Goal: Task Accomplishment & Management: Manage account settings

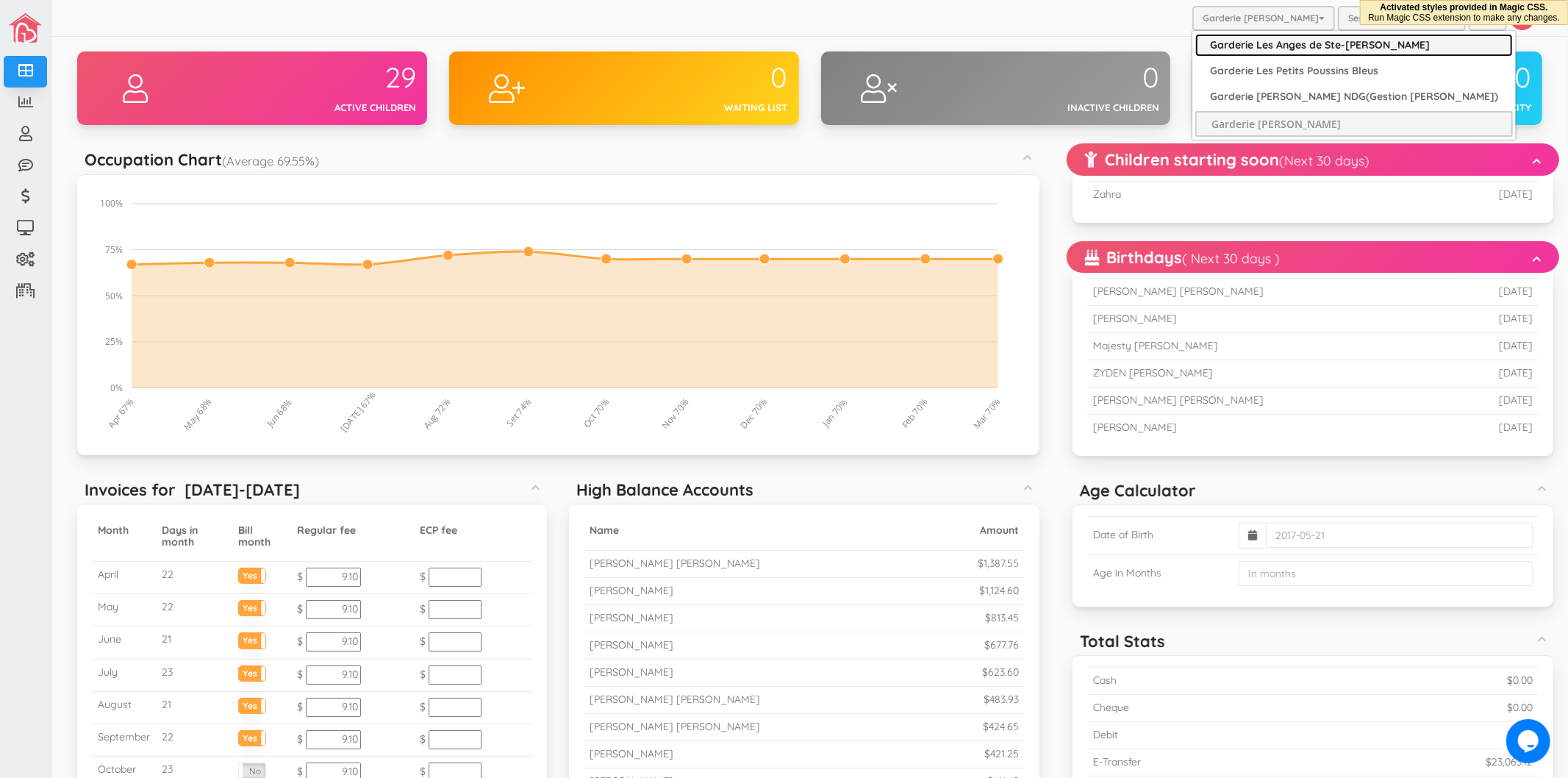
click at [1274, 50] on link "Garderie Les Anges de Ste-[PERSON_NAME]" at bounding box center [1355, 45] width 317 height 22
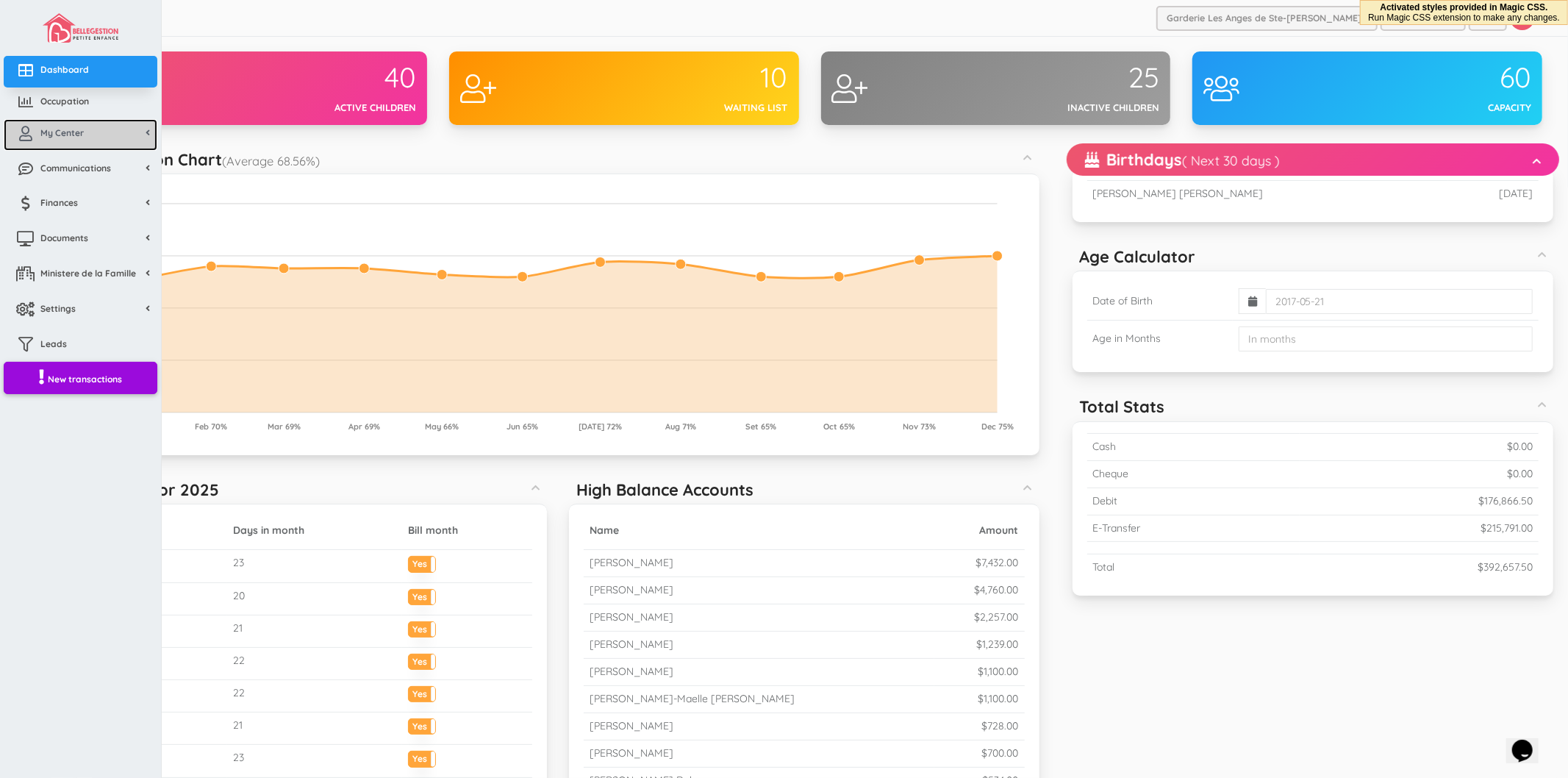
click at [43, 141] on link "My Center" at bounding box center [80, 134] width 153 height 31
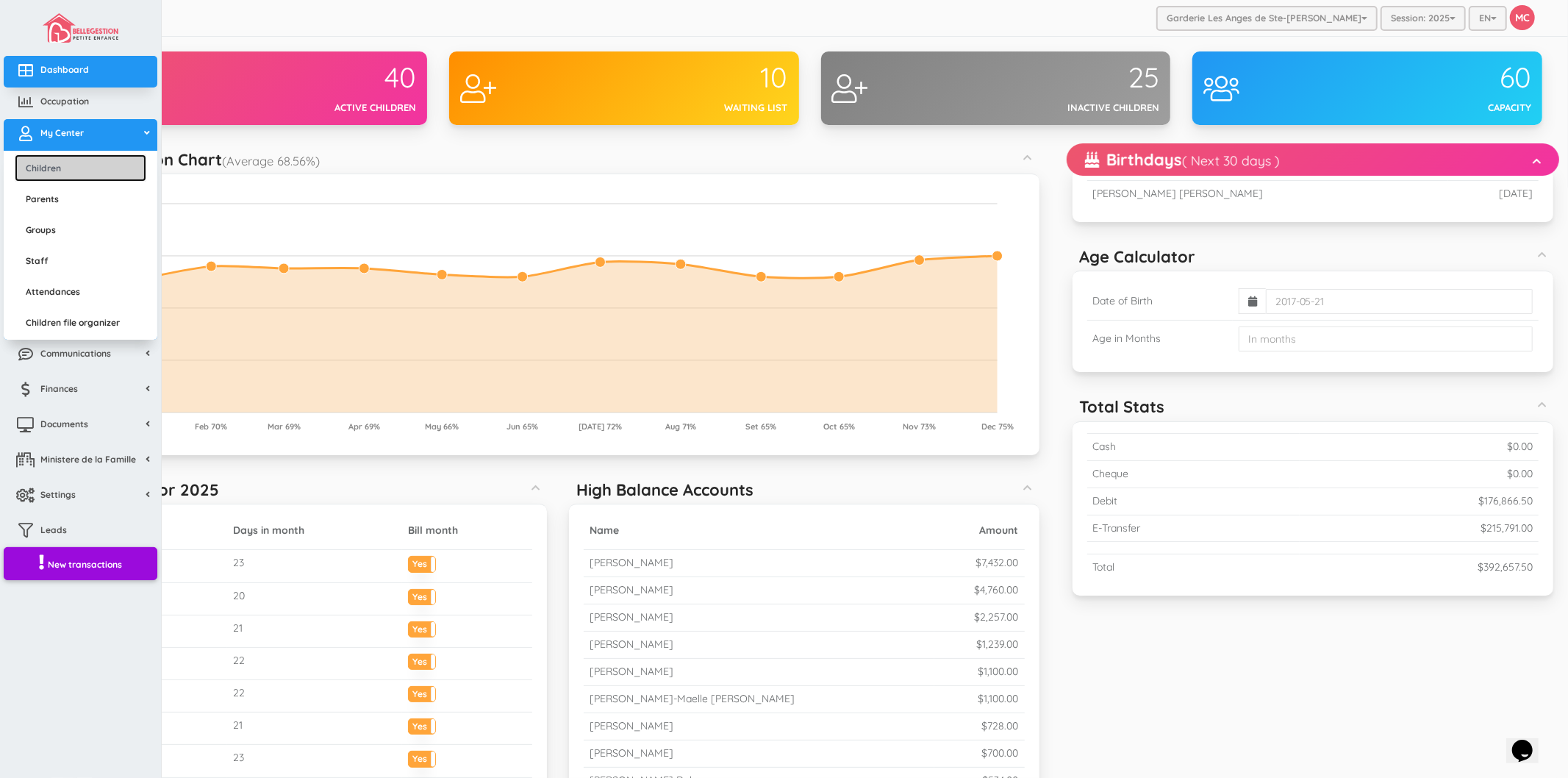
click at [61, 171] on link "Children" at bounding box center [80, 168] width 132 height 27
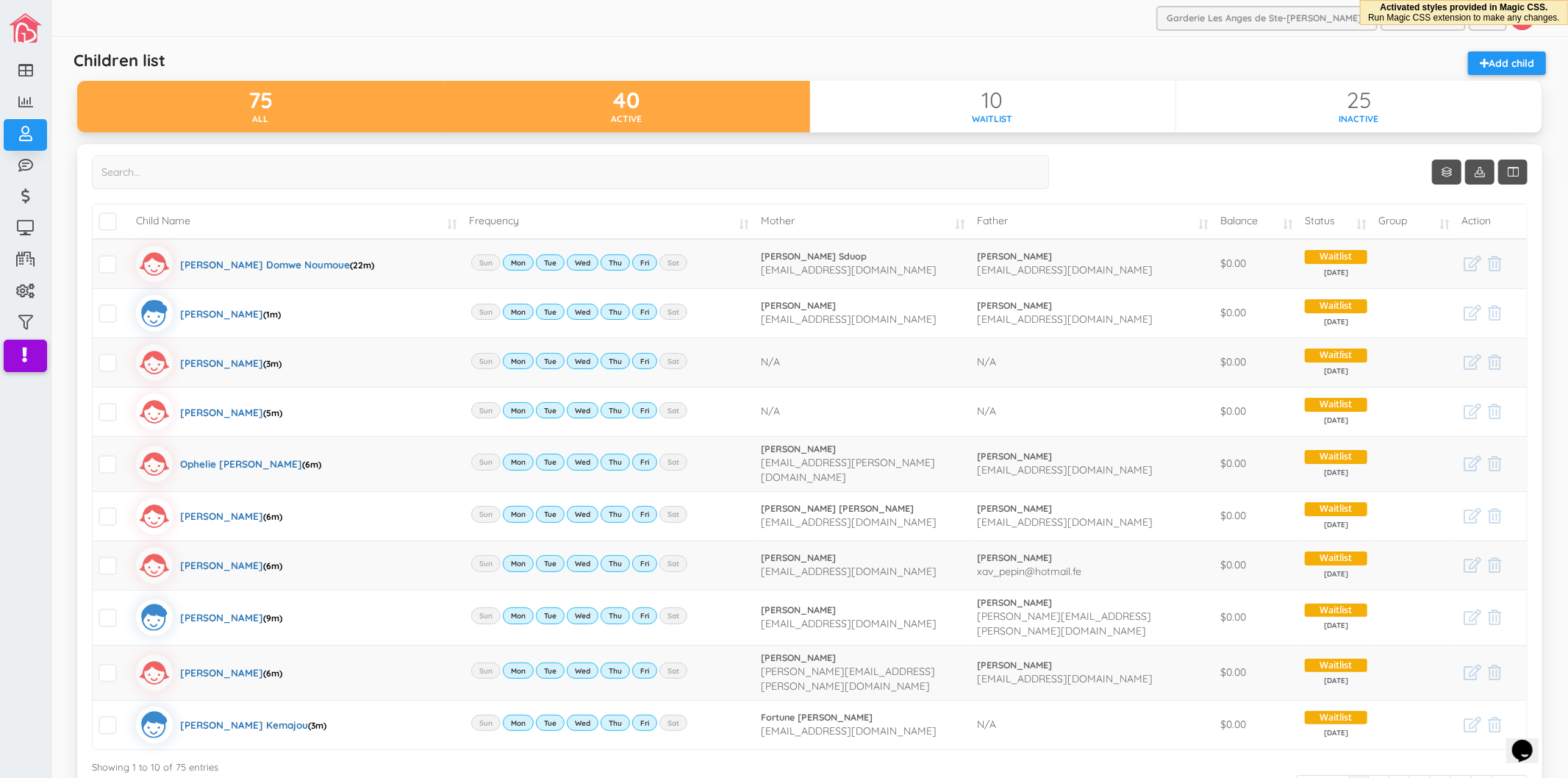
click at [619, 115] on div "Active" at bounding box center [627, 118] width 366 height 13
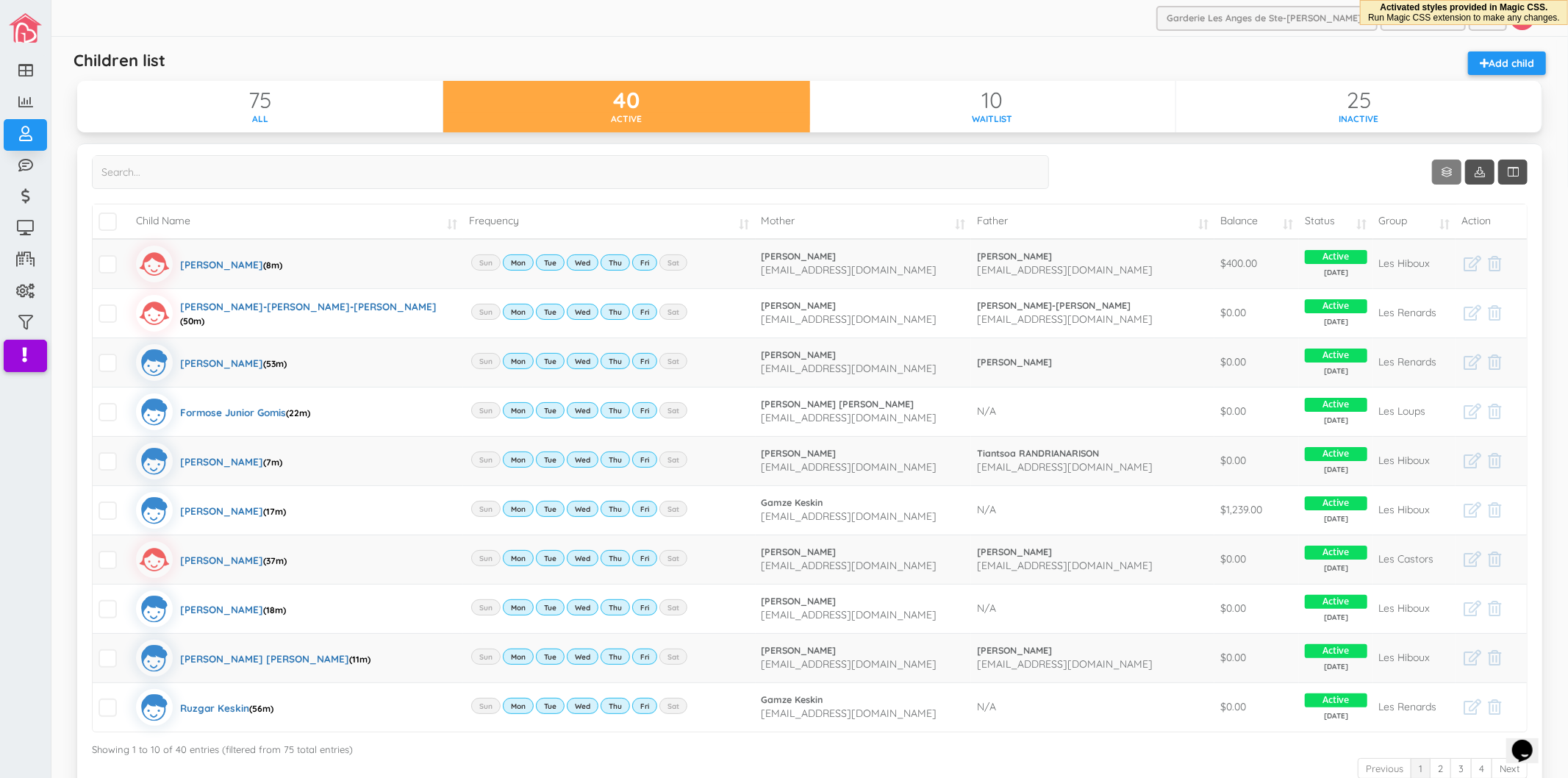
click at [1433, 177] on link "Show 10 rows" at bounding box center [1447, 172] width 30 height 25
click at [833, 41] on div at bounding box center [784, 389] width 1568 height 778
click at [1513, 67] on link "Add child" at bounding box center [1507, 63] width 78 height 23
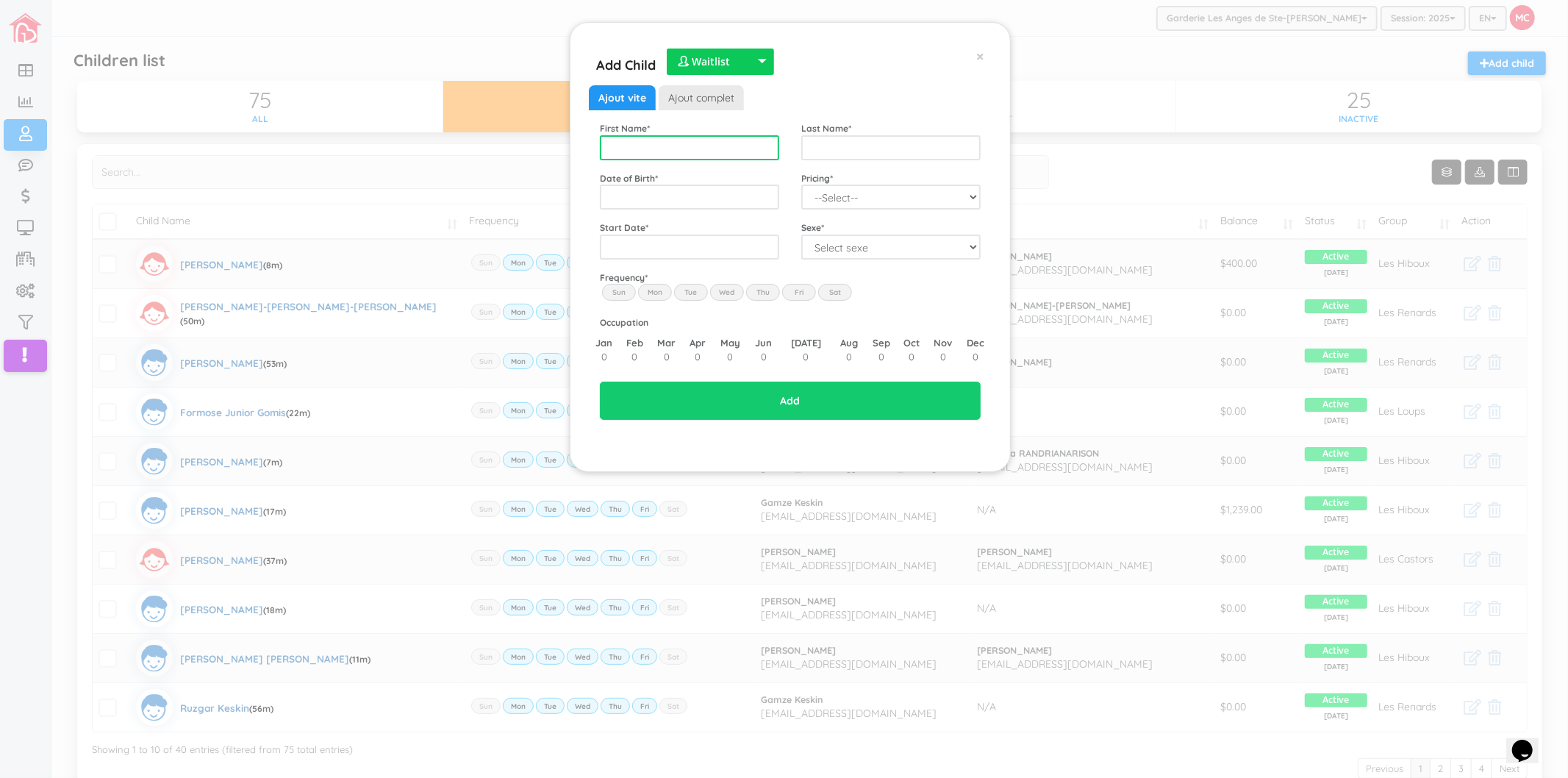
click at [629, 153] on input "text" at bounding box center [689, 148] width 179 height 25
type input "Thomas Eli"
type input "Louis"
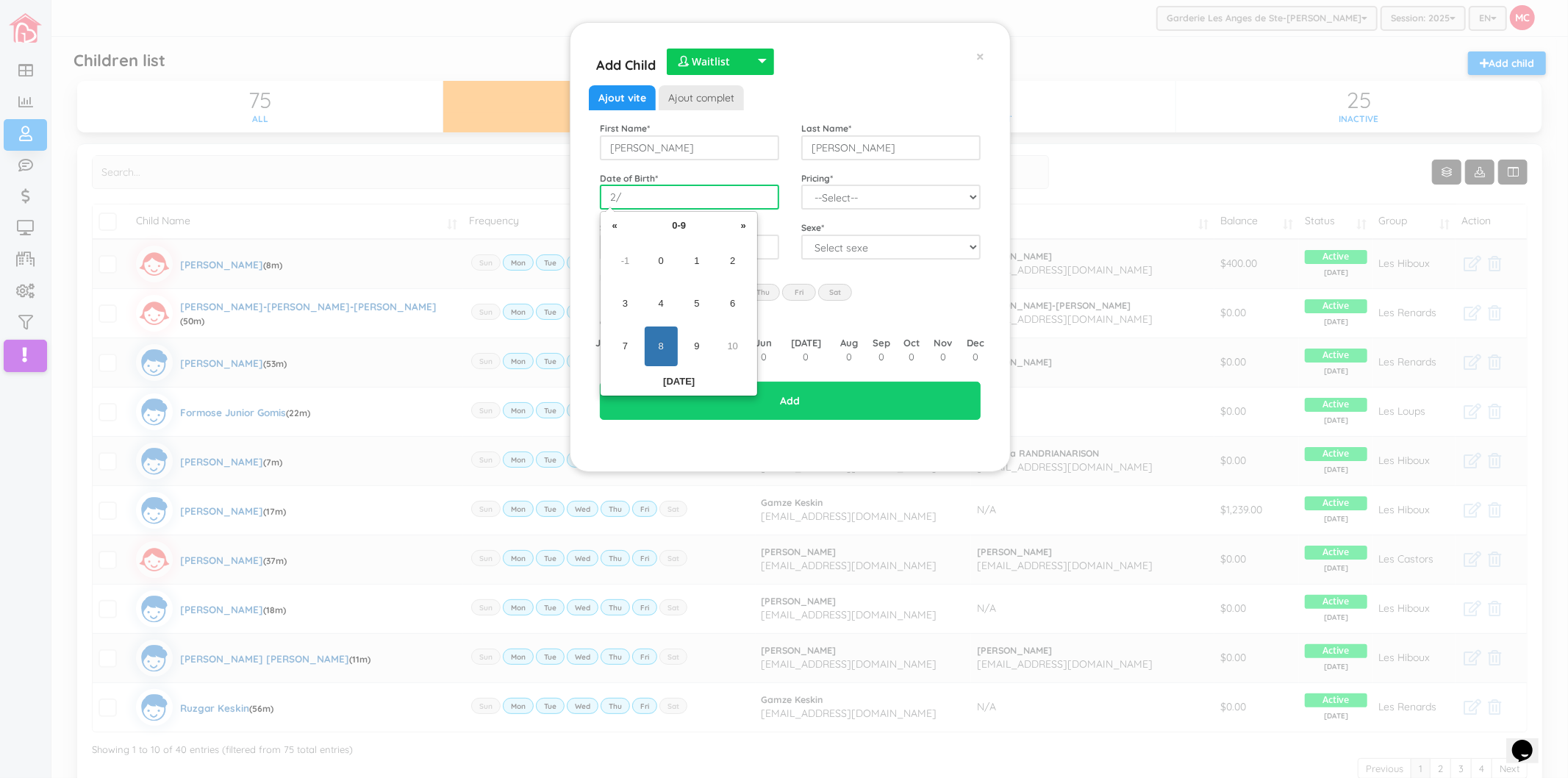
type input "2"
click at [711, 188] on input "text" at bounding box center [689, 197] width 179 height 25
click at [758, 177] on div "Date of Birth *" at bounding box center [689, 190] width 202 height 39
click at [730, 186] on input "text" at bounding box center [689, 197] width 179 height 25
click at [680, 219] on th "0-9" at bounding box center [679, 225] width 107 height 22
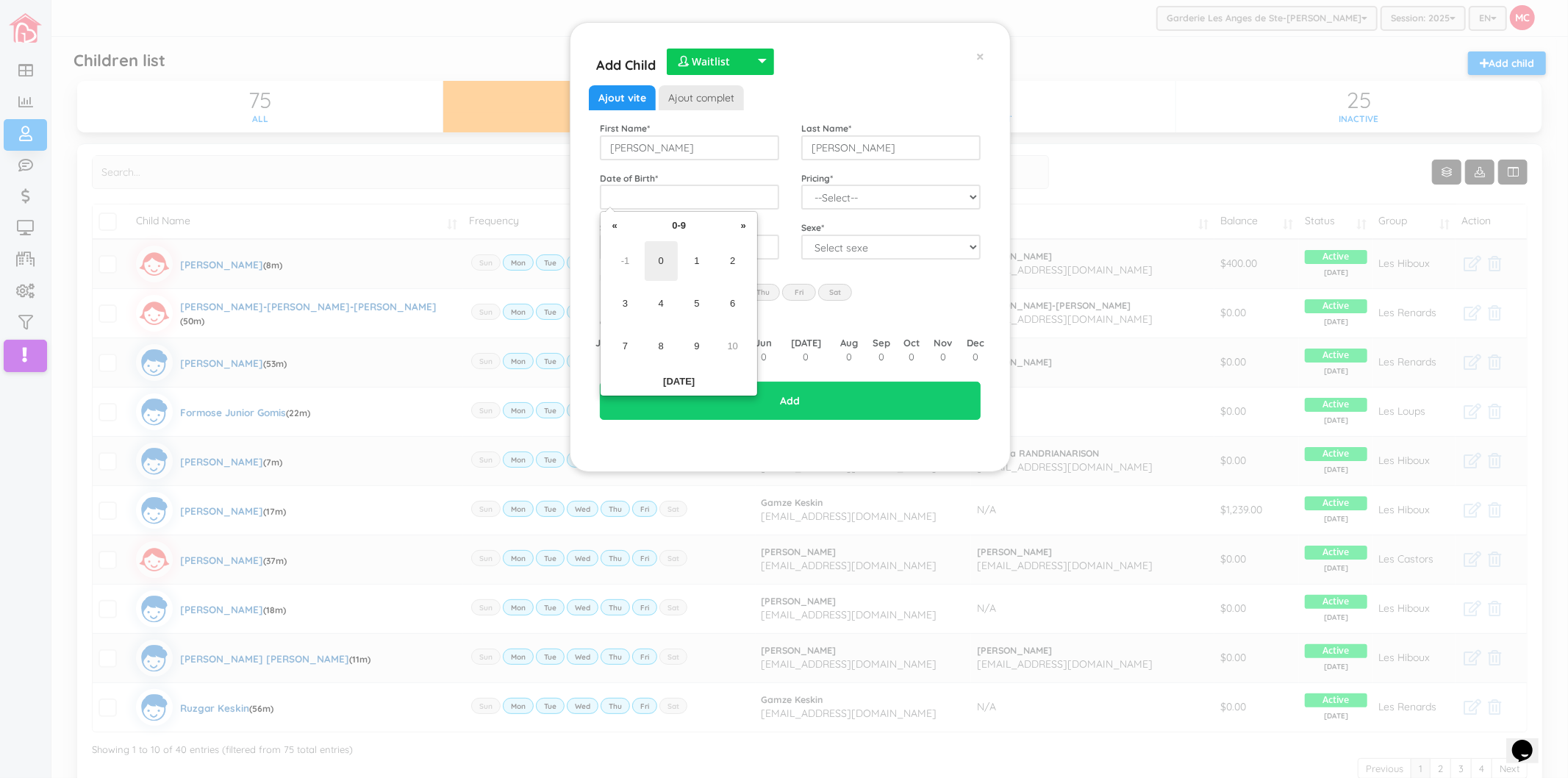
click at [661, 263] on span "0" at bounding box center [661, 261] width 33 height 39
click at [677, 268] on span "Feb" at bounding box center [661, 261] width 33 height 39
click at [672, 271] on td "30" at bounding box center [674, 270] width 22 height 22
drag, startPoint x: 629, startPoint y: 194, endPoint x: 611, endPoint y: 194, distance: 18.0
click at [611, 194] on input "1900-03-30" at bounding box center [689, 197] width 179 height 25
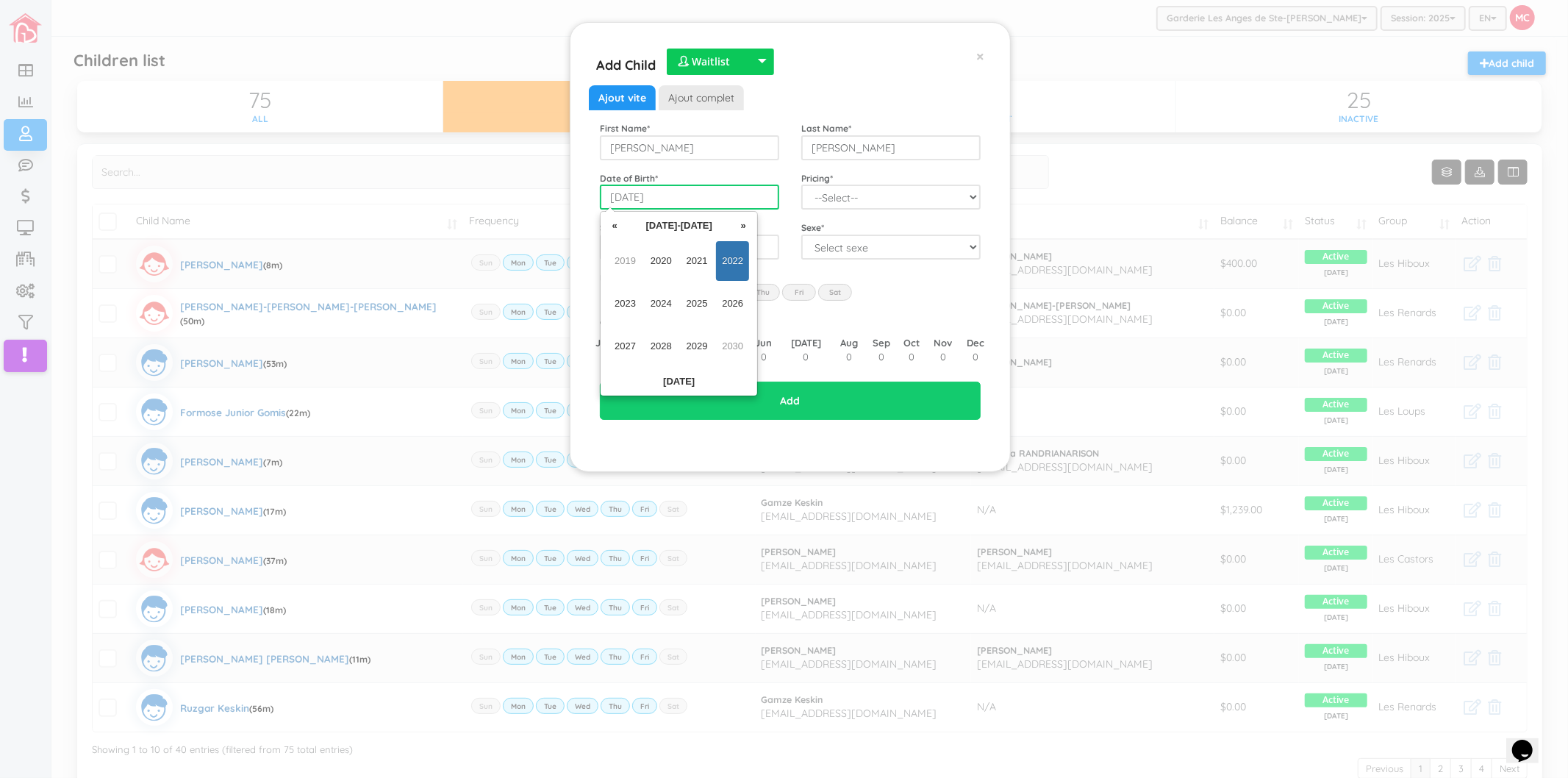
type input "2022-09-02"
click at [732, 259] on span "2022" at bounding box center [732, 261] width 33 height 39
click at [622, 351] on span "Sep" at bounding box center [625, 346] width 33 height 39
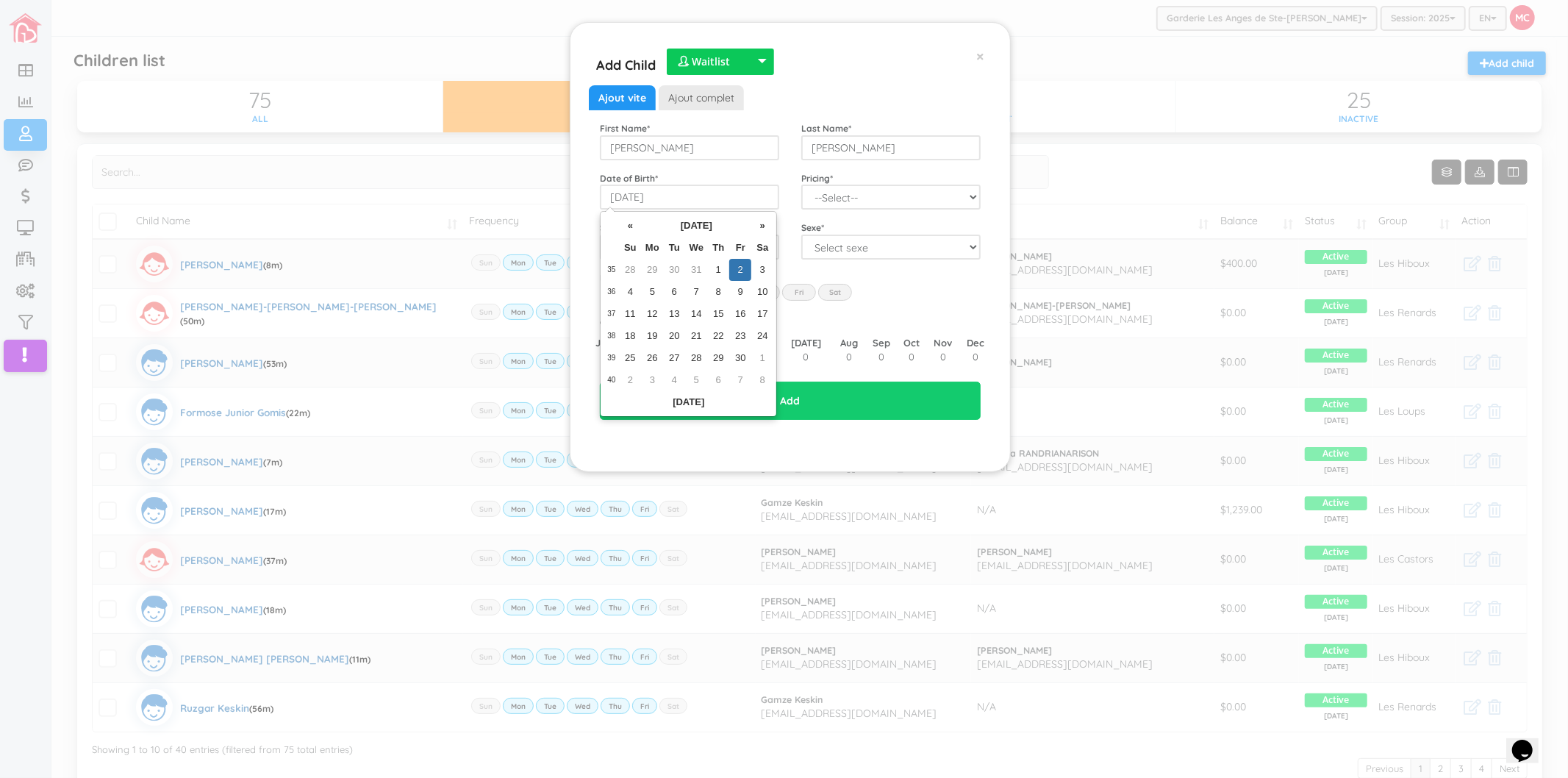
click at [740, 271] on td "2" at bounding box center [741, 270] width 22 height 22
click at [762, 213] on div "Ajout vite Ajout complet First Name * Thomas Eli Last Name * Louis Date of Birt…" at bounding box center [790, 228] width 381 height 285
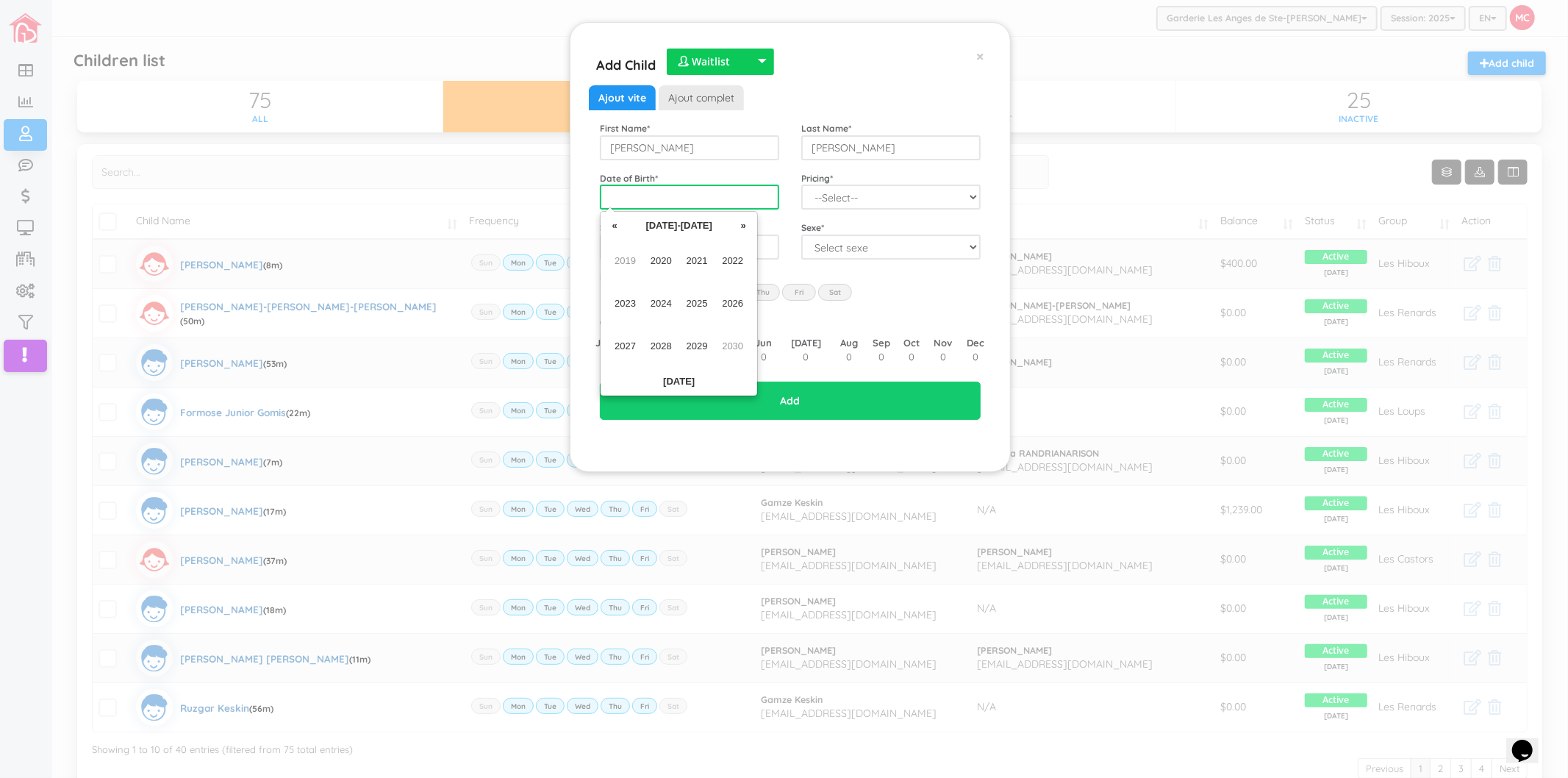
click at [750, 199] on input "text" at bounding box center [689, 197] width 179 height 25
click at [709, 315] on span "2025" at bounding box center [697, 304] width 33 height 39
click at [628, 339] on span "Sep" at bounding box center [625, 346] width 33 height 39
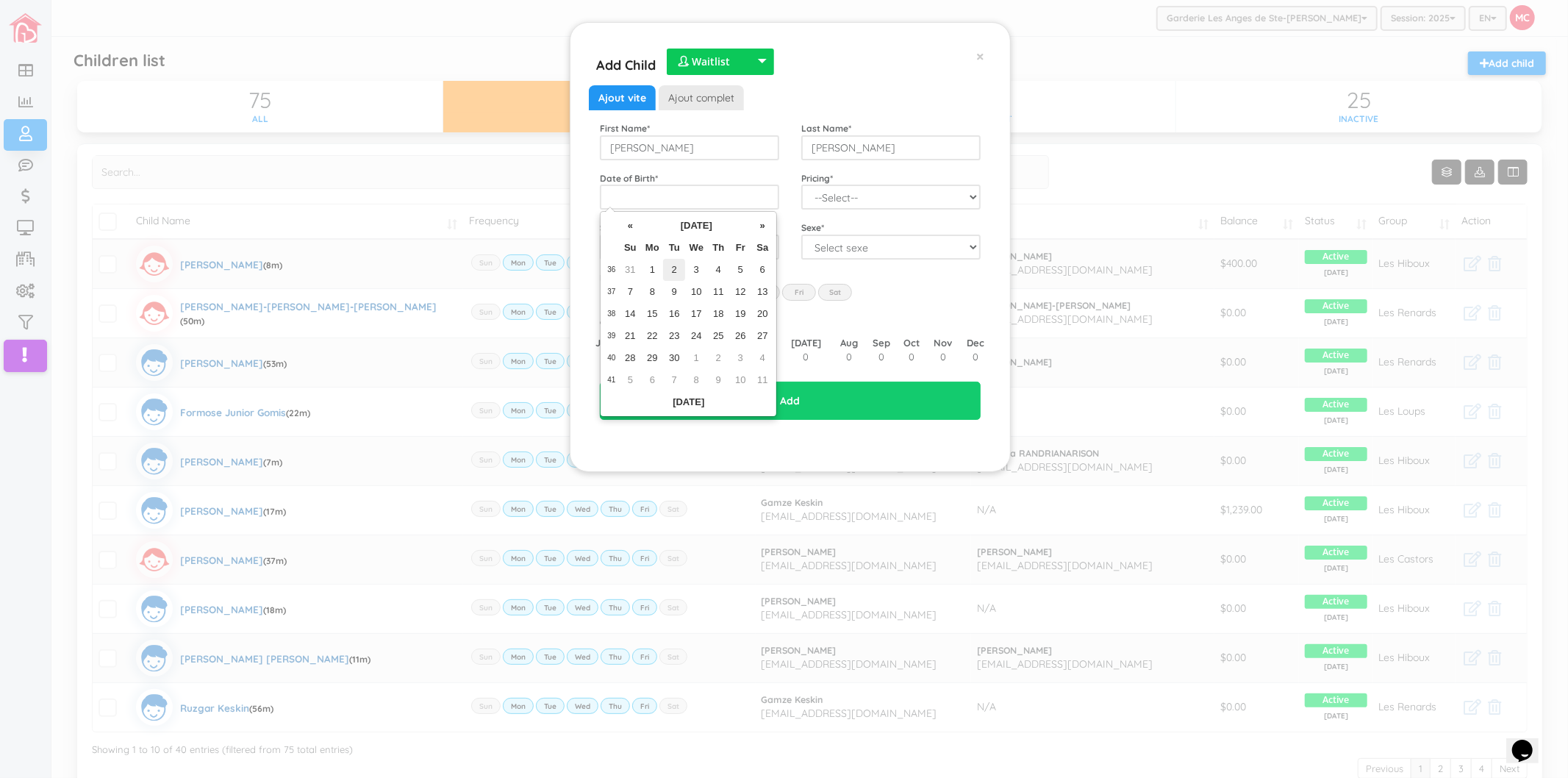
click at [674, 271] on td "2" at bounding box center [674, 270] width 22 height 22
type input "2025-09-02"
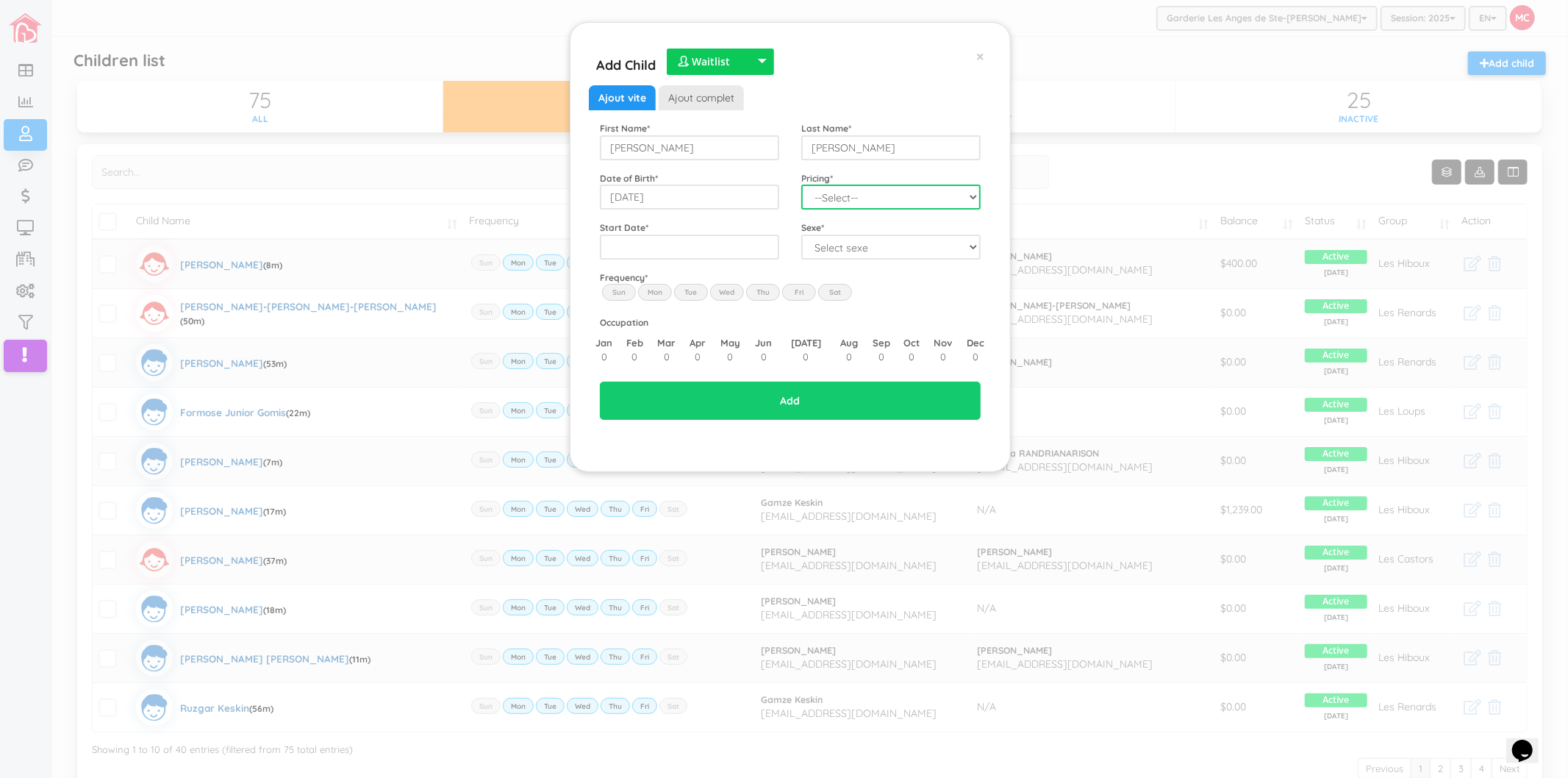
click at [836, 206] on select "--Select-- Twins special 2024-2025 2023 FT 2022 FT" at bounding box center [891, 197] width 179 height 25
select select "100"
click at [801, 185] on select "--Select-- Twins special 2024-2025 2023 FT 2022 FT" at bounding box center [891, 197] width 179 height 25
click at [715, 246] on input "text" at bounding box center [689, 247] width 179 height 25
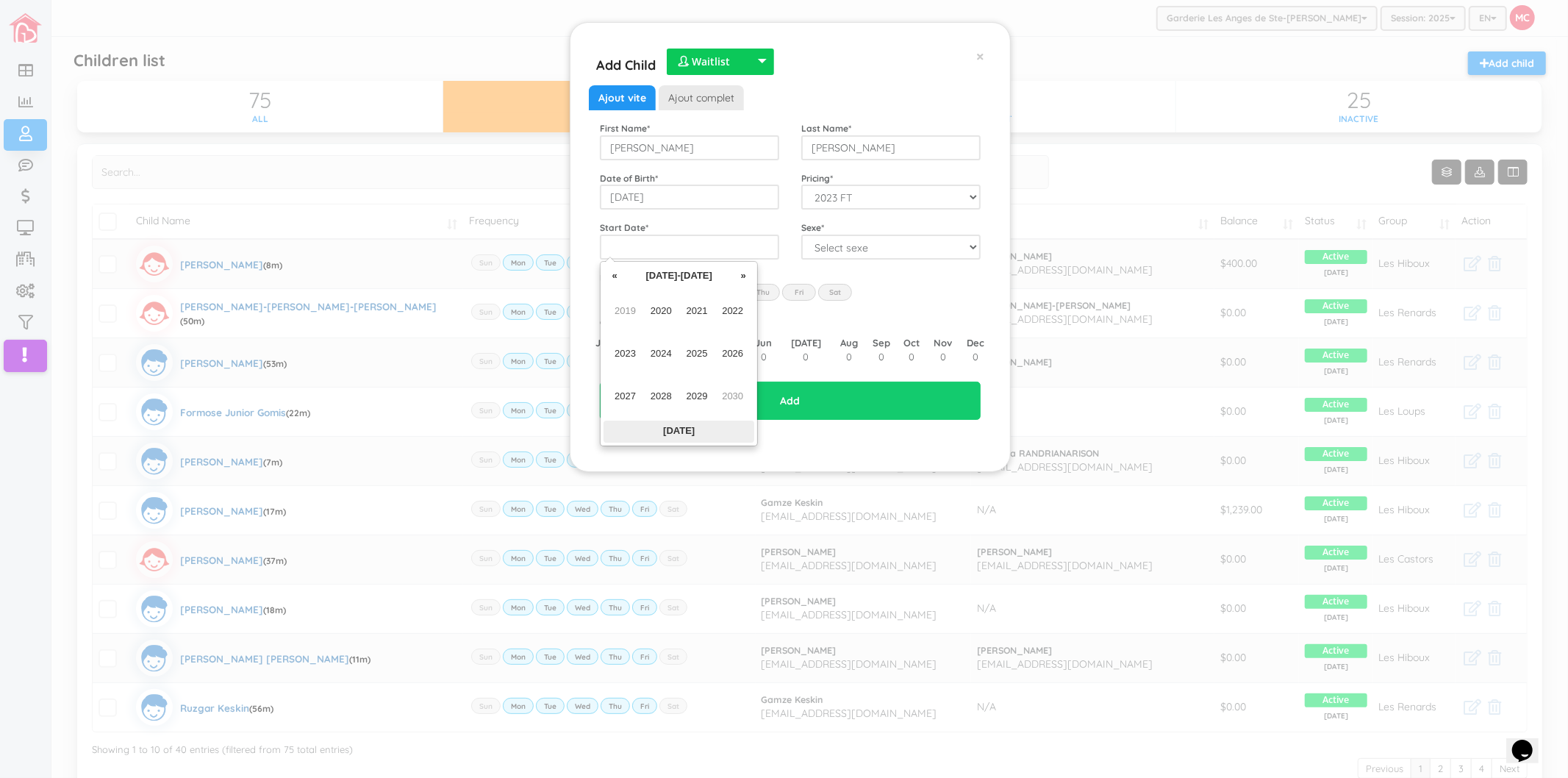
click at [694, 437] on th "Today" at bounding box center [679, 431] width 151 height 22
type input "2025-10-01"
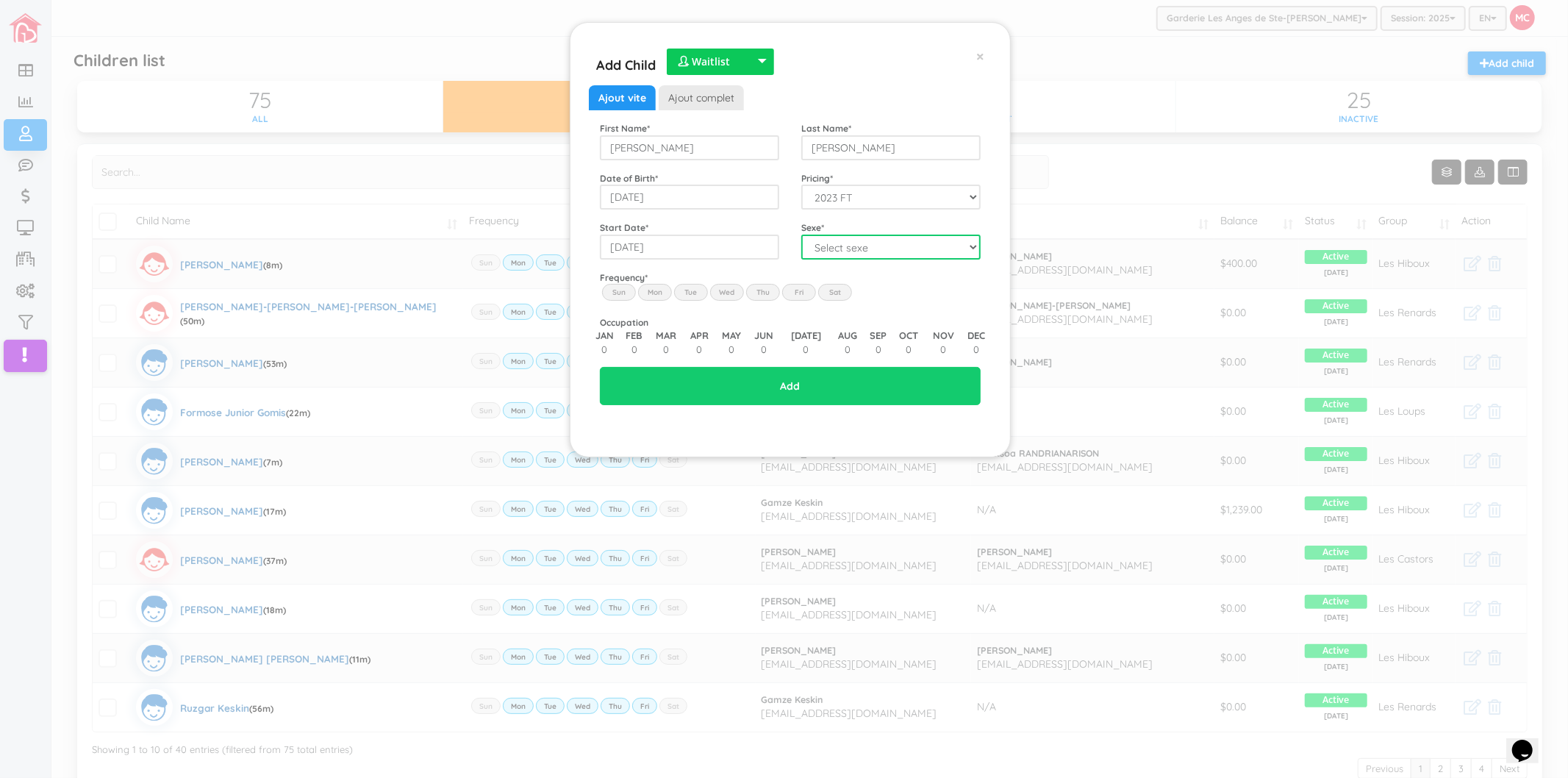
click at [868, 252] on select "Select sexe Boy Girl" at bounding box center [891, 247] width 179 height 25
select select "1"
click at [801, 235] on select "Select sexe Boy Girl" at bounding box center [891, 247] width 179 height 25
click at [657, 287] on label "Mon" at bounding box center [655, 292] width 34 height 16
click at [0, 0] on input "Mon" at bounding box center [0, 0] width 0 height 0
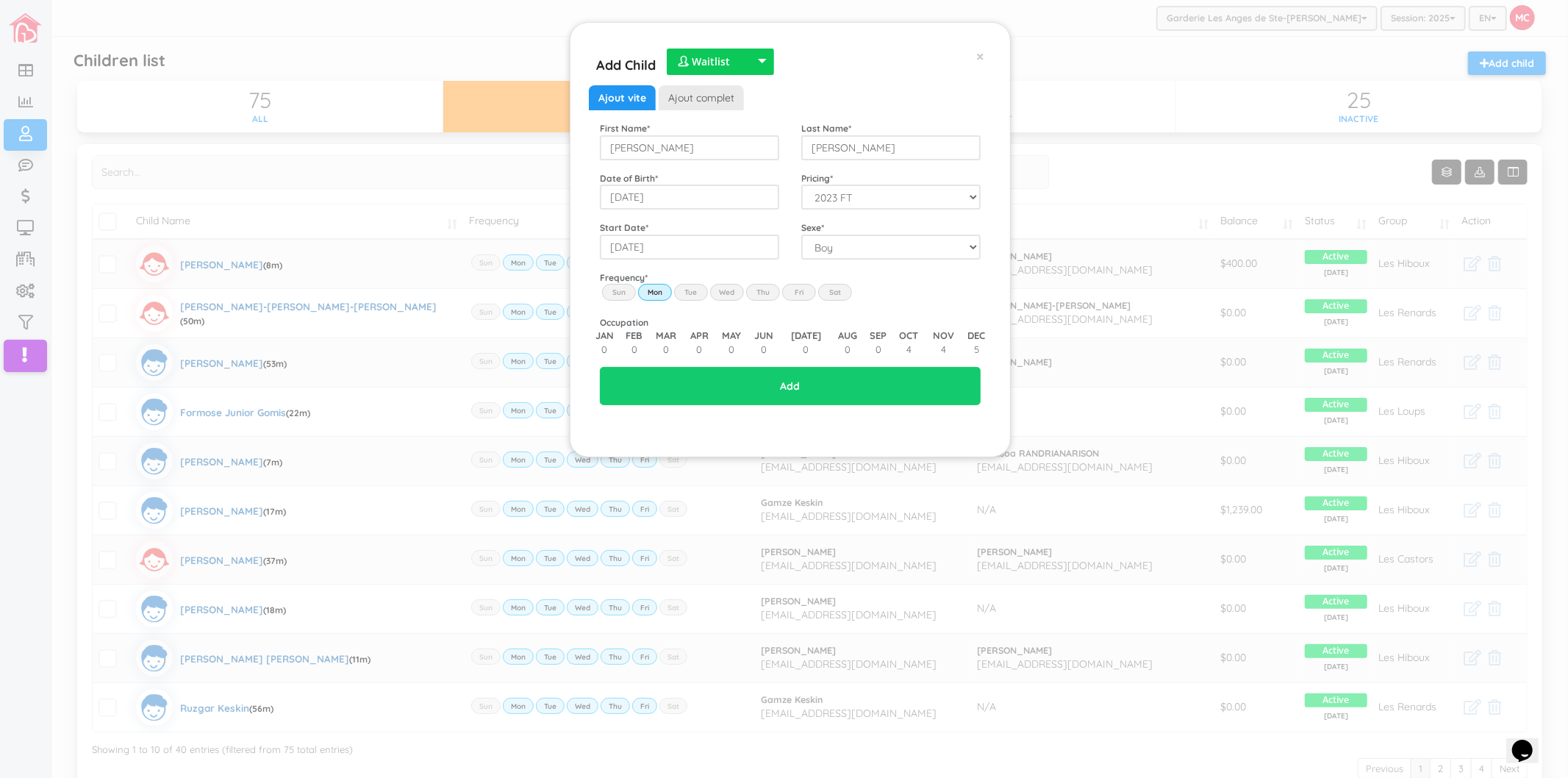
drag, startPoint x: 701, startPoint y: 296, endPoint x: 715, endPoint y: 298, distance: 14.1
click at [702, 296] on label "Tue" at bounding box center [691, 292] width 34 height 16
click at [0, 0] on input "Tue" at bounding box center [0, 0] width 0 height 0
drag, startPoint x: 733, startPoint y: 298, endPoint x: 758, endPoint y: 298, distance: 25.0
click at [733, 298] on label "Wed" at bounding box center [727, 292] width 34 height 16
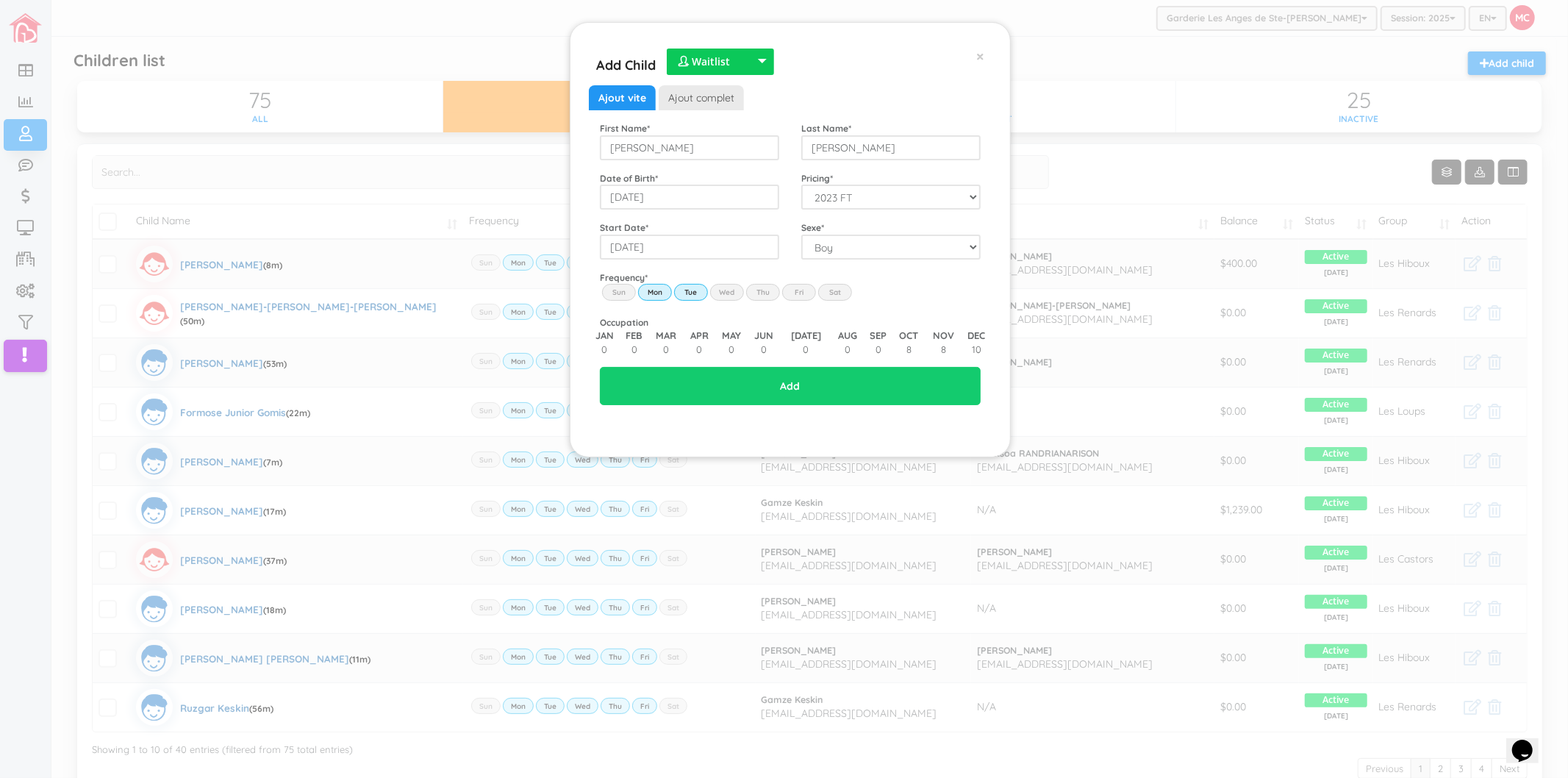
click at [0, 0] on input "Wed" at bounding box center [0, 0] width 0 height 0
click at [773, 296] on label "Thu" at bounding box center [763, 292] width 34 height 16
click at [0, 0] on input "Thu" at bounding box center [0, 0] width 0 height 0
click at [799, 294] on label "Fri" at bounding box center [800, 292] width 34 height 16
click at [0, 0] on input "Fri" at bounding box center [0, 0] width 0 height 0
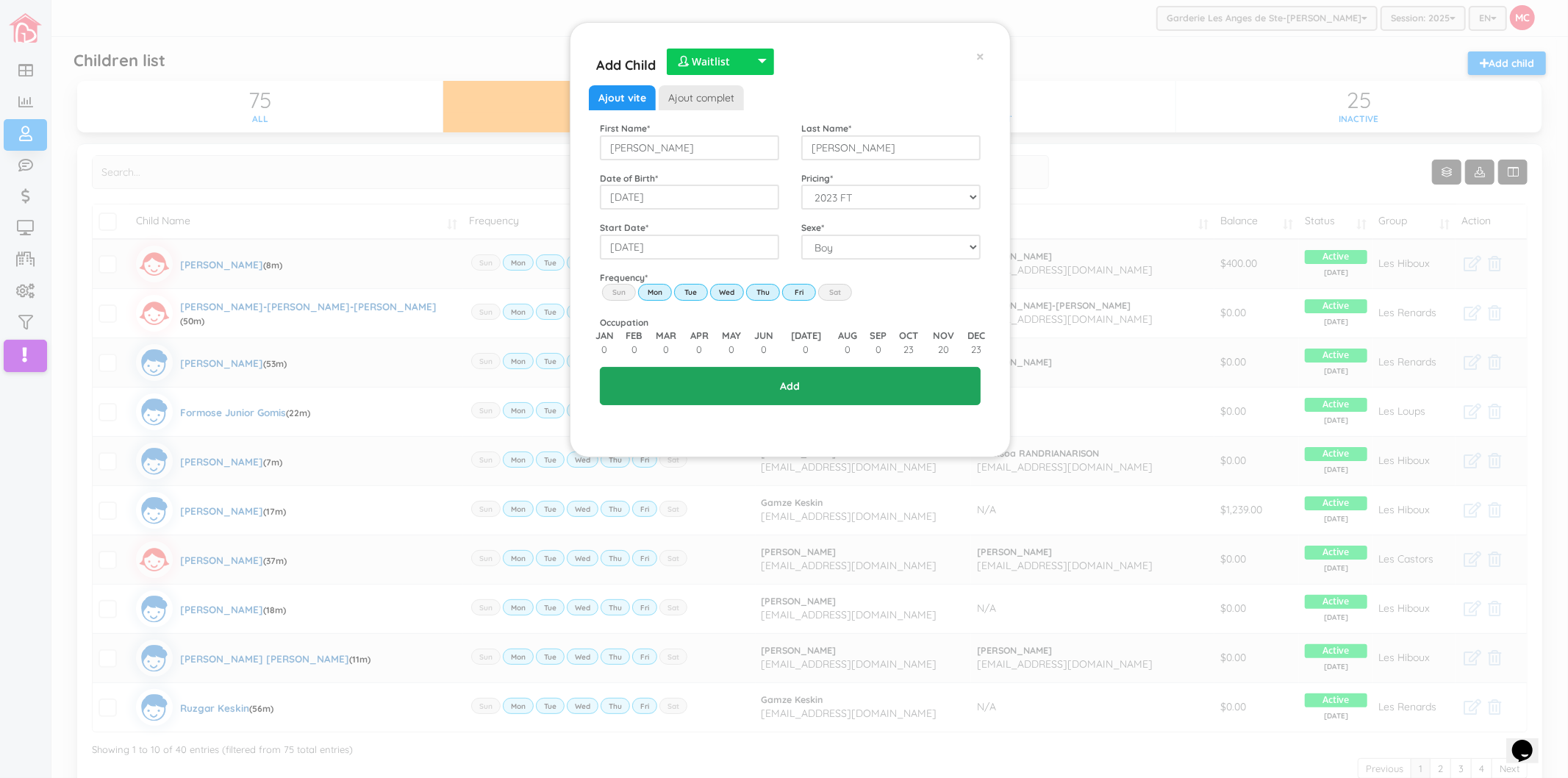
click at [818, 390] on input "Add" at bounding box center [790, 385] width 381 height 39
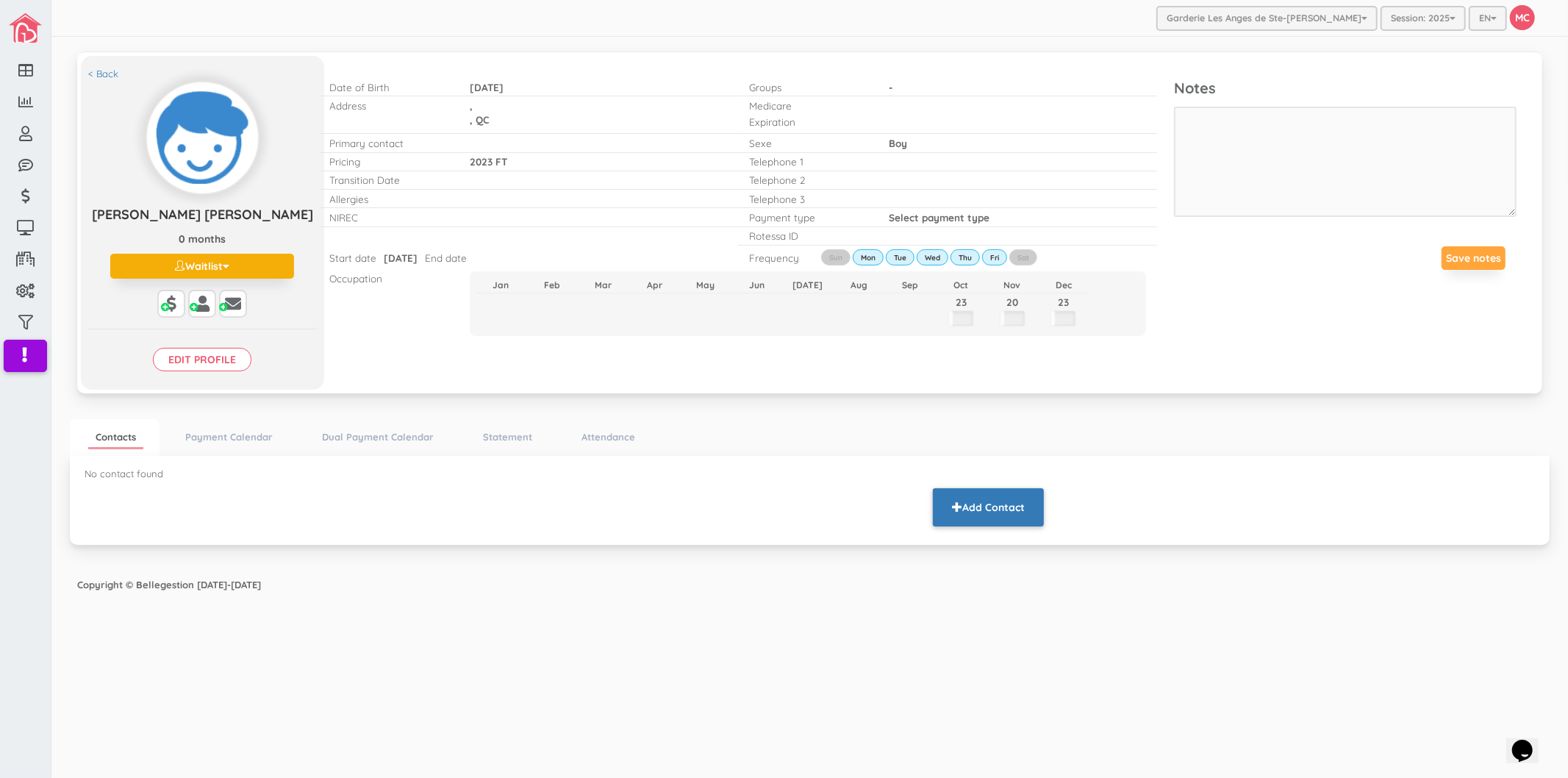
click at [967, 507] on button "Add Contact" at bounding box center [989, 507] width 111 height 39
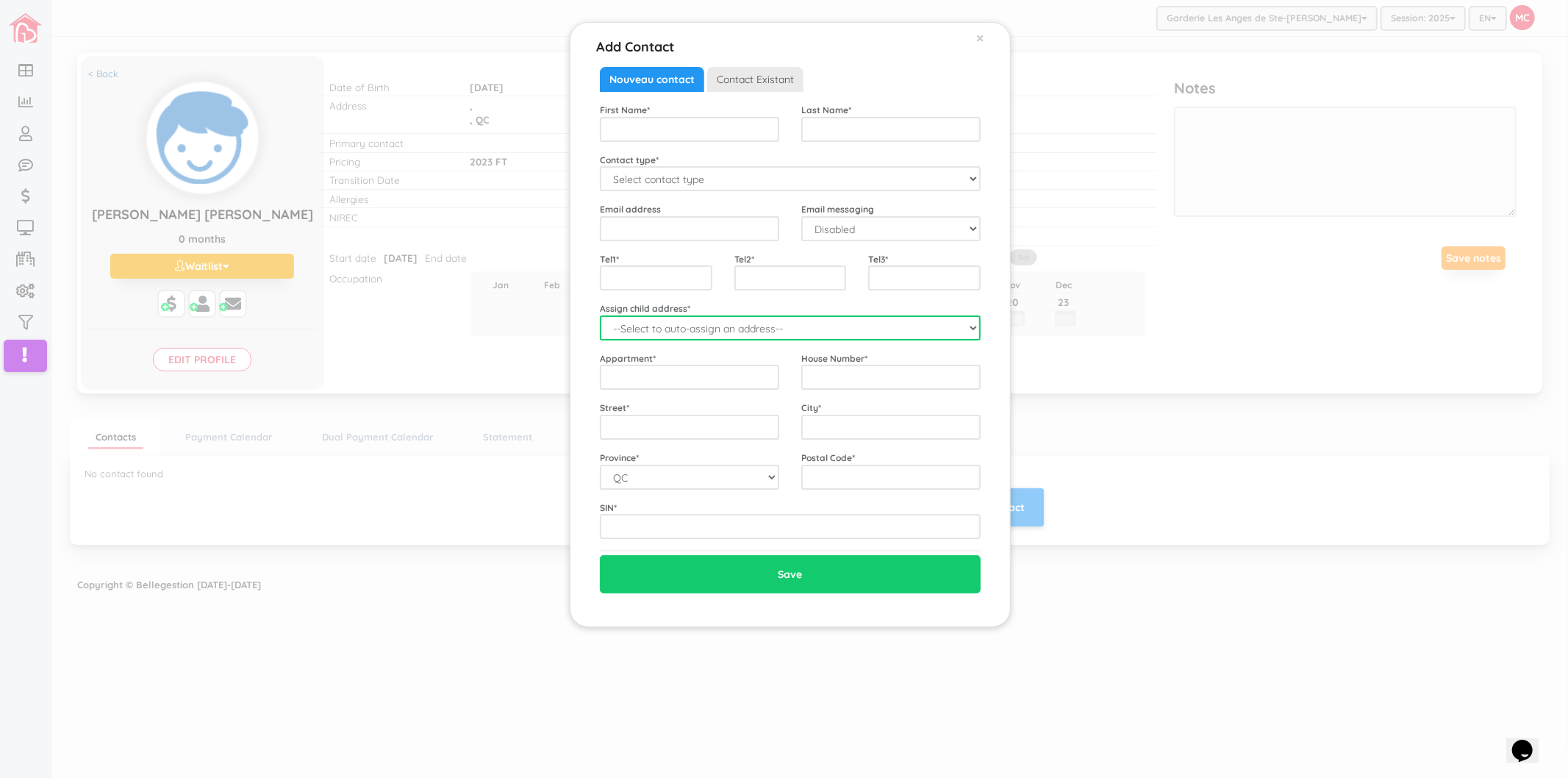
click at [656, 335] on select "--Select to auto-assign an address-- Thomas Eli (QC,)" at bounding box center [790, 328] width 381 height 25
select select "2325"
click at [600, 316] on select "--Select to auto-assign an address-- Thomas Eli (QC,)" at bounding box center [790, 328] width 381 height 25
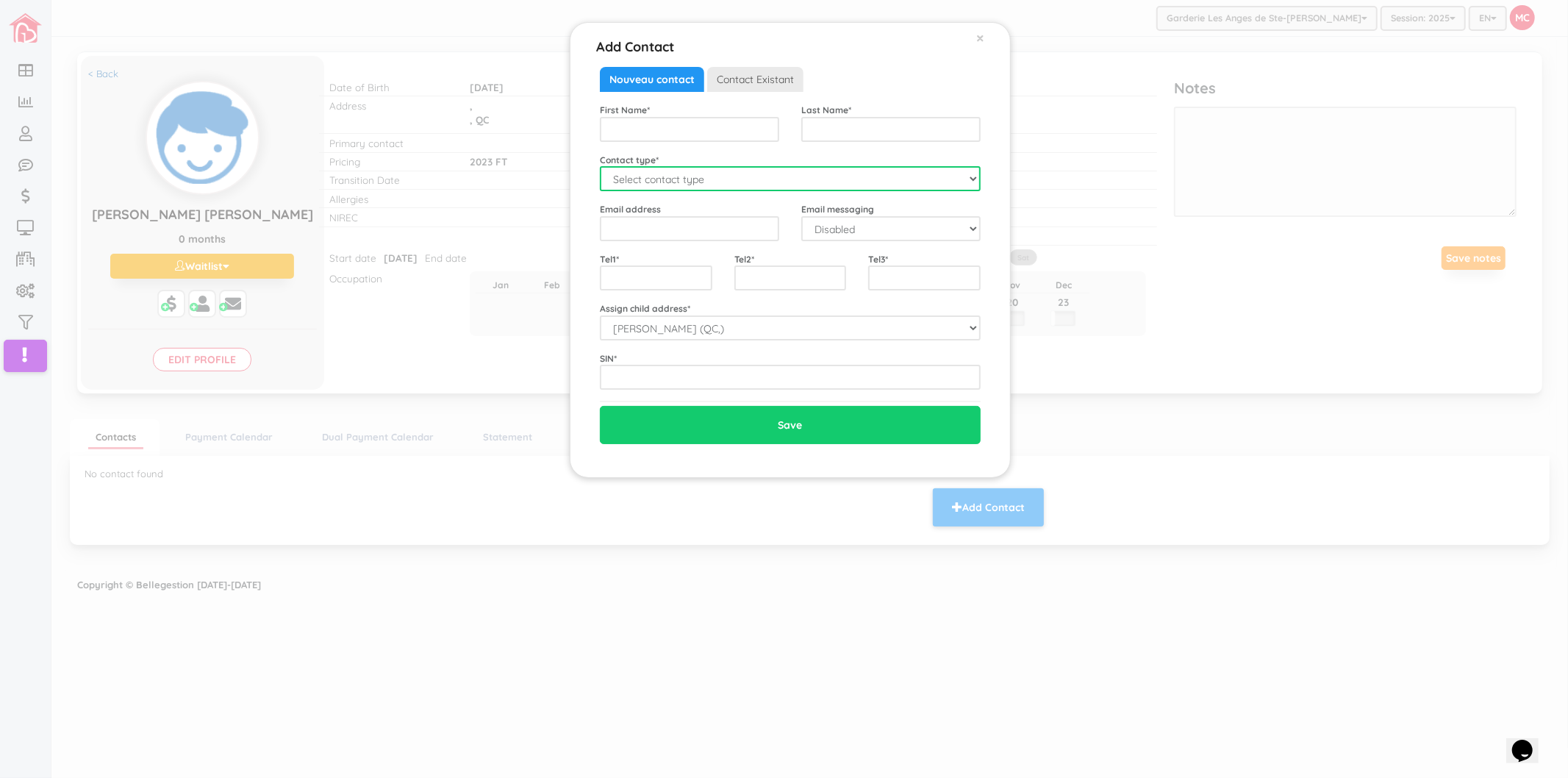
click at [654, 174] on select "Select contact type Mother Father Emergency" at bounding box center [790, 178] width 381 height 25
select select "Mother"
click at [600, 166] on select "Select contact type Mother Father Emergency" at bounding box center [790, 178] width 381 height 25
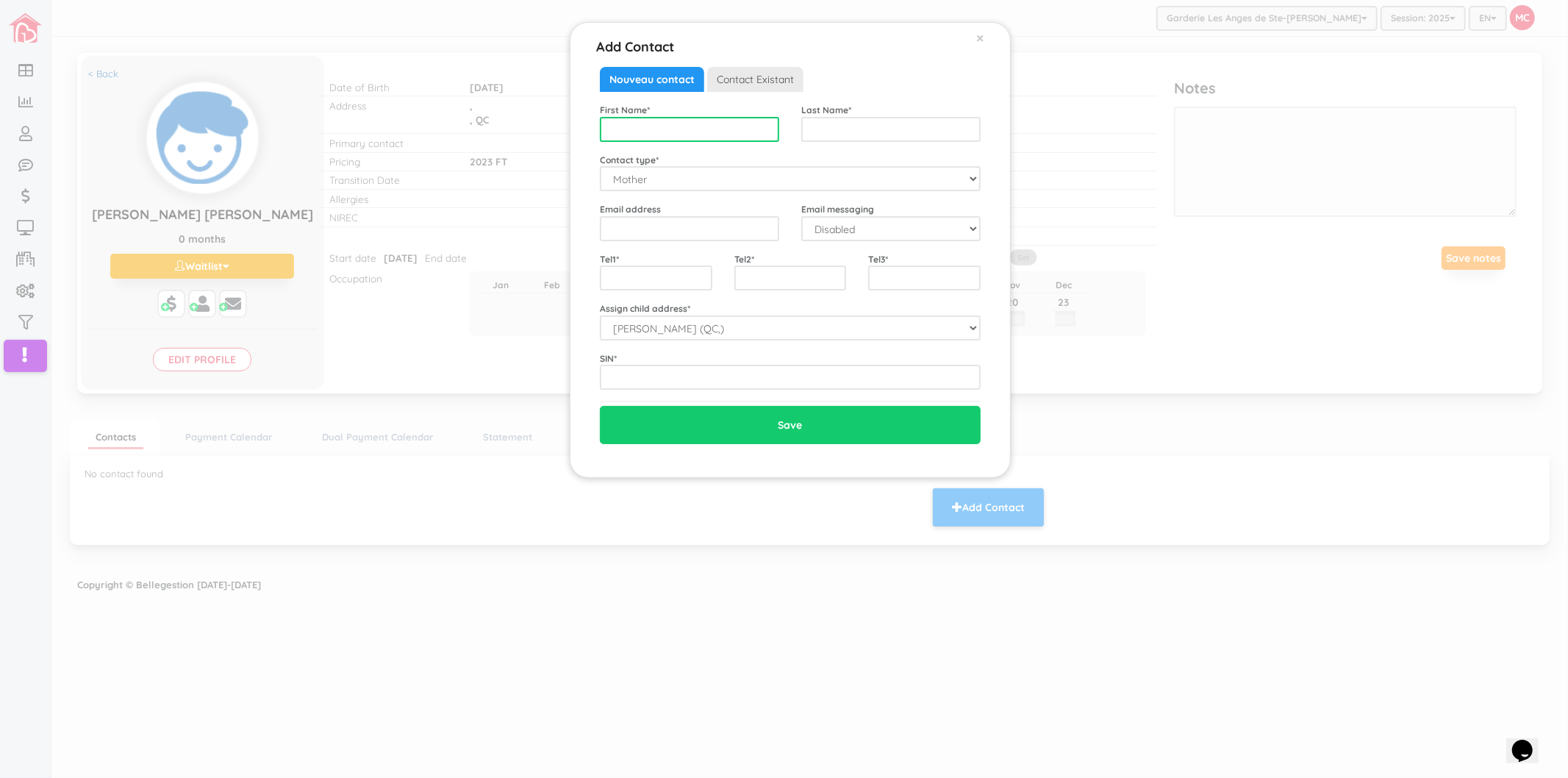
click at [680, 131] on input "text" at bounding box center [689, 129] width 179 height 25
type input "Maryse"
type input "Legros"
type input "maryse_legros@yahoo.ca"
select select "1"
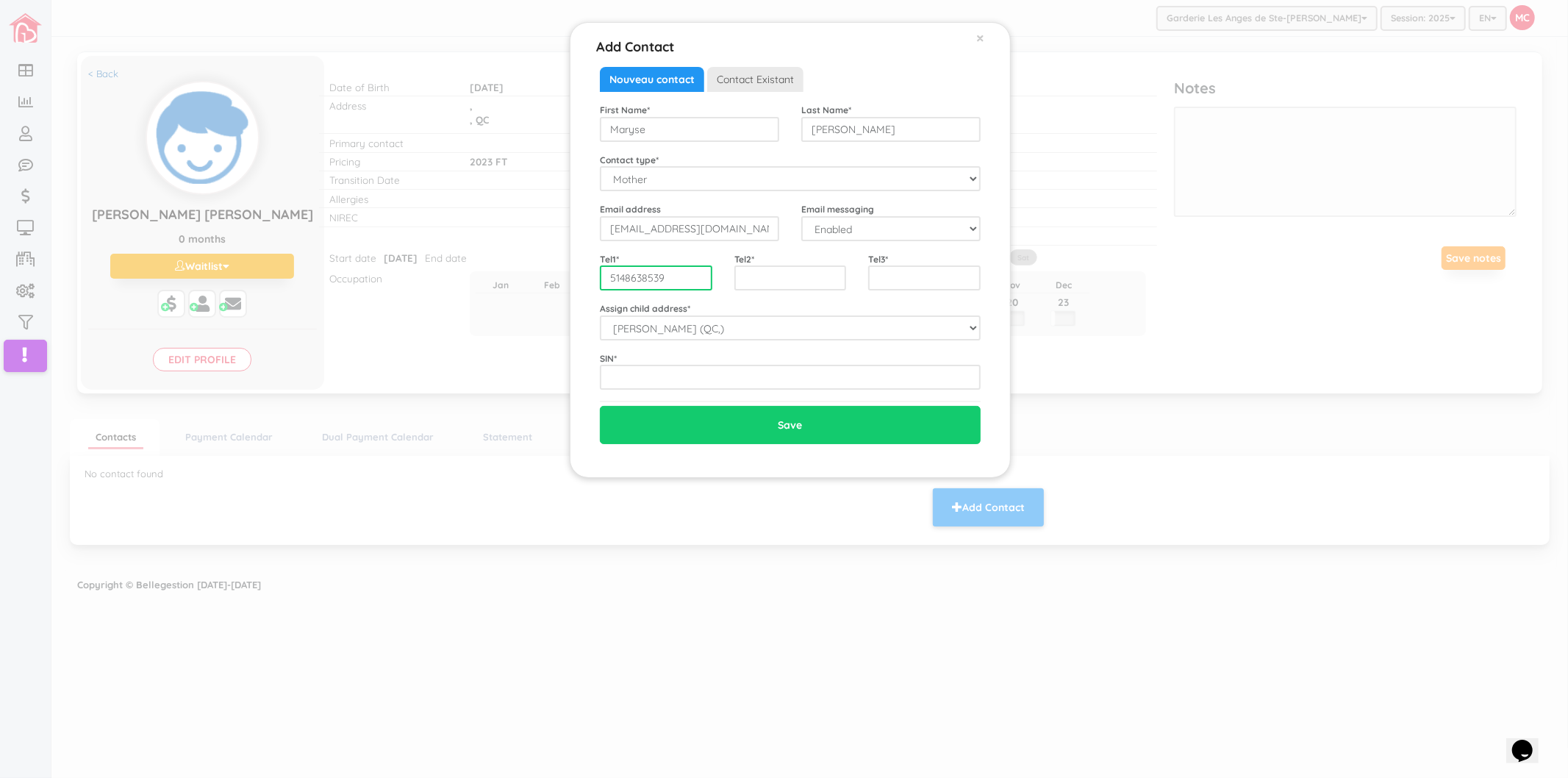
type input "5148638539"
click at [888, 89] on div "Nouveau contact Contact Existant" at bounding box center [790, 80] width 403 height 25
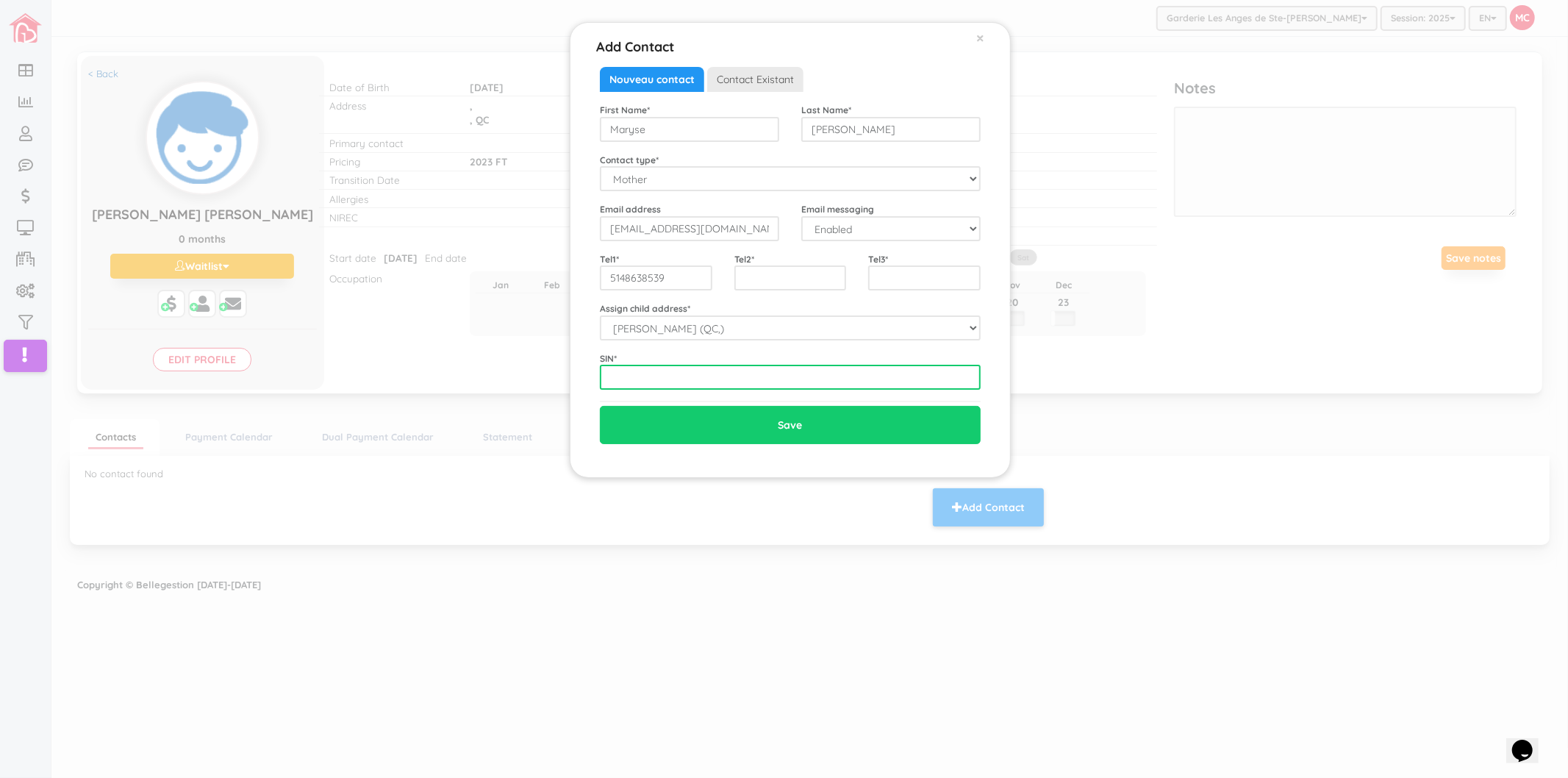
click at [709, 371] on input "text" at bounding box center [790, 377] width 381 height 25
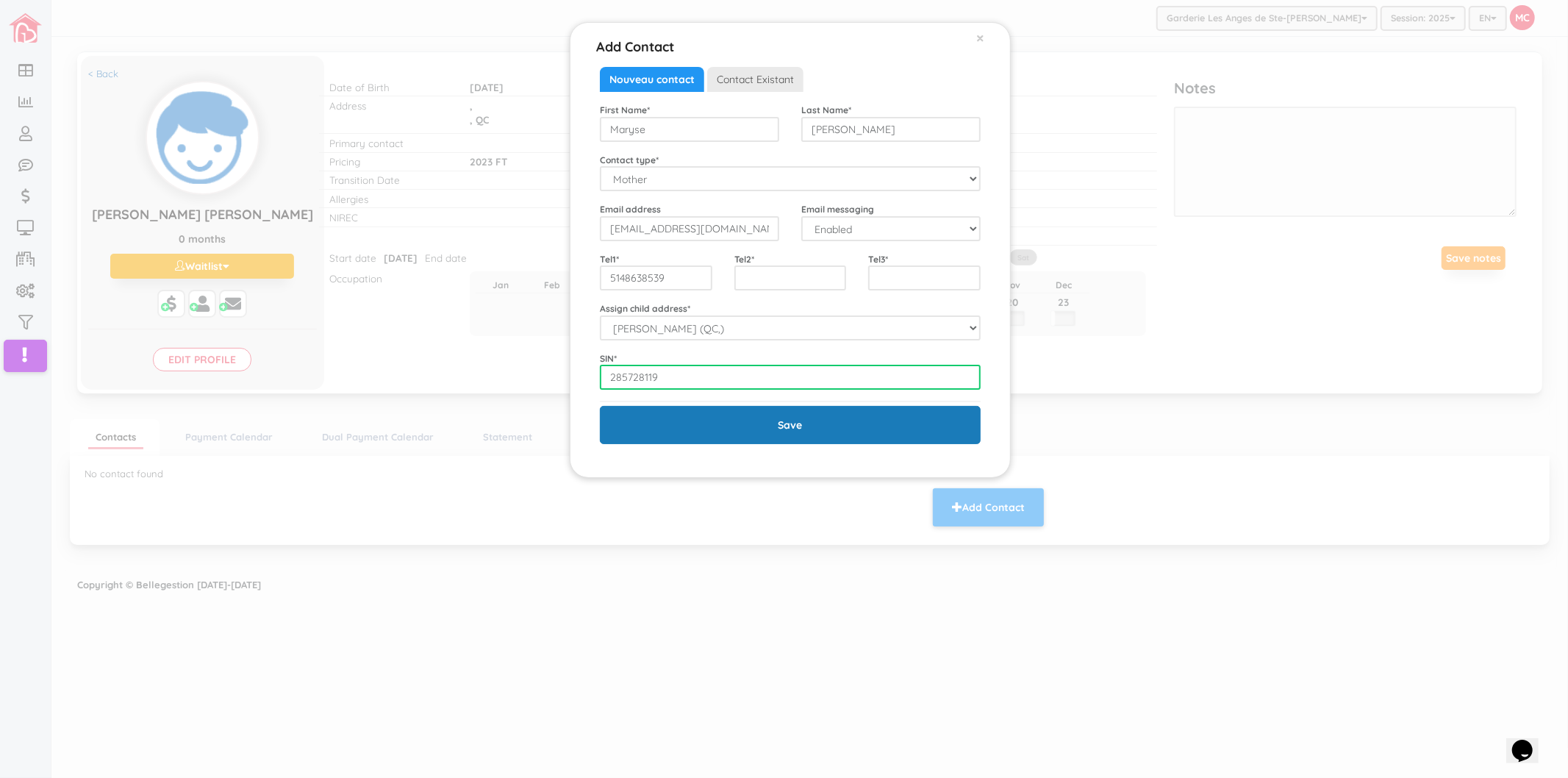
type input "285728119"
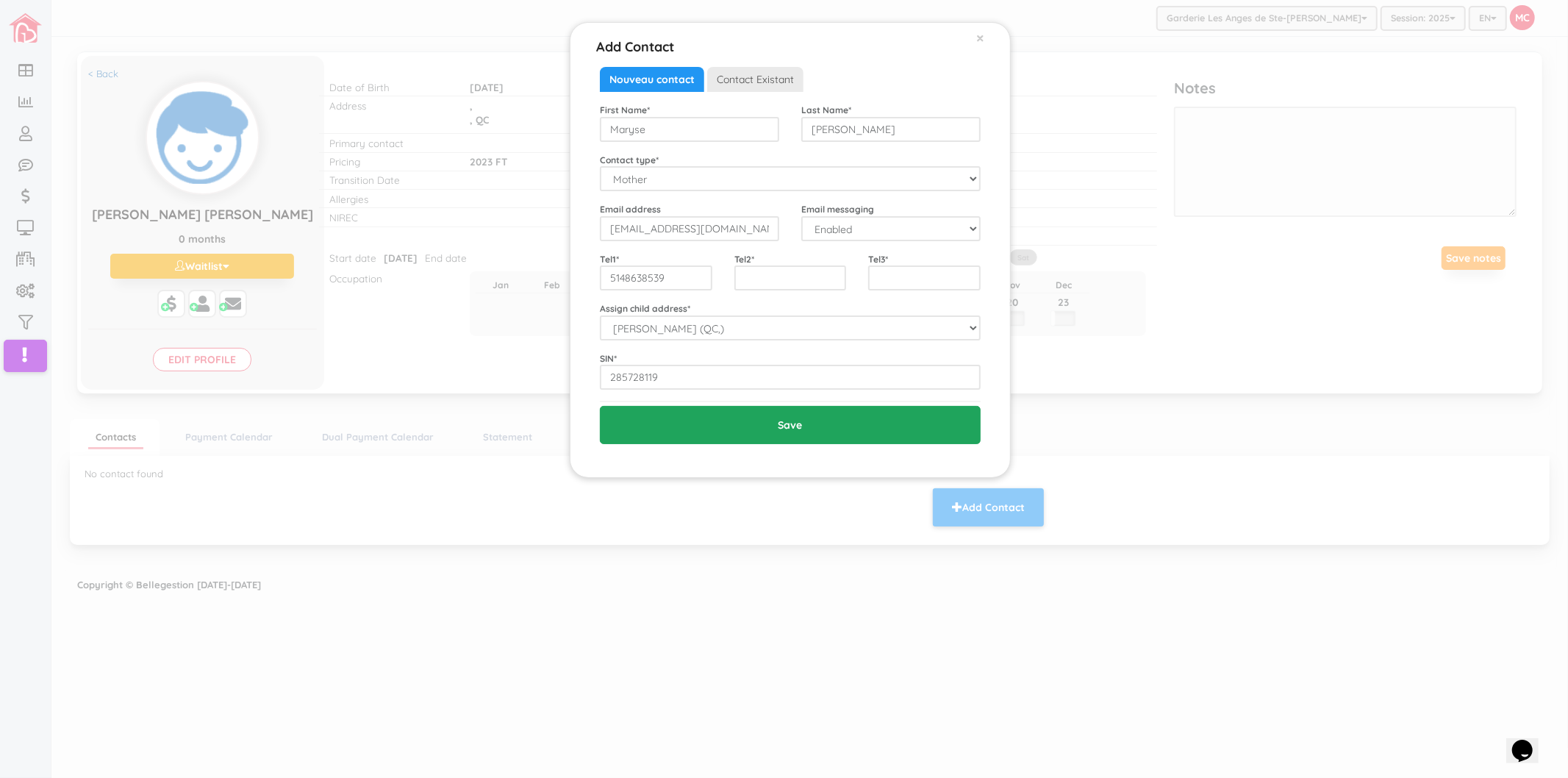
click at [685, 437] on input "Save" at bounding box center [790, 425] width 381 height 39
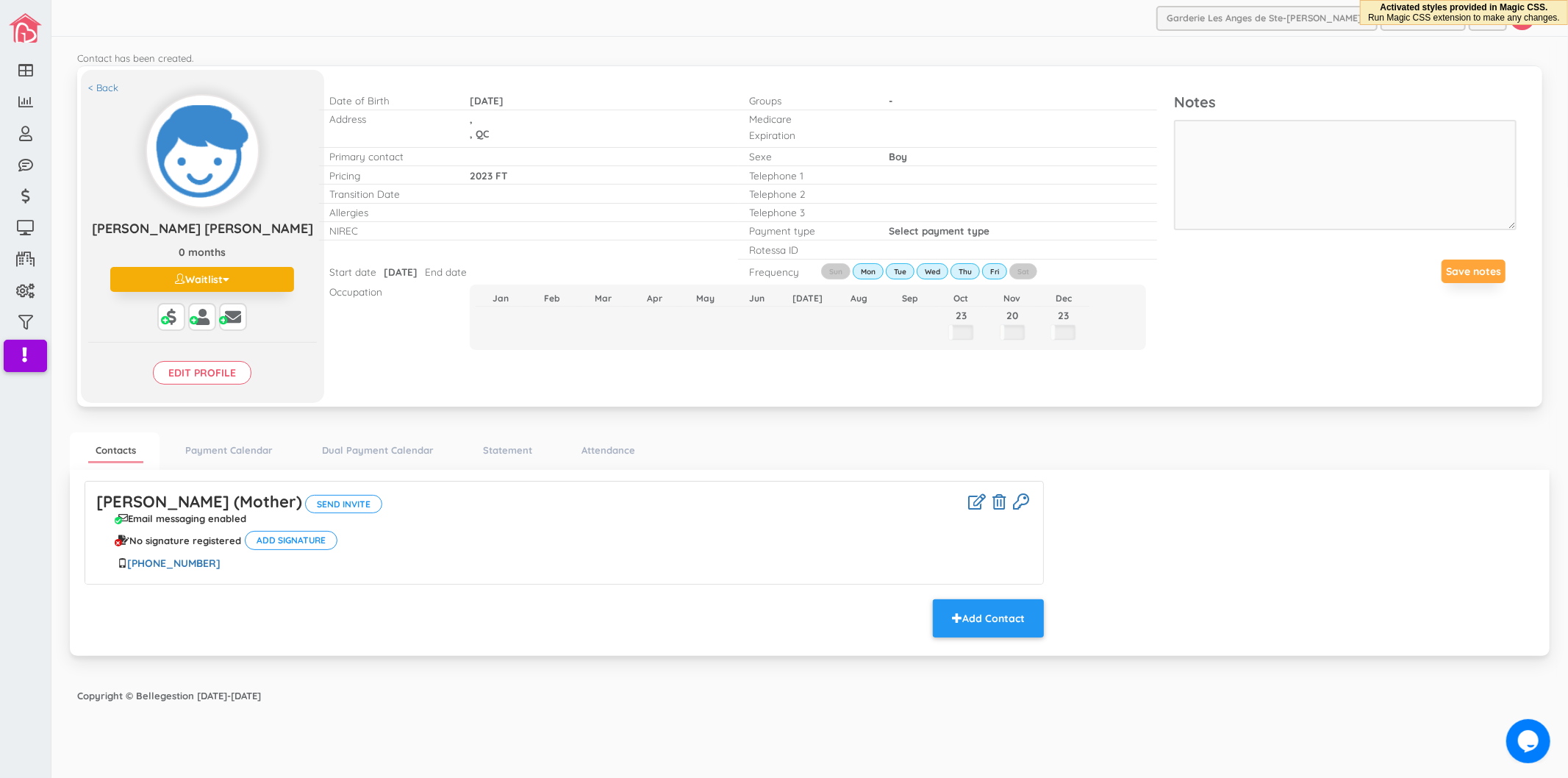
click at [243, 368] on input "Edit profile" at bounding box center [203, 373] width 99 height 23
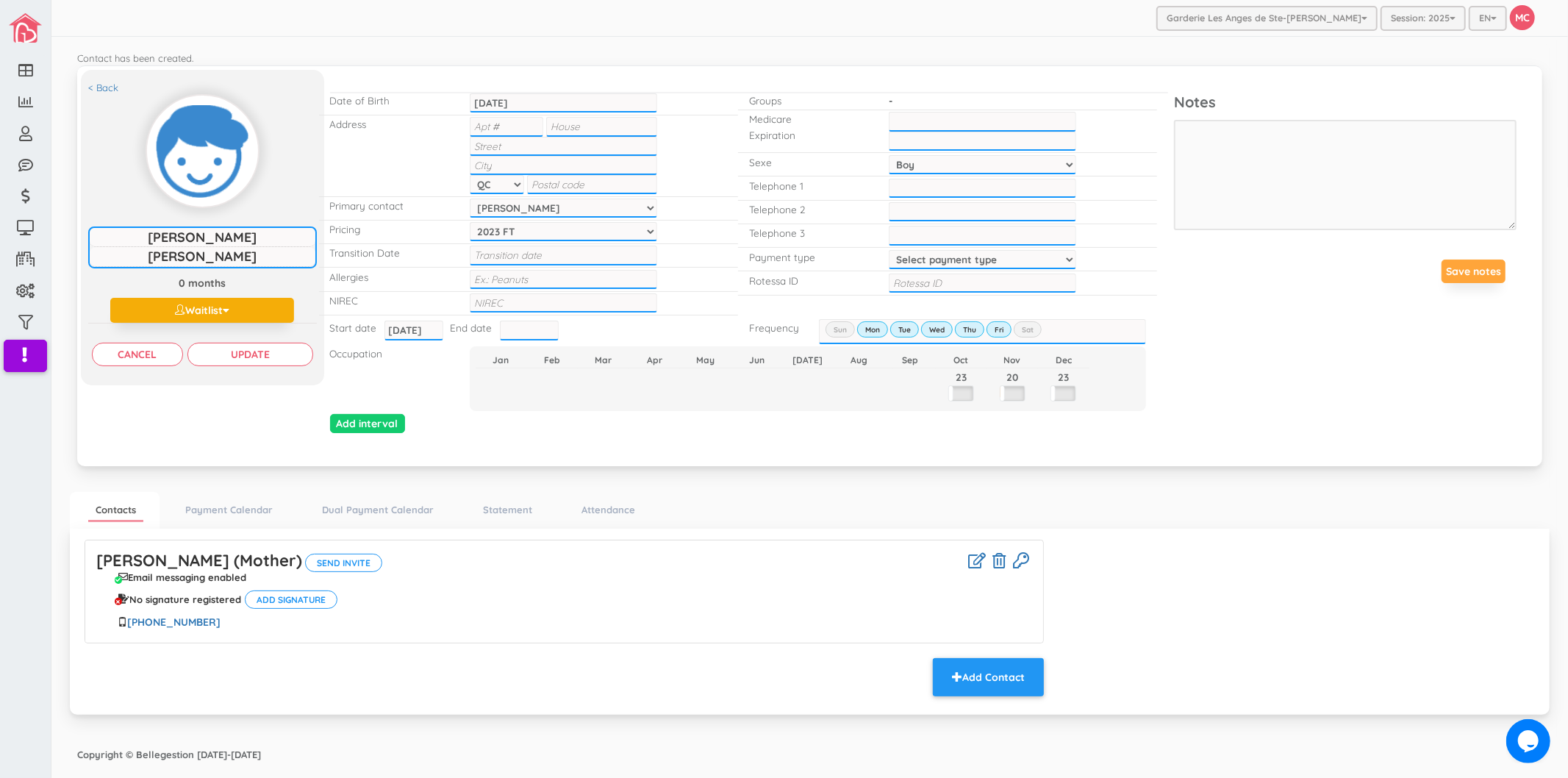
click at [564, 133] on input "text" at bounding box center [602, 125] width 111 height 19
type input "167"
type input "Rue [PERSON_NAME]"
click at [550, 165] on input "text" at bounding box center [563, 165] width 187 height 19
type input "Ste-[PERSON_NAME]"
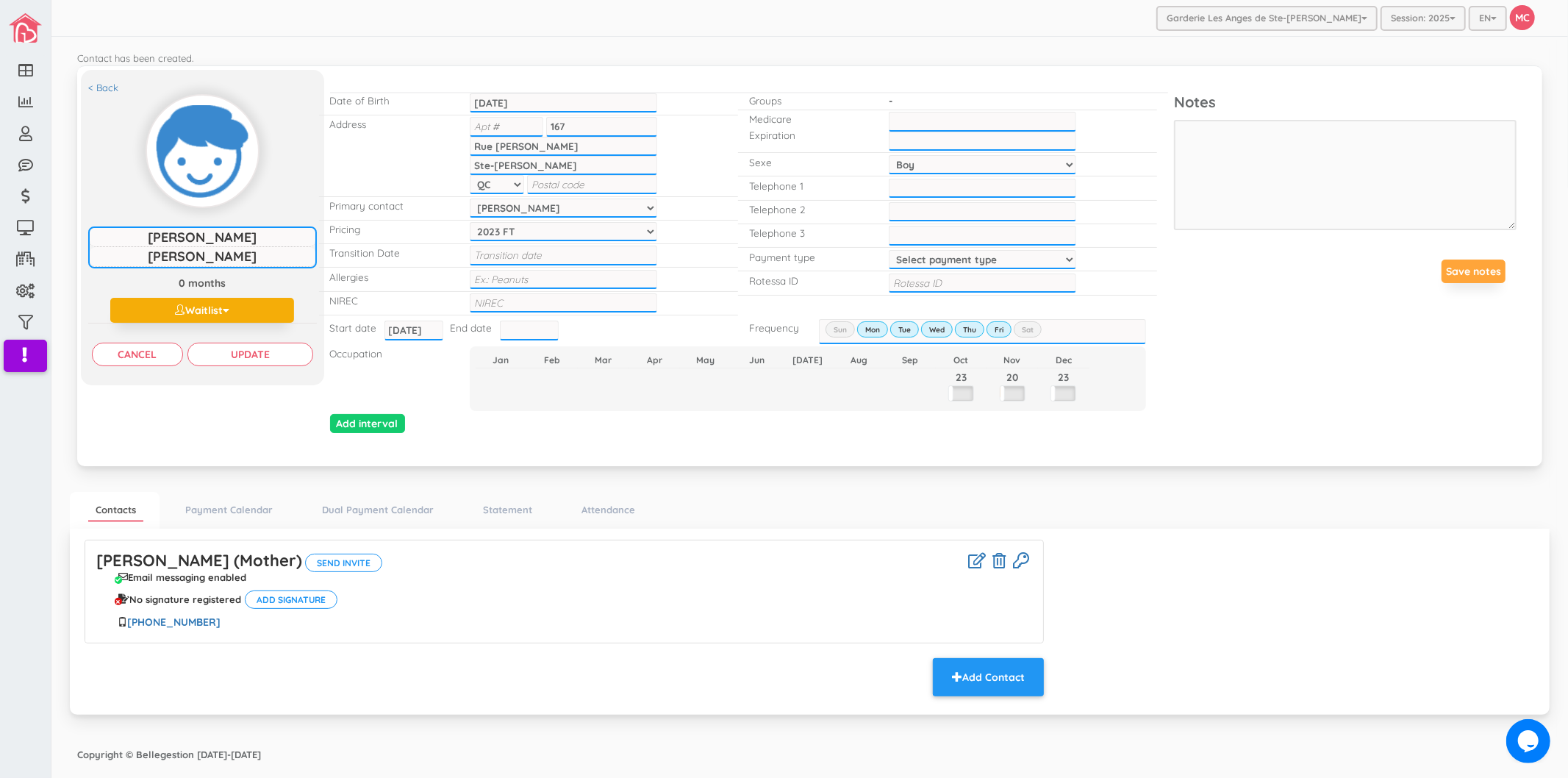
click at [575, 181] on input "text" at bounding box center [592, 184] width 130 height 19
paste input "J7E 5H6"
type input "J7E 5H6"
click at [267, 347] on input "Update" at bounding box center [250, 354] width 126 height 23
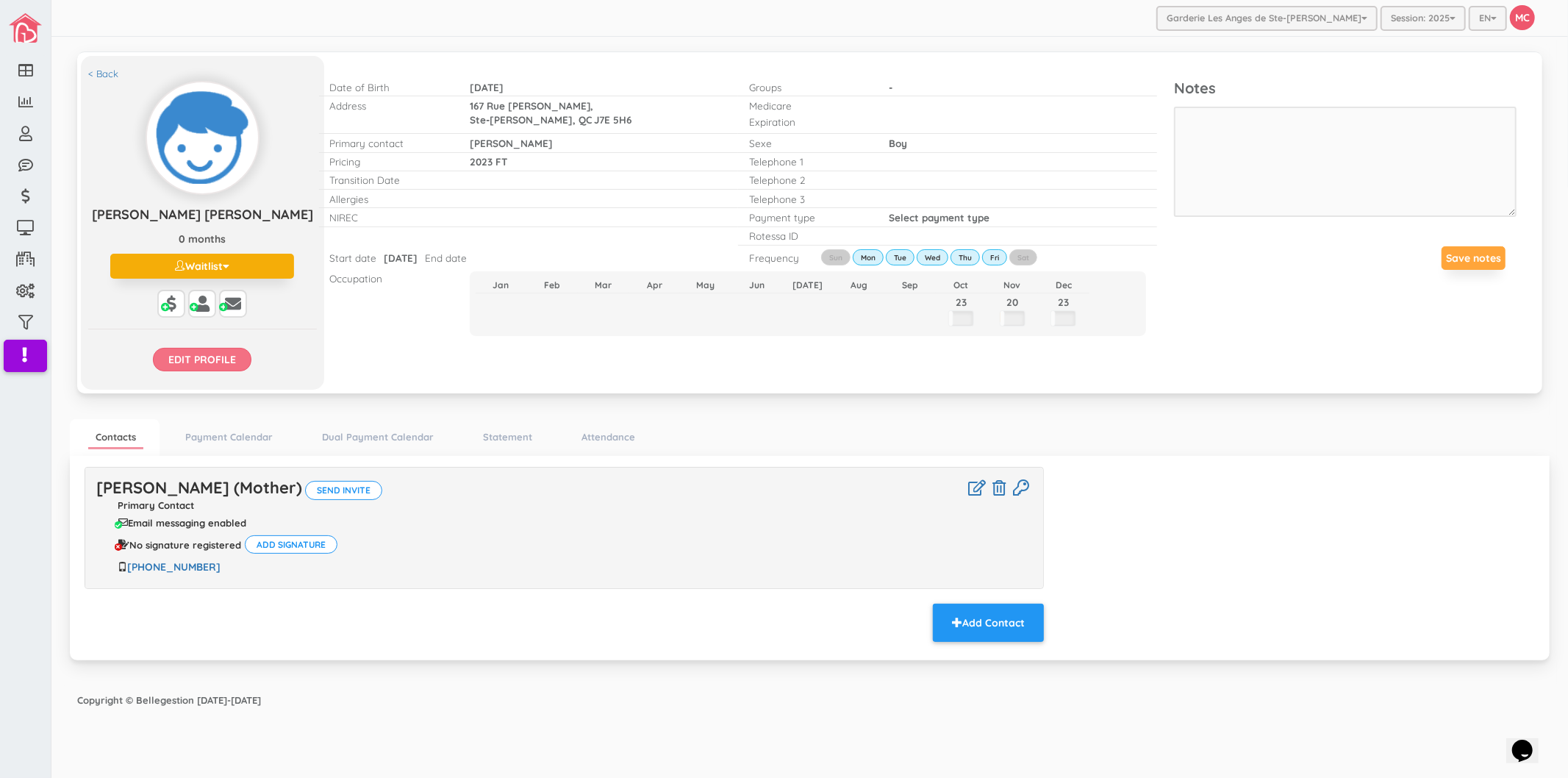
click at [232, 350] on input "Edit profile" at bounding box center [203, 359] width 99 height 23
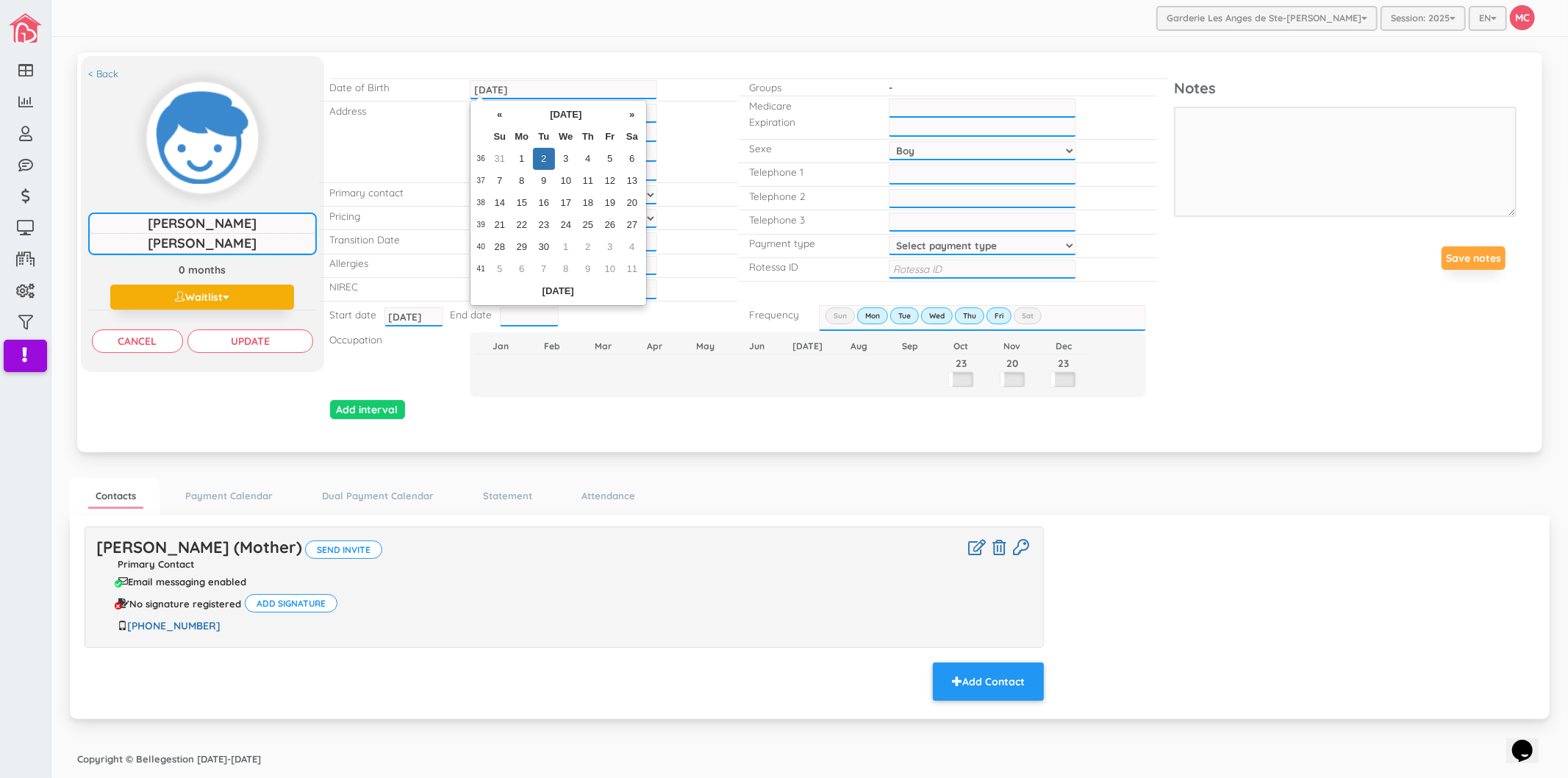
click at [489, 87] on input "[DATE]" at bounding box center [563, 89] width 187 height 19
type input "[DATE]"
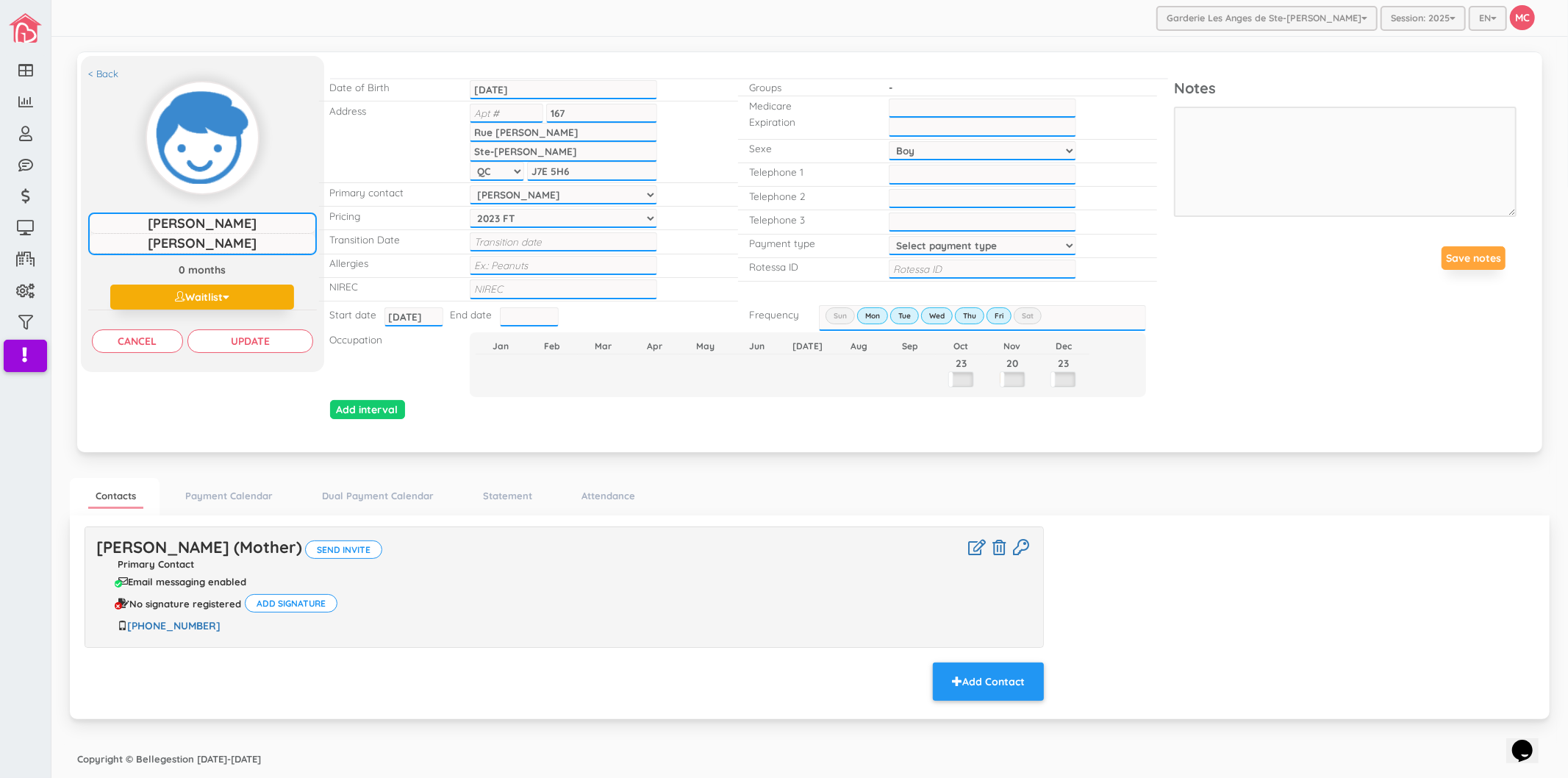
click at [530, 55] on div "< Back [PERSON_NAME] [PERSON_NAME] [PERSON_NAME] 0 months Waitlist Active Inact…" at bounding box center [810, 251] width 1466 height 401
click at [290, 344] on input "Update" at bounding box center [250, 341] width 126 height 23
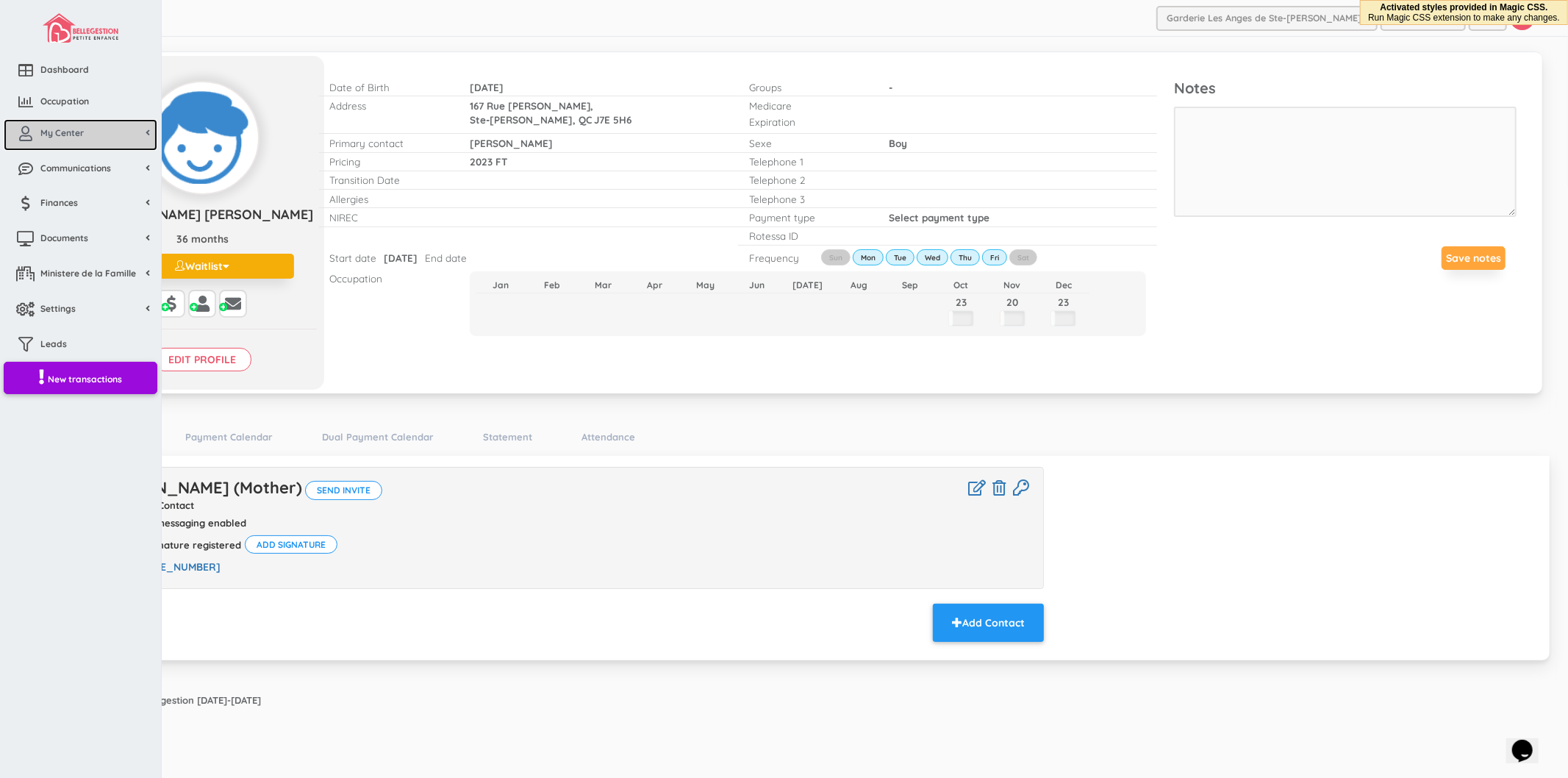
click at [74, 136] on span "My Center" at bounding box center [62, 133] width 43 height 13
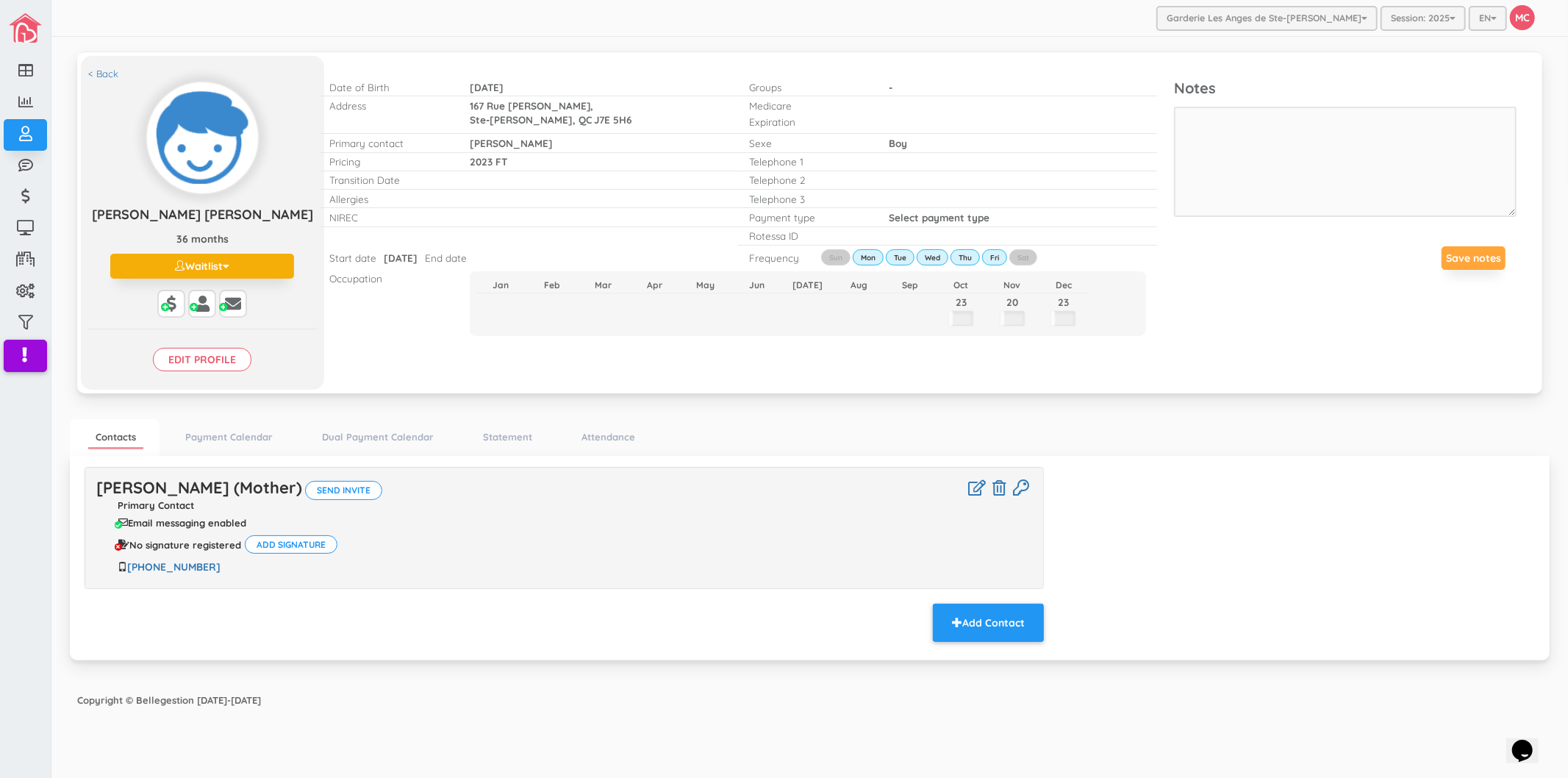
click at [395, 383] on div "< Back Thomas Eli Louis Thomas Eli Louis 36 months Waitlist Active Inactive Wai…" at bounding box center [810, 221] width 1466 height 341
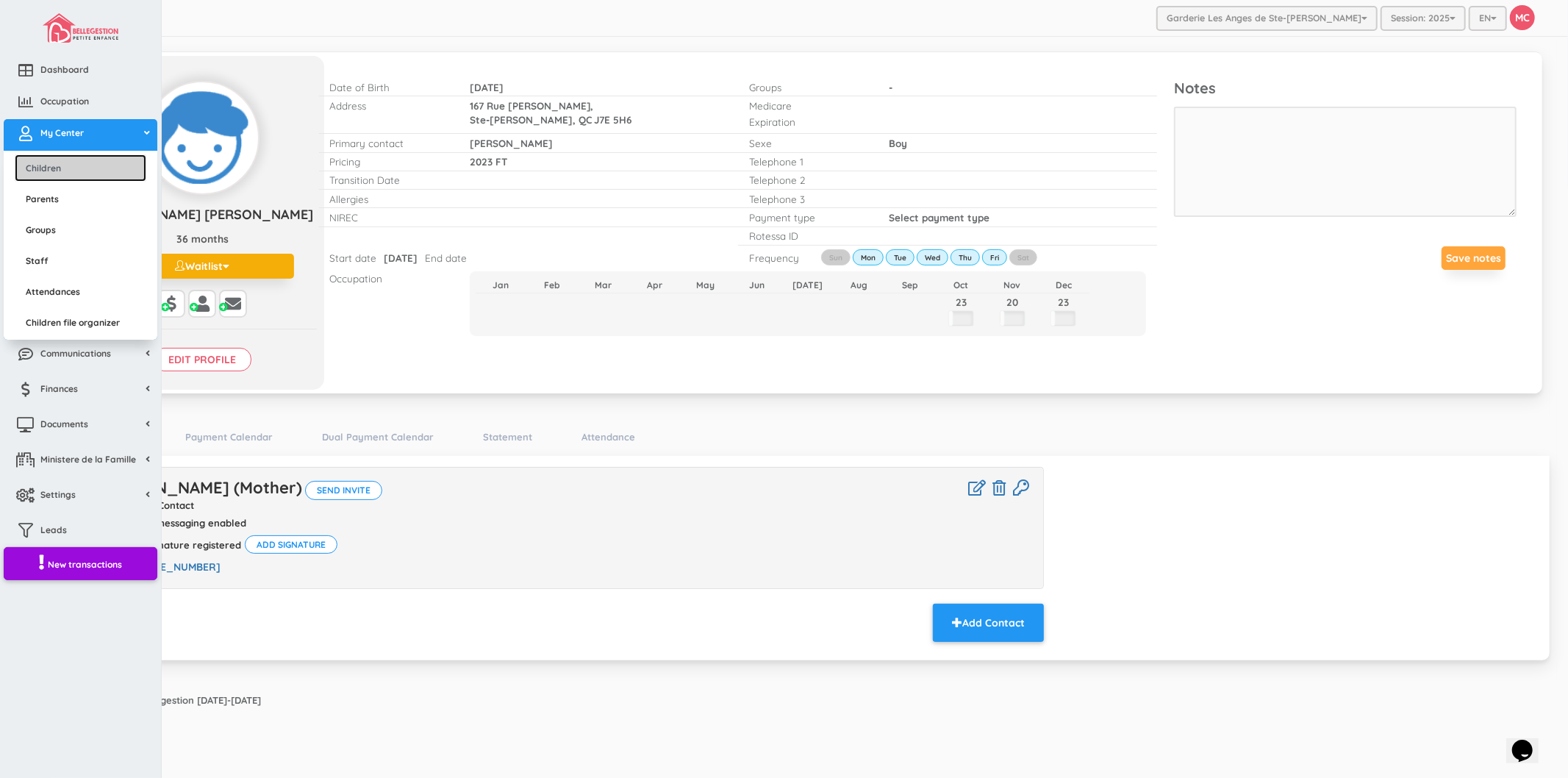
click at [72, 158] on link "Children" at bounding box center [80, 168] width 132 height 27
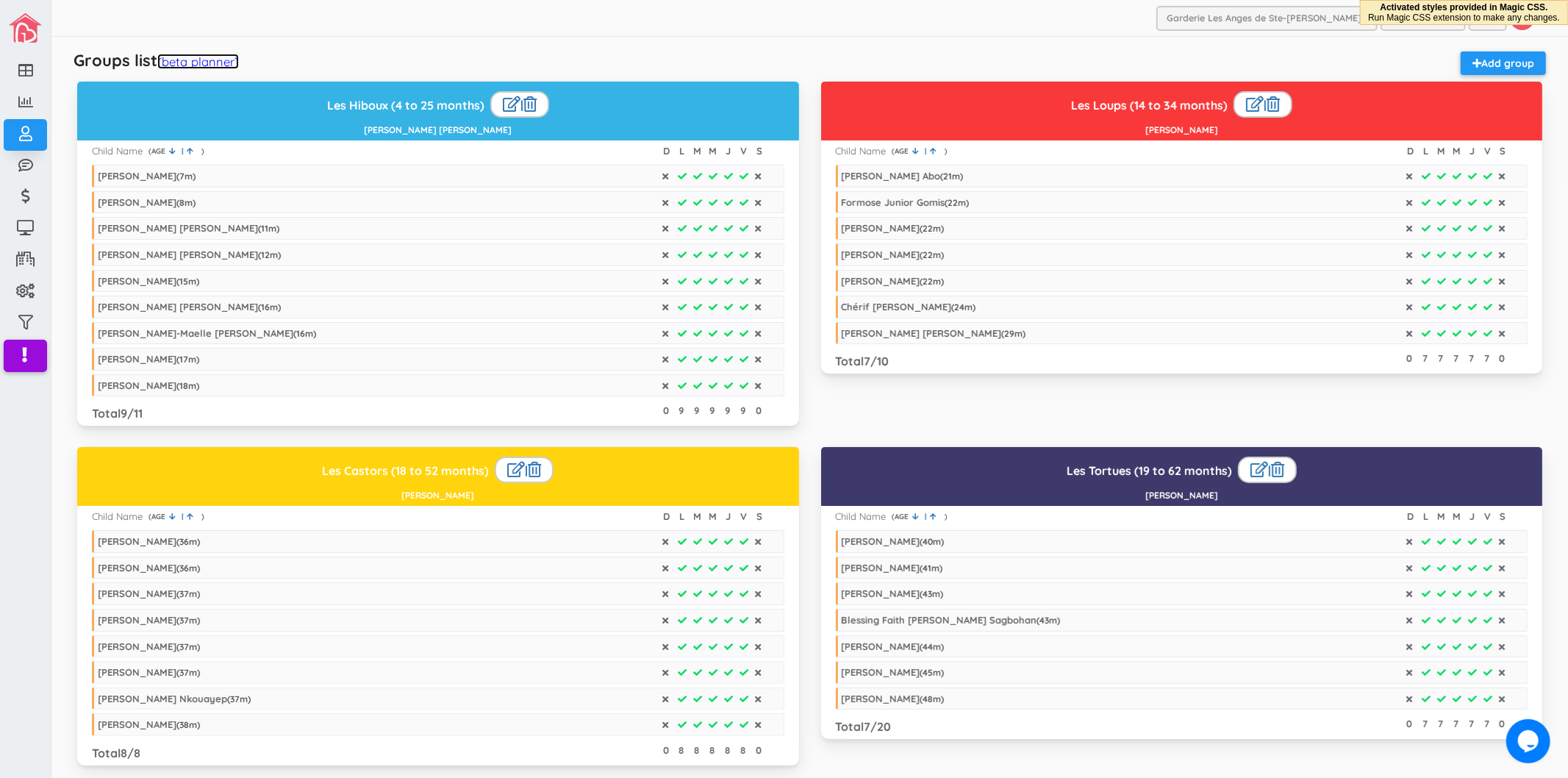
click at [213, 57] on link "(beta planner)" at bounding box center [198, 61] width 82 height 15
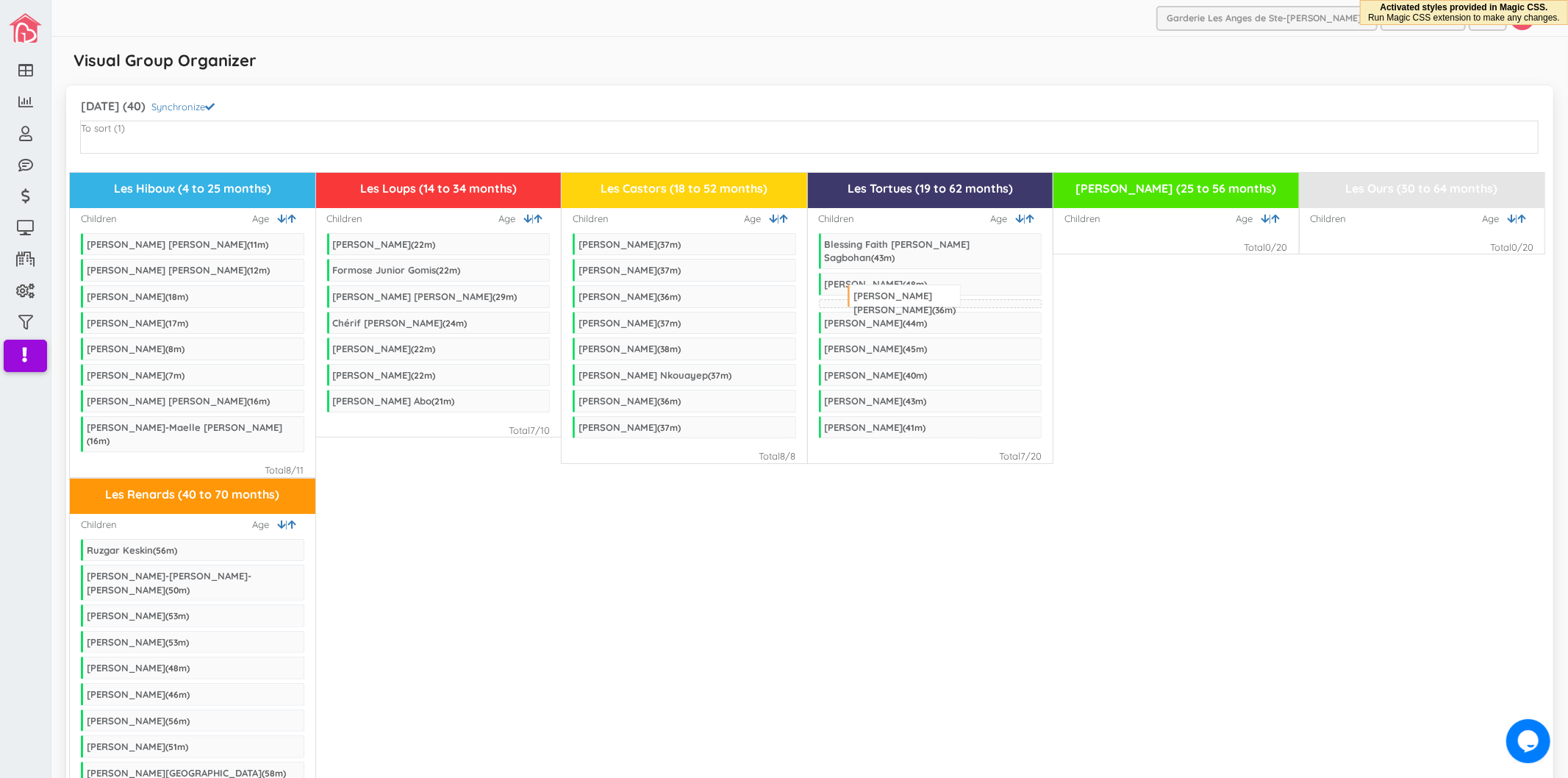
drag, startPoint x: 143, startPoint y: 155, endPoint x: 905, endPoint y: 298, distance: 775.3
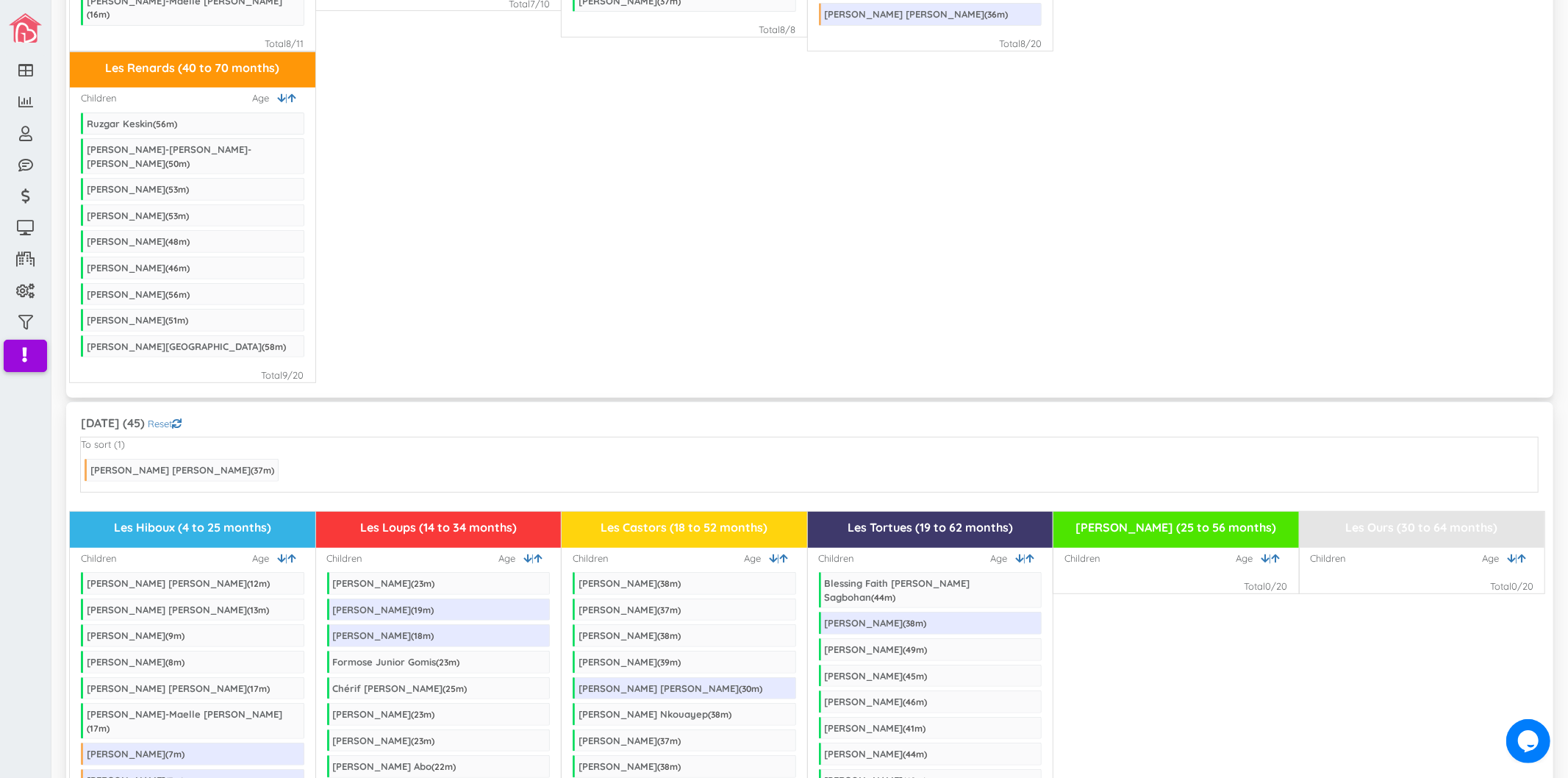
scroll to position [163, 0]
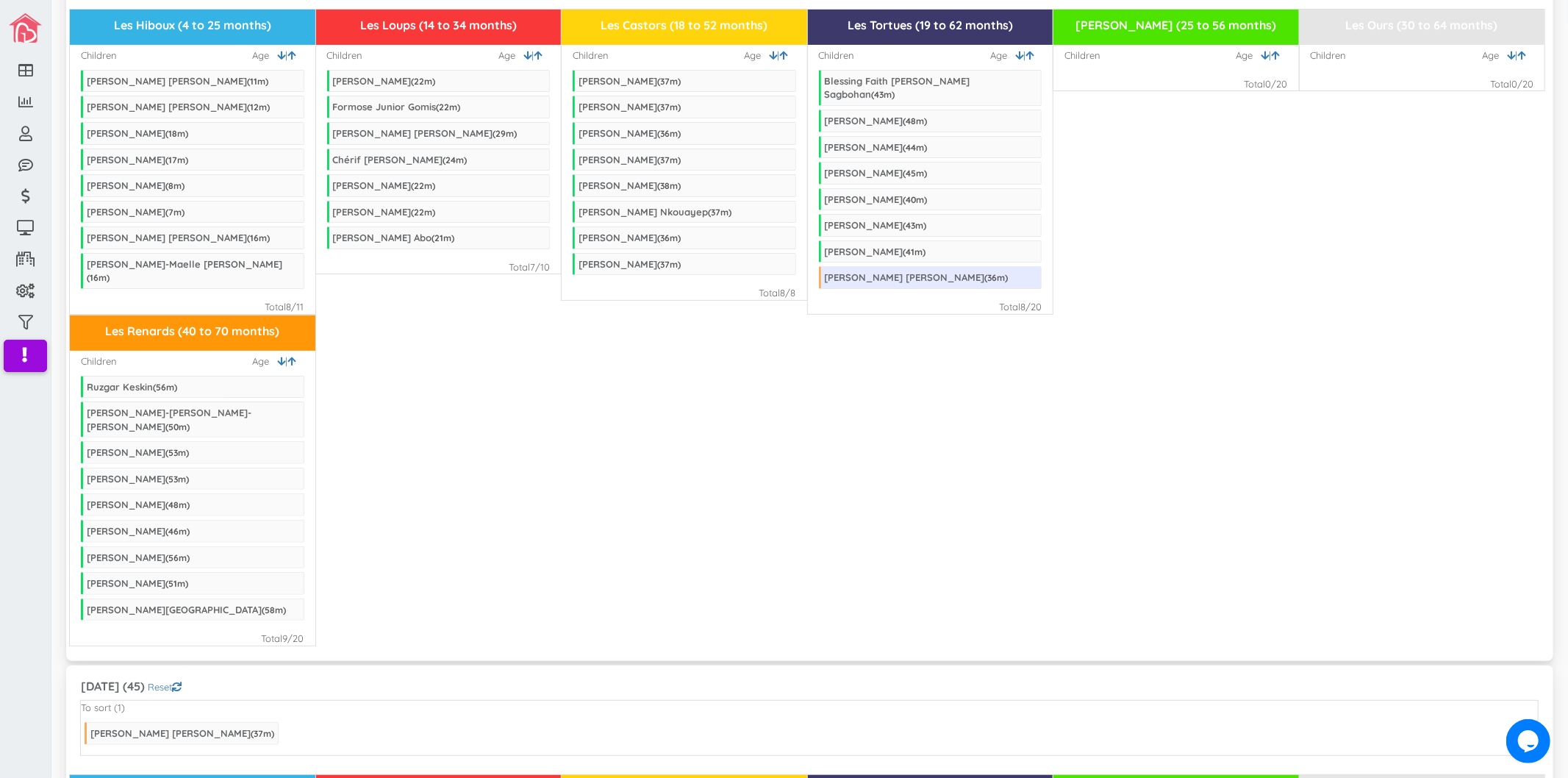
click at [633, 508] on div "Les Renards (40 to 70 months) Children | Age Ruzgar Keskin ( 56 m) [PERSON_NAME…" at bounding box center [810, 480] width 1480 height 332
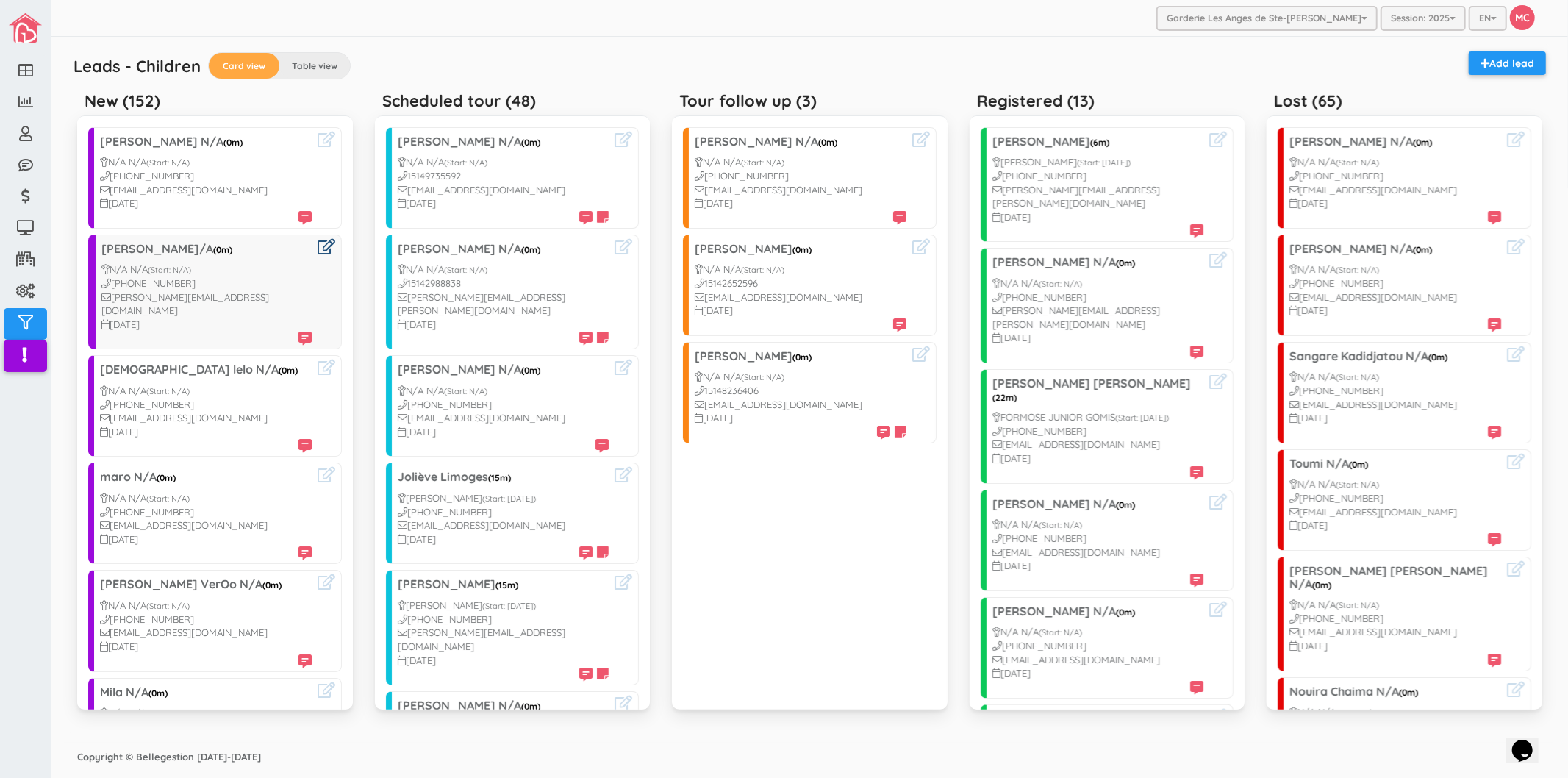
click at [317, 253] on icon at bounding box center [326, 246] width 18 height 15
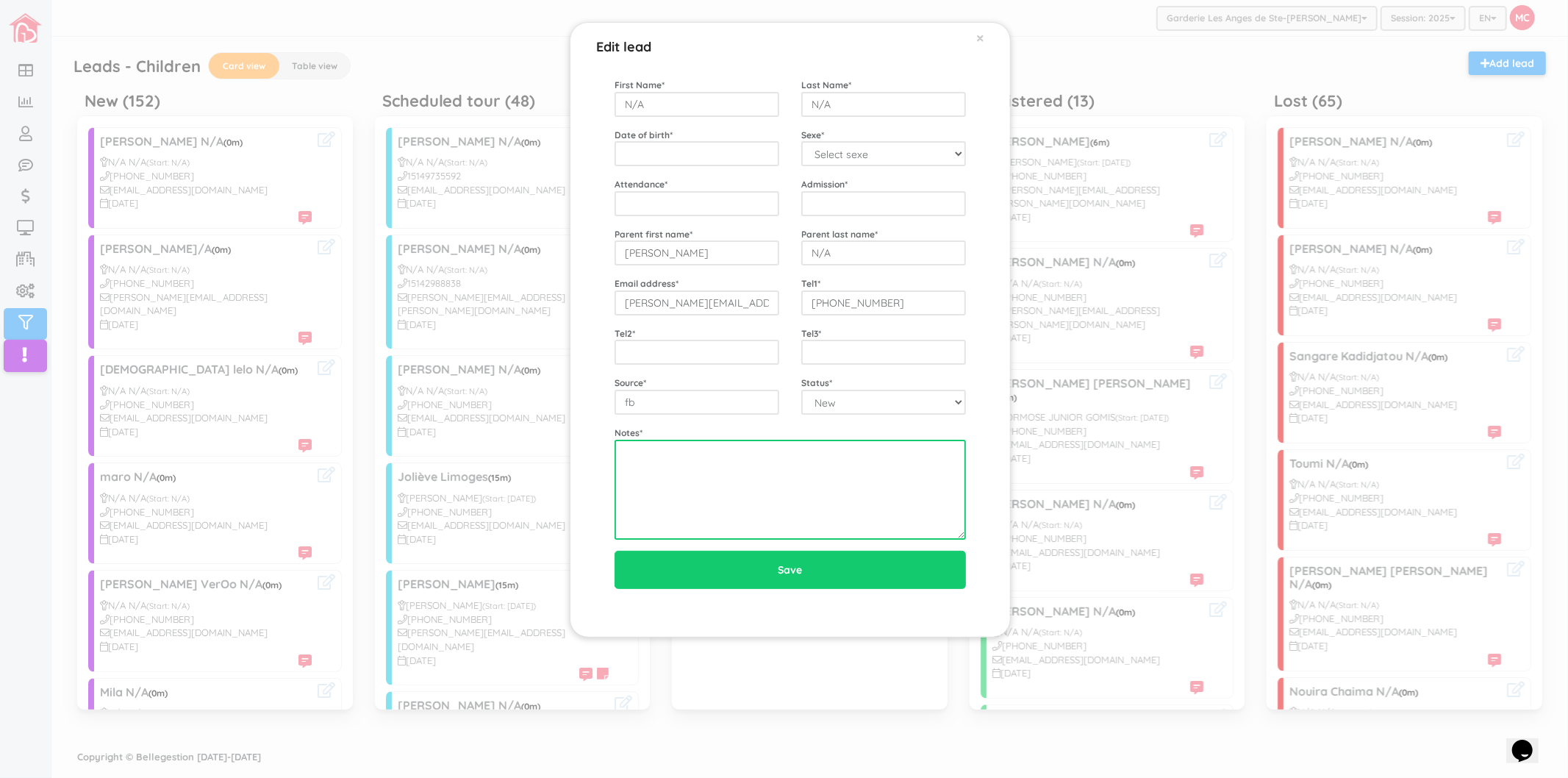
click at [705, 497] on textarea at bounding box center [791, 489] width 351 height 100
type textarea "9"
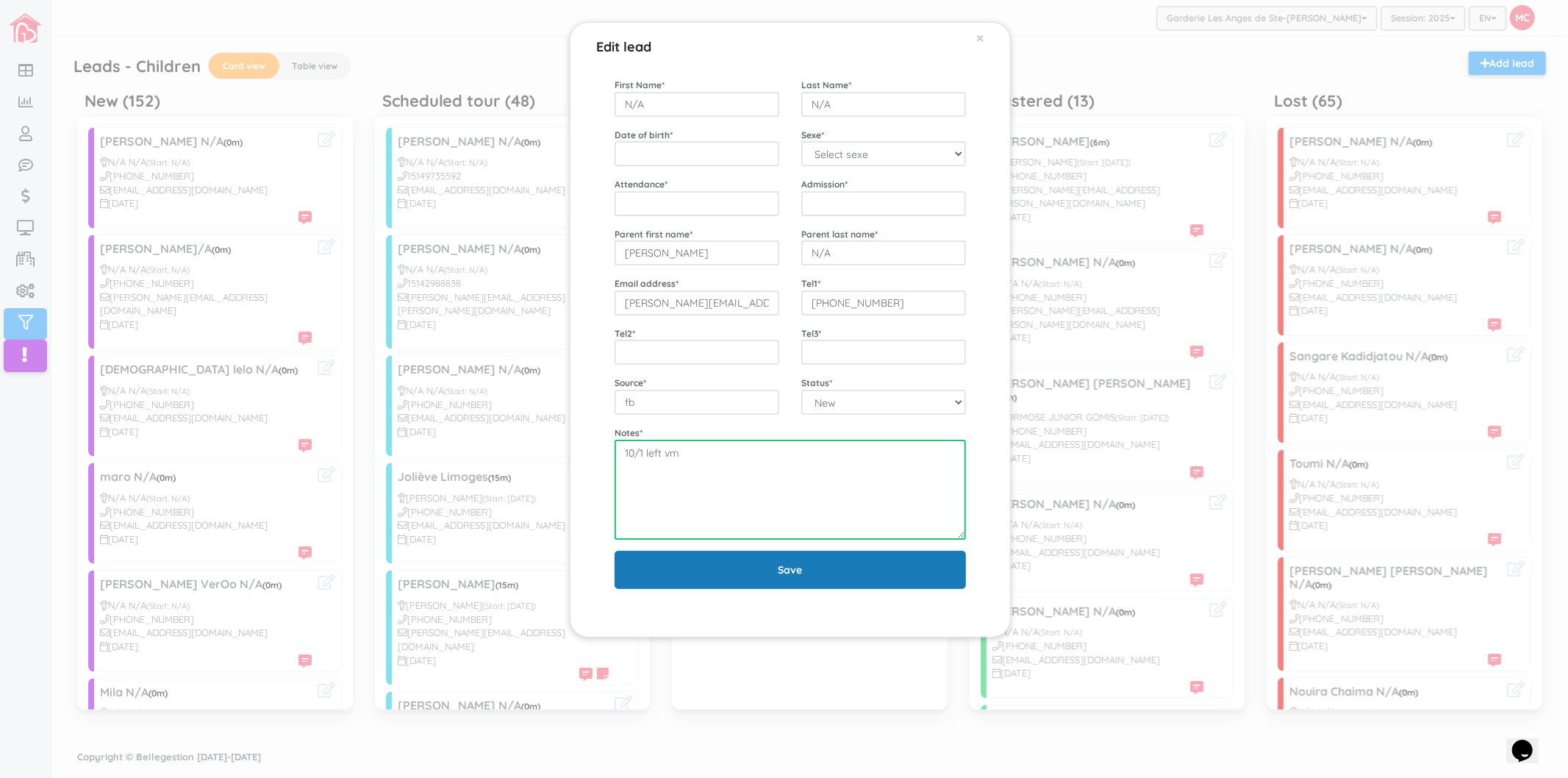
type textarea "10/1 left vm"
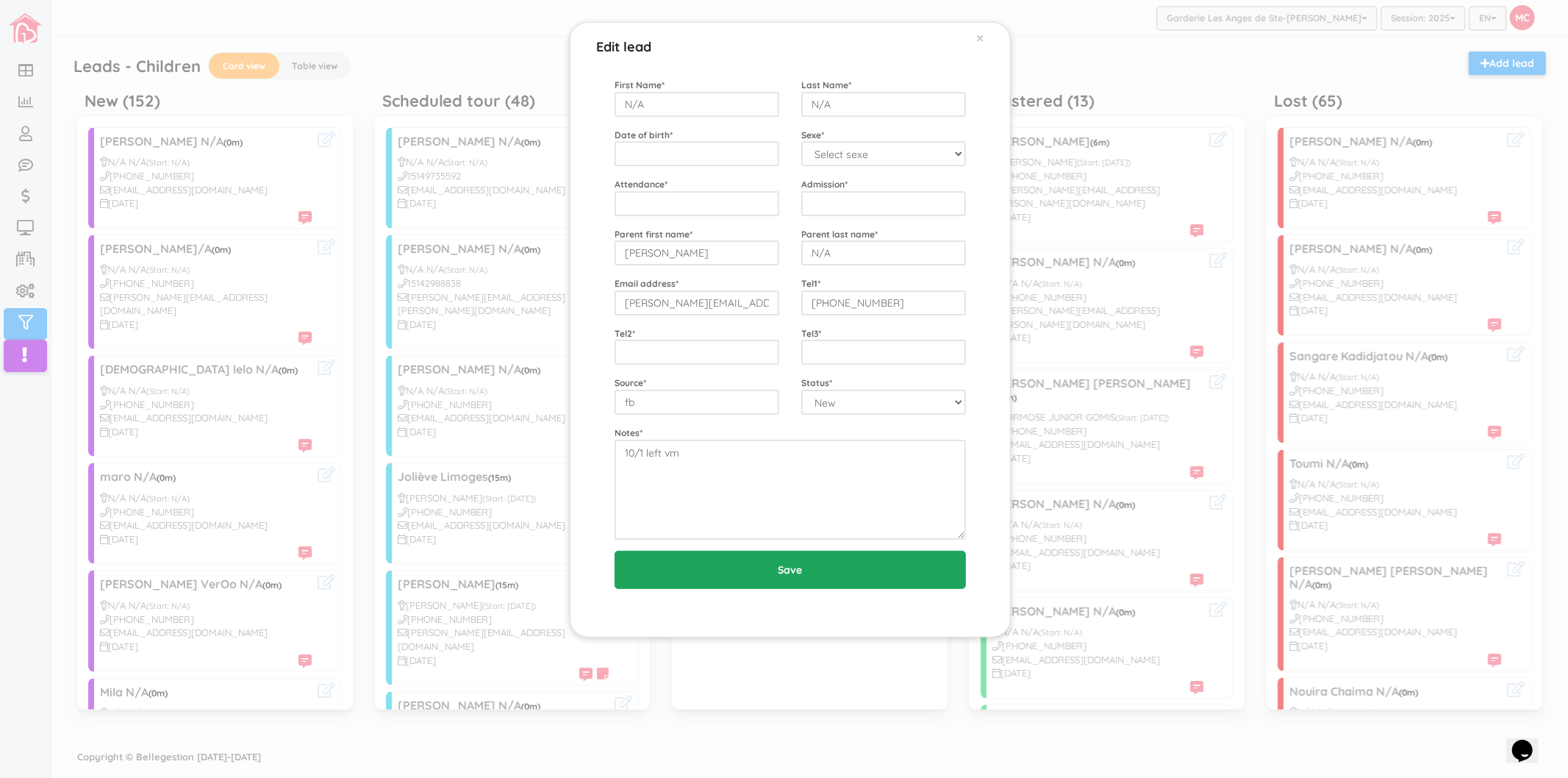
click at [923, 582] on input "Save" at bounding box center [791, 569] width 351 height 39
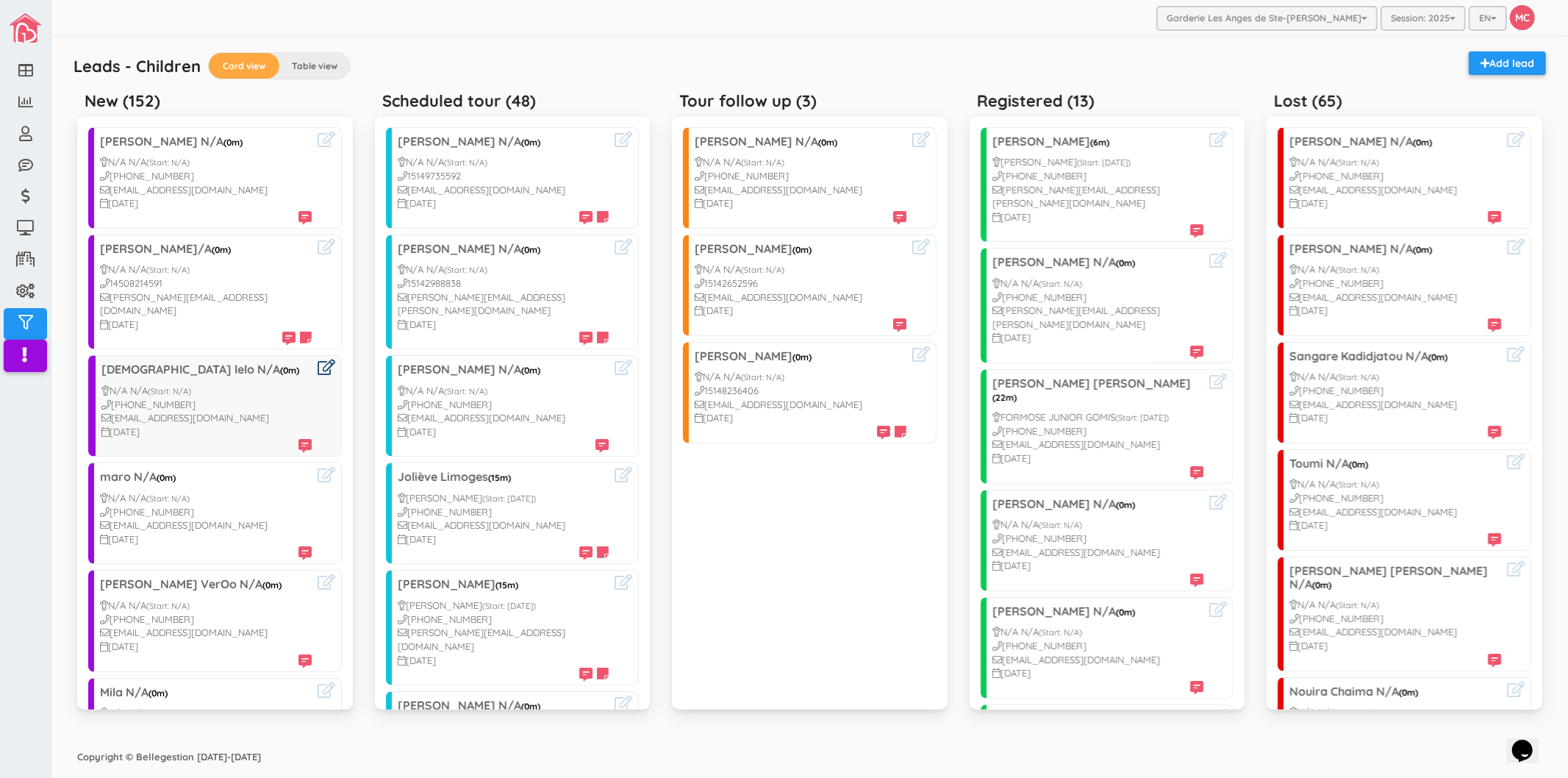
click at [317, 359] on icon at bounding box center [326, 367] width 18 height 15
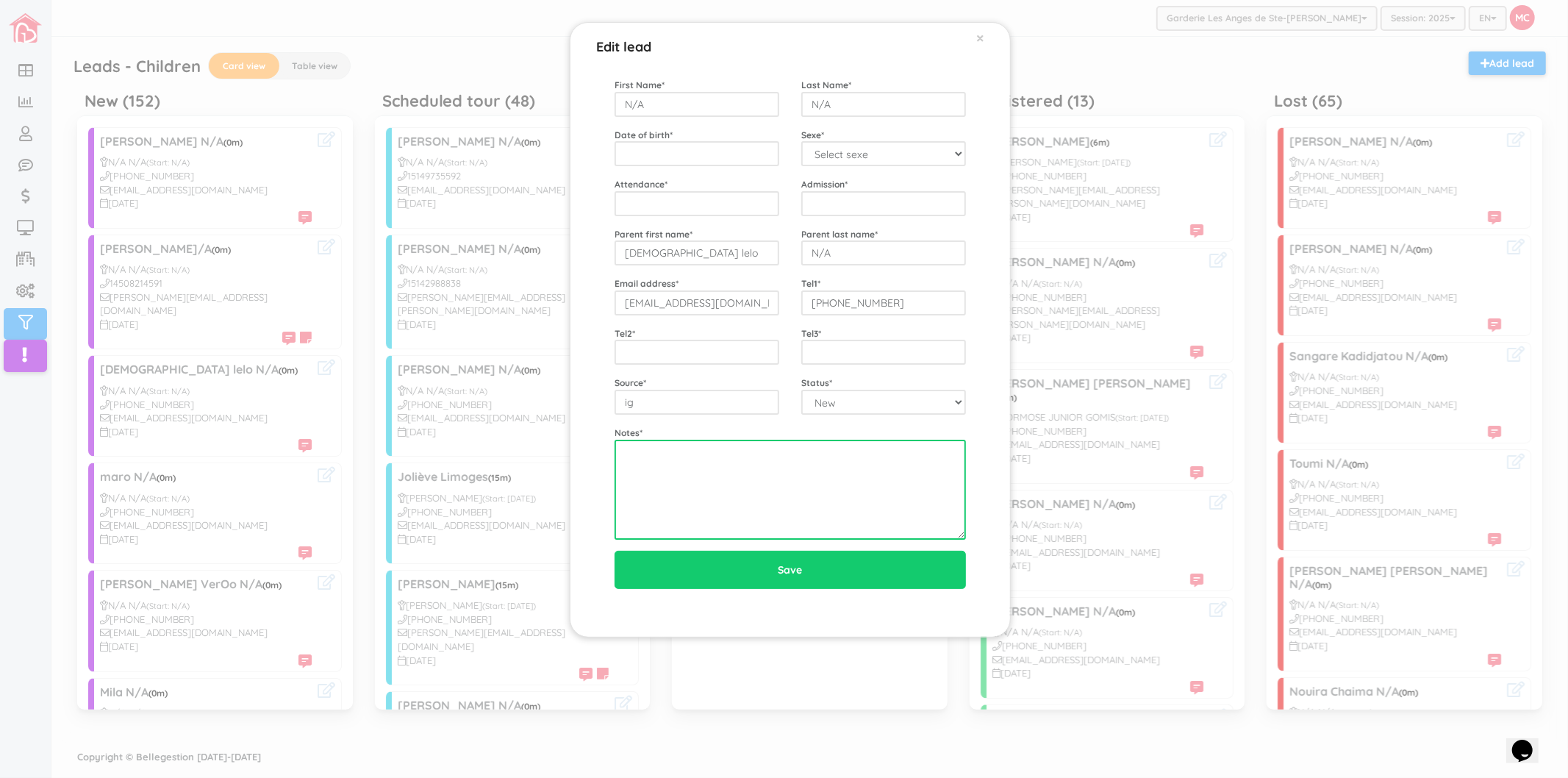
click at [805, 460] on textarea at bounding box center [791, 489] width 351 height 100
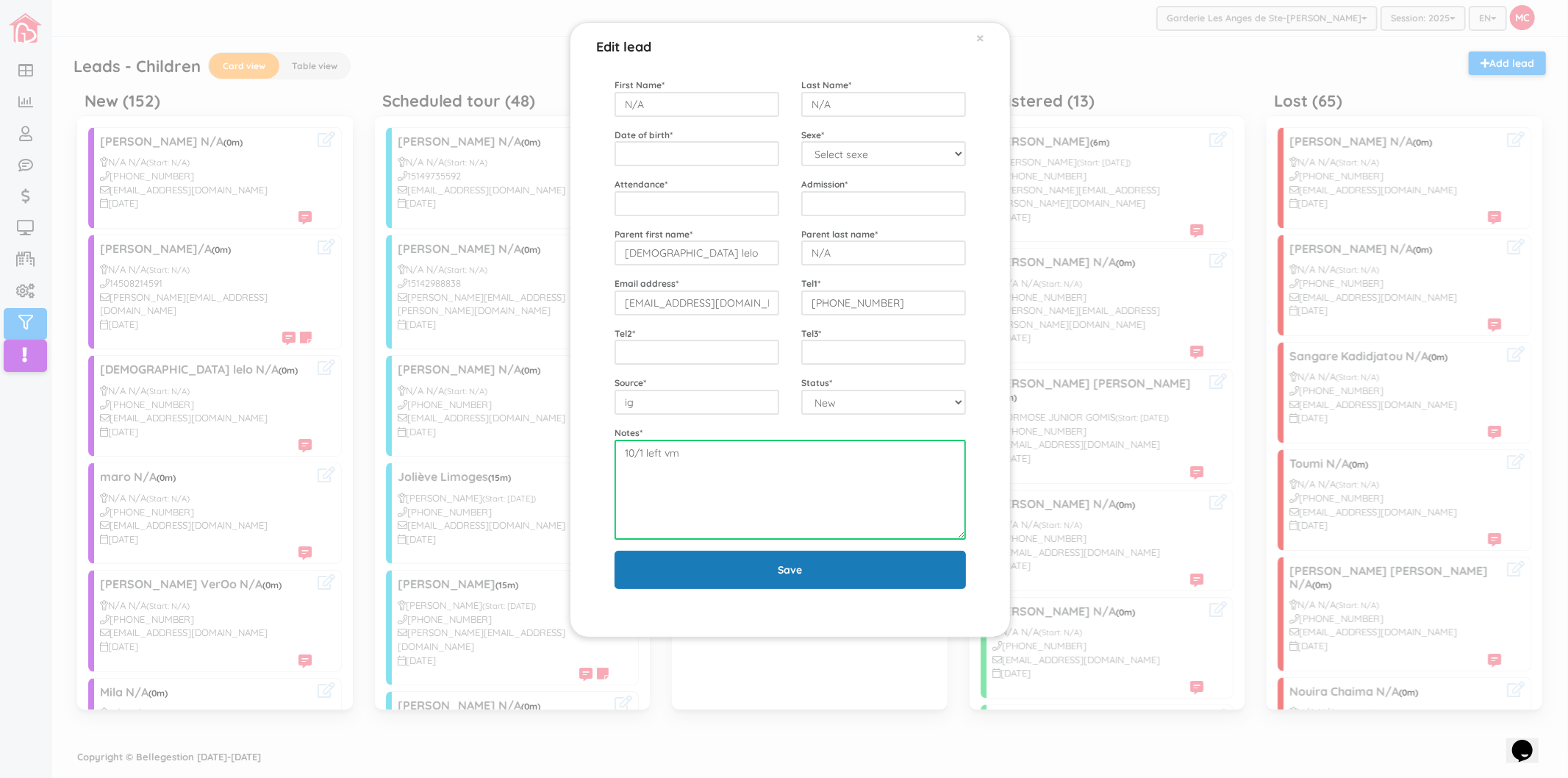
type textarea "10/1 left vm"
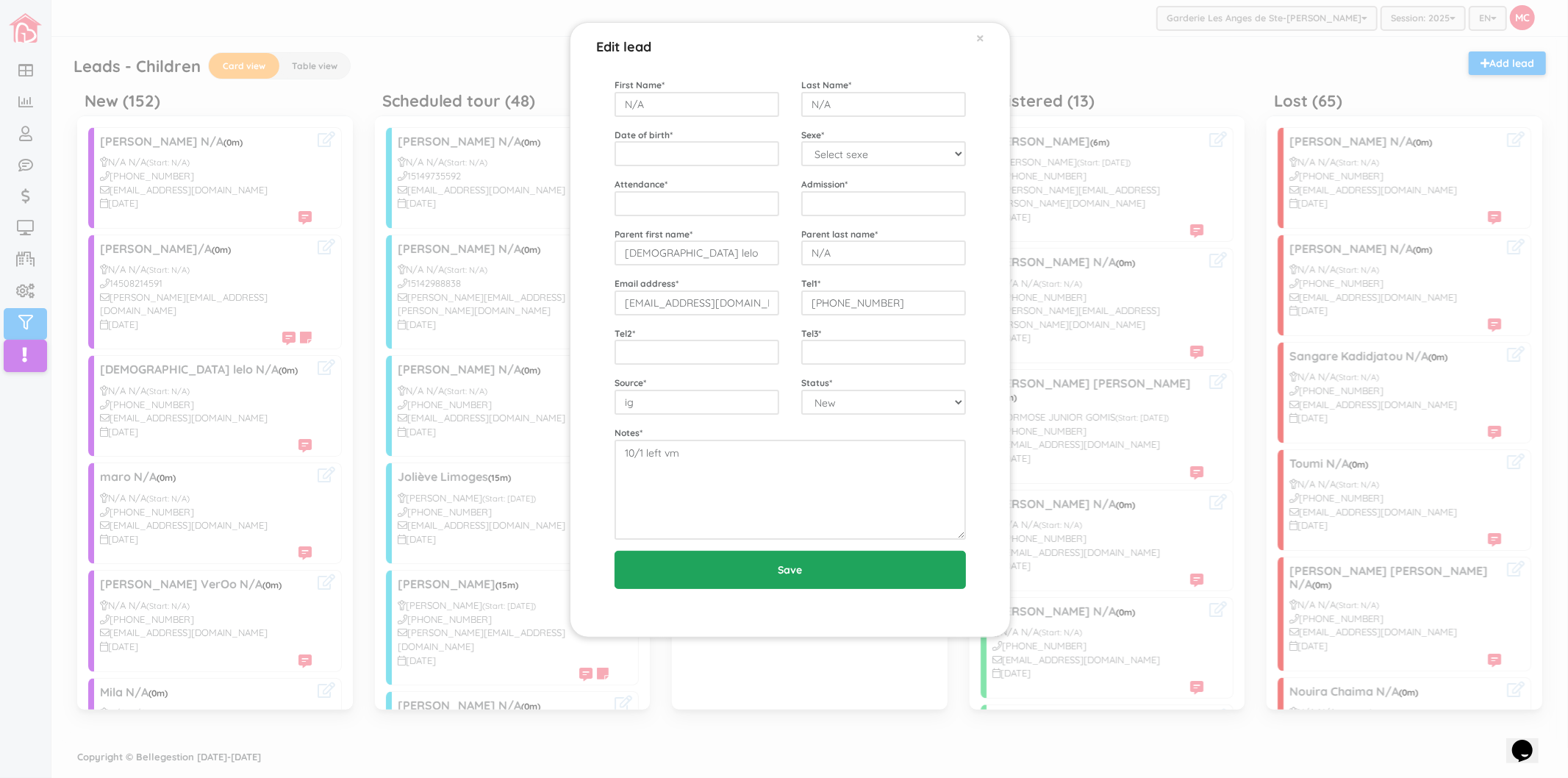
click at [750, 560] on input "Save" at bounding box center [791, 569] width 351 height 39
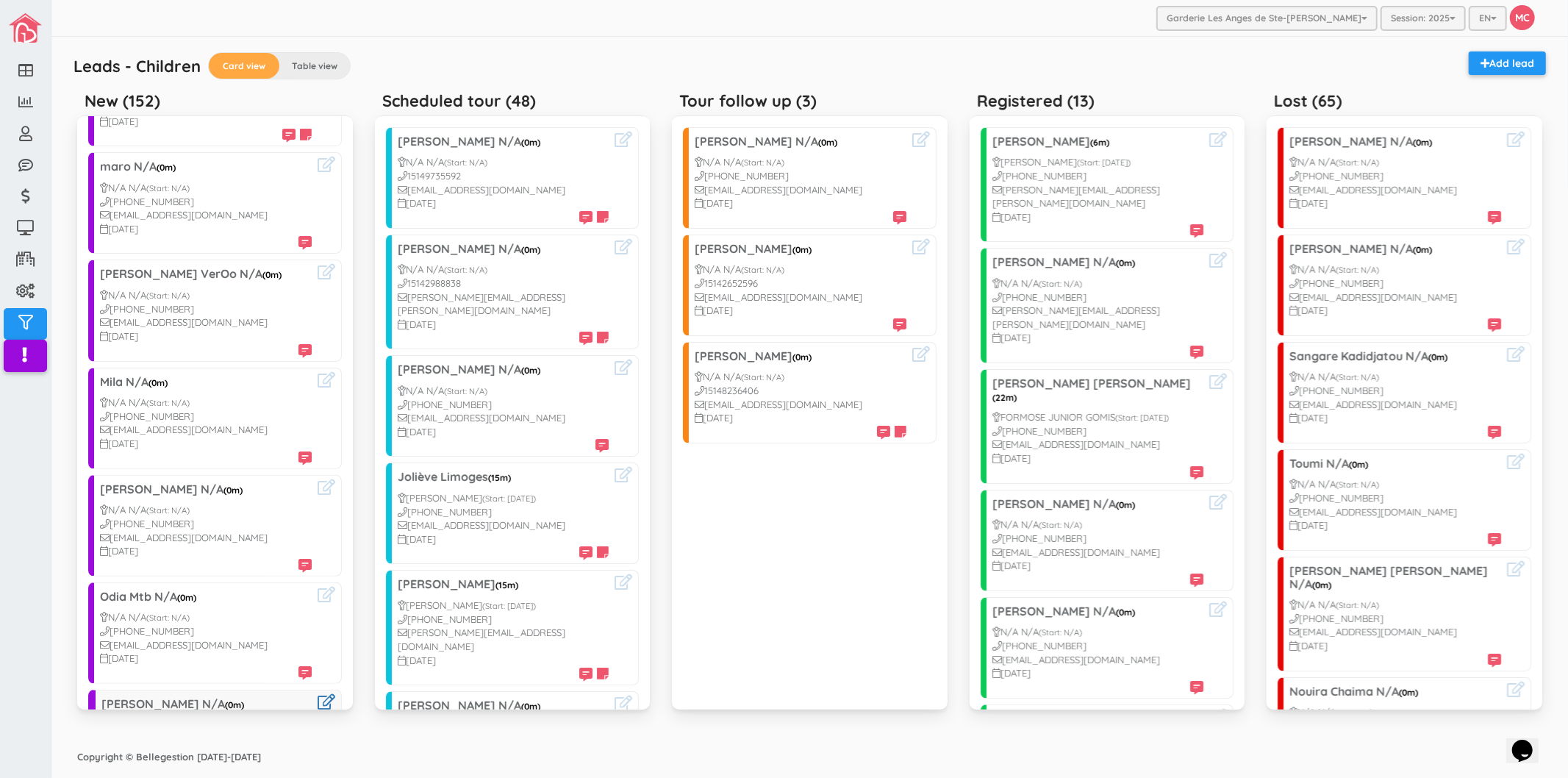
scroll to position [489, 0]
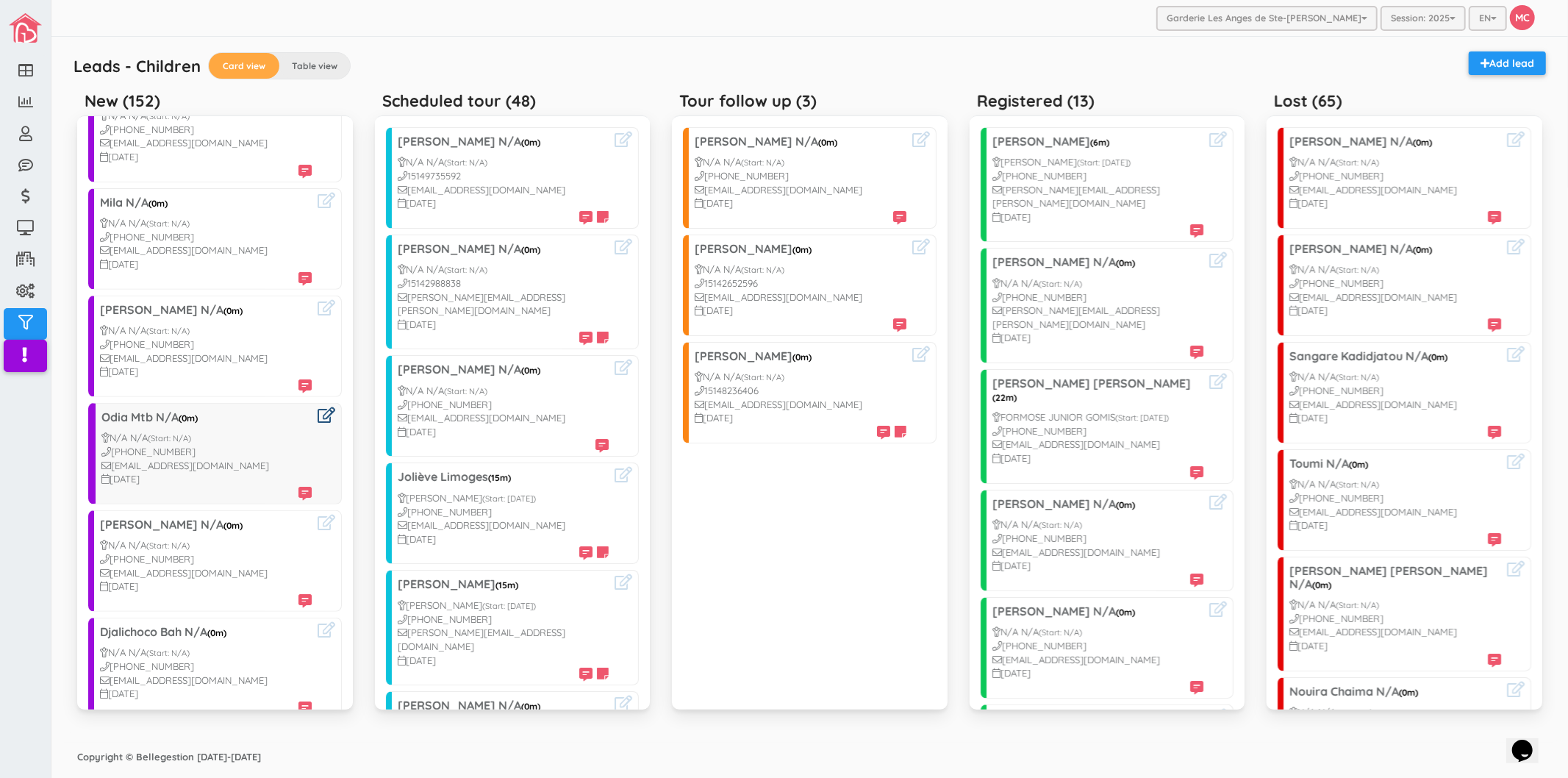
click at [317, 408] on icon at bounding box center [326, 414] width 18 height 15
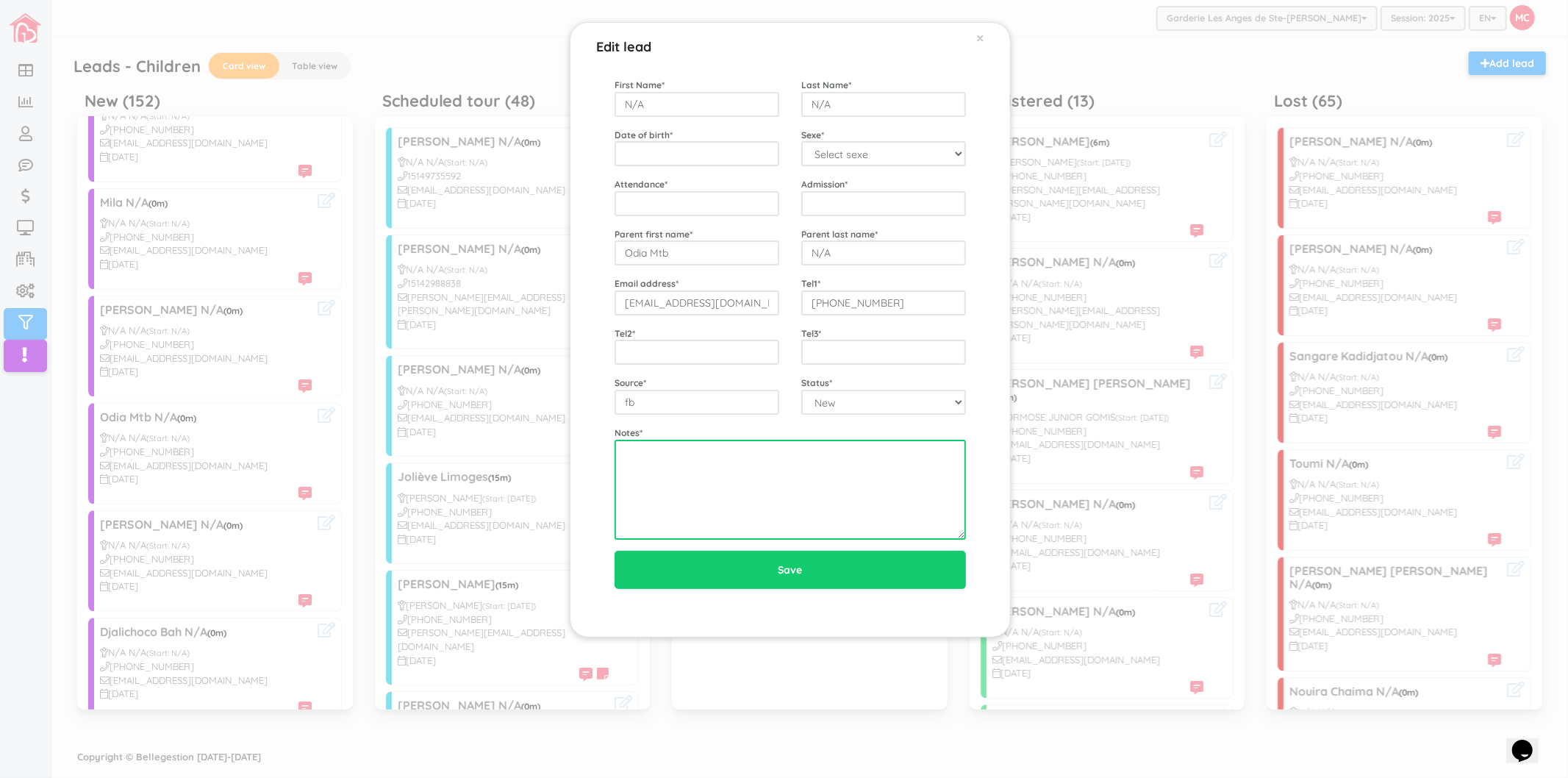
click at [787, 491] on textarea at bounding box center [791, 489] width 351 height 100
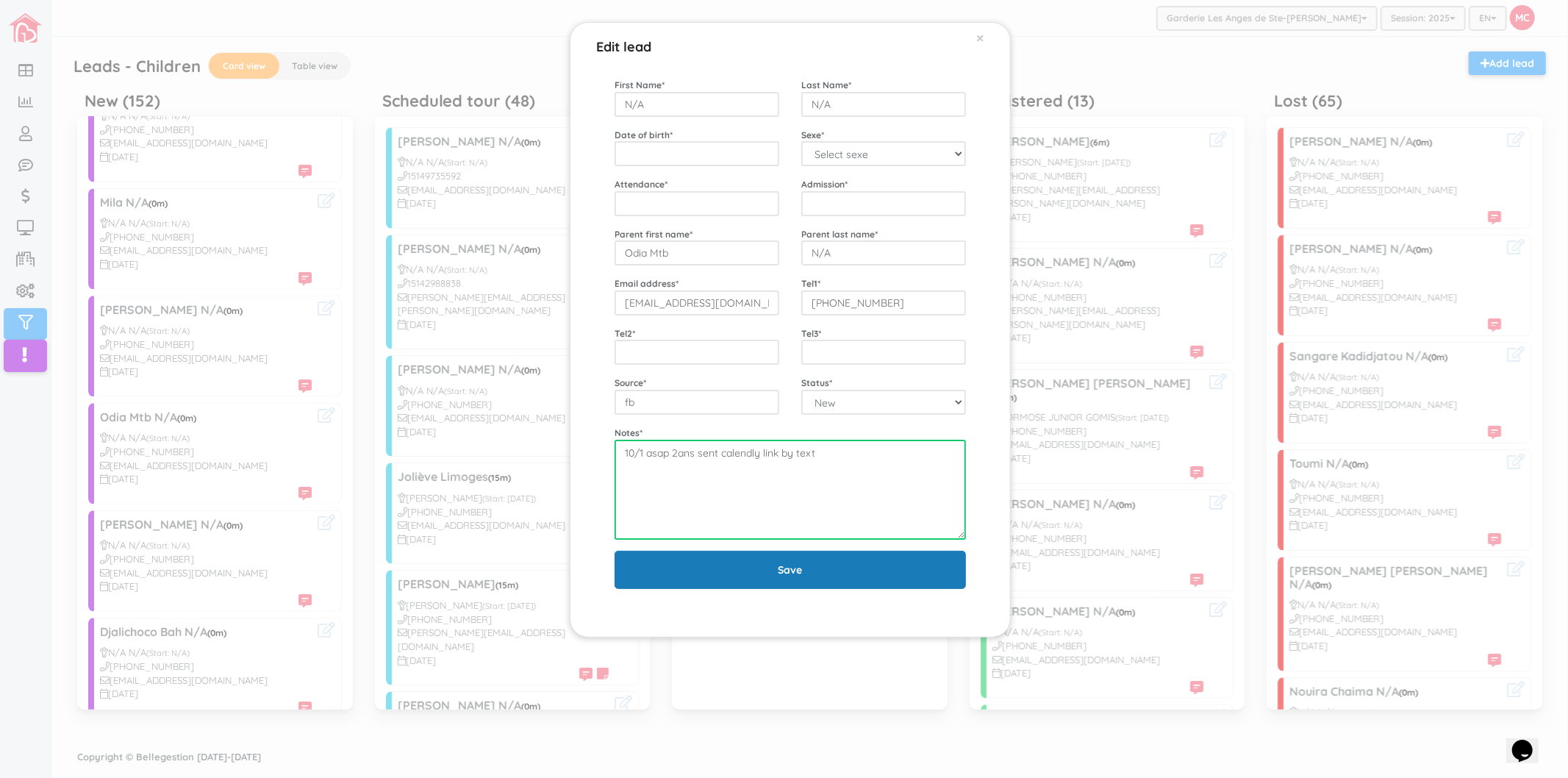
type textarea "10/1 asap 2ans sent calendly link by text"
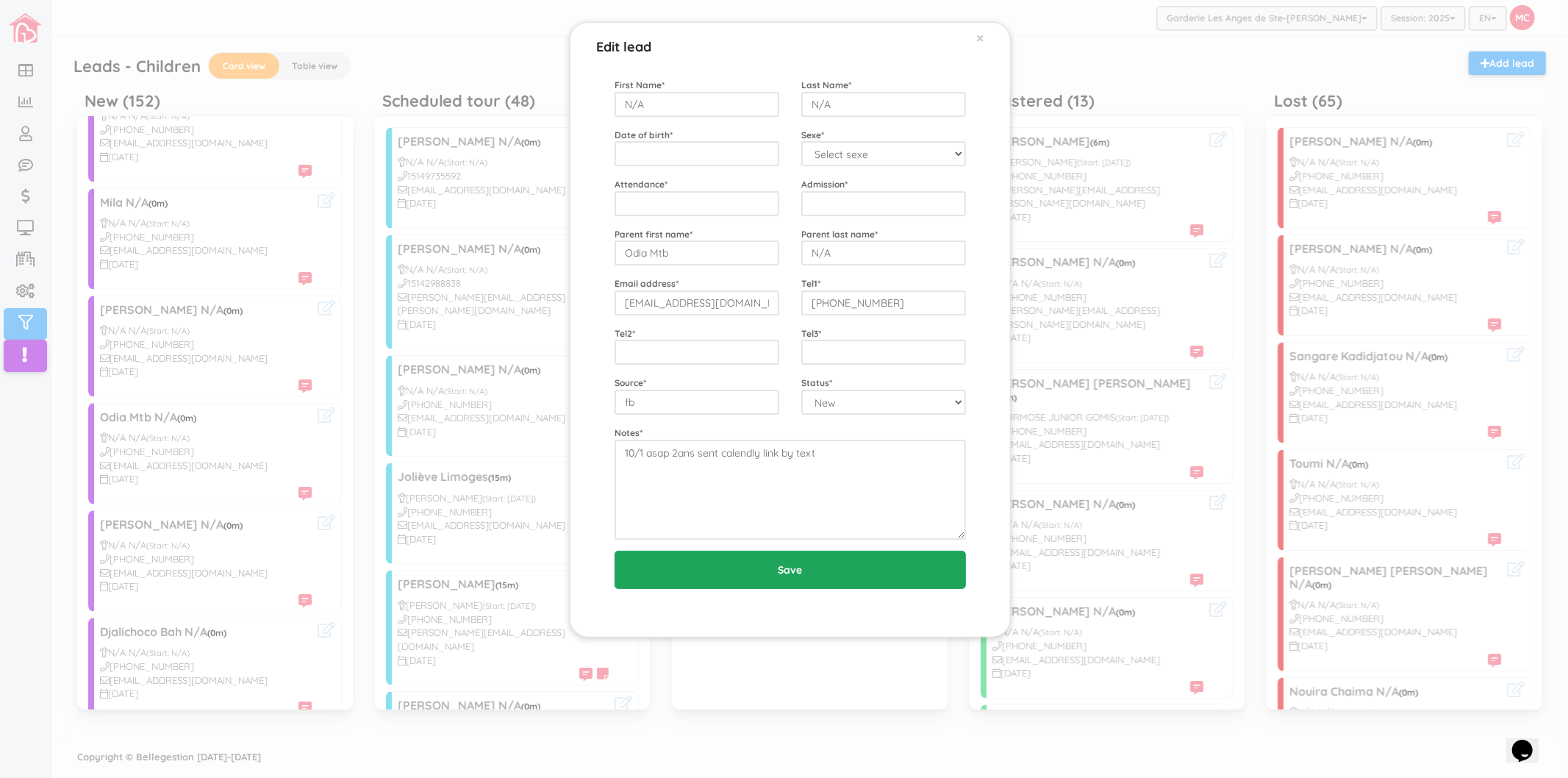
click at [753, 564] on input "Save" at bounding box center [791, 569] width 351 height 39
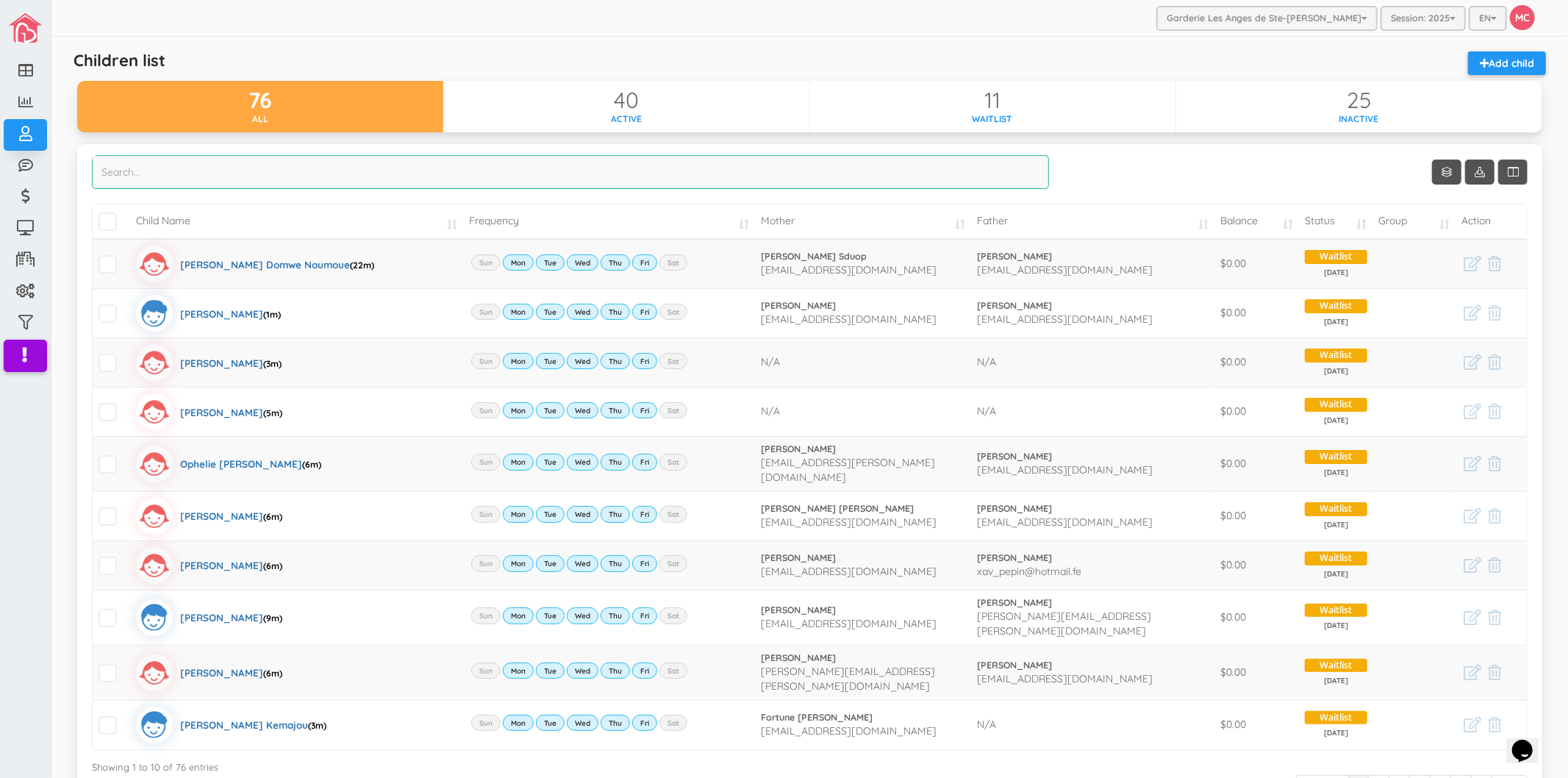
click at [266, 177] on input "search" at bounding box center [571, 172] width 957 height 34
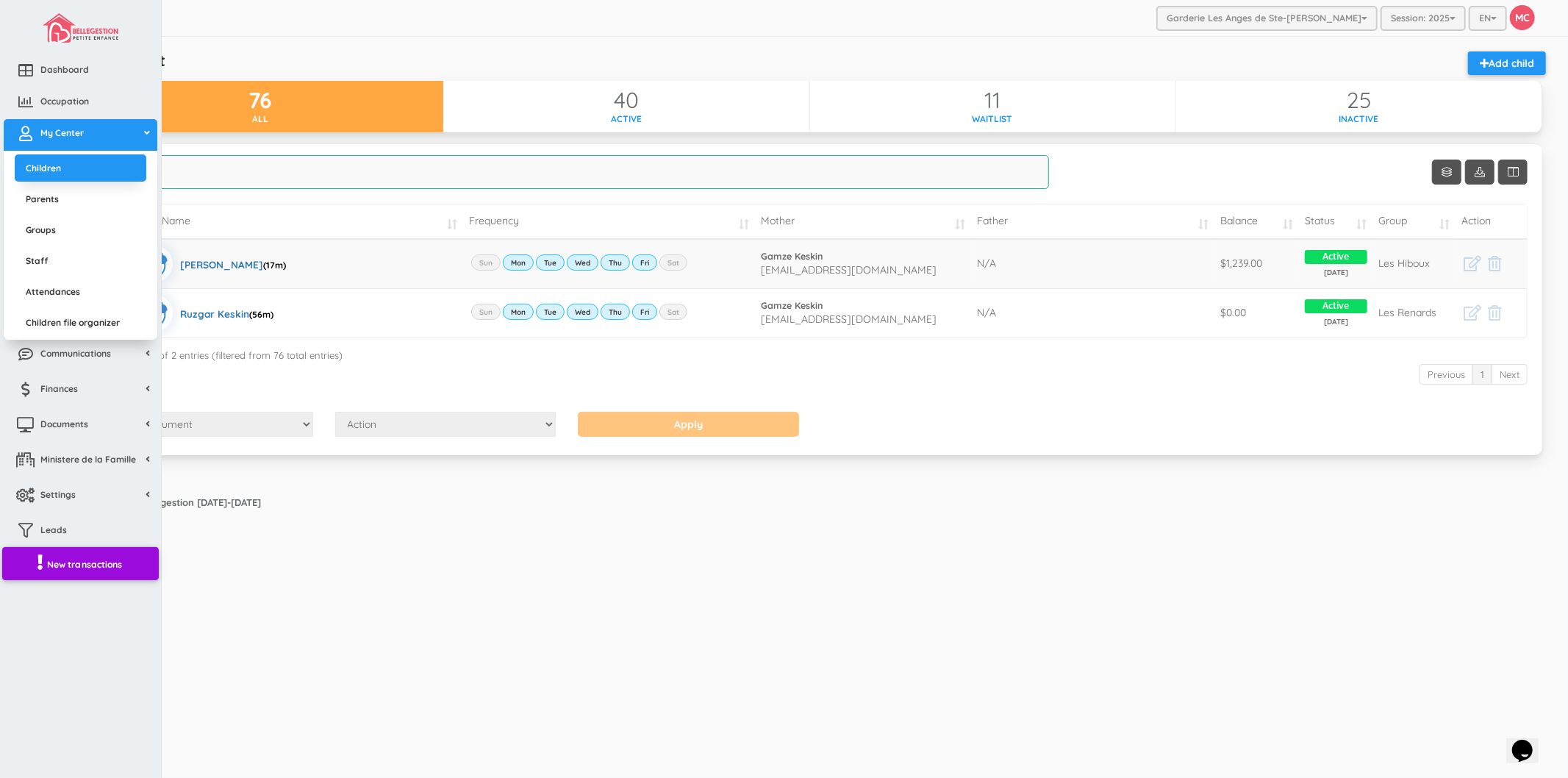
type input "gamz"
click at [30, 76] on icon at bounding box center [25, 71] width 30 height 14
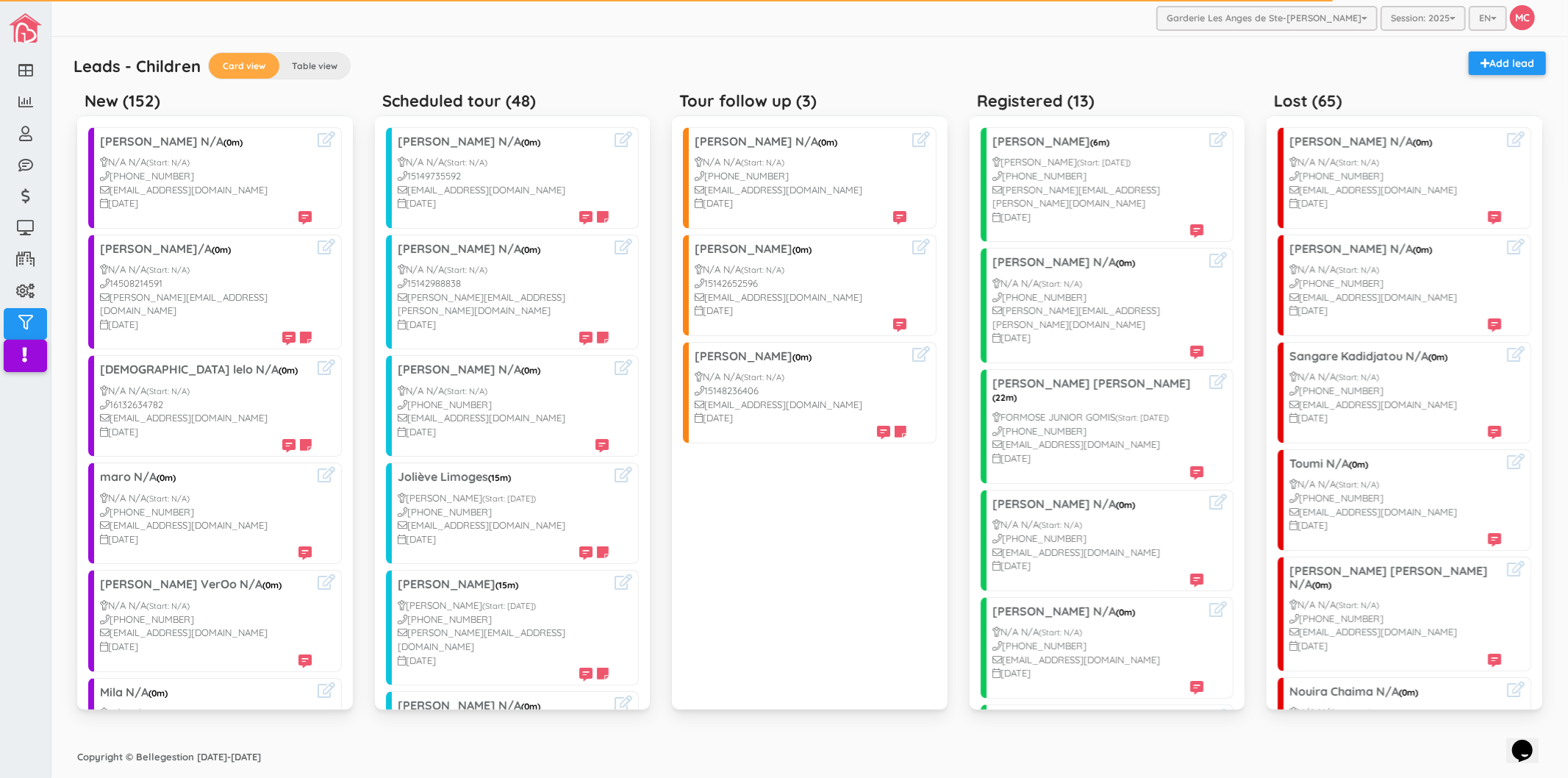
click at [500, 56] on div "Leads - Children Card view Table view Add lead" at bounding box center [810, 67] width 1487 height 33
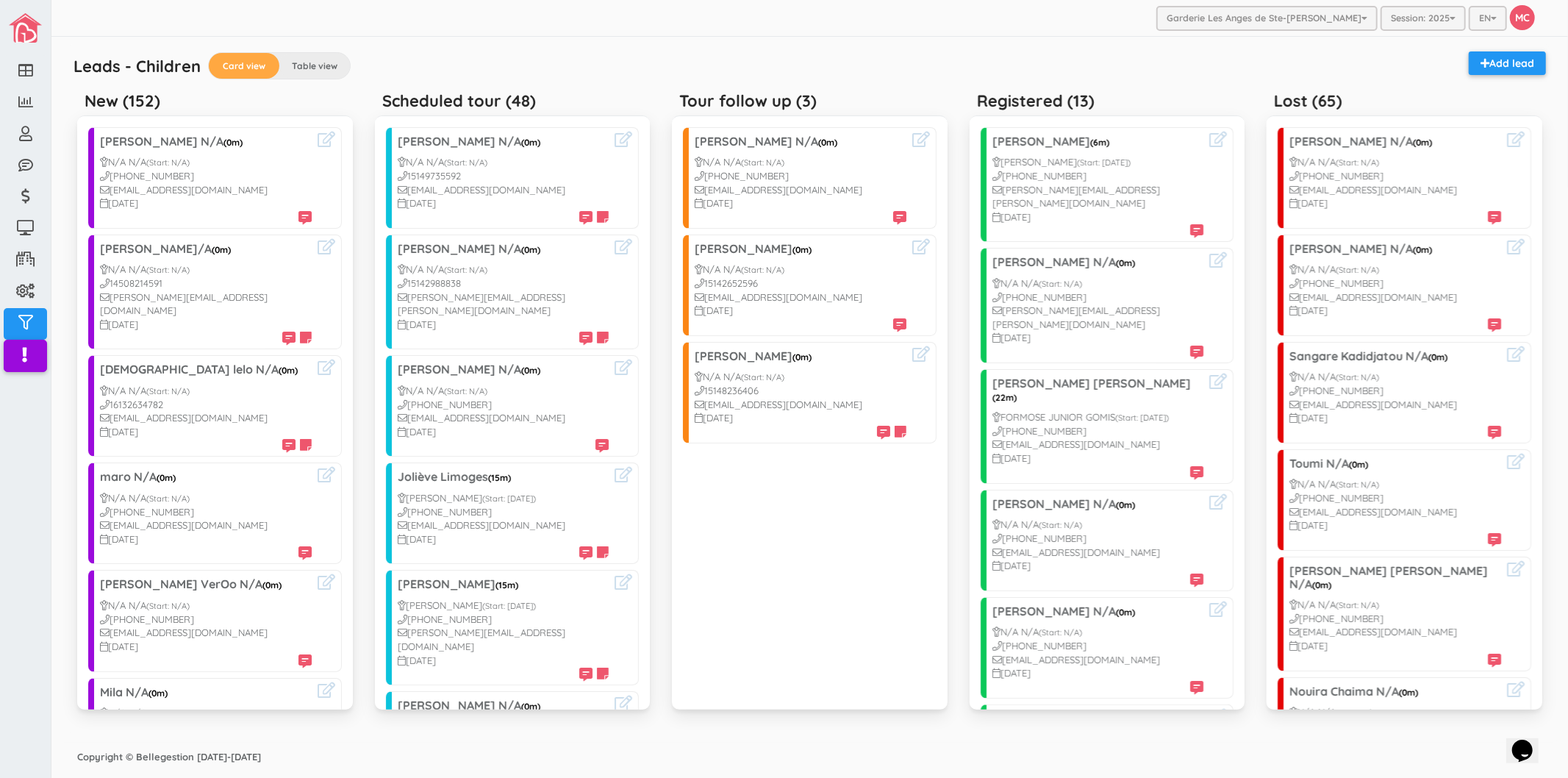
scroll to position [1339, 0]
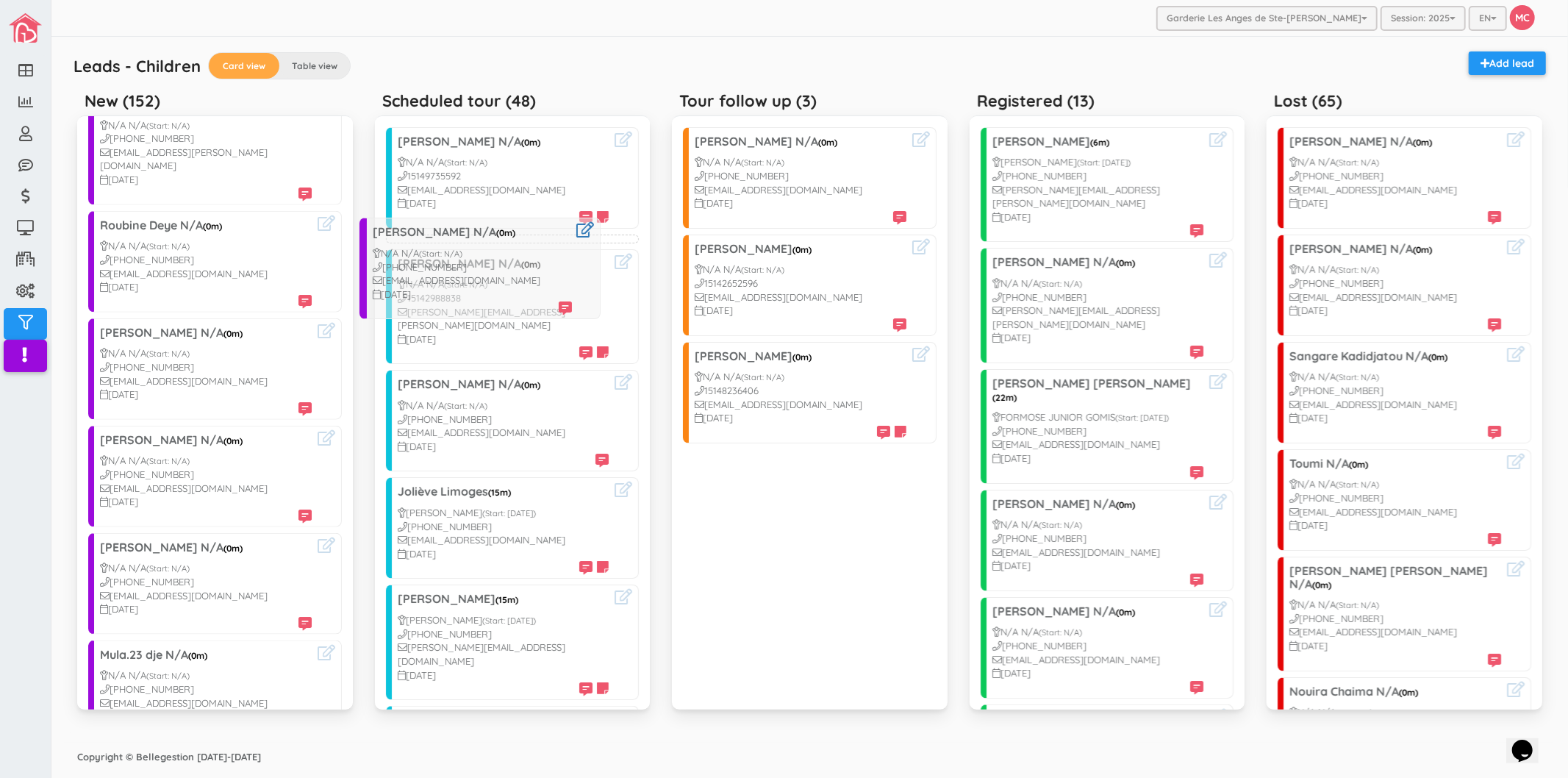
drag, startPoint x: 204, startPoint y: 431, endPoint x: 475, endPoint y: 251, distance: 325.3
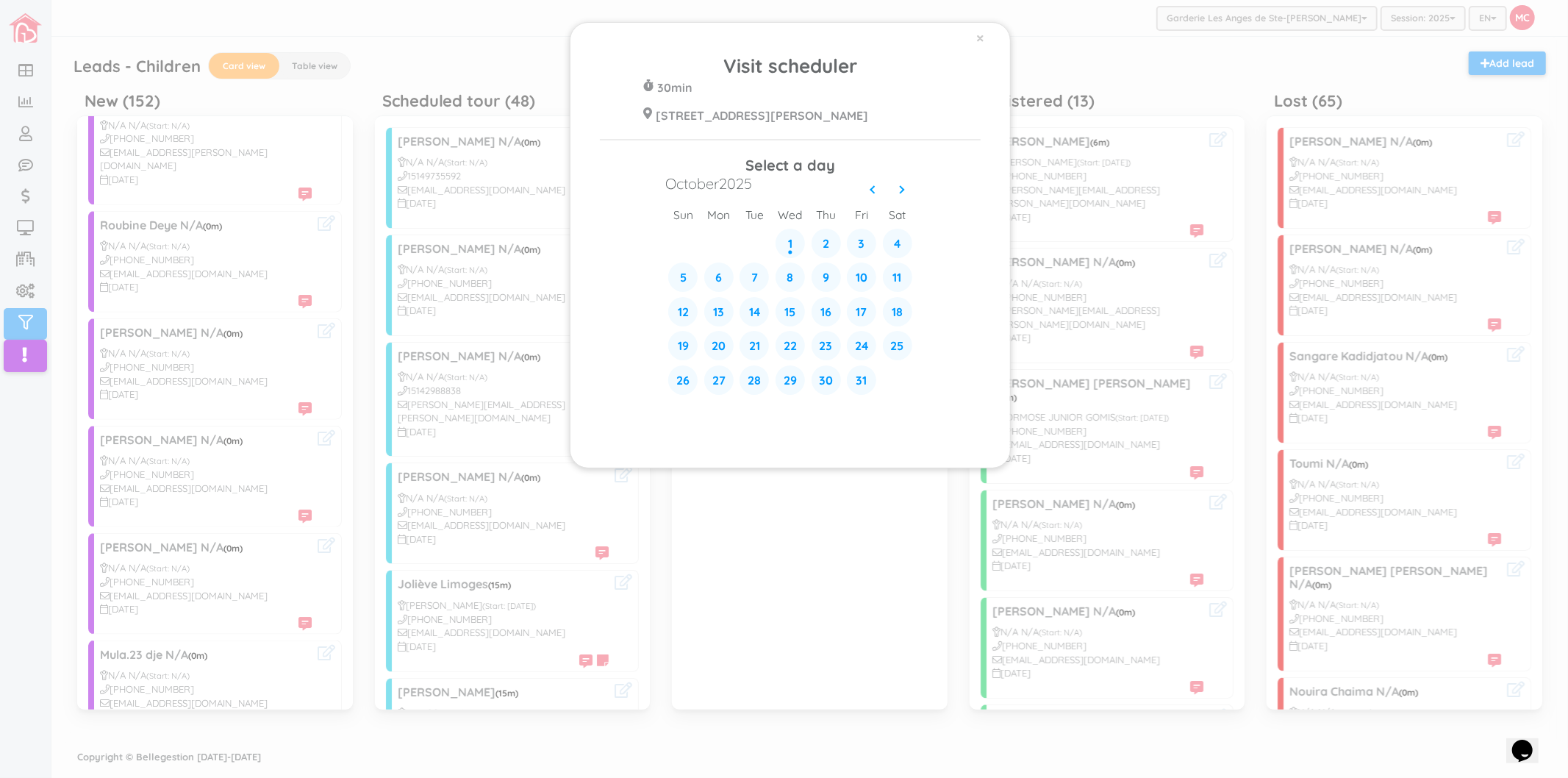
click at [206, 412] on div "× Visit scheduler 30min 428 Rue Blainville Est Ste-Thérèse J7E 1N4 Select a day…" at bounding box center [784, 389] width 1568 height 778
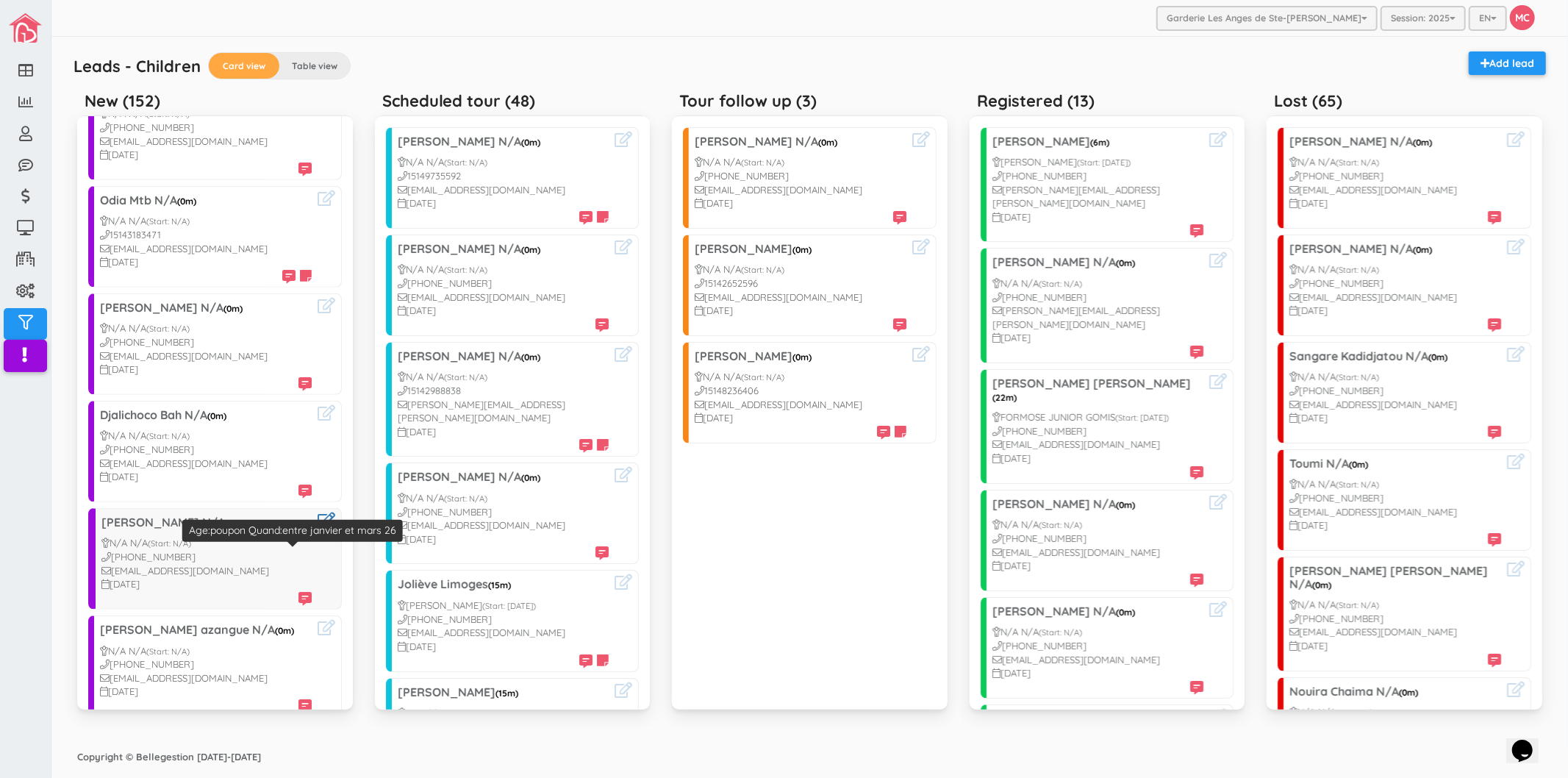
scroll to position [735, 0]
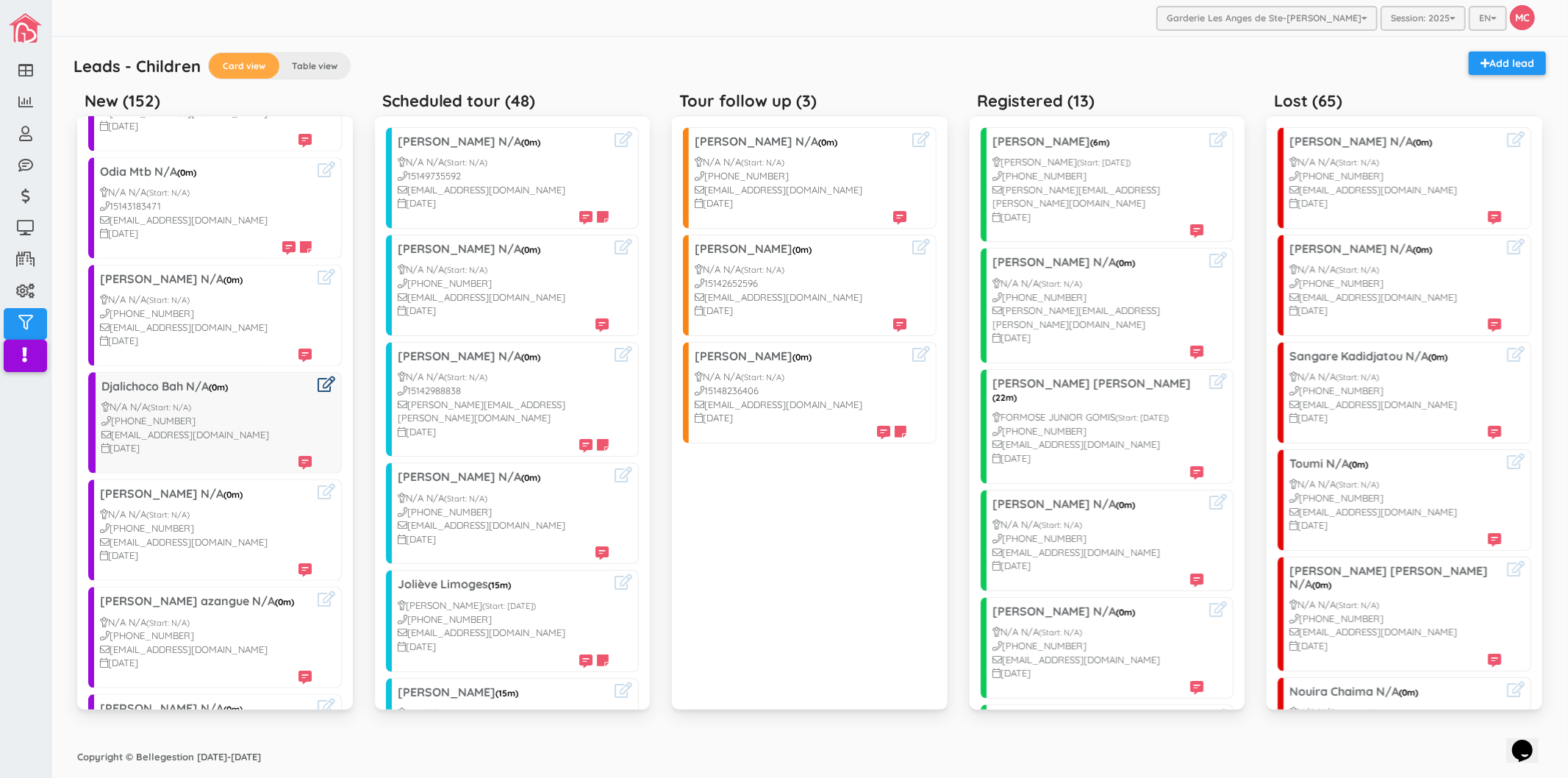
click at [317, 376] on icon at bounding box center [326, 384] width 18 height 15
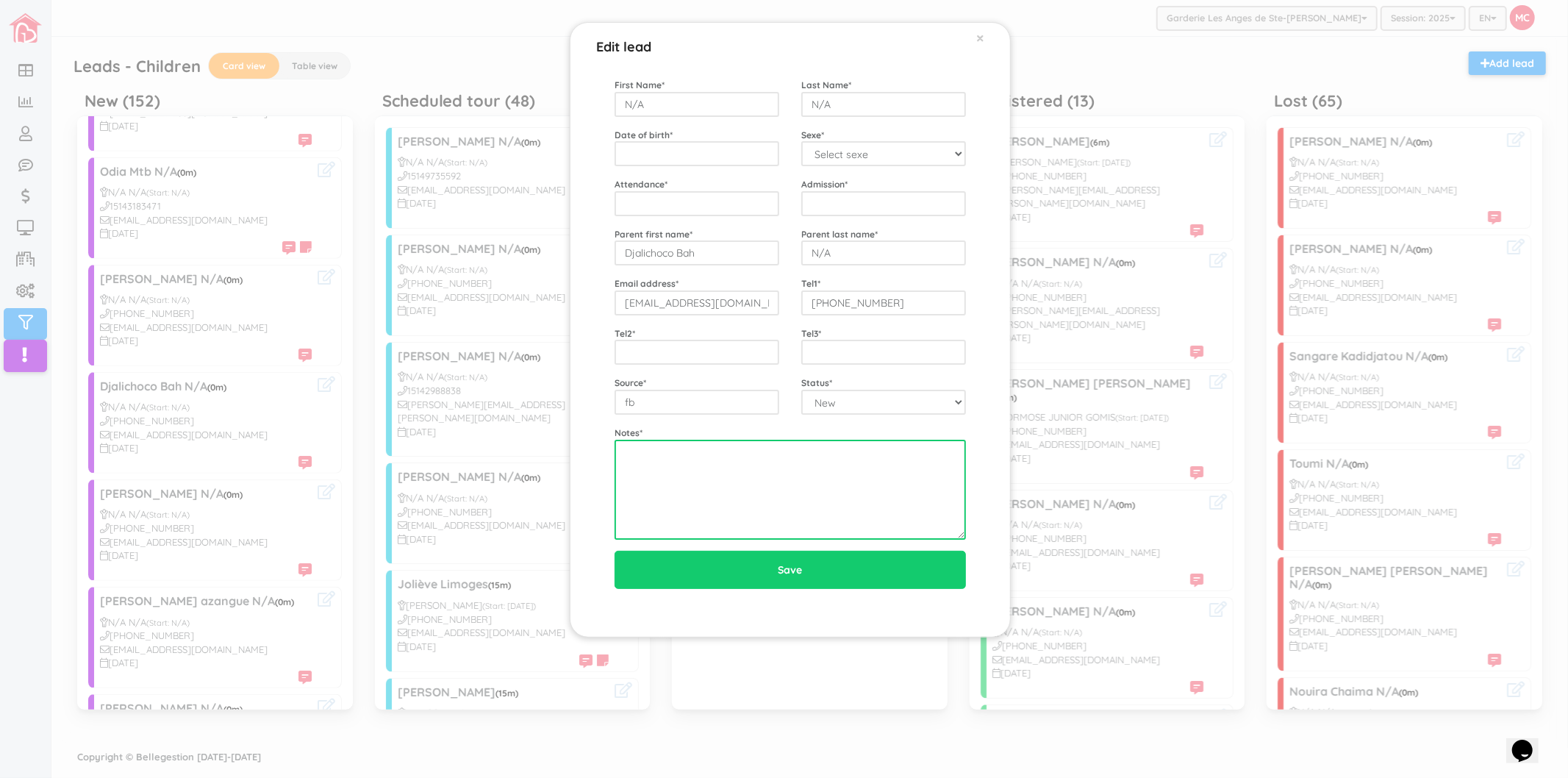
click at [675, 481] on textarea at bounding box center [791, 489] width 351 height 100
type textarea "10/1 10mois petit garcon"
click at [341, 458] on div "Edit lead × First Name * N/A Last Name * N/A Date of birth * Sexe * Select sexe…" at bounding box center [784, 389] width 1568 height 778
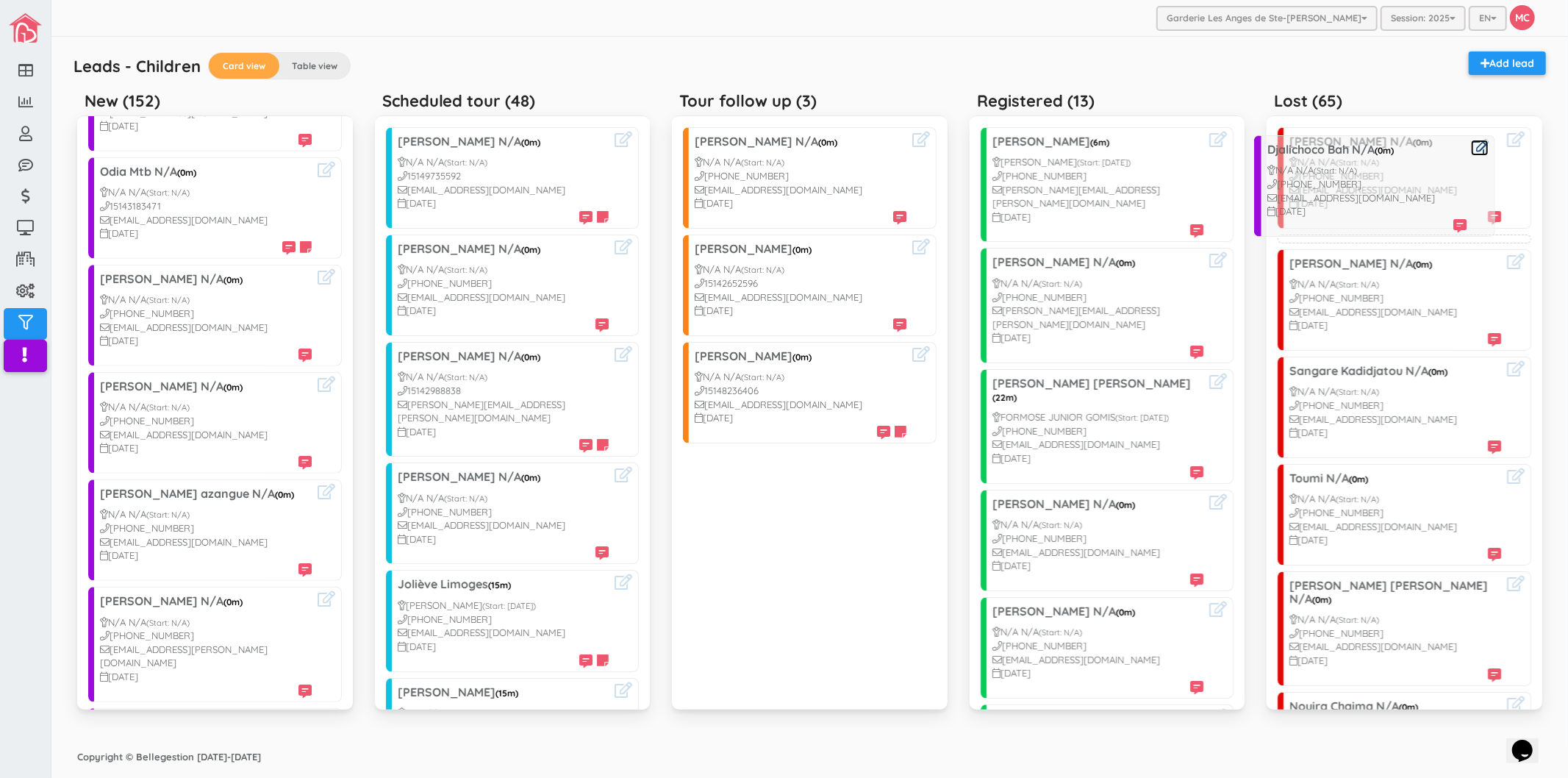
drag, startPoint x: 173, startPoint y: 411, endPoint x: 1339, endPoint y: 188, distance: 1187.1
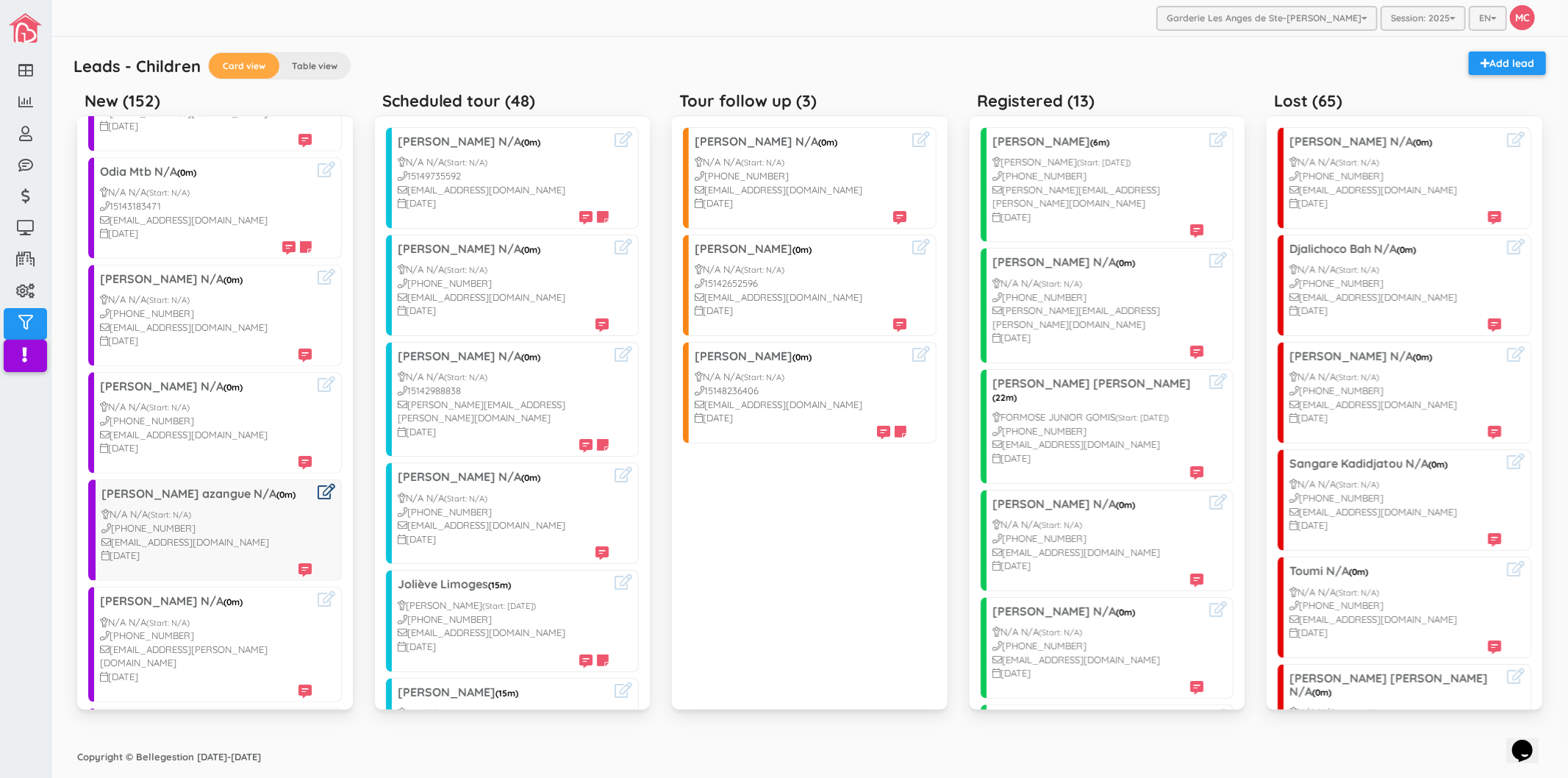
click at [317, 484] on icon at bounding box center [326, 491] width 18 height 15
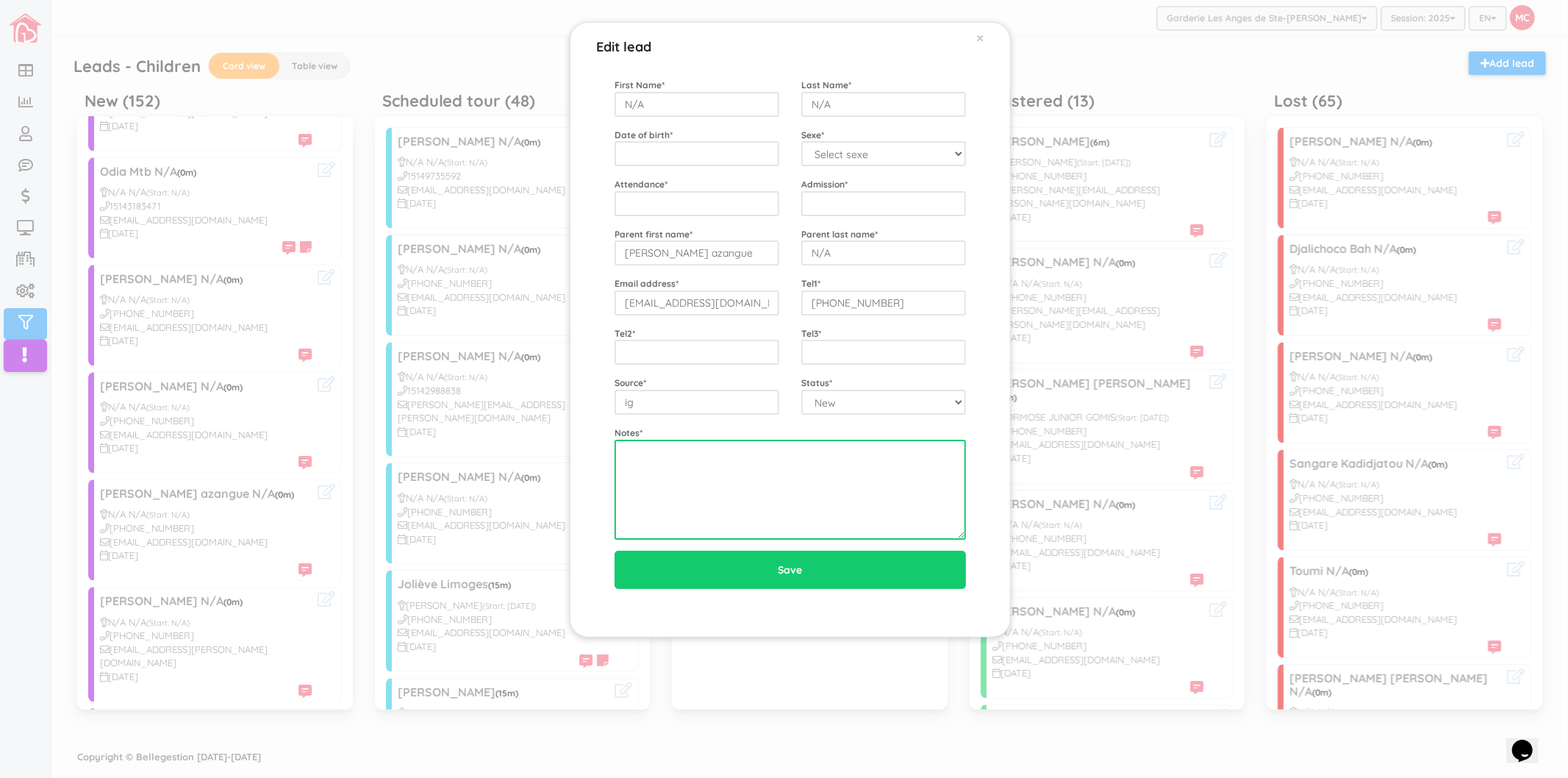
click at [719, 472] on textarea at bounding box center [791, 489] width 351 height 100
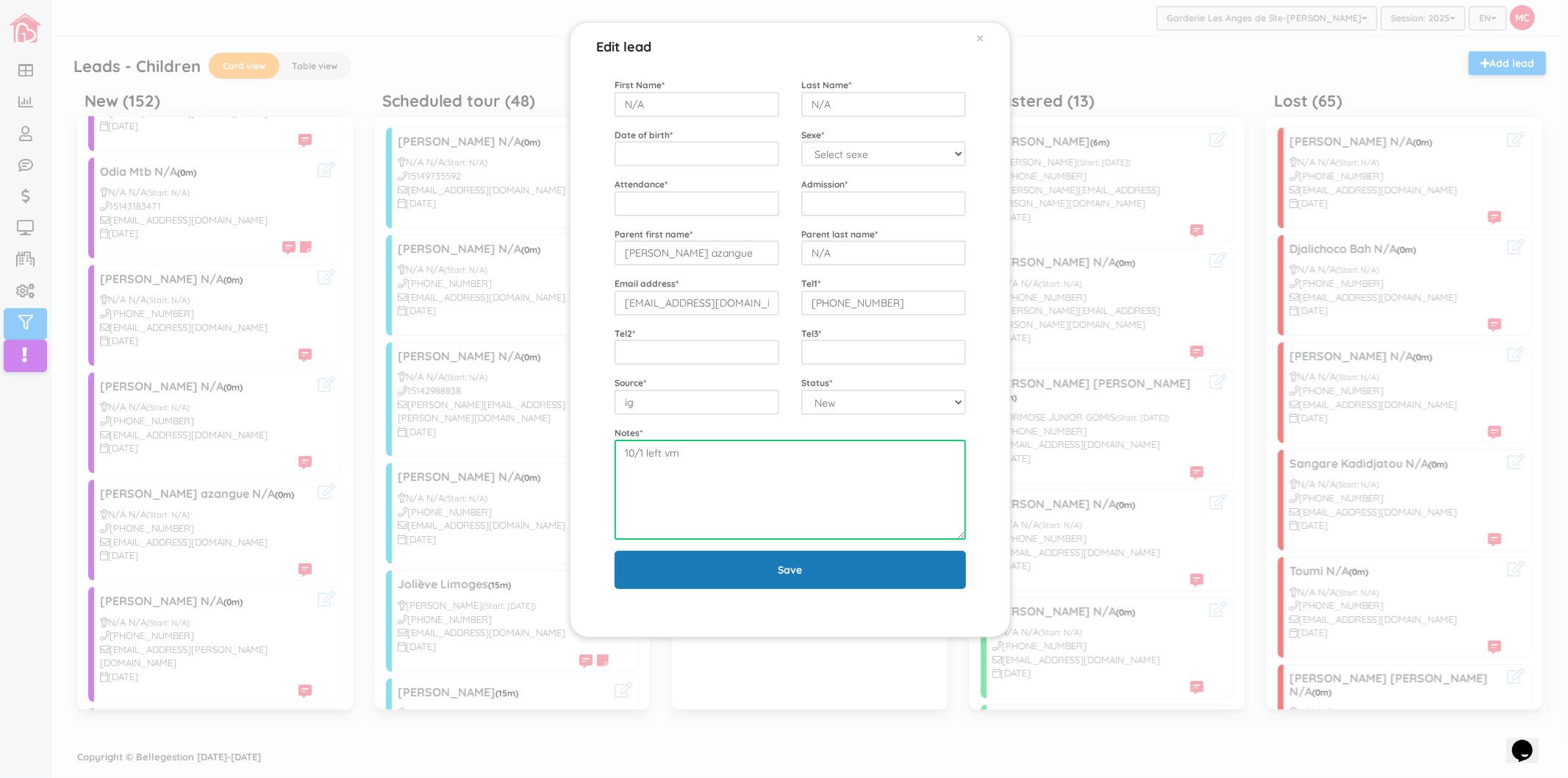
type textarea "10/1 left vm"
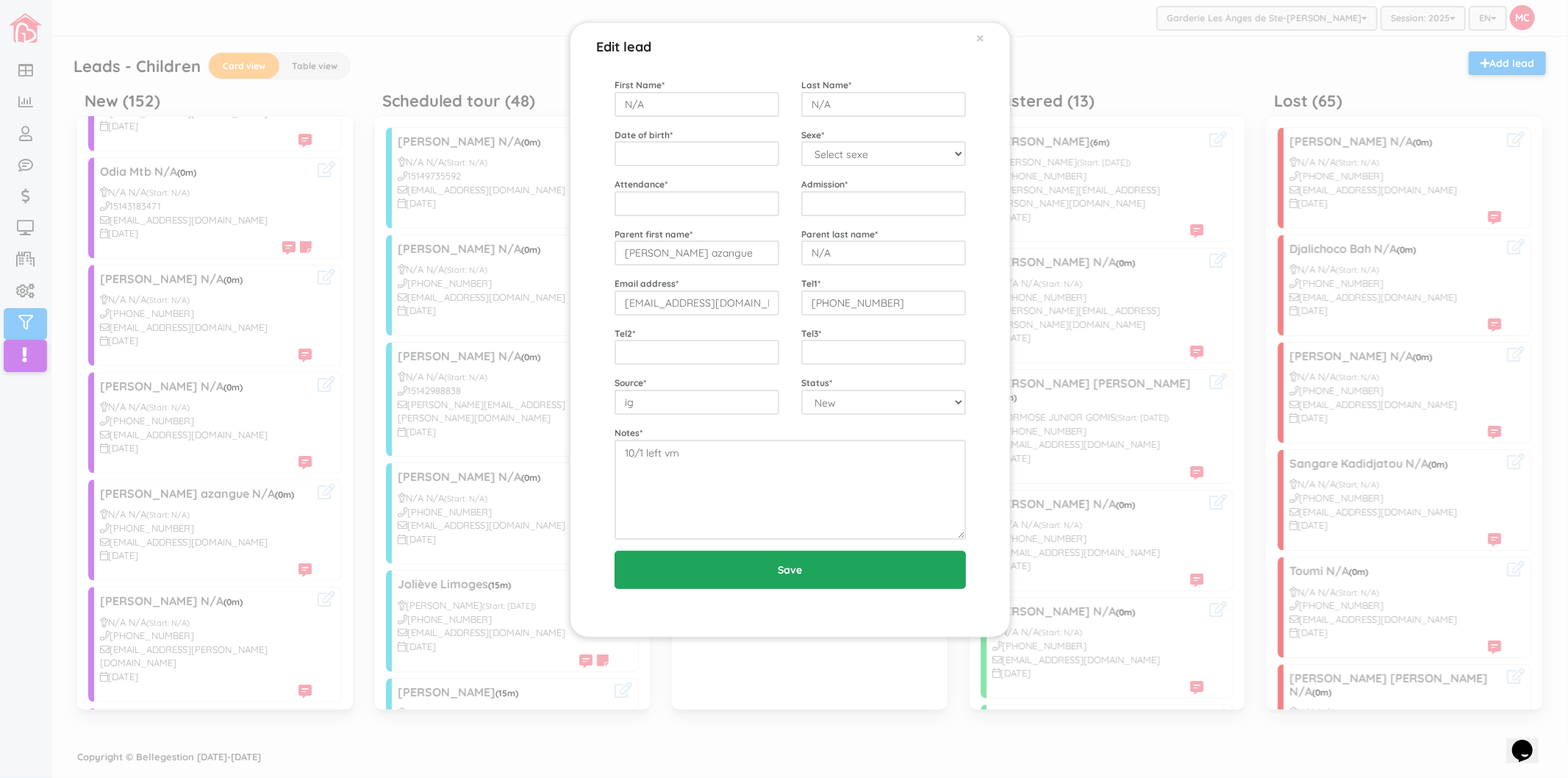
click at [717, 558] on input "Save" at bounding box center [791, 569] width 351 height 39
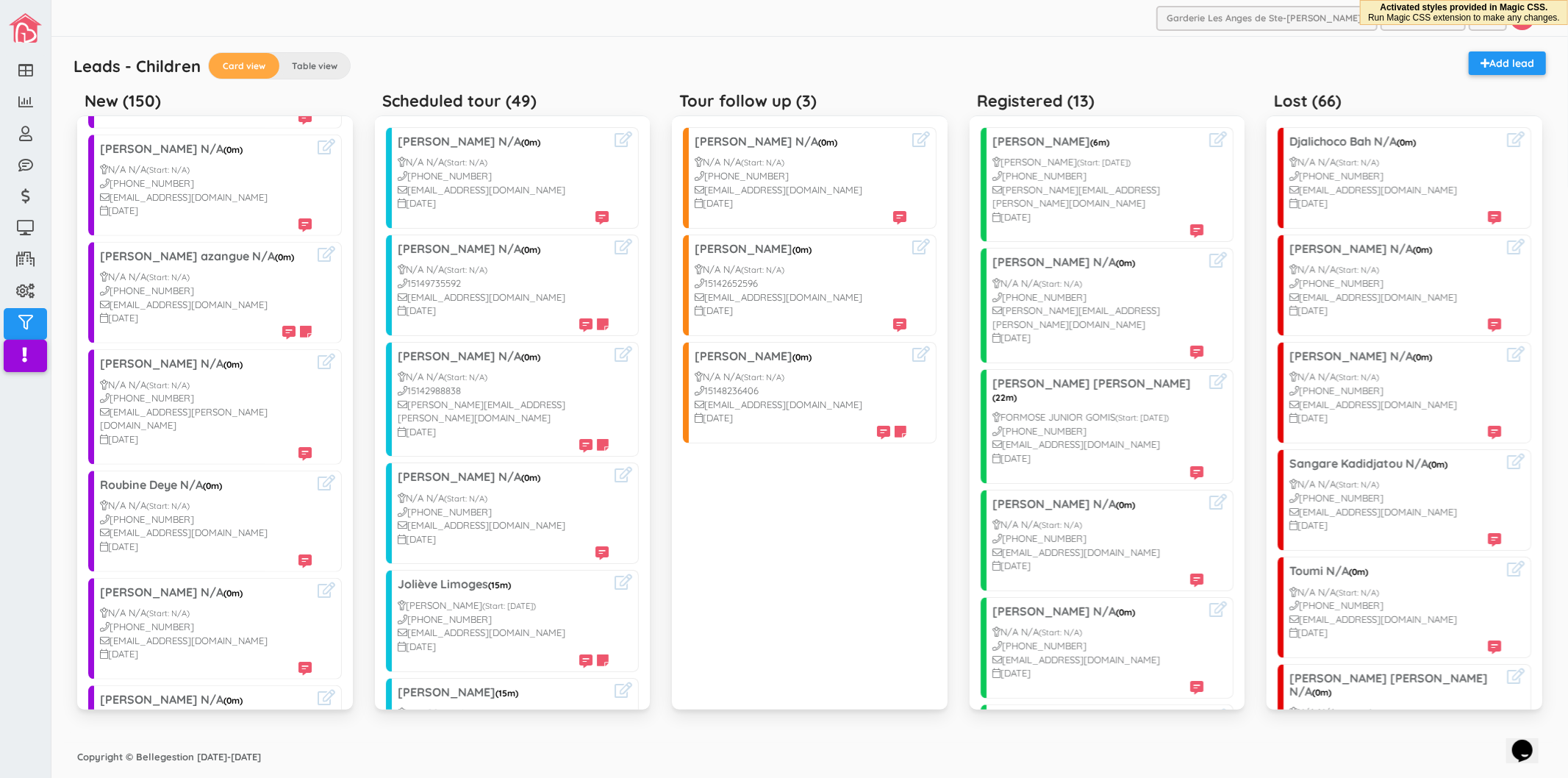
scroll to position [980, 0]
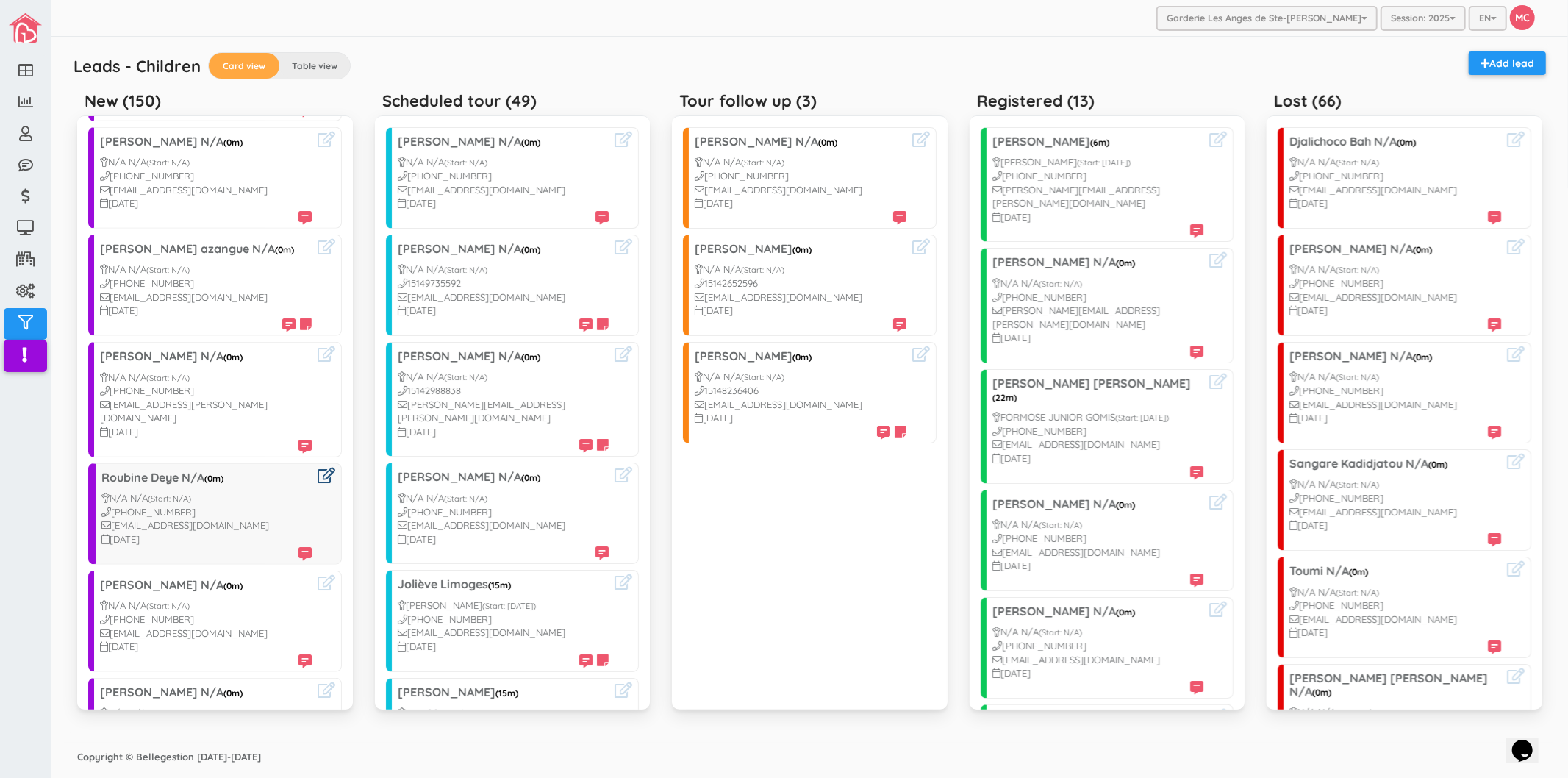
click at [317, 468] on icon at bounding box center [326, 475] width 18 height 15
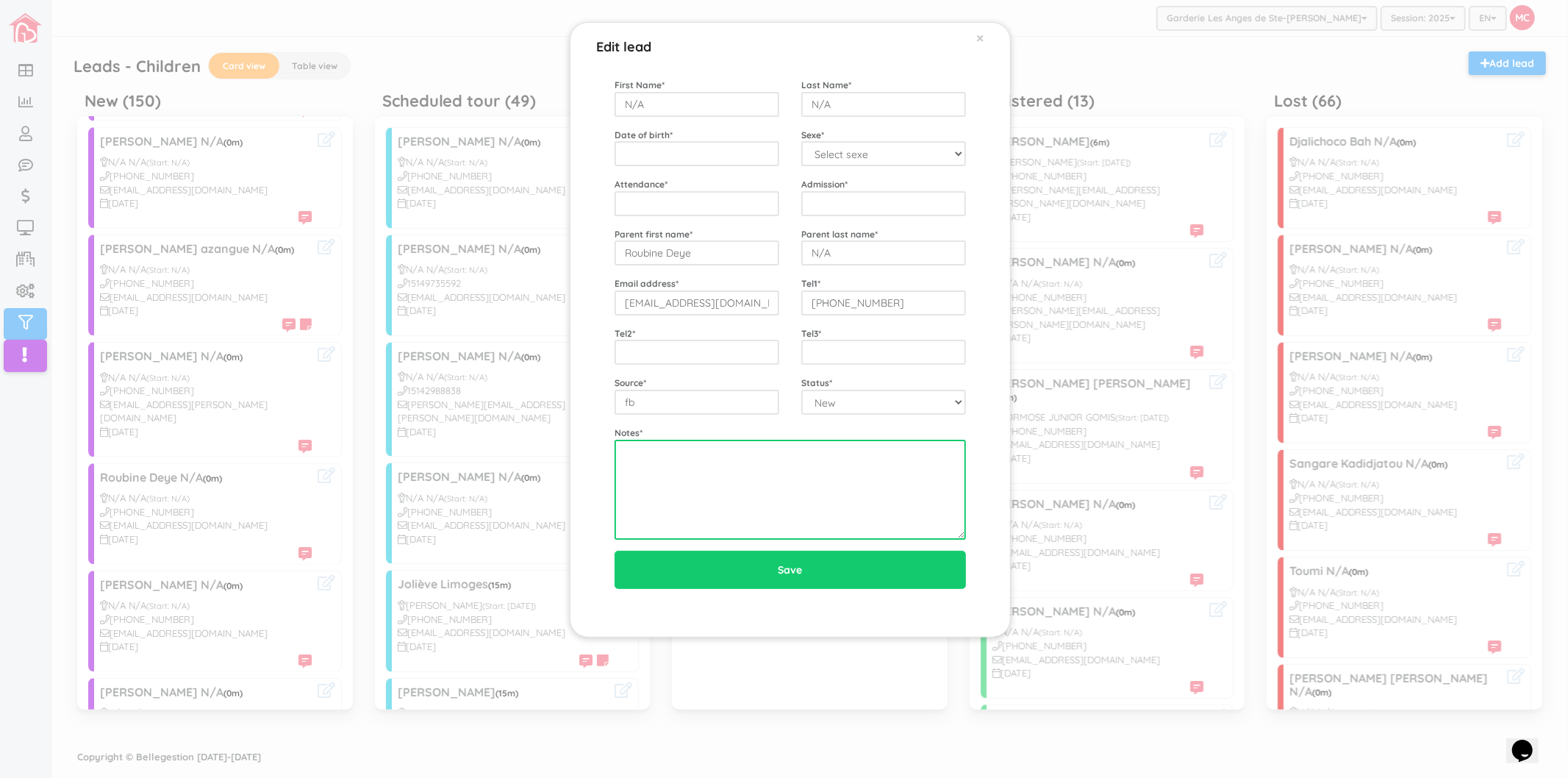
click at [717, 488] on textarea at bounding box center [791, 489] width 351 height 100
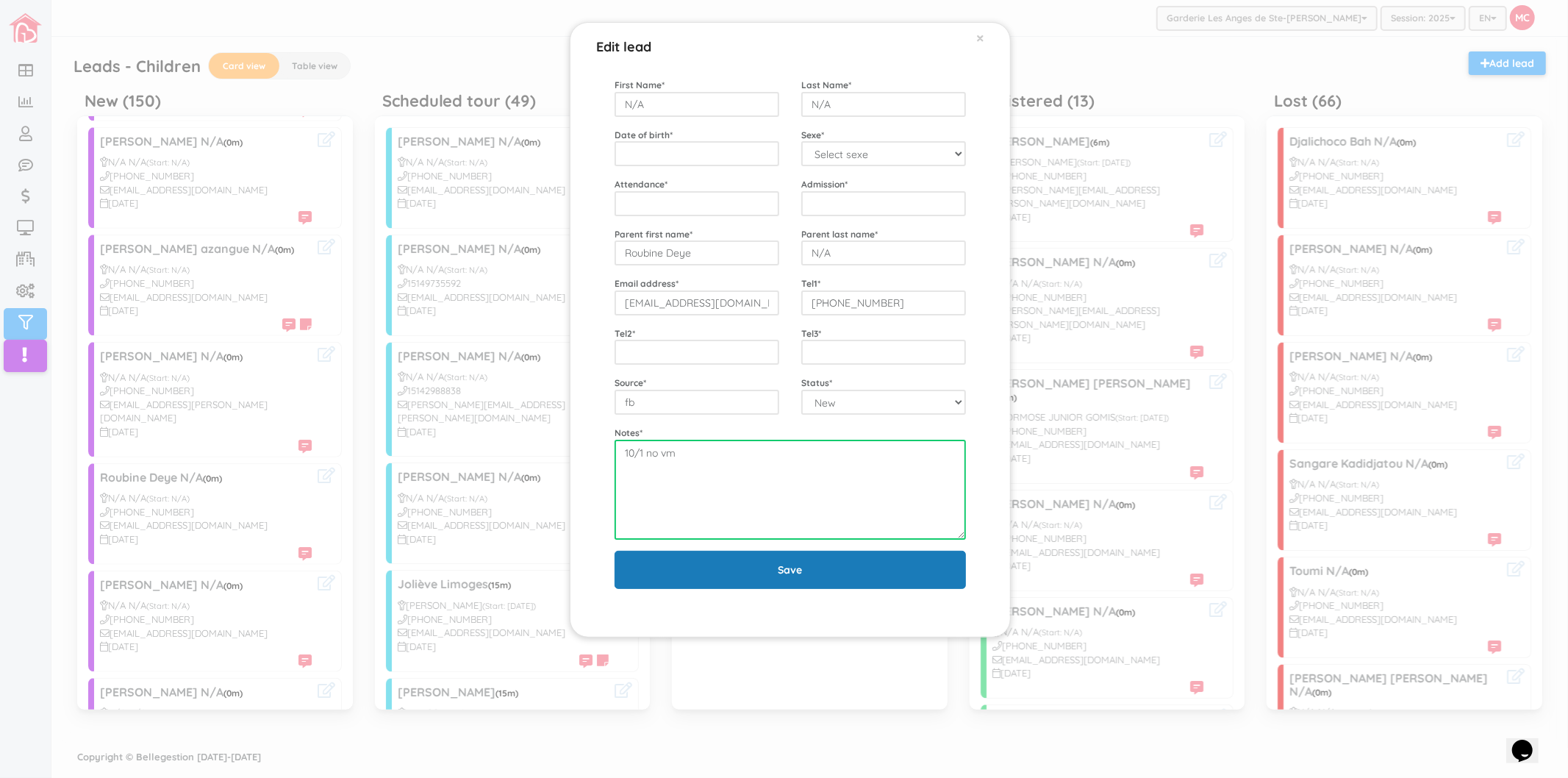
type textarea "10/1 no vm"
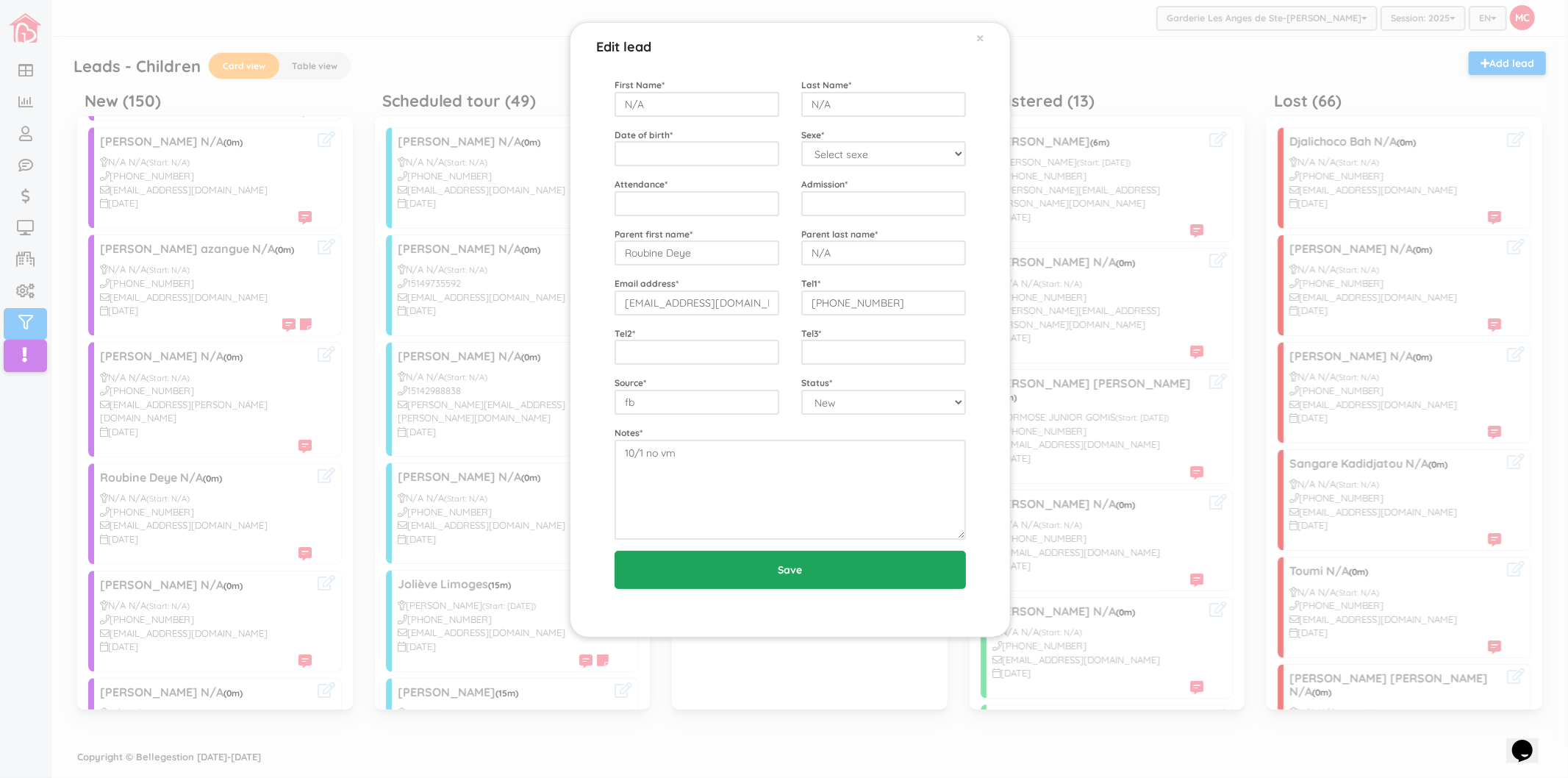
click at [698, 562] on input "Save" at bounding box center [791, 569] width 351 height 39
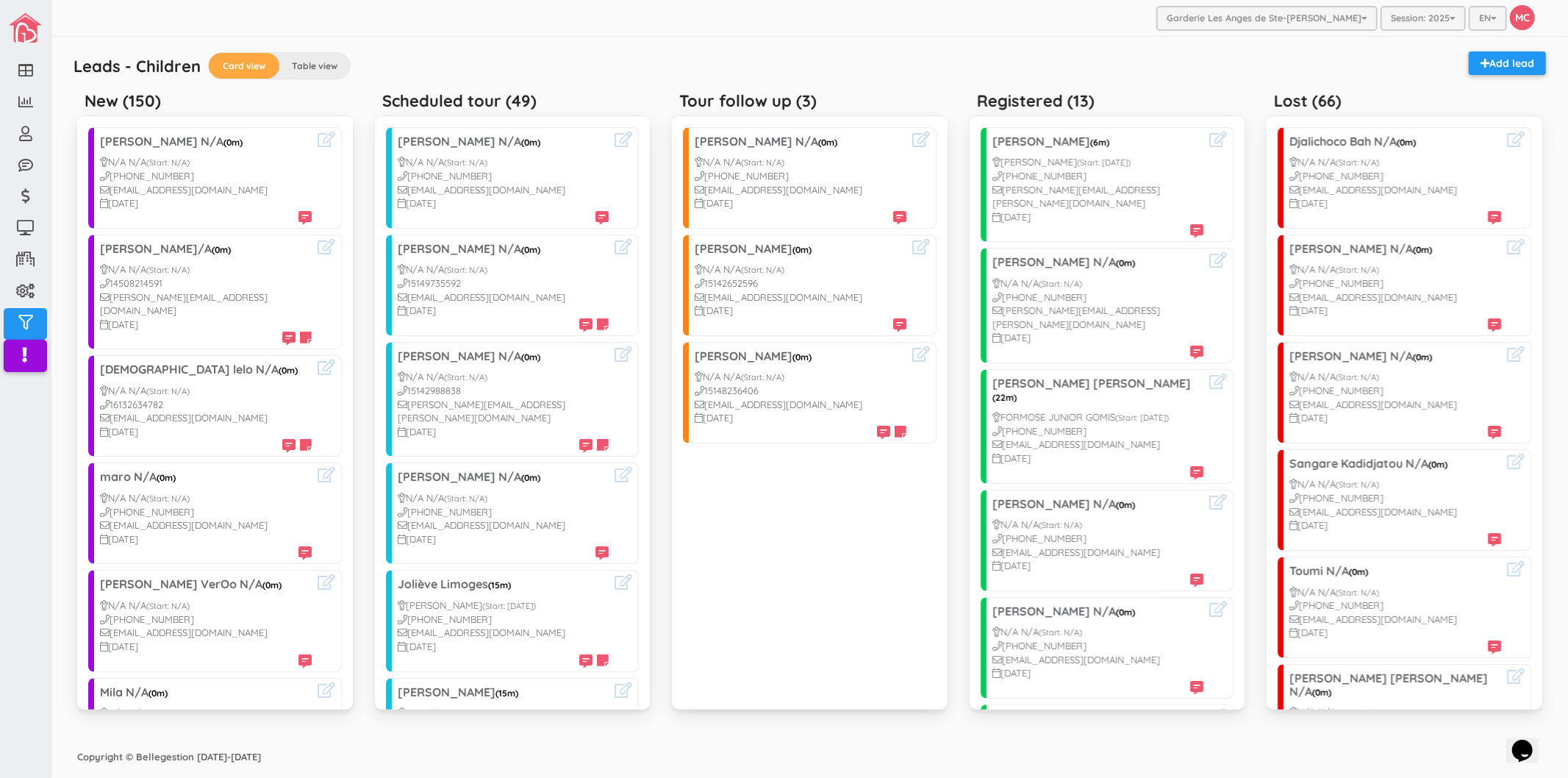
click at [531, 65] on div "Leads - Children Card view Table view Add lead" at bounding box center [810, 67] width 1487 height 33
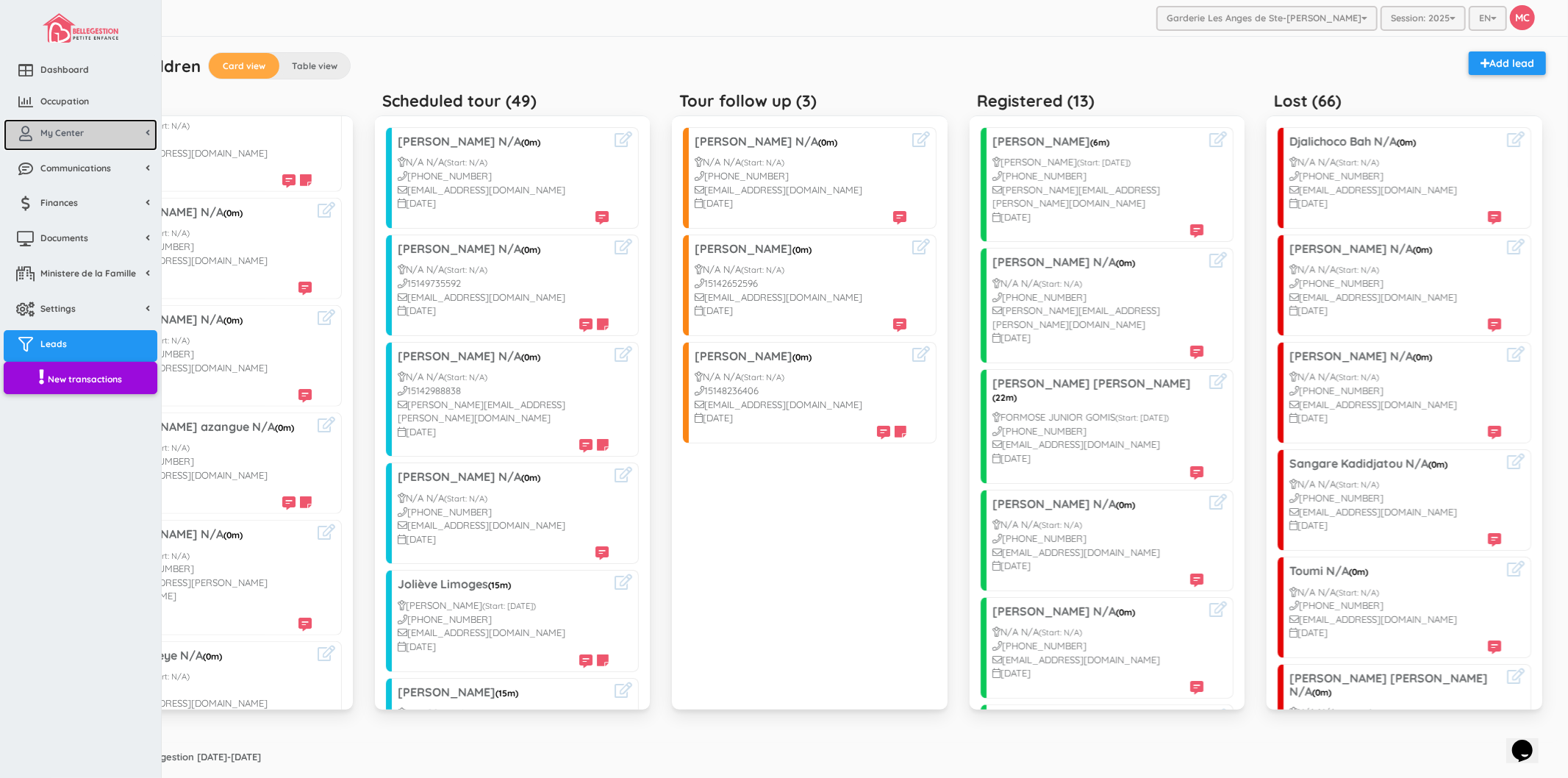
click at [106, 133] on link "My Center" at bounding box center [80, 134] width 153 height 31
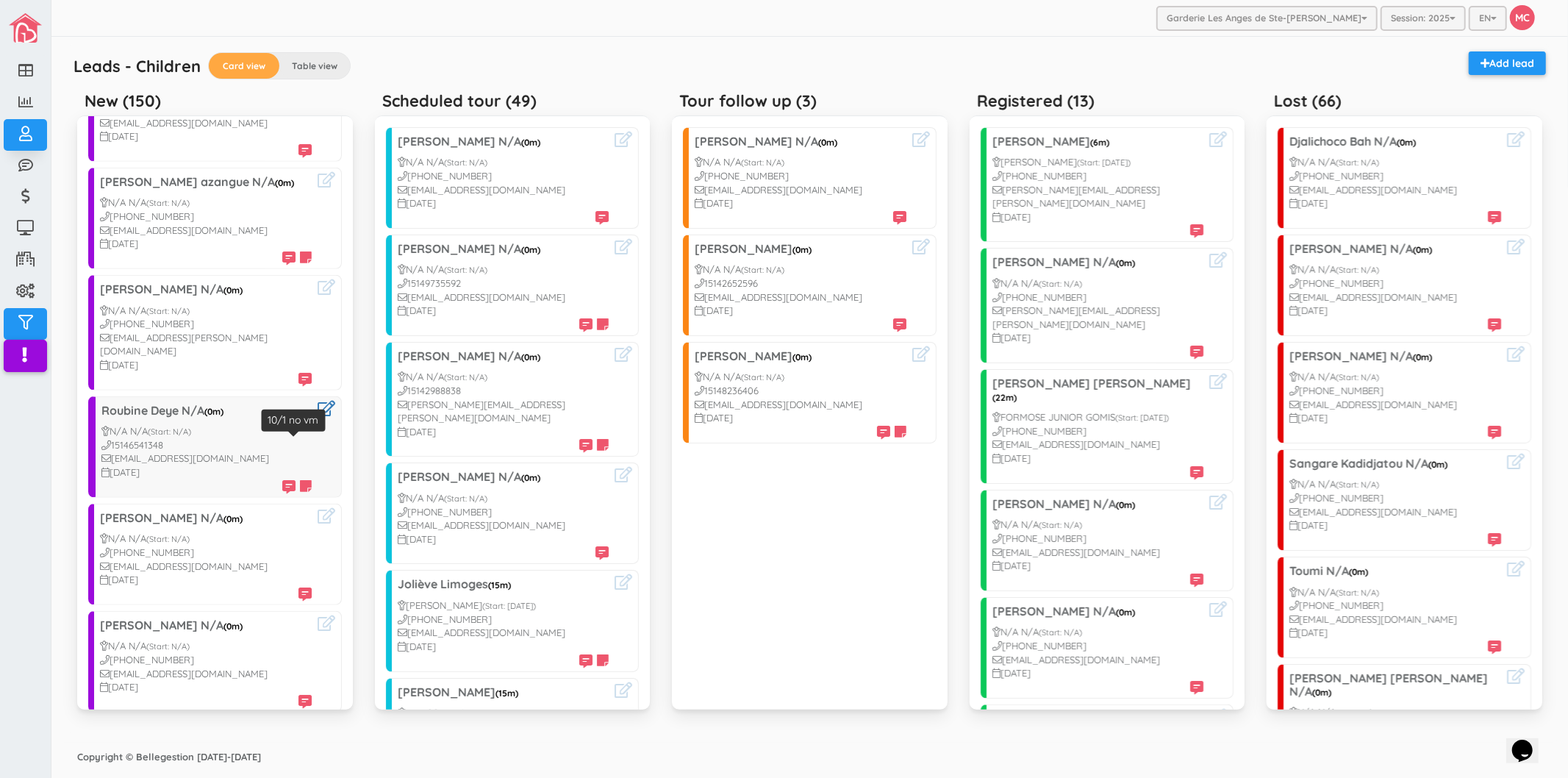
scroll to position [1210, 0]
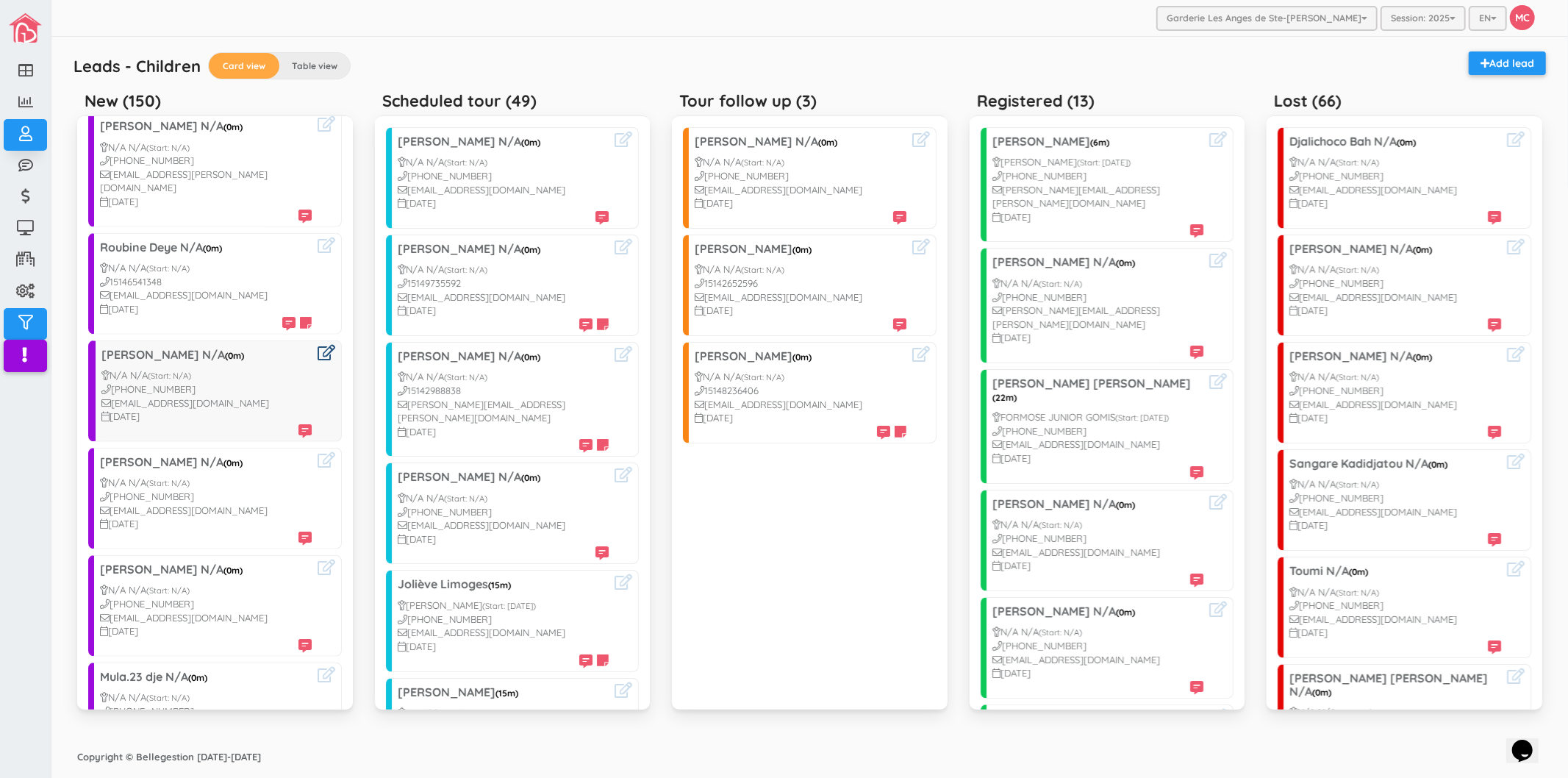
click at [317, 345] on icon at bounding box center [326, 352] width 18 height 15
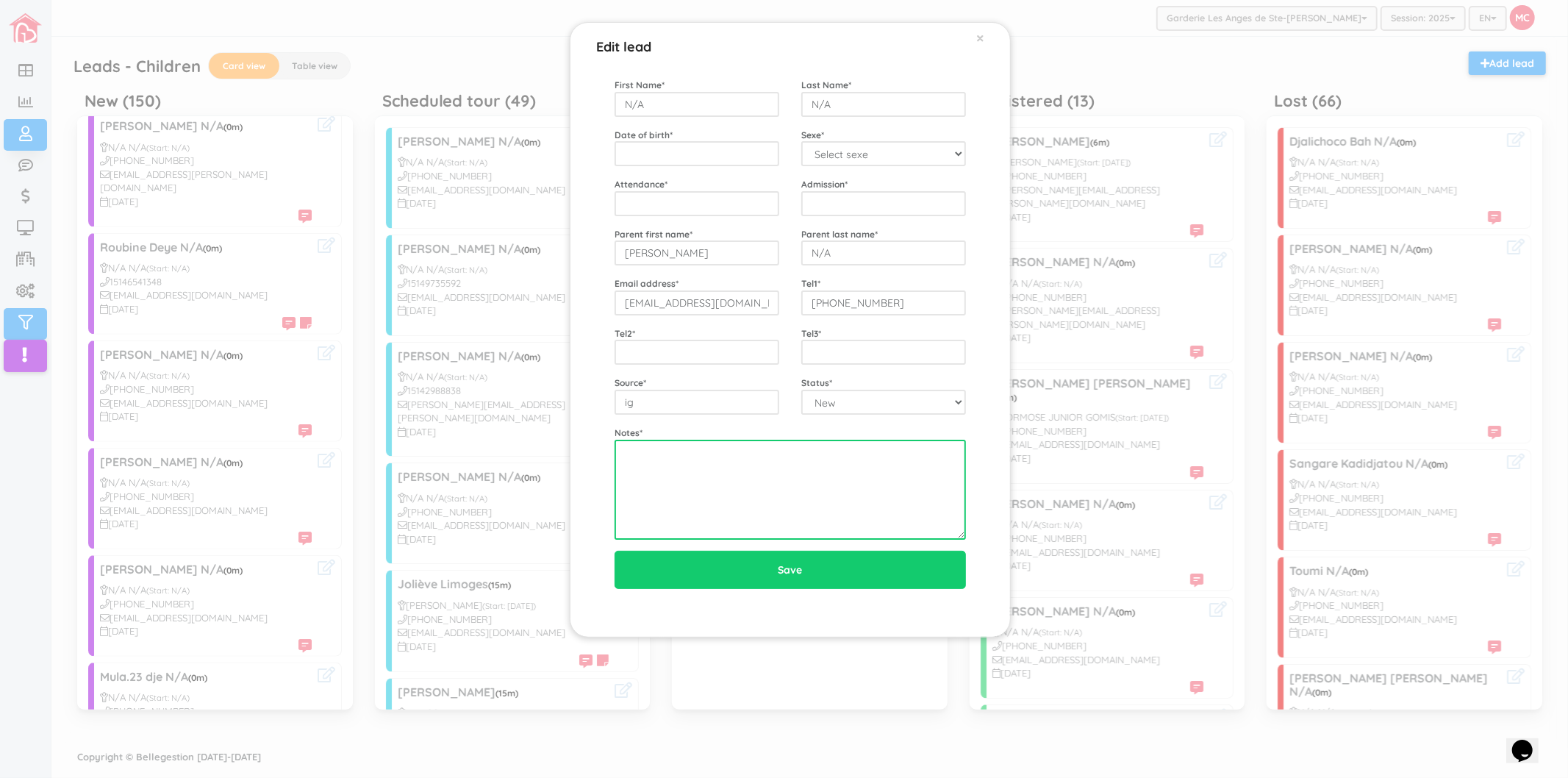
click at [680, 478] on textarea at bounding box center [791, 489] width 351 height 100
click at [813, 490] on textarea "10/1 left vm" at bounding box center [791, 489] width 351 height 100
type textarea "10/1 left vm, asap, 3ans et 10mois"
click at [250, 472] on div "Edit lead × First Name * N/A Last Name * N/A Date of birth * Sexe * Select sexe…" at bounding box center [784, 389] width 1568 height 778
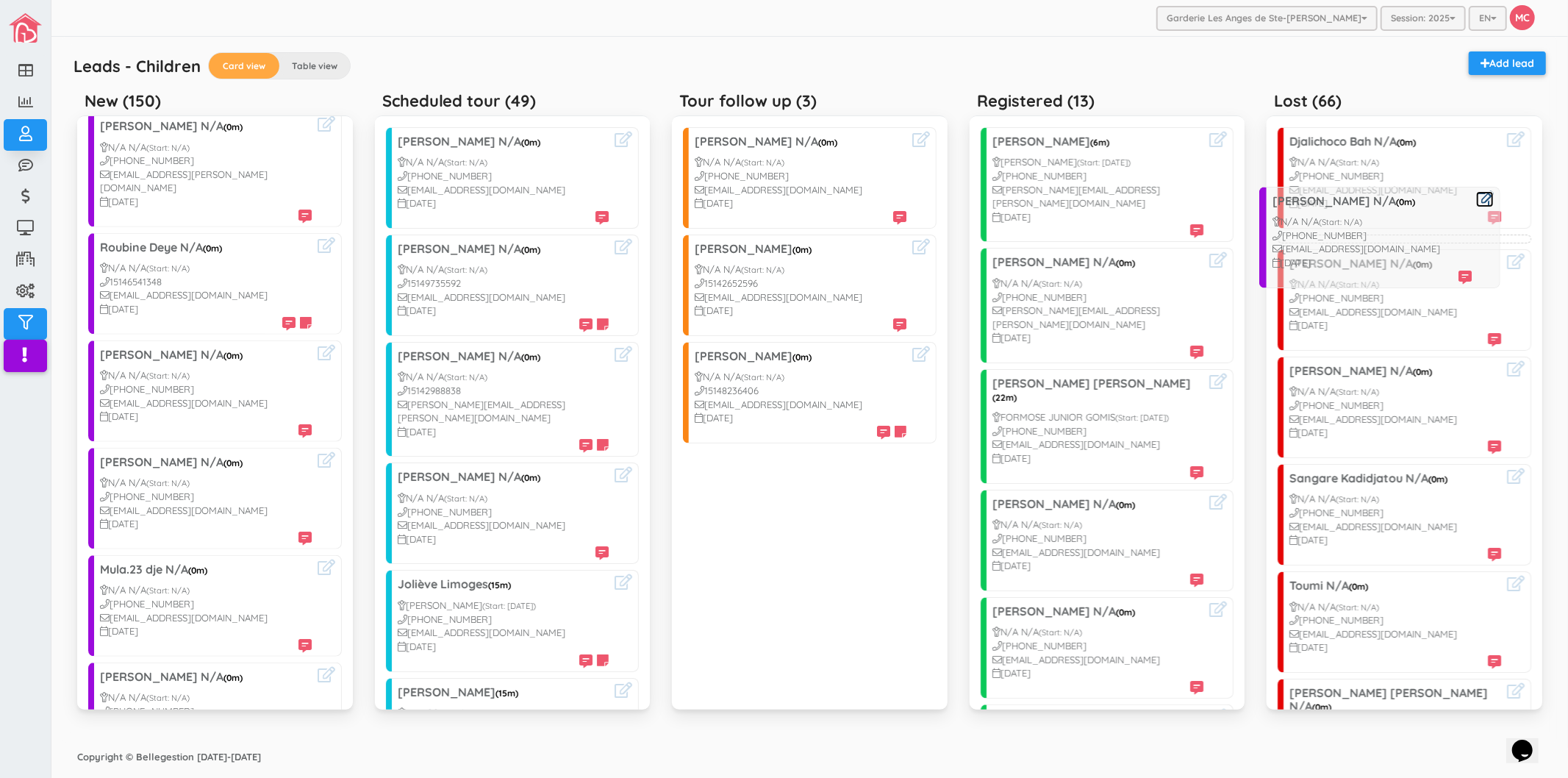
drag, startPoint x: 163, startPoint y: 369, endPoint x: 1335, endPoint y: 243, distance: 1178.8
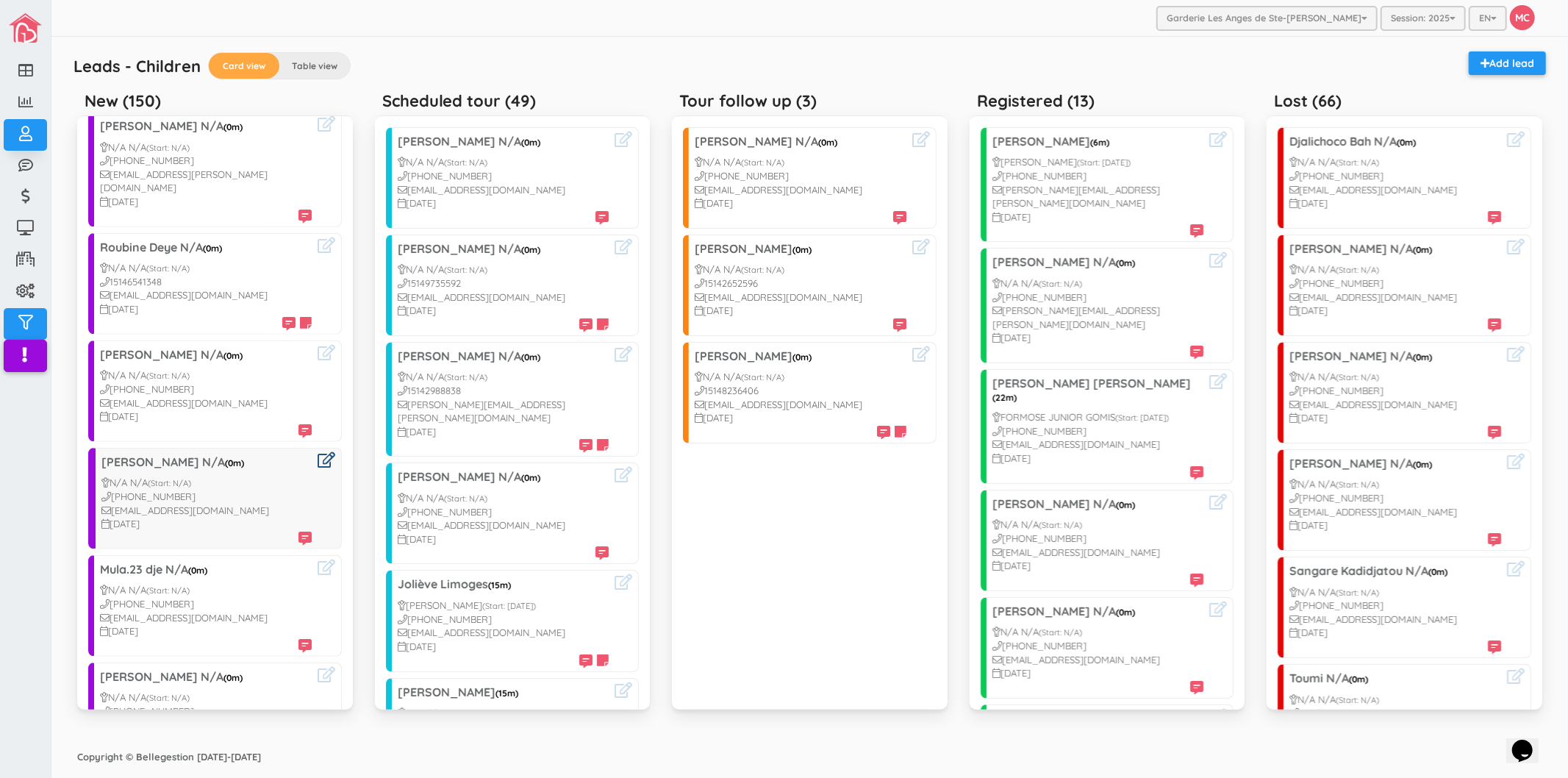
click at [317, 452] on icon at bounding box center [326, 459] width 18 height 15
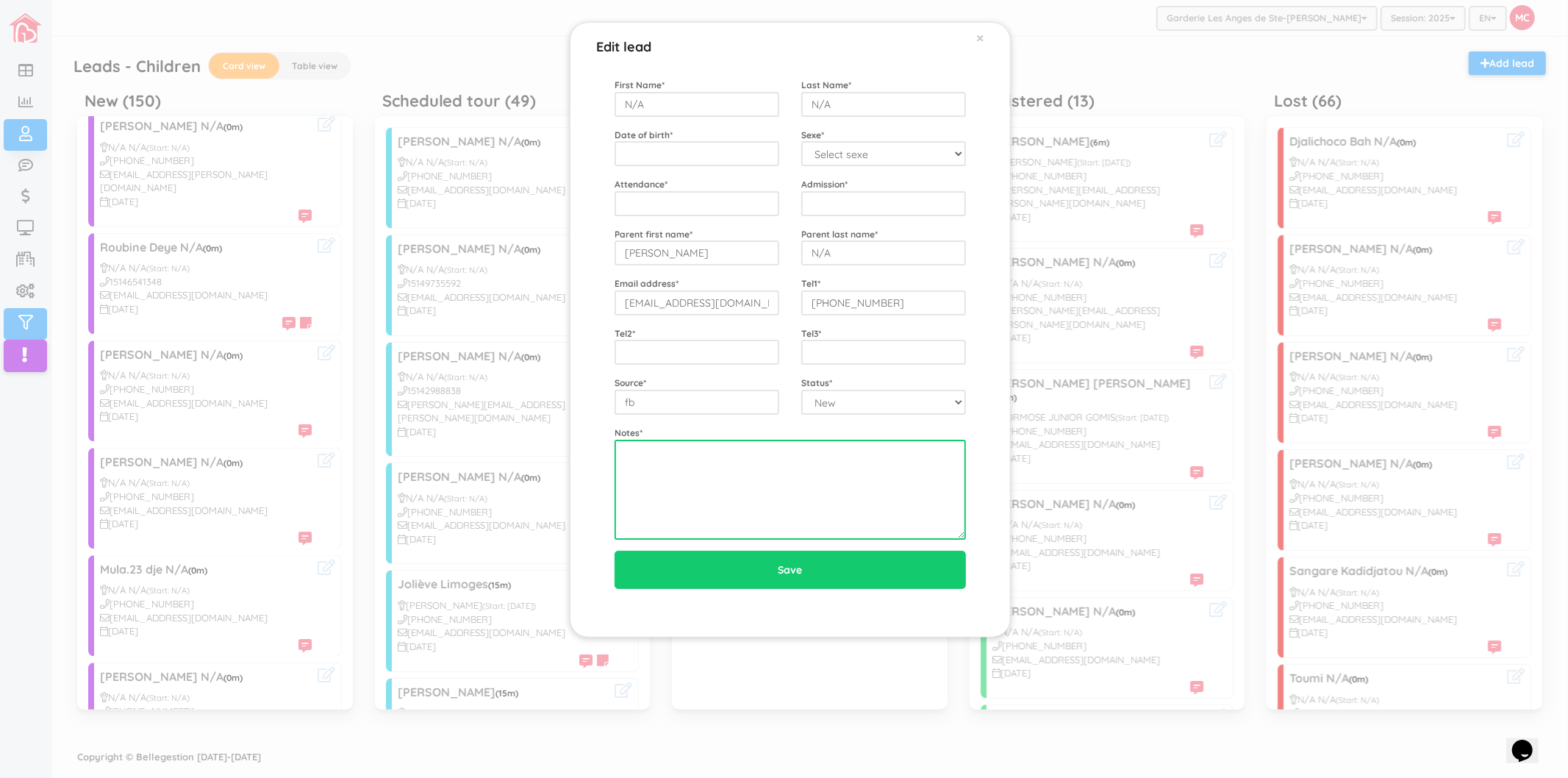
click at [758, 472] on textarea at bounding box center [791, 489] width 351 height 100
type textarea "10/1 3ans"
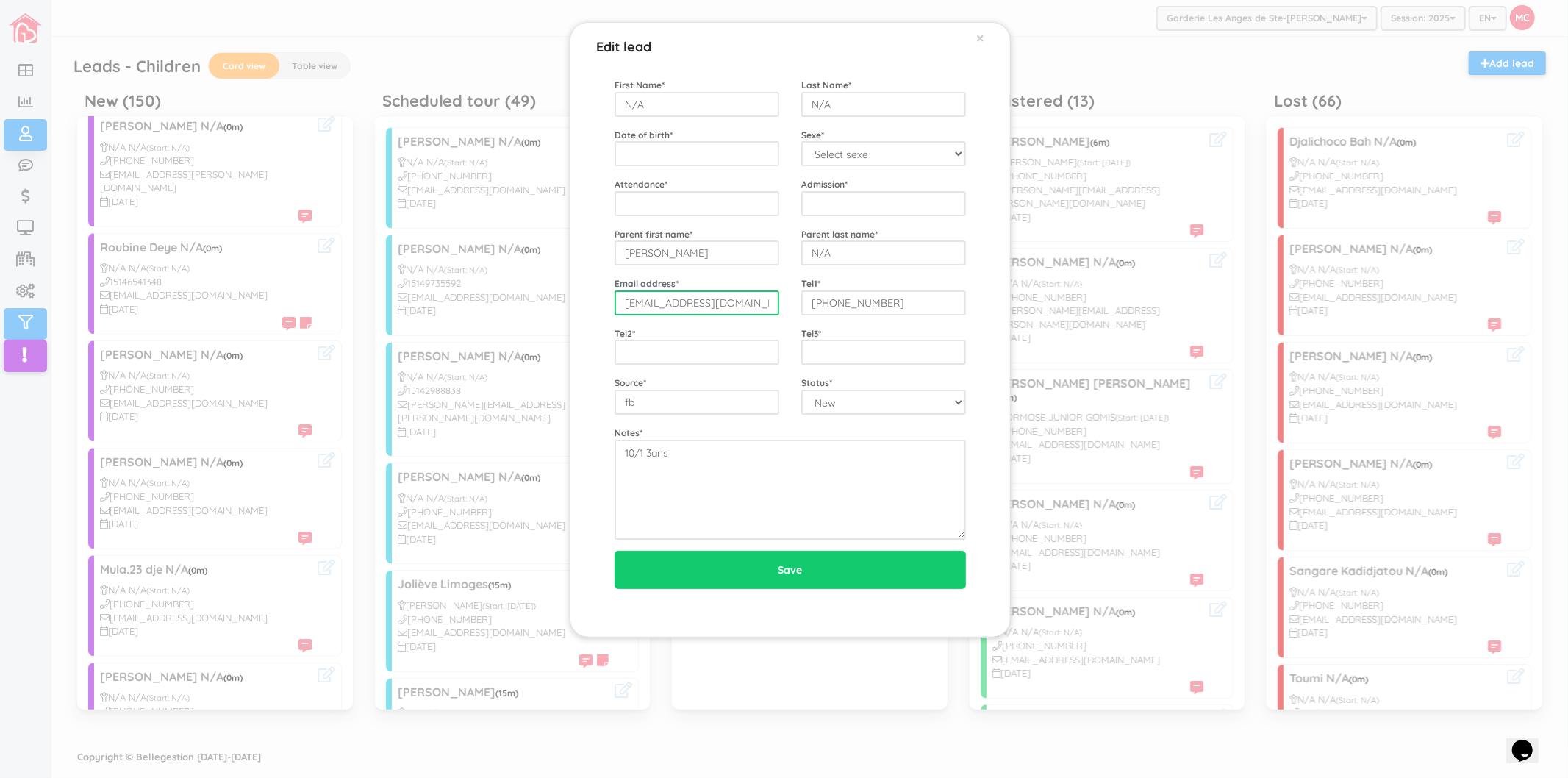
click at [746, 305] on input "[EMAIL_ADDRESS][DOMAIN_NAME]" at bounding box center [697, 303] width 165 height 25
drag, startPoint x: 902, startPoint y: 307, endPoint x: 813, endPoint y: 298, distance: 89.5
click at [813, 298] on input "[PHONE_NUMBER]" at bounding box center [884, 303] width 165 height 25
click at [739, 255] on input "Aline Grace Kondo" at bounding box center [697, 253] width 165 height 25
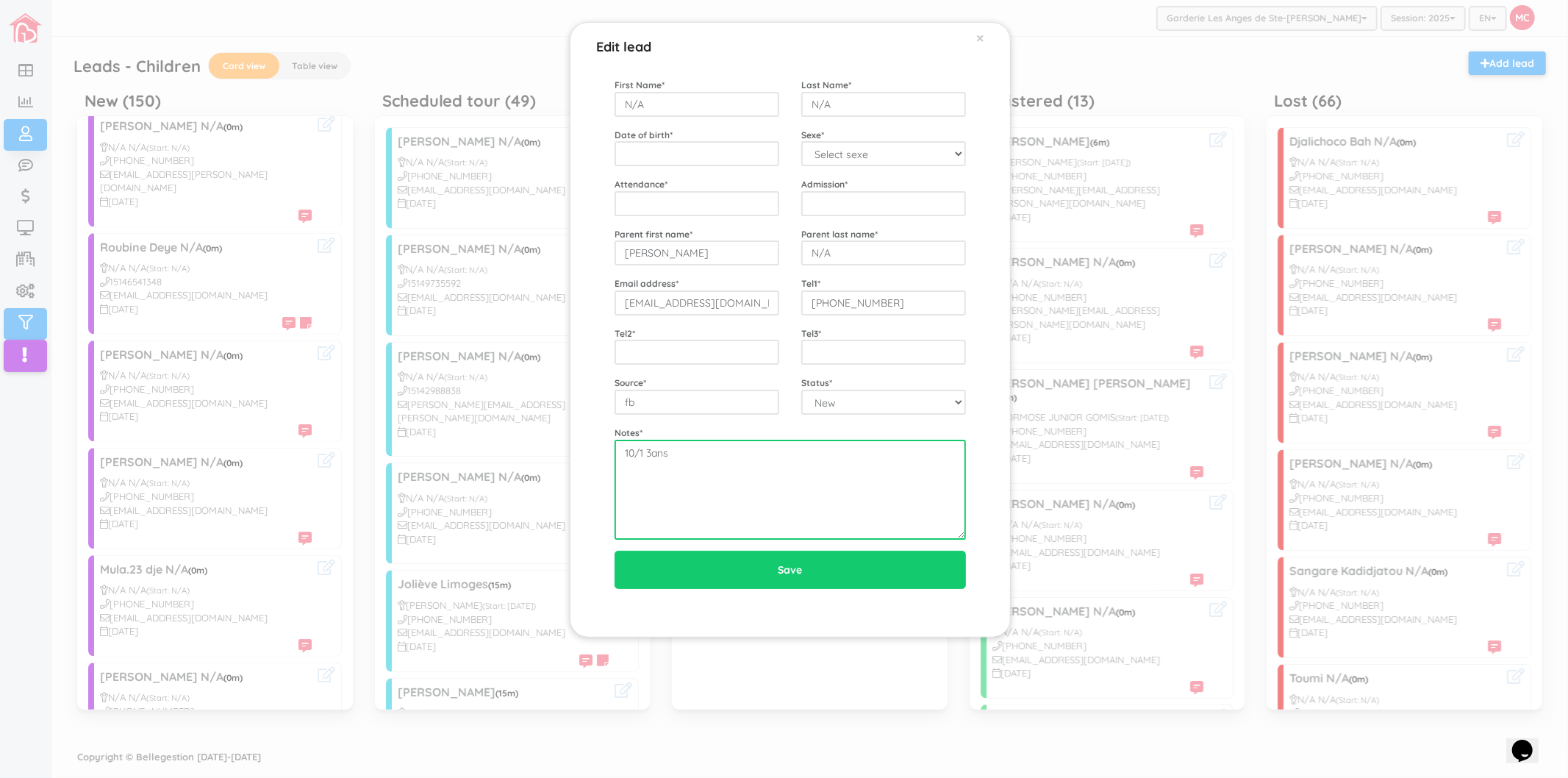
click at [693, 465] on textarea "10/1 3ans" at bounding box center [791, 489] width 351 height 100
click at [236, 616] on div "Edit lead × First Name * N/A Last Name * N/A Date of birth * Sexe * Select sexe…" at bounding box center [784, 389] width 1568 height 778
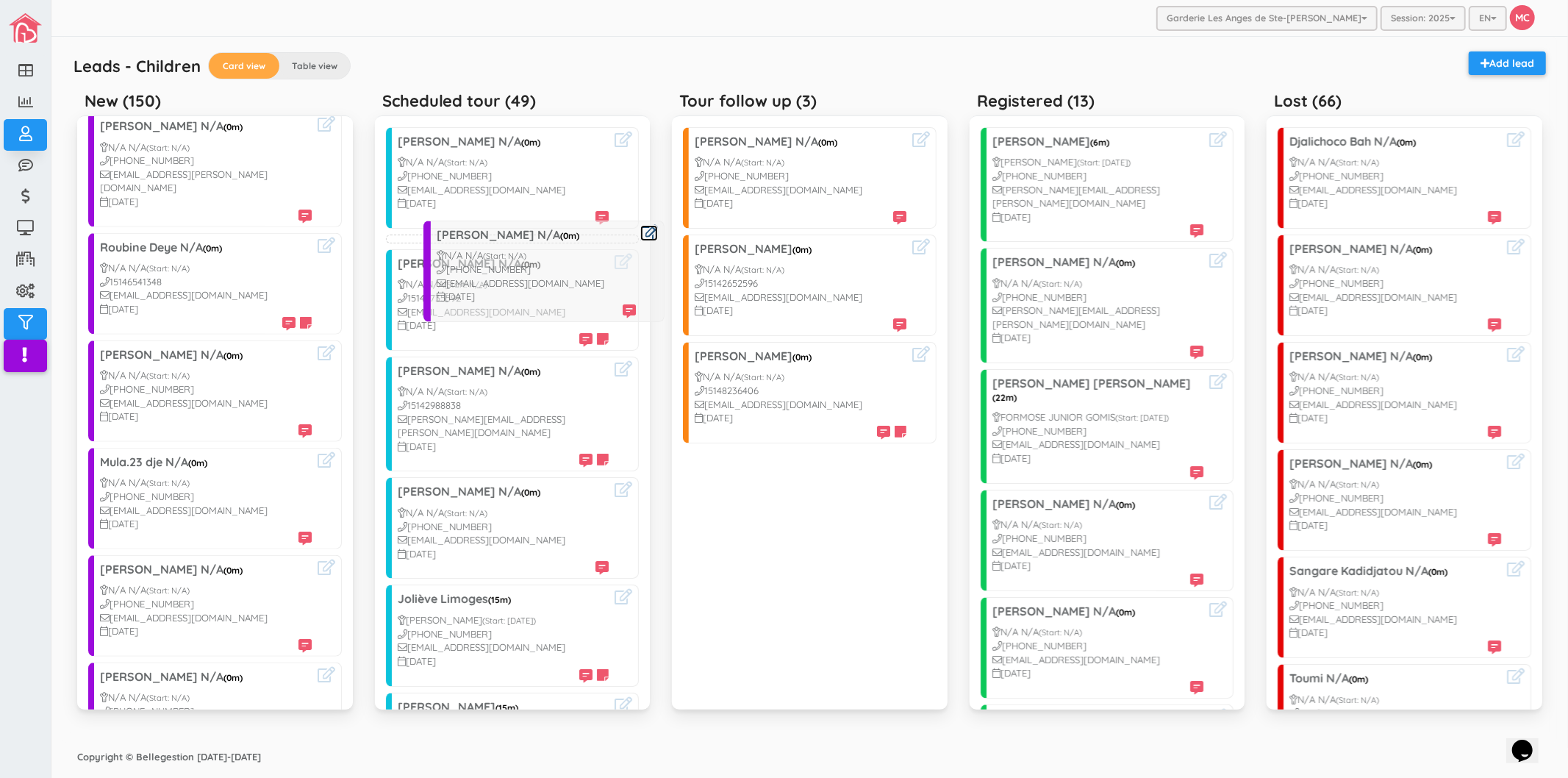
drag, startPoint x: 124, startPoint y: 482, endPoint x: 459, endPoint y: 282, distance: 390.2
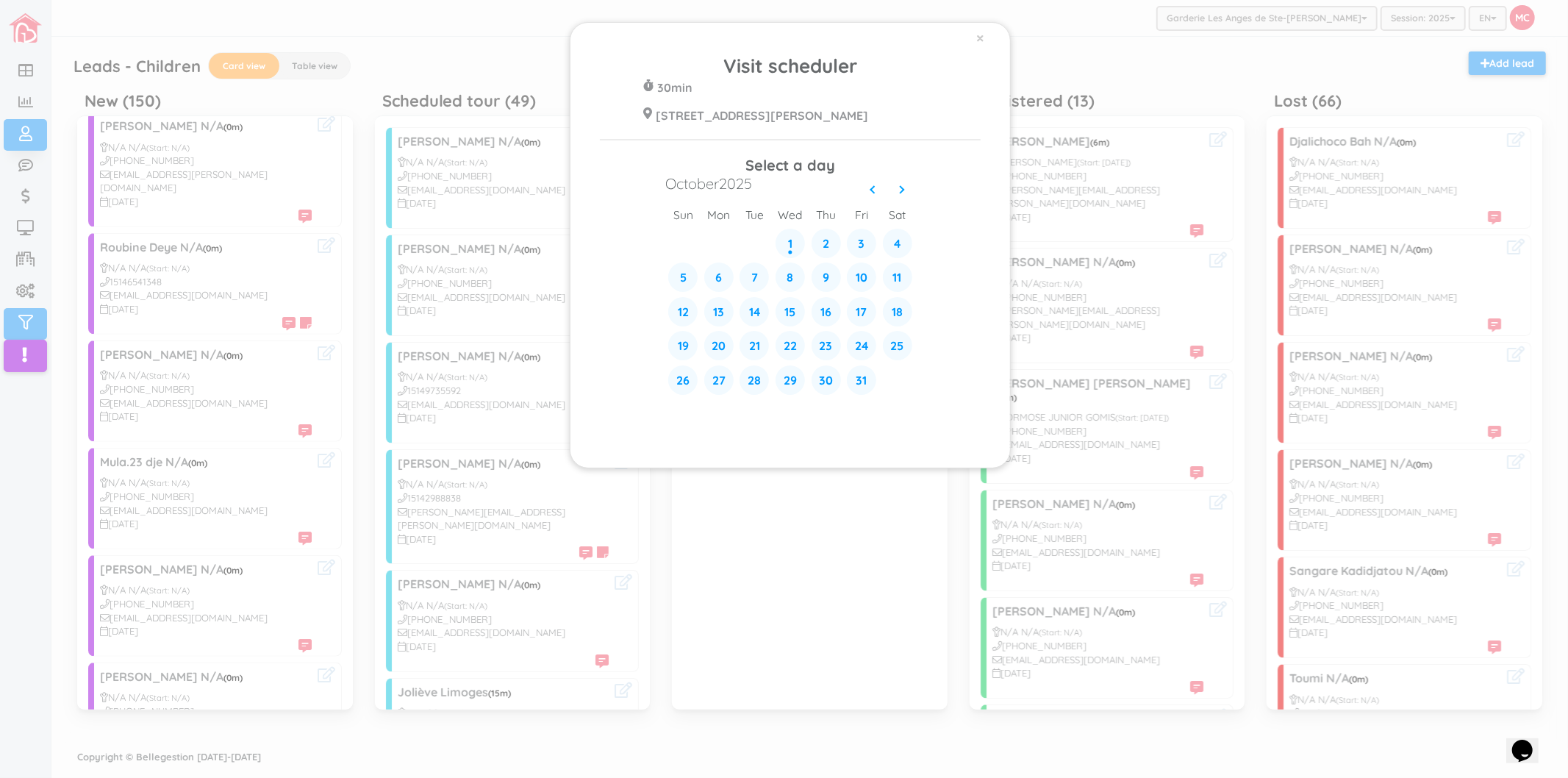
click at [458, 367] on div "× Visit scheduler 30min 428 Rue Blainville Est Ste-Thérèse J7E 1N4 Select a day…" at bounding box center [784, 389] width 1568 height 778
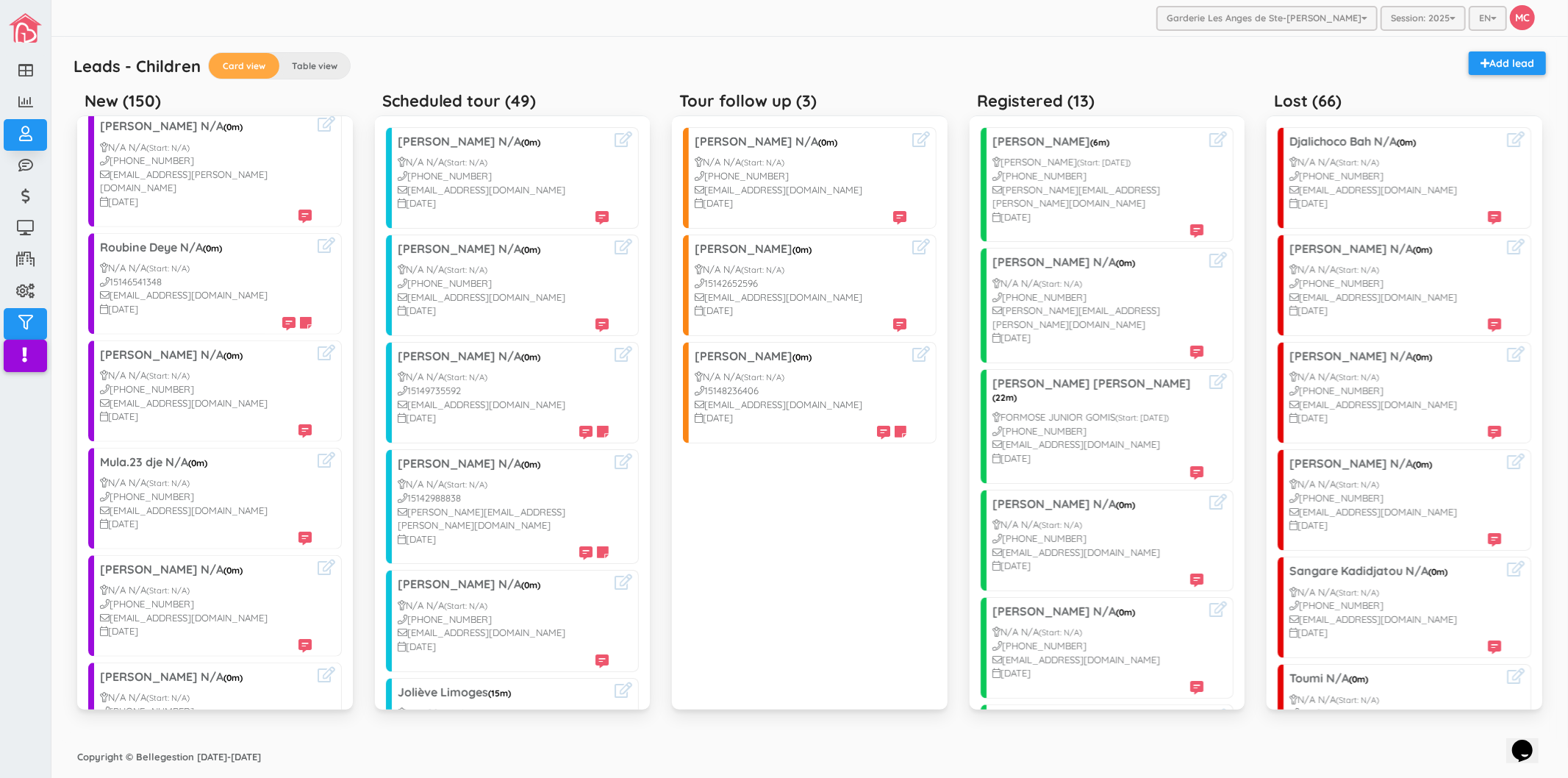
click at [571, 5] on div "Garderie Les Anges de Ste-Therese Garderie Les Anges de Ste-Therese Garderie Le…" at bounding box center [810, 18] width 1517 height 37
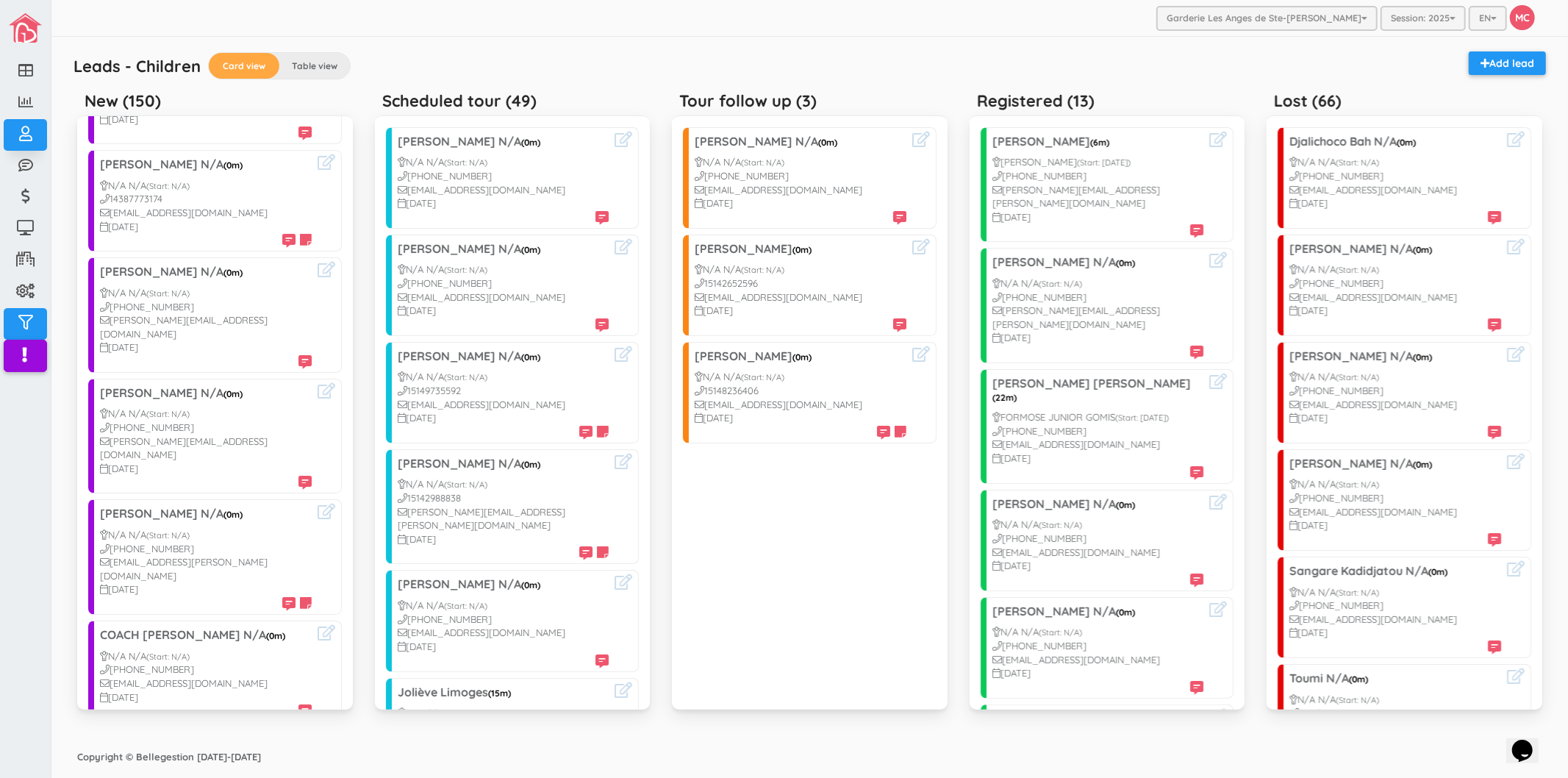
click at [626, 67] on div "Leads - Children Card view Table view Add lead" at bounding box center [810, 67] width 1487 height 33
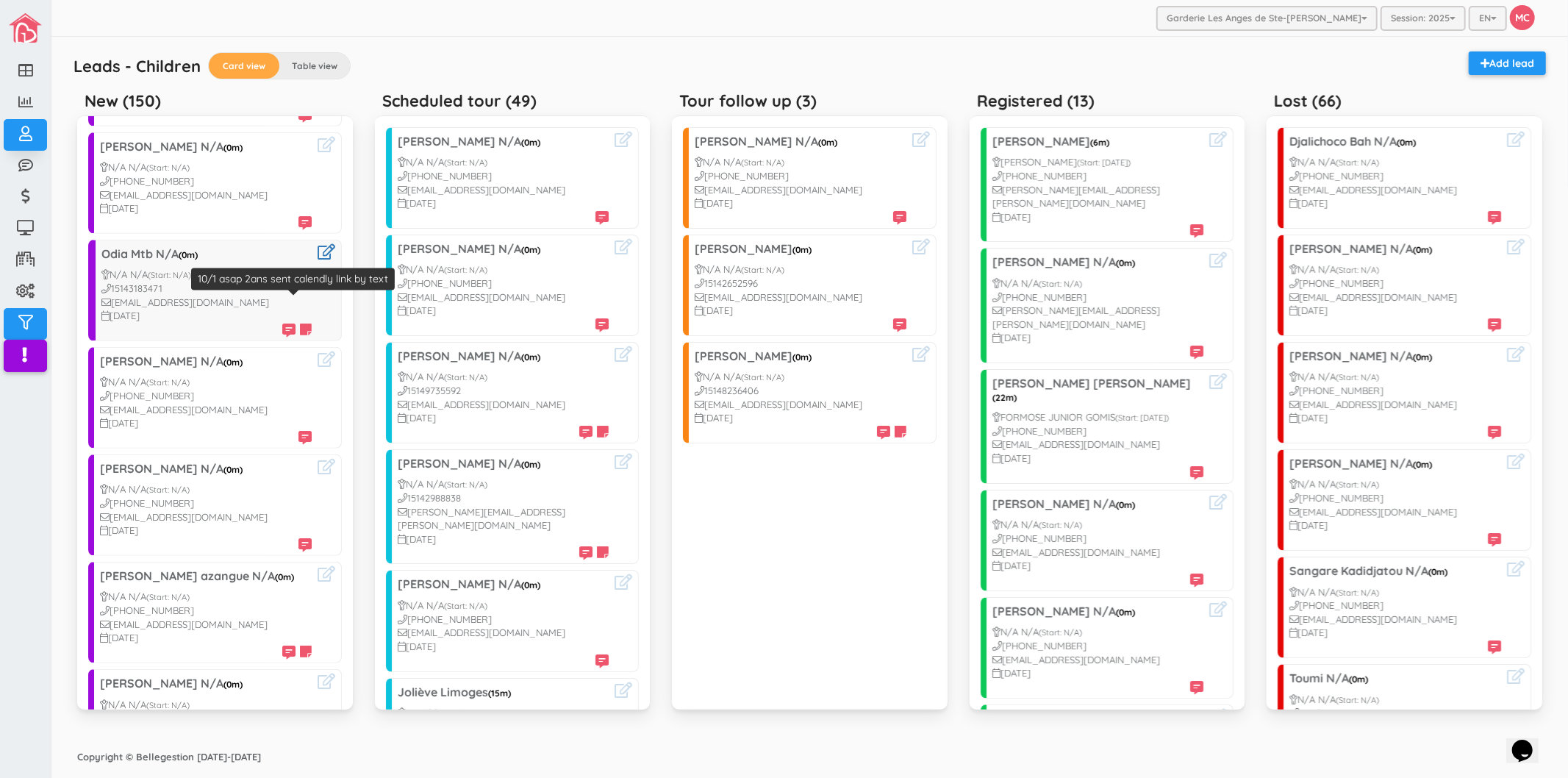
scroll to position [735, 0]
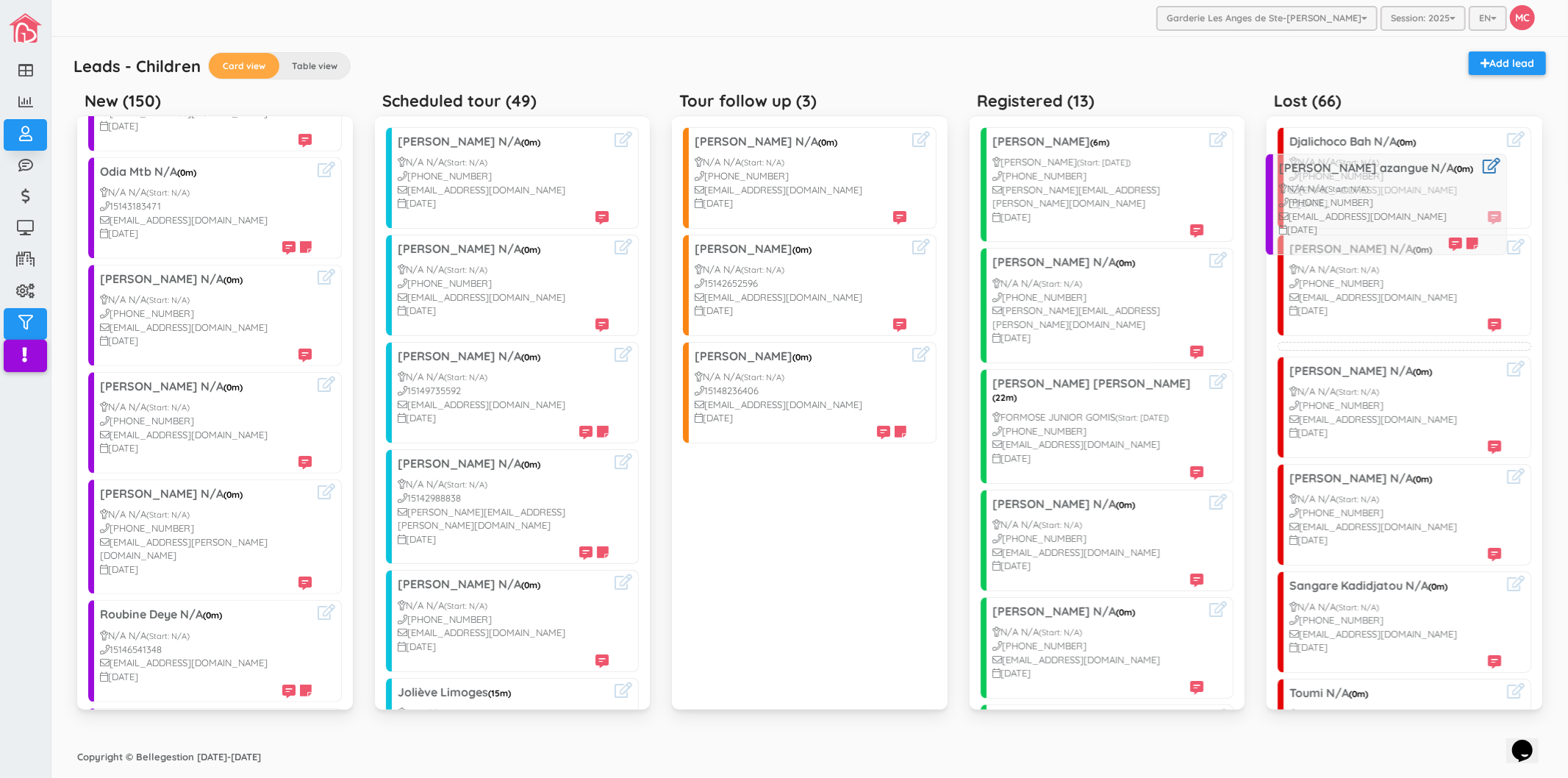
drag, startPoint x: 155, startPoint y: 501, endPoint x: 1333, endPoint y: 189, distance: 1218.6
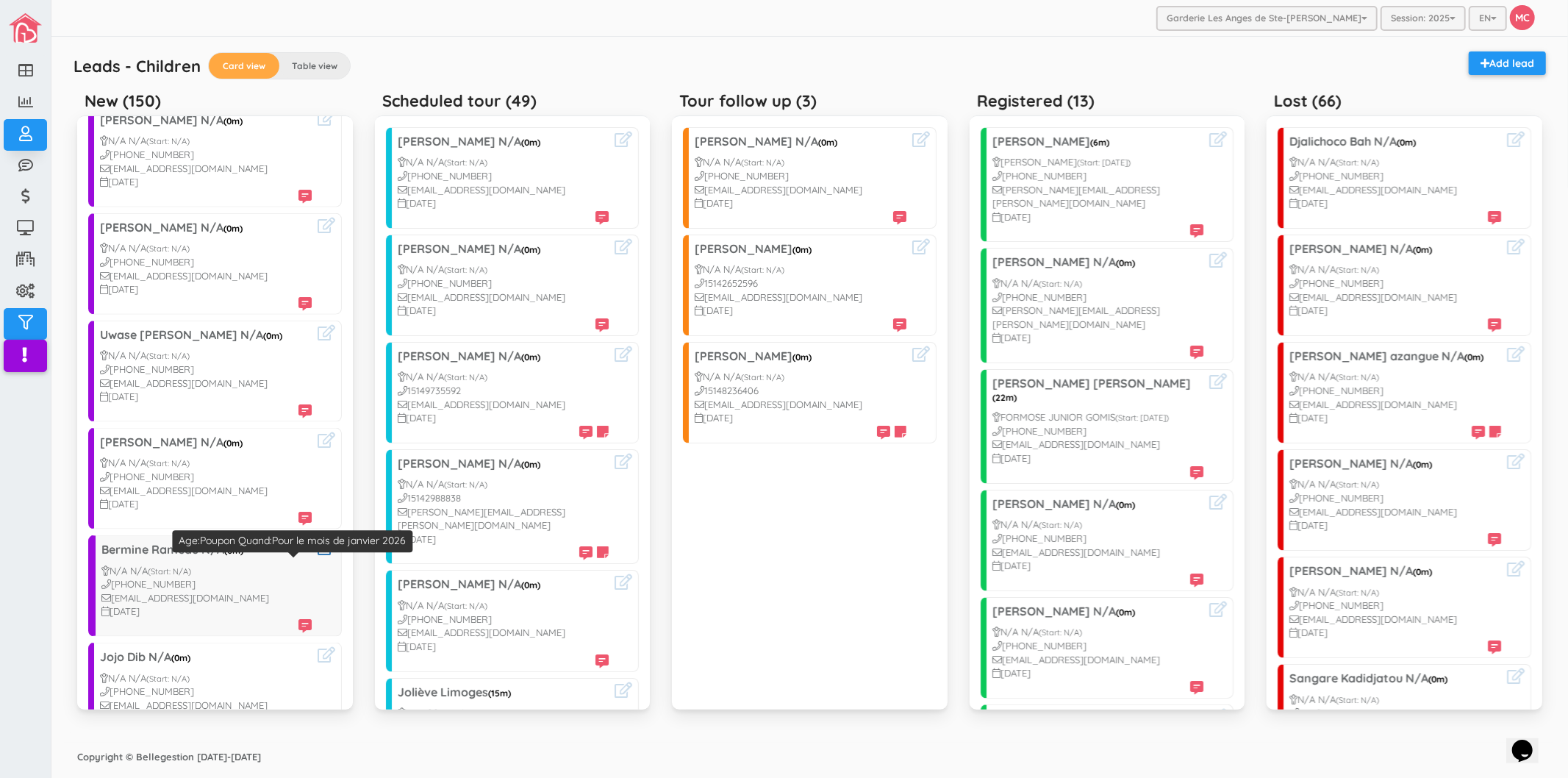
scroll to position [1715, 0]
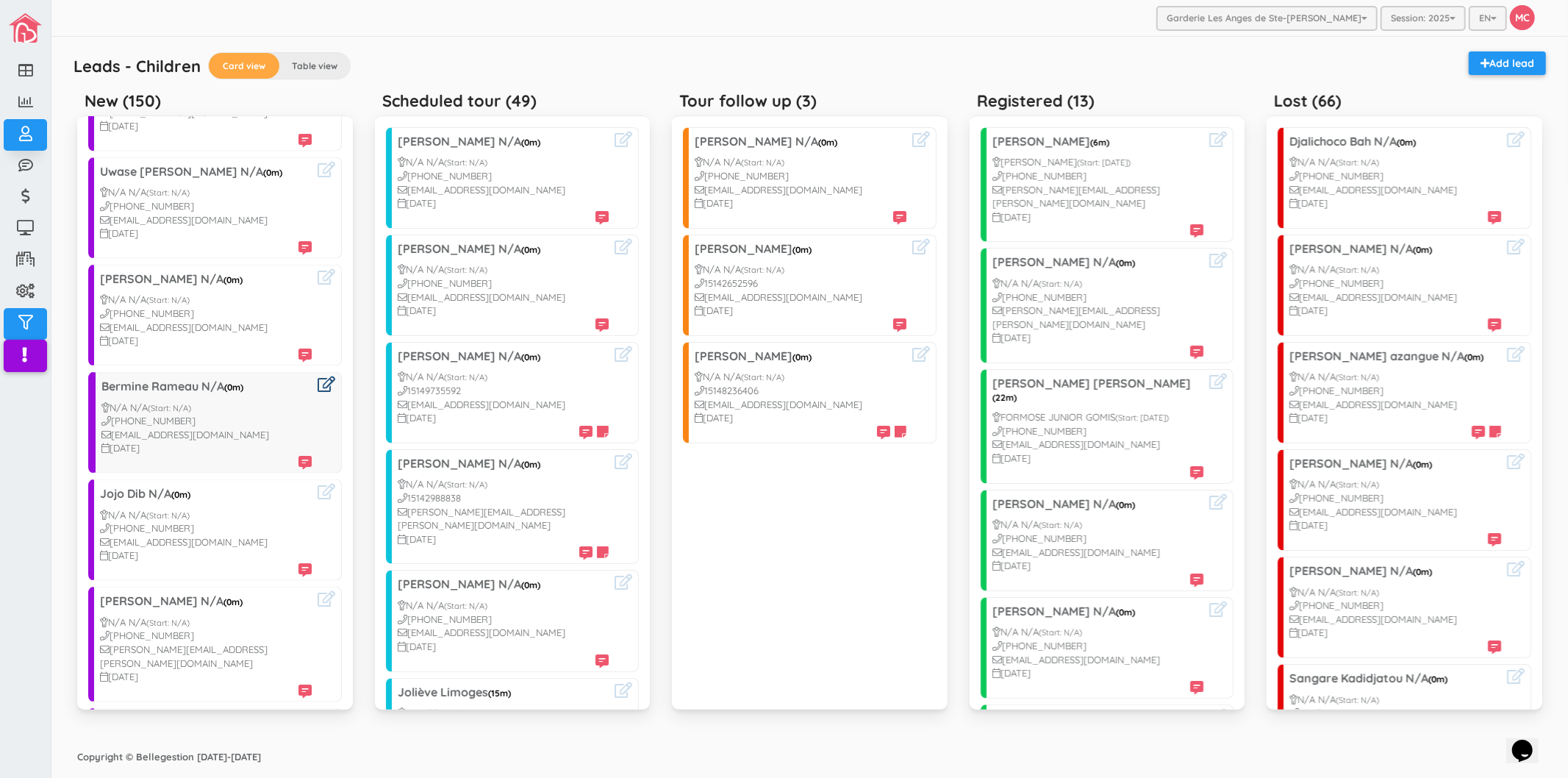
click at [317, 376] on icon at bounding box center [326, 384] width 18 height 15
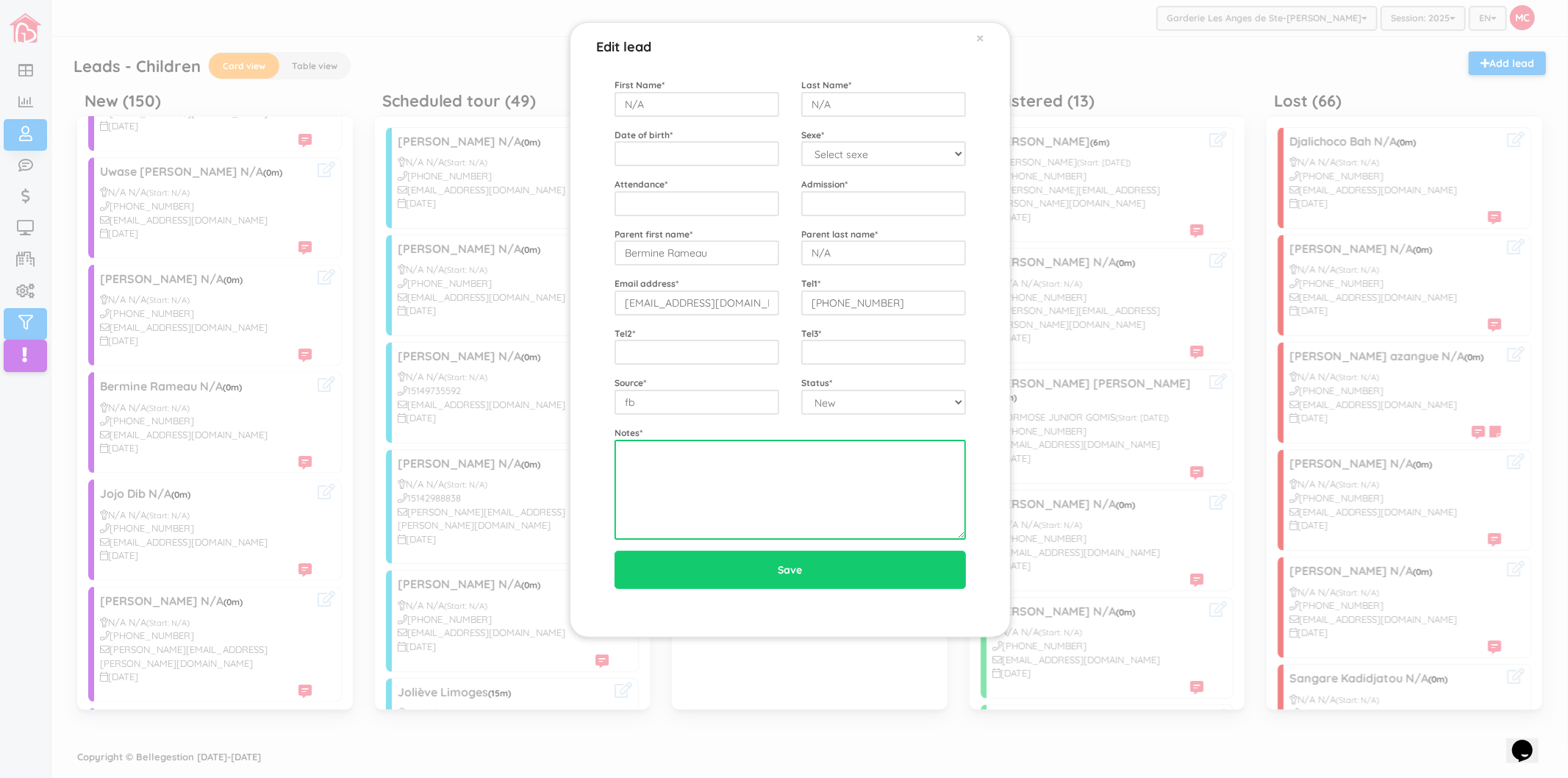
click at [615, 443] on textarea at bounding box center [791, 489] width 351 height 100
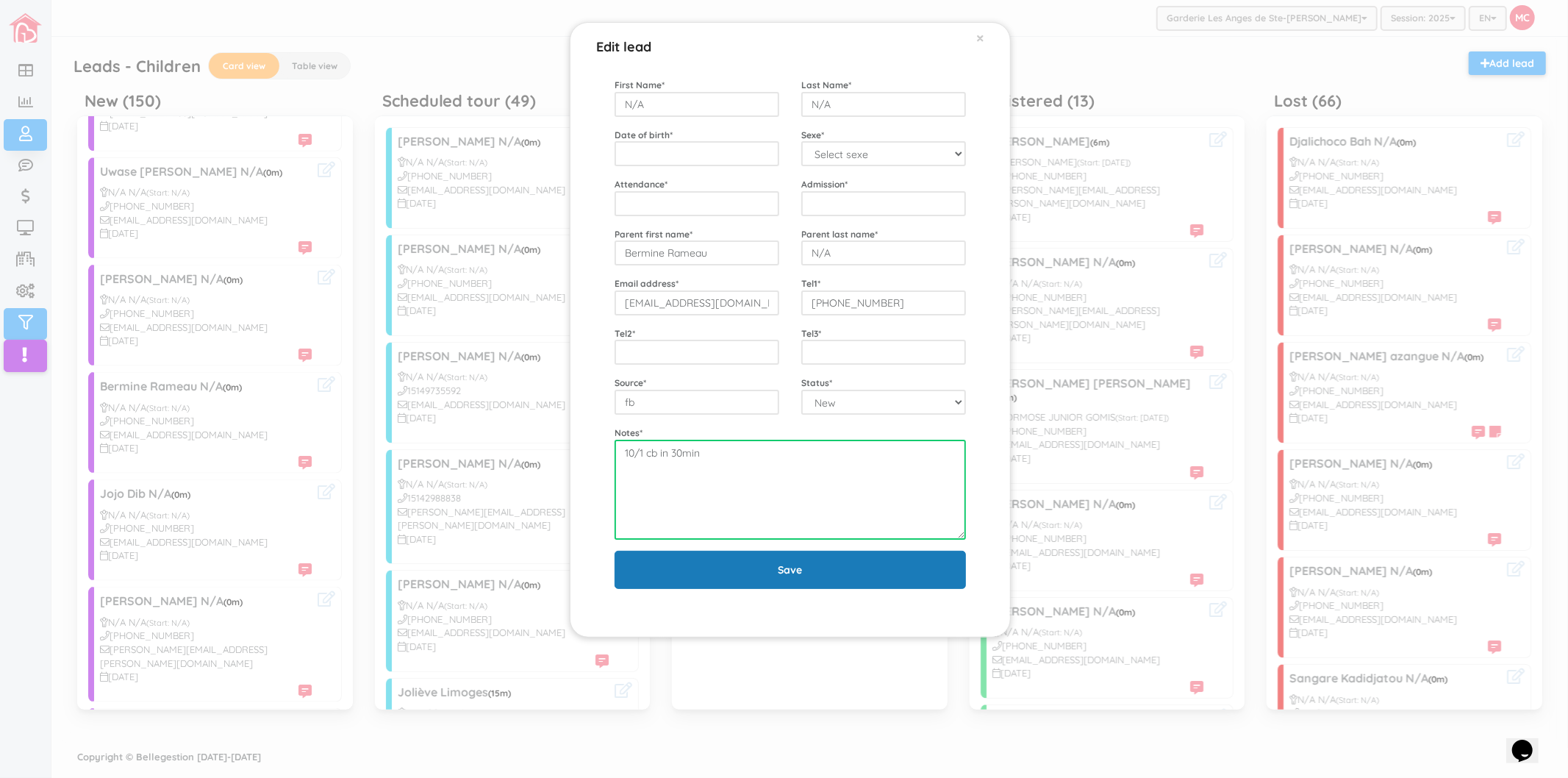
type textarea "10/1 cb in 30min"
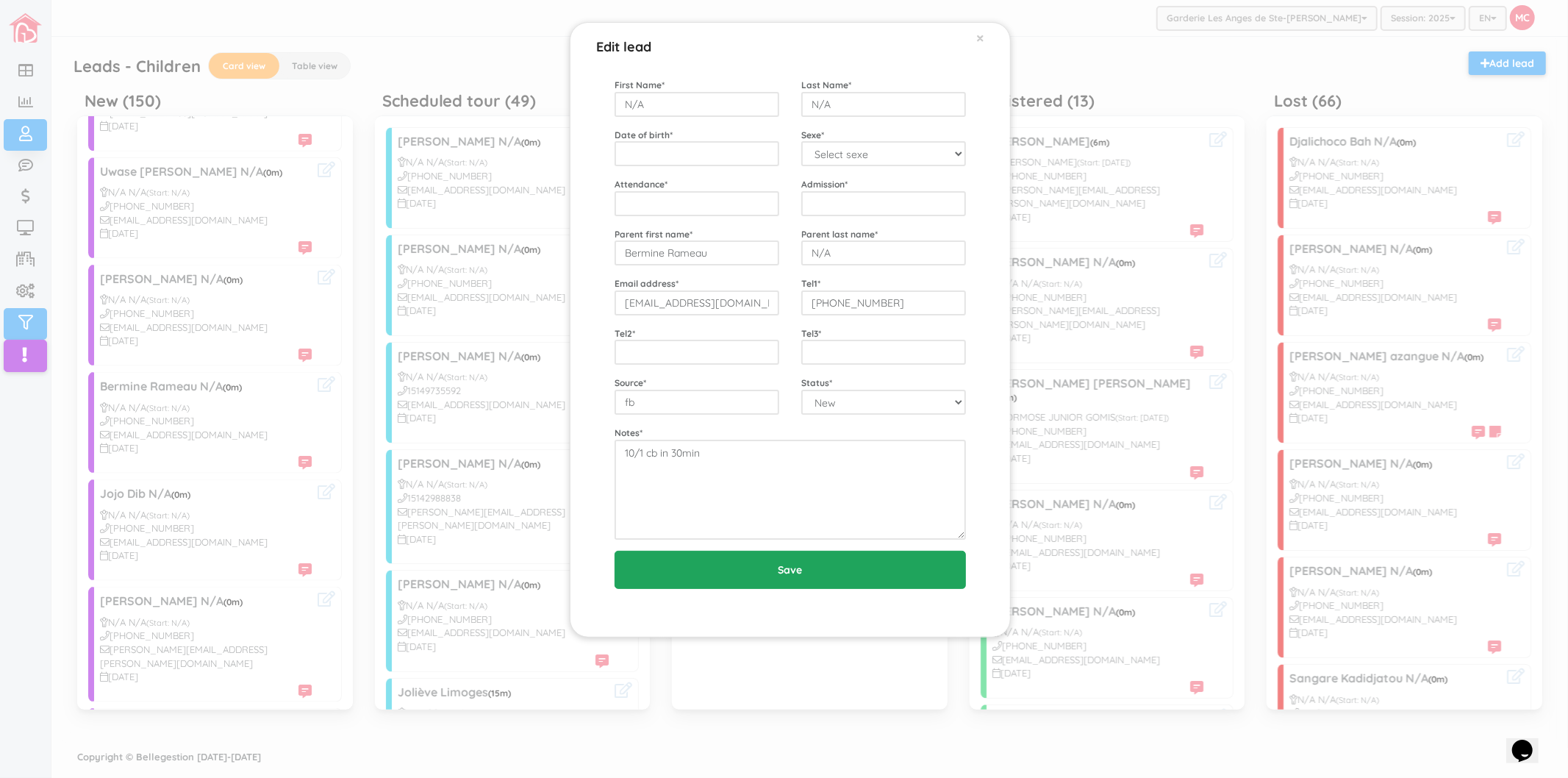
click at [693, 565] on input "Save" at bounding box center [791, 569] width 351 height 39
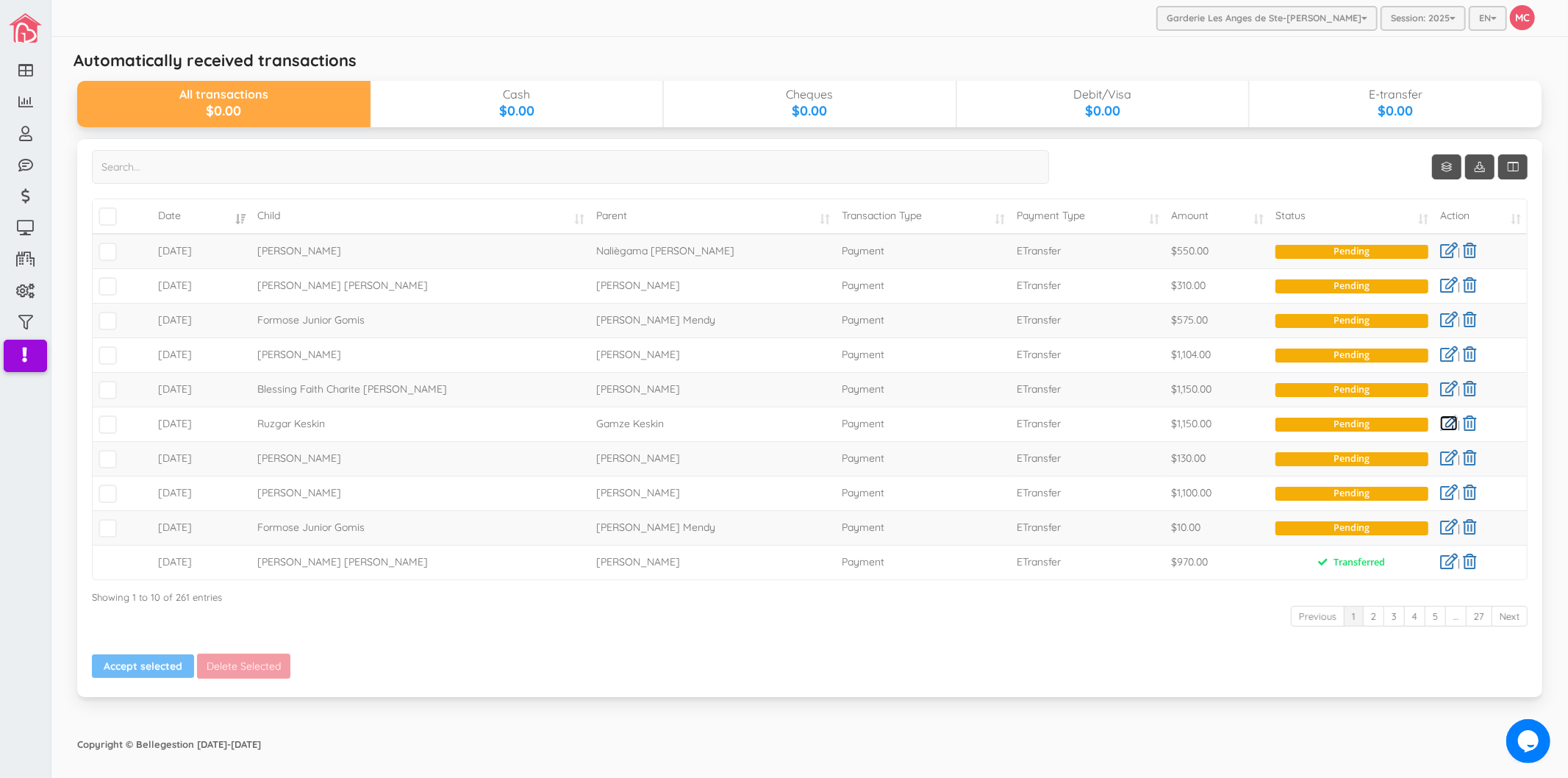
click at [1450, 423] on link at bounding box center [1450, 422] width 18 height 15
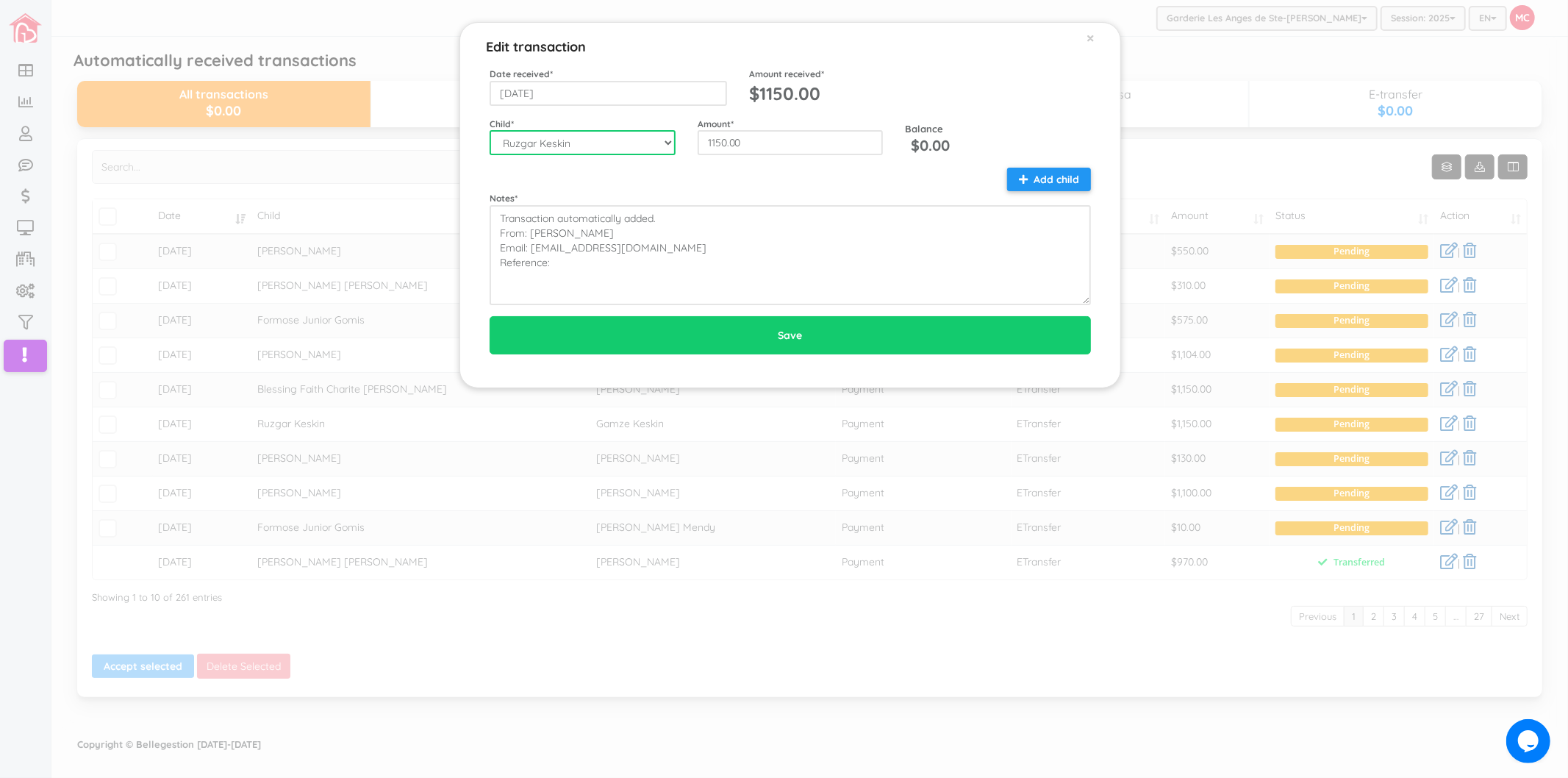
click at [607, 151] on select "--Select-- [PERSON_NAME]-[PERSON_NAME] [PERSON_NAME] [PERSON_NAME]-[PERSON_NAME…" at bounding box center [583, 143] width 186 height 25
select select "2113"
click at [489, 130] on select "--Select-- [PERSON_NAME]-[PERSON_NAME] [PERSON_NAME] [PERSON_NAME]-[PERSON_NAME…" at bounding box center [583, 143] width 186 height 25
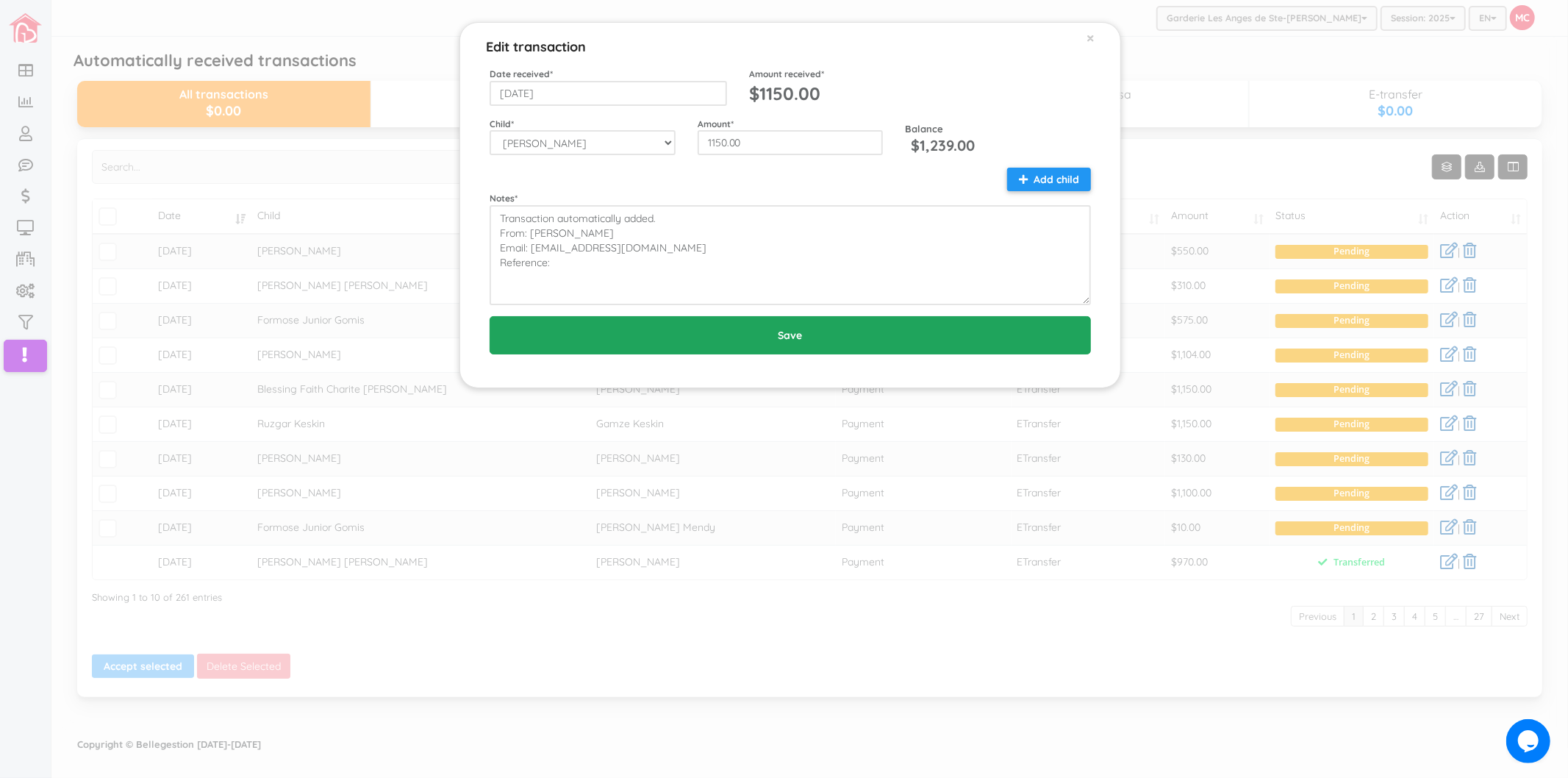
click at [689, 345] on input "Save" at bounding box center [790, 335] width 602 height 39
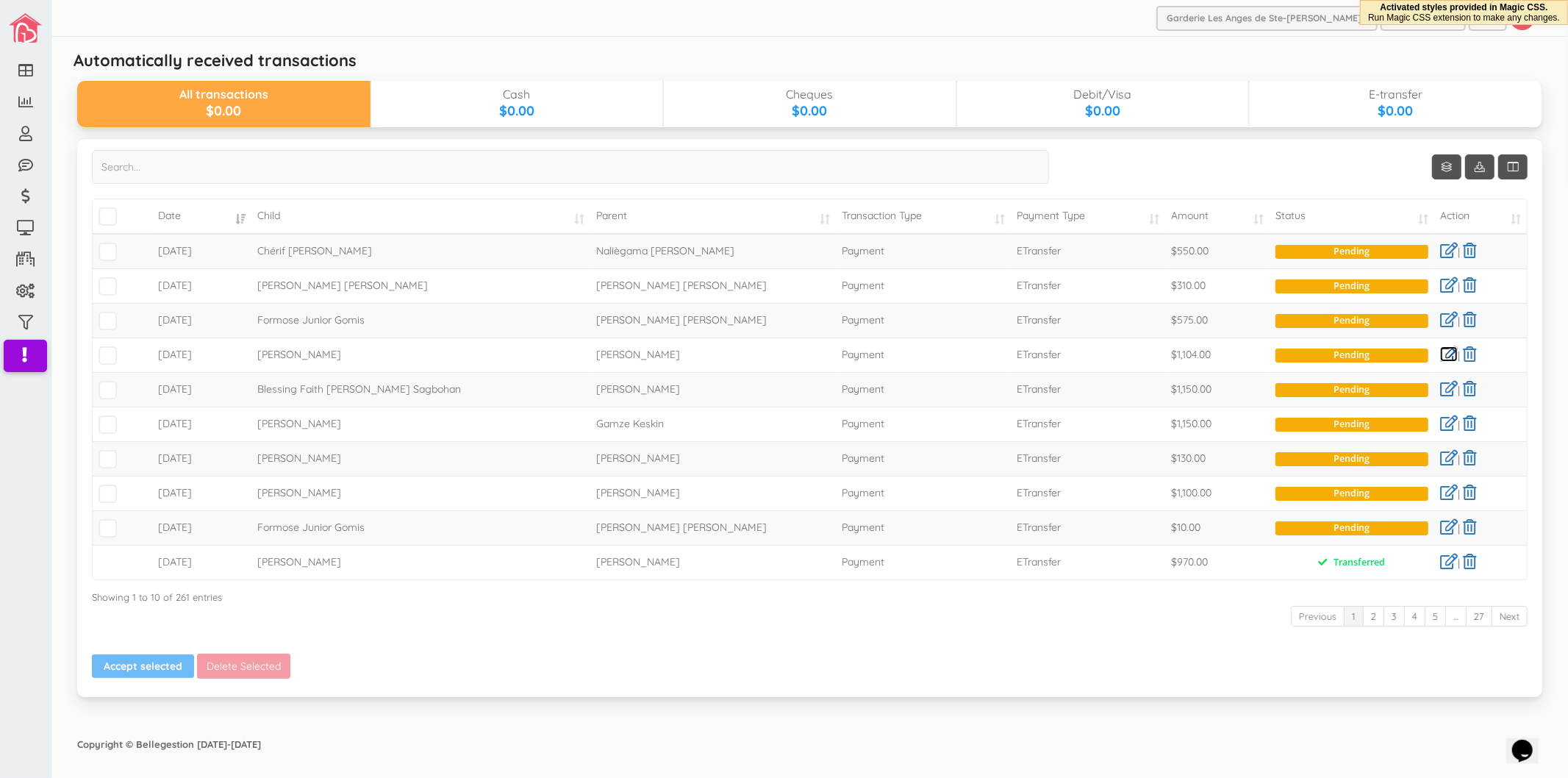
click at [1442, 350] on link at bounding box center [1450, 353] width 18 height 15
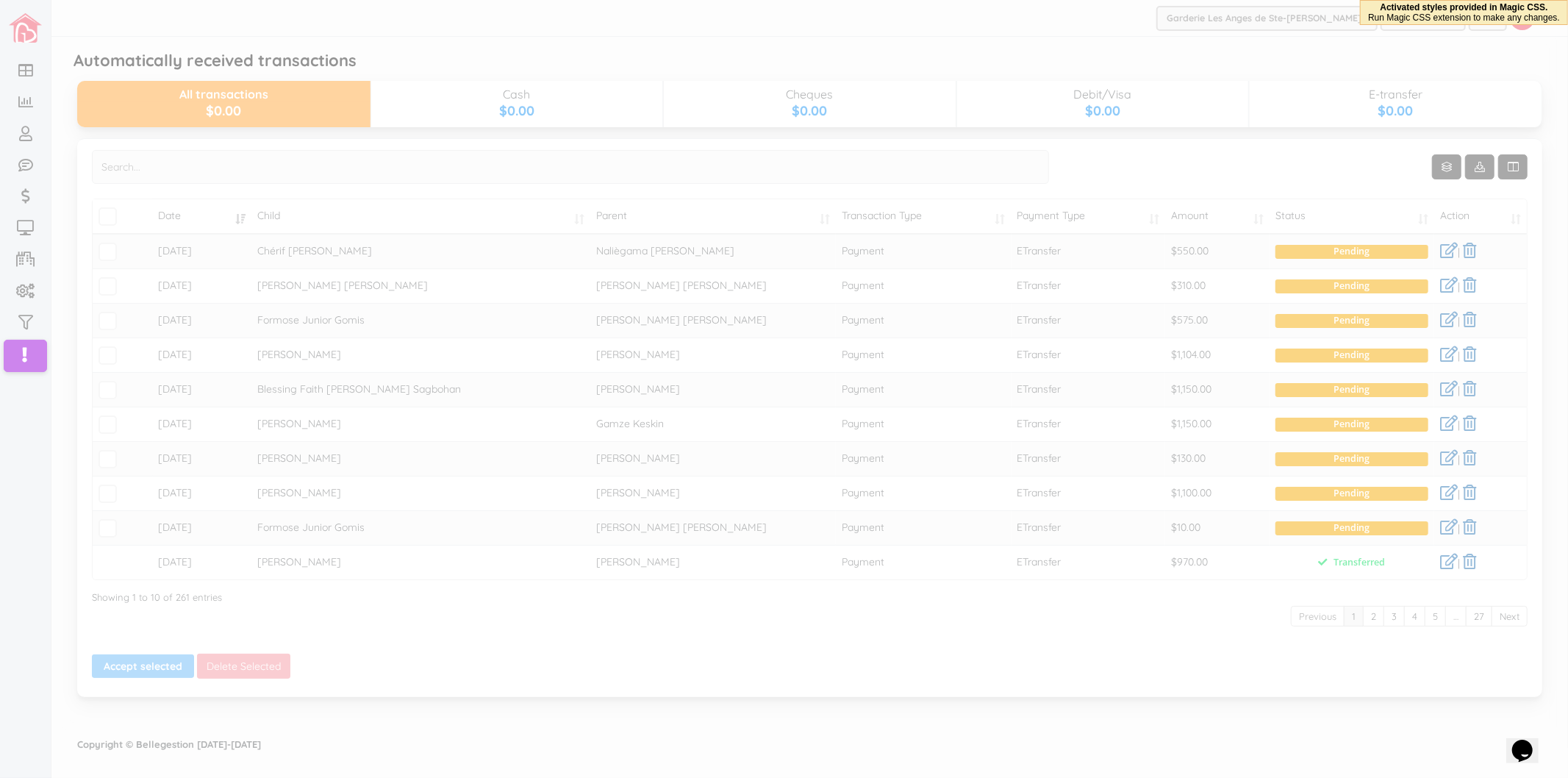
click at [546, 258] on div at bounding box center [784, 389] width 1568 height 778
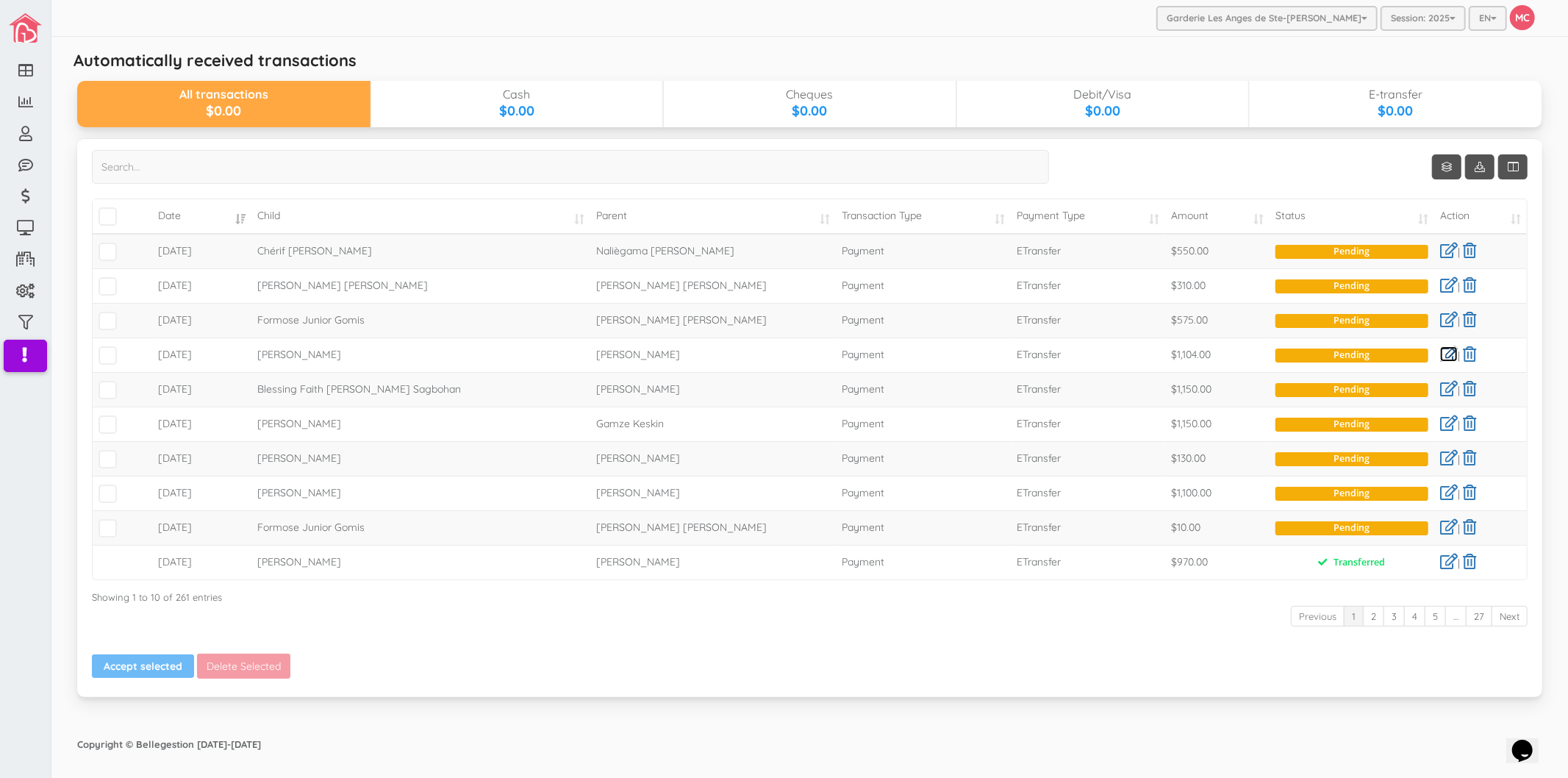
click at [1441, 351] on link at bounding box center [1450, 353] width 18 height 15
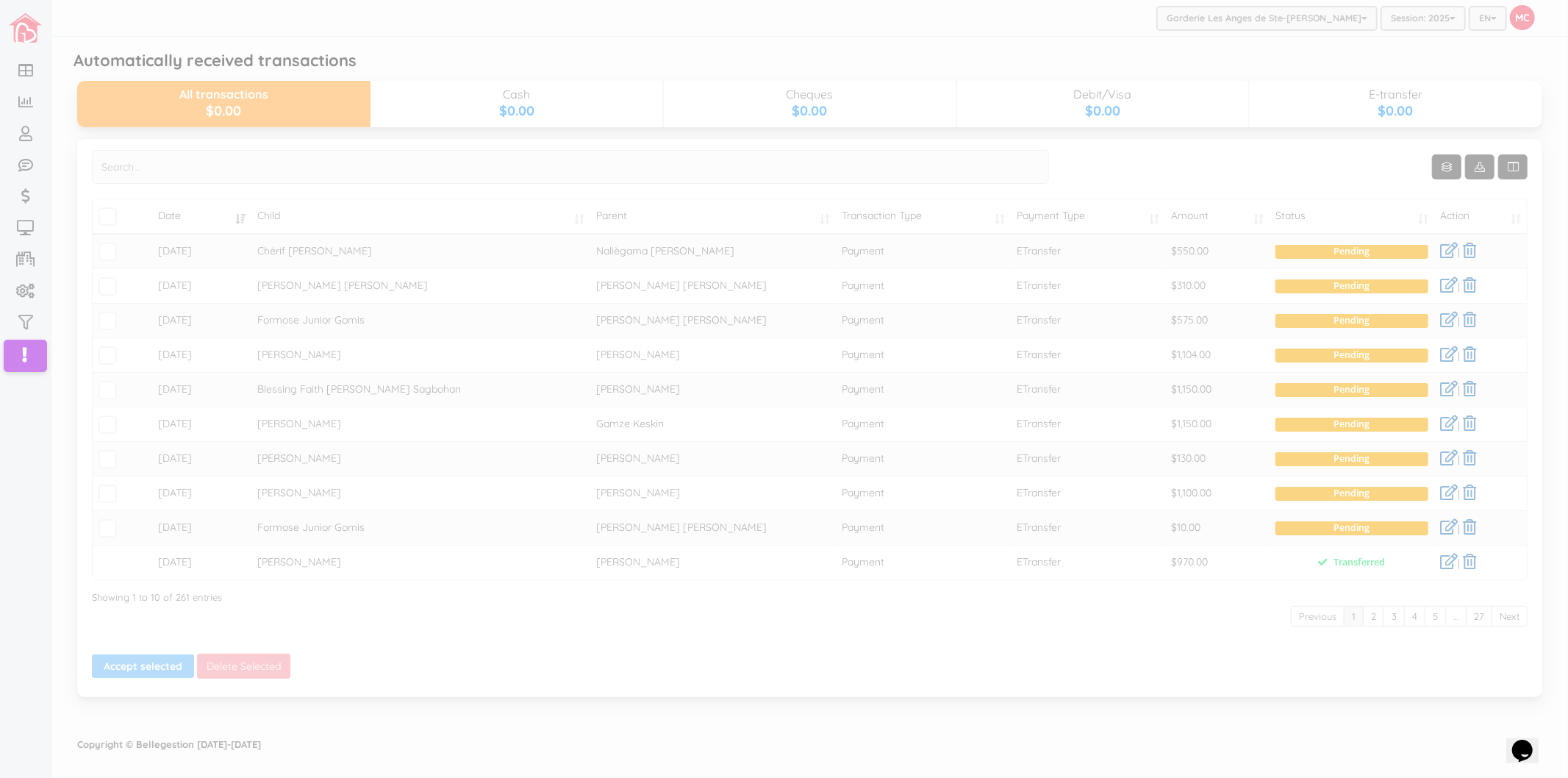
click at [1377, 359] on div at bounding box center [784, 389] width 1568 height 778
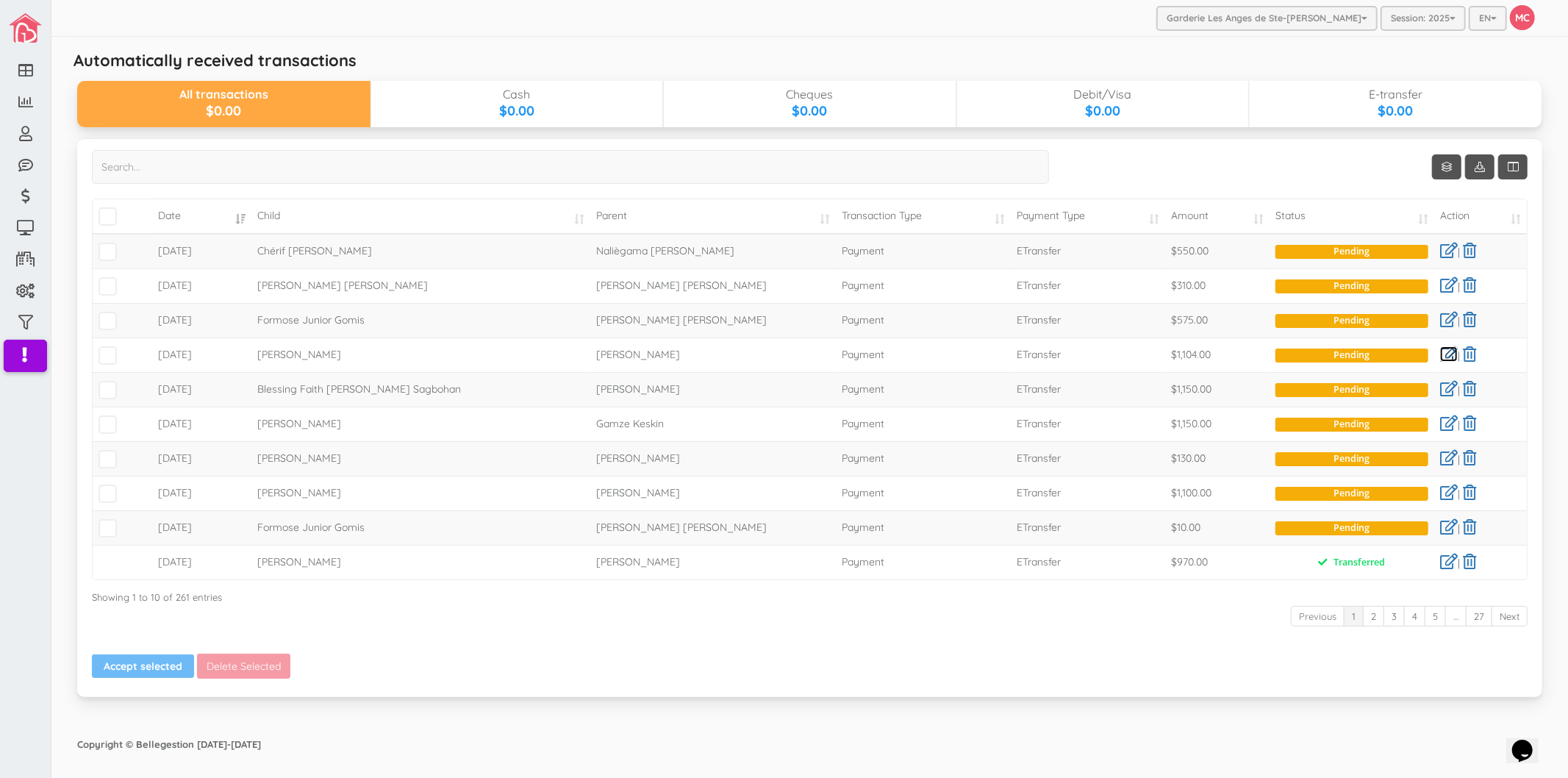
click at [1442, 355] on link at bounding box center [1450, 353] width 18 height 15
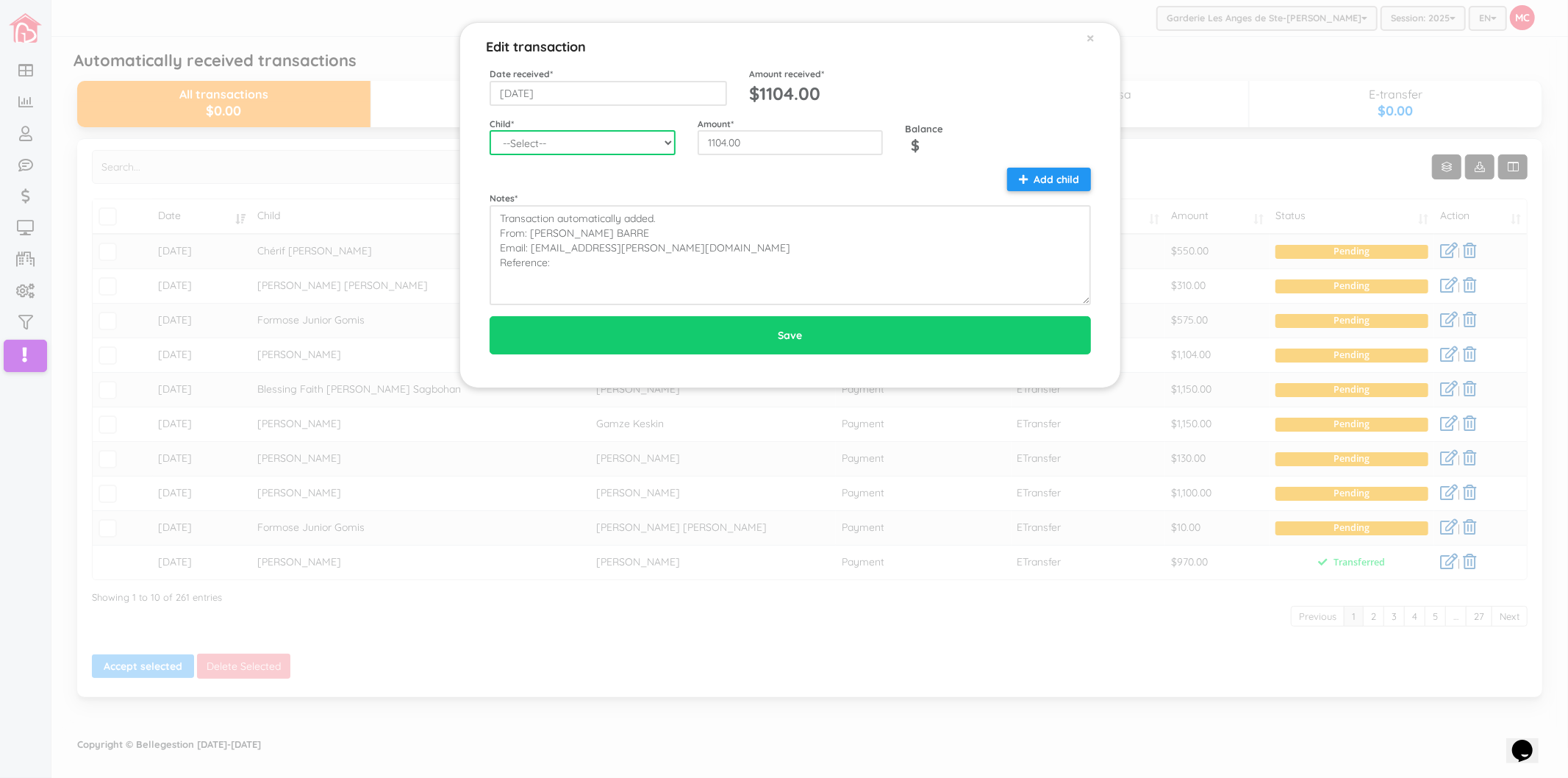
click at [584, 135] on select "--Select-- [PERSON_NAME]-[PERSON_NAME]-[PERSON_NAME] [PERSON_NAME] [PERSON_NAME…" at bounding box center [583, 143] width 186 height 25
select select "1245"
click at [489, 130] on select "--Select-- [PERSON_NAME]-[PERSON_NAME]-[PERSON_NAME] [PERSON_NAME] [PERSON_NAME…" at bounding box center [583, 143] width 186 height 25
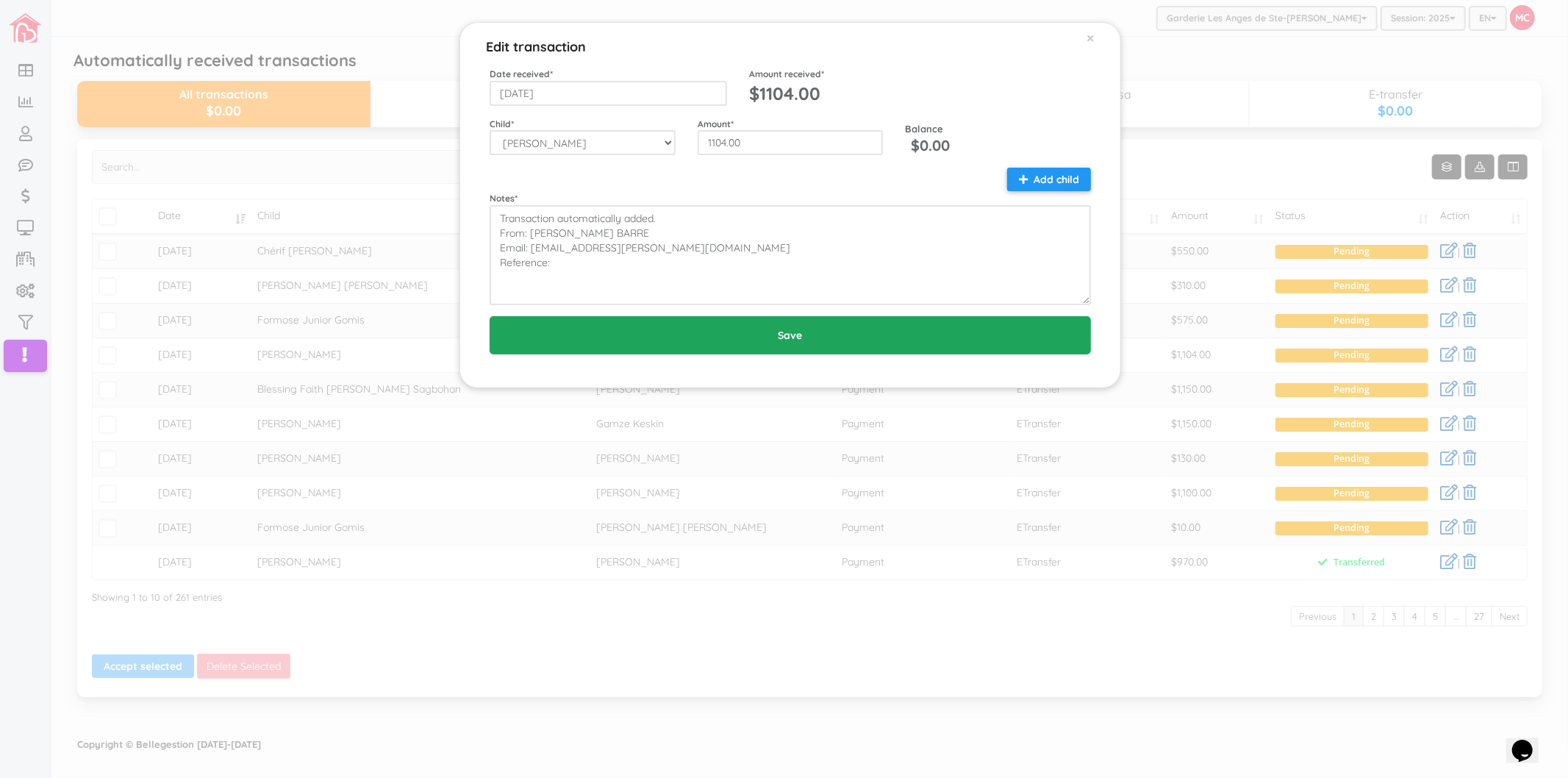
click at [658, 321] on input "Save" at bounding box center [790, 335] width 602 height 39
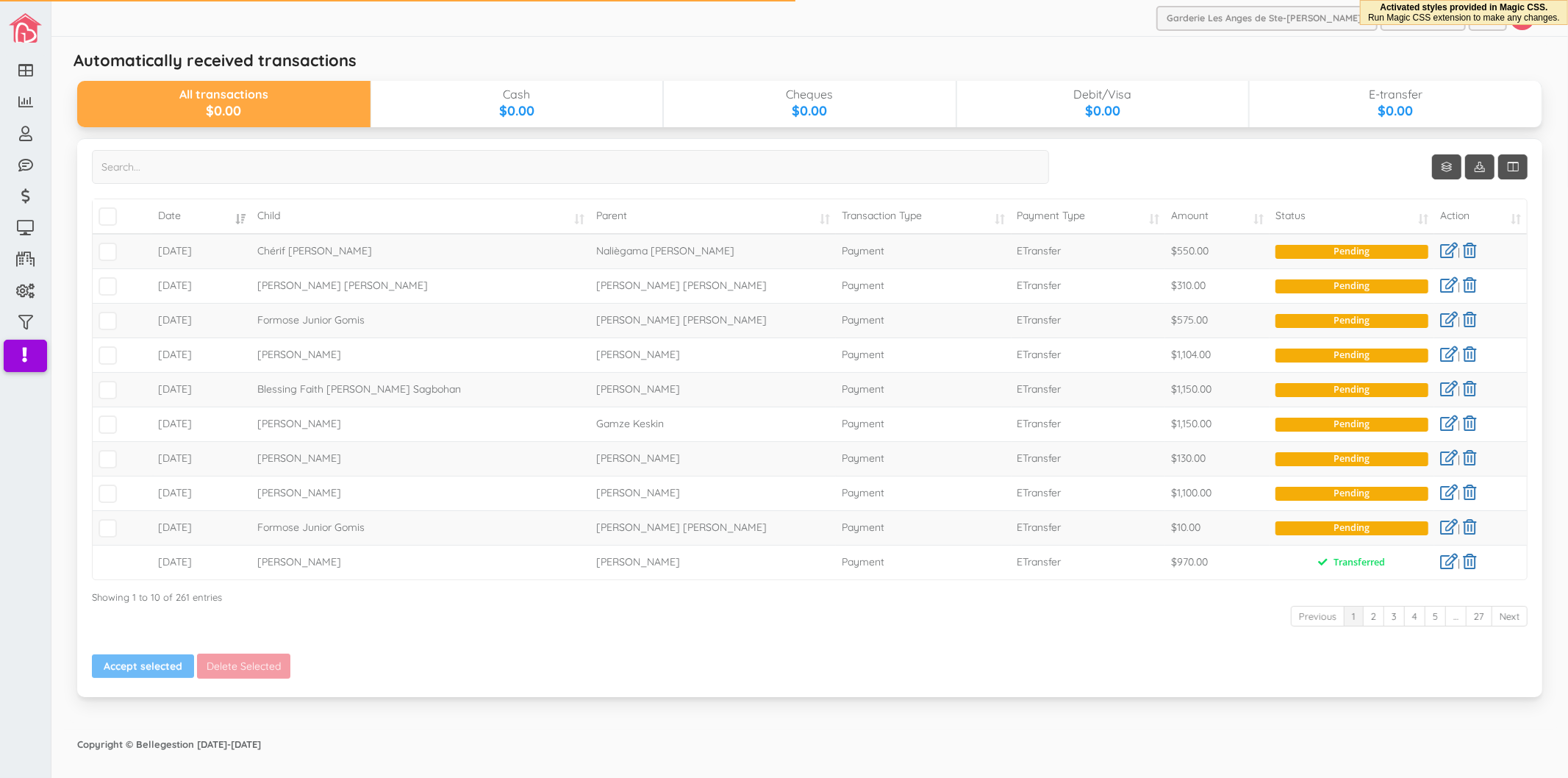
click at [97, 216] on td "\a\9\9\9\9\a\9\9\9\9\a\9\9\9\9\a\9\9\9\9\a\9\9\9" at bounding box center [122, 216] width 60 height 35
click at [105, 214] on span "\a\9\9\9\9\a\9\9\9\9\a\9\9\9\9\a\9\9\9\9\a\9\9\9" at bounding box center [108, 216] width 19 height 19
click at [125, 211] on input "\a\9\9\9\9\a\9\9\9\9\a\9\9\9\9\a\9\9\9\9\a\9\9\9" at bounding box center [125, 211] width 0 height 0
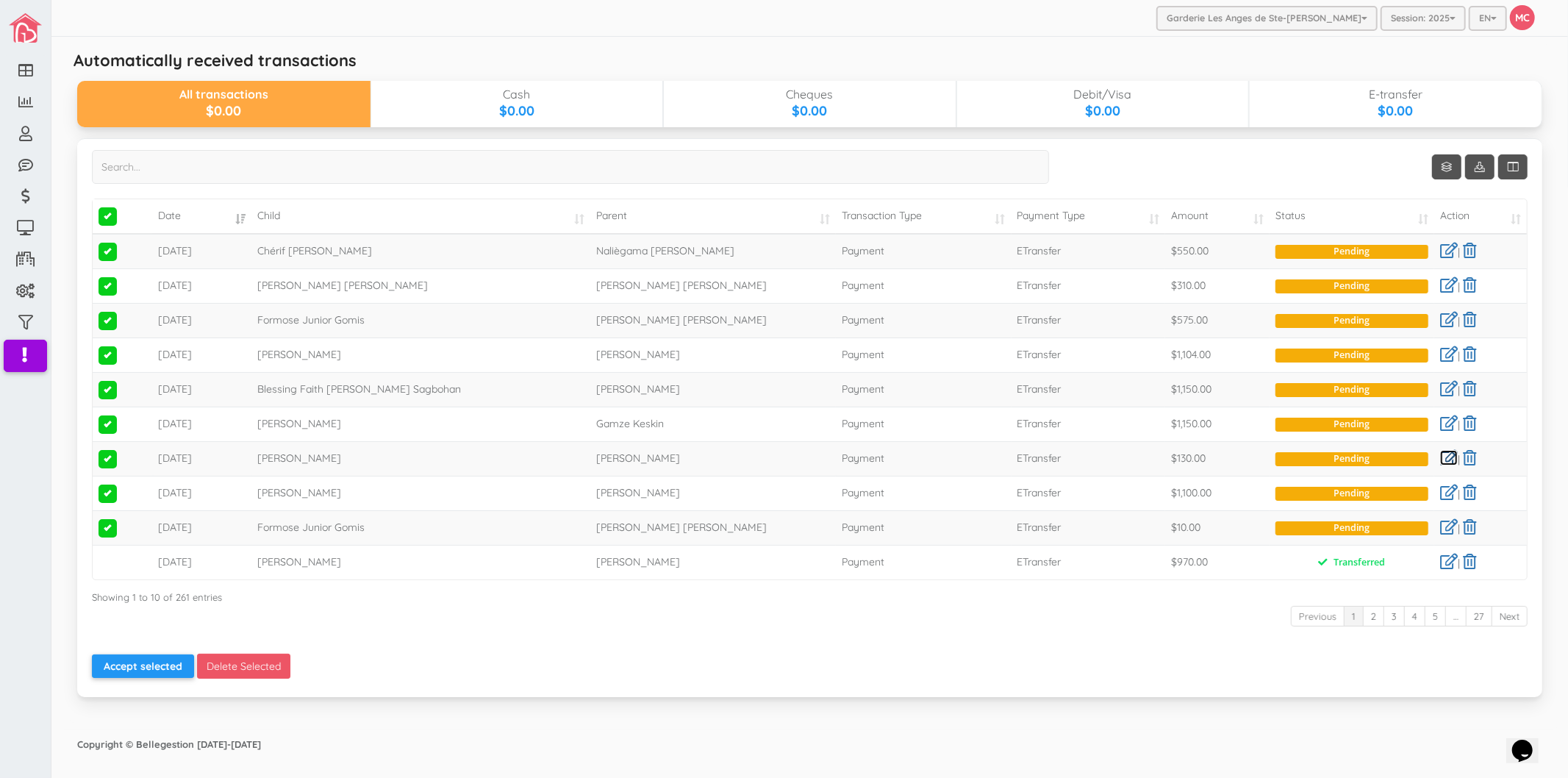
click at [1451, 459] on link at bounding box center [1450, 457] width 18 height 15
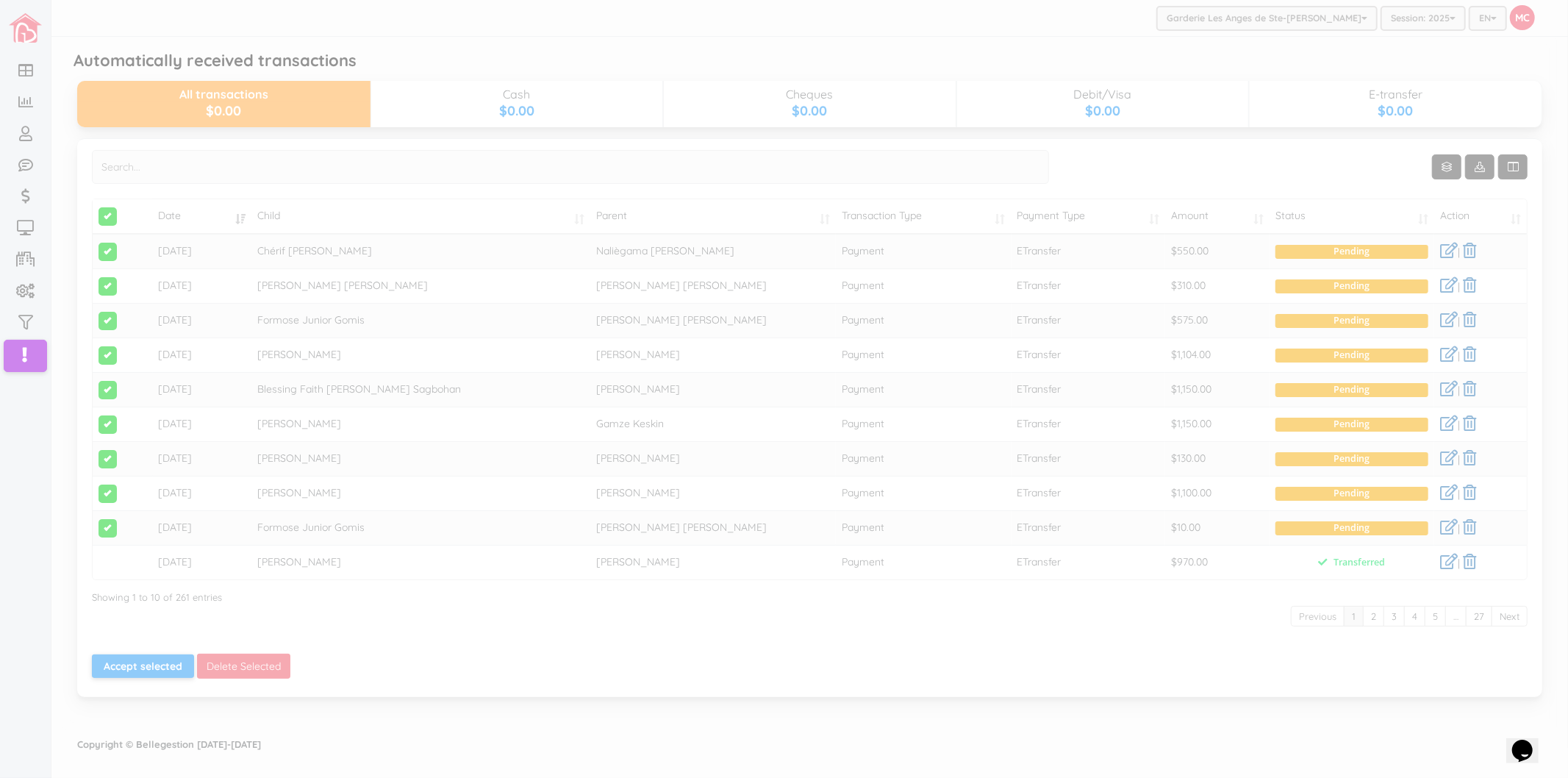
click at [1303, 635] on div at bounding box center [784, 389] width 1568 height 778
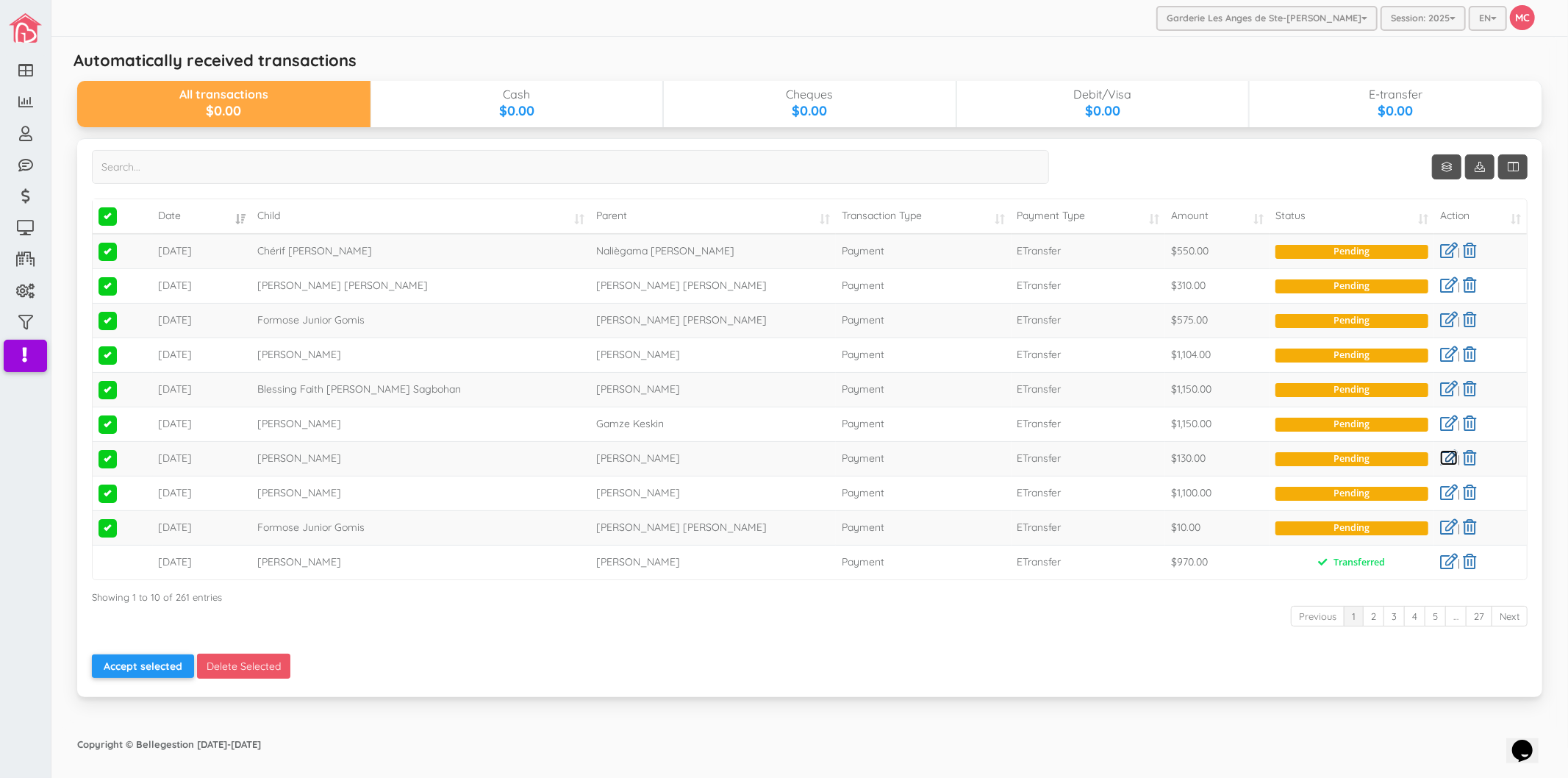
click at [1444, 450] on link at bounding box center [1450, 457] width 18 height 15
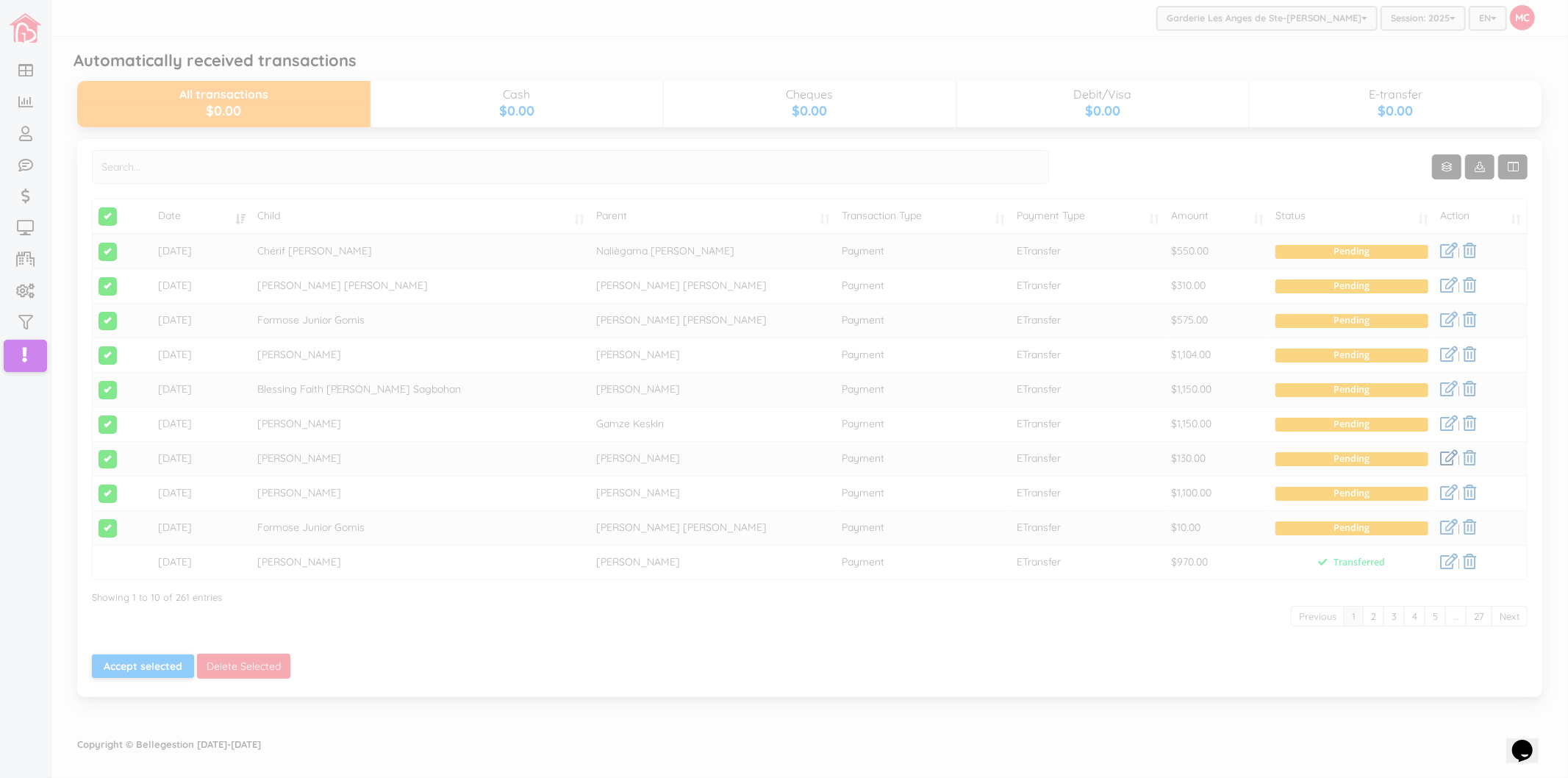
click at [1446, 451] on div at bounding box center [784, 389] width 1568 height 778
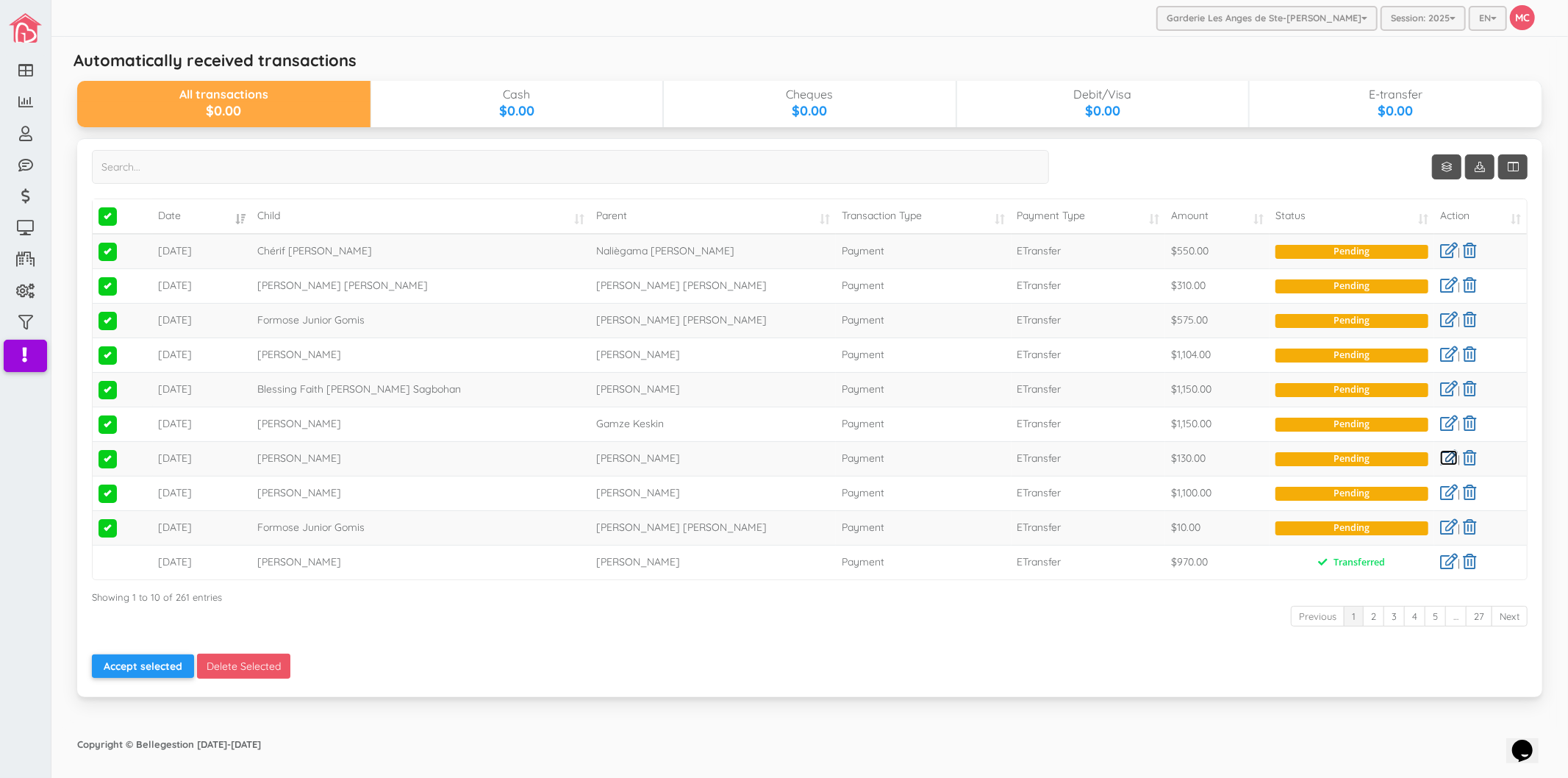
click at [1446, 457] on link at bounding box center [1450, 457] width 18 height 15
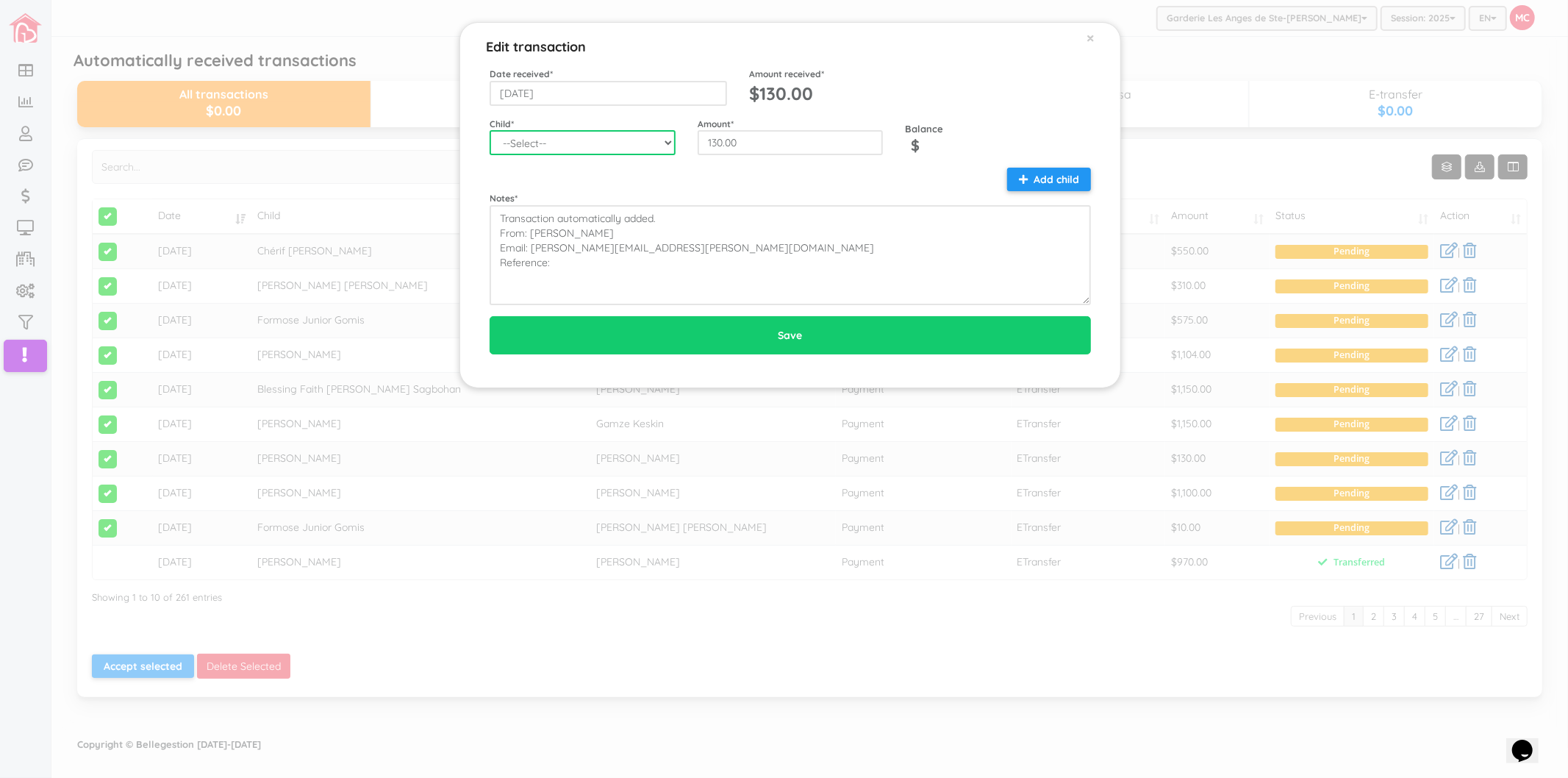
click at [657, 145] on select "--Select-- [PERSON_NAME]-[PERSON_NAME]-[PERSON_NAME] [PERSON_NAME] [PERSON_NAME…" at bounding box center [583, 143] width 186 height 25
select select "1280"
click at [489, 130] on select "--Select-- [PERSON_NAME]-[PERSON_NAME]-[PERSON_NAME] [PERSON_NAME] [PERSON_NAME…" at bounding box center [583, 143] width 186 height 25
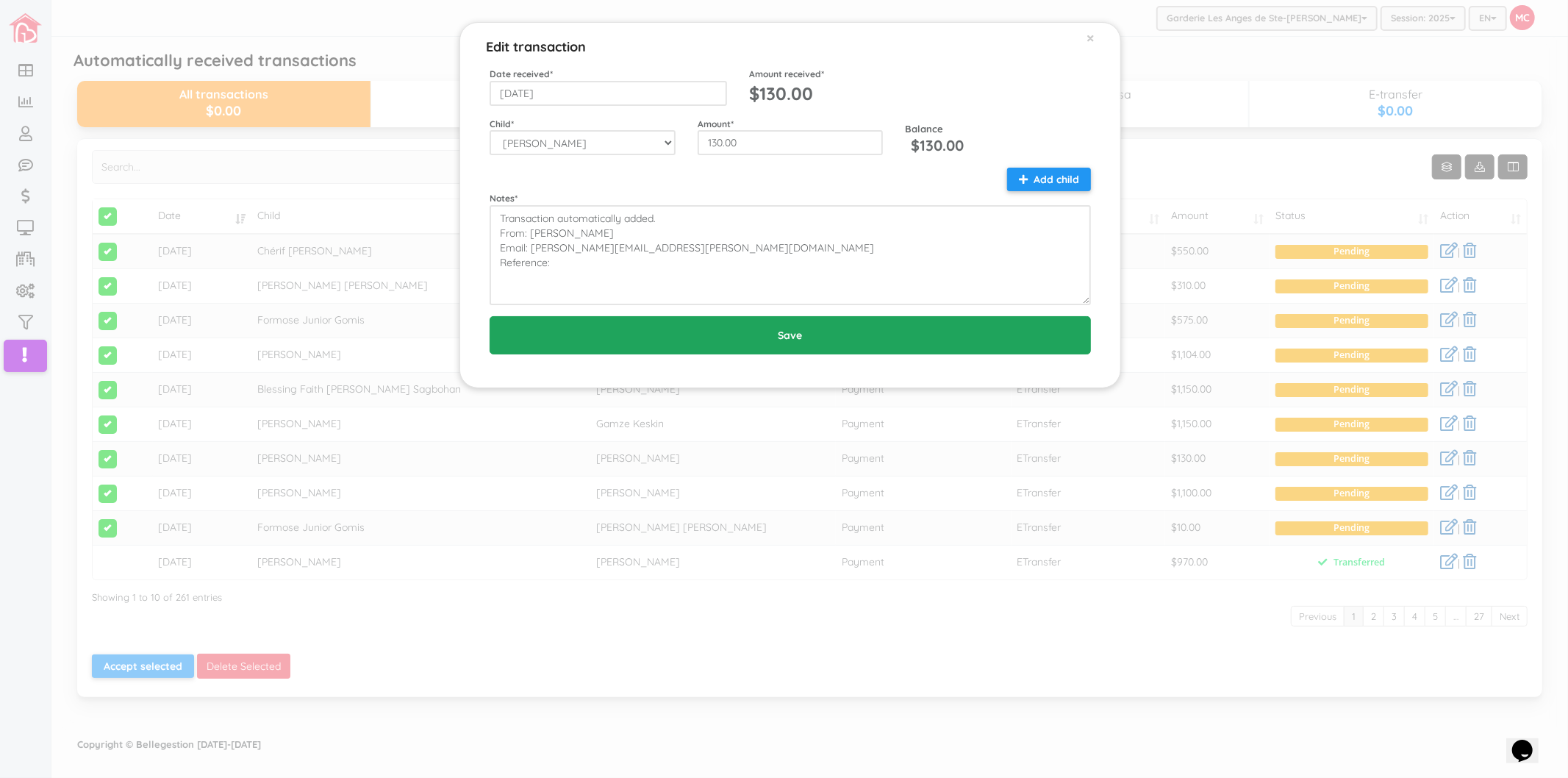
click at [846, 346] on input "Save" at bounding box center [790, 335] width 602 height 39
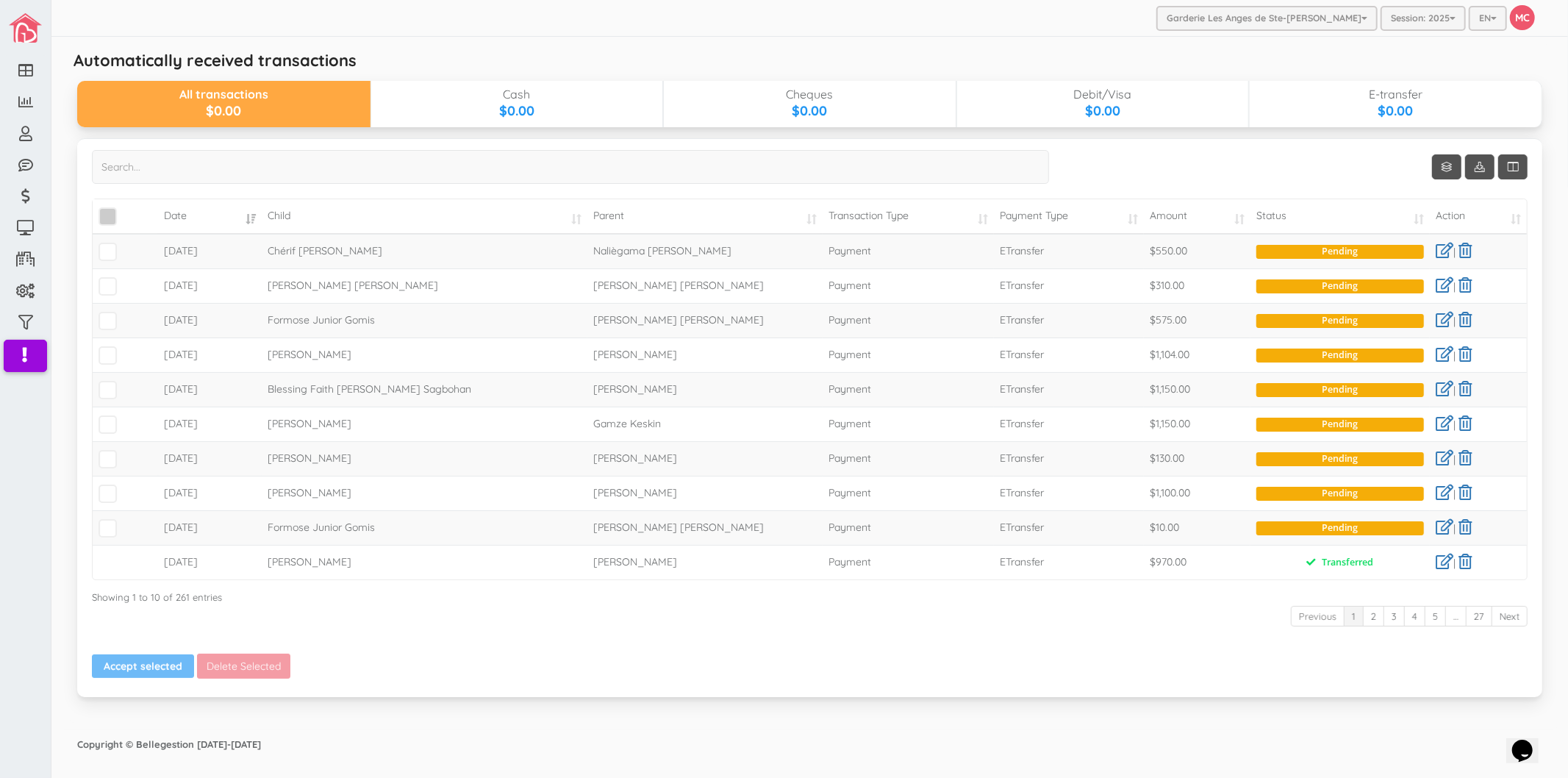
click at [111, 218] on span "\a\9\9\9\9\a\9\9\9\9\a\9\9\9\9\a\9\9\9\9\a\9\9\9" at bounding box center [108, 216] width 19 height 19
click at [125, 211] on input "\a\9\9\9\9\a\9\9\9\9\a\9\9\9\9\a\9\9\9\9\a\9\9\9" at bounding box center [125, 211] width 0 height 0
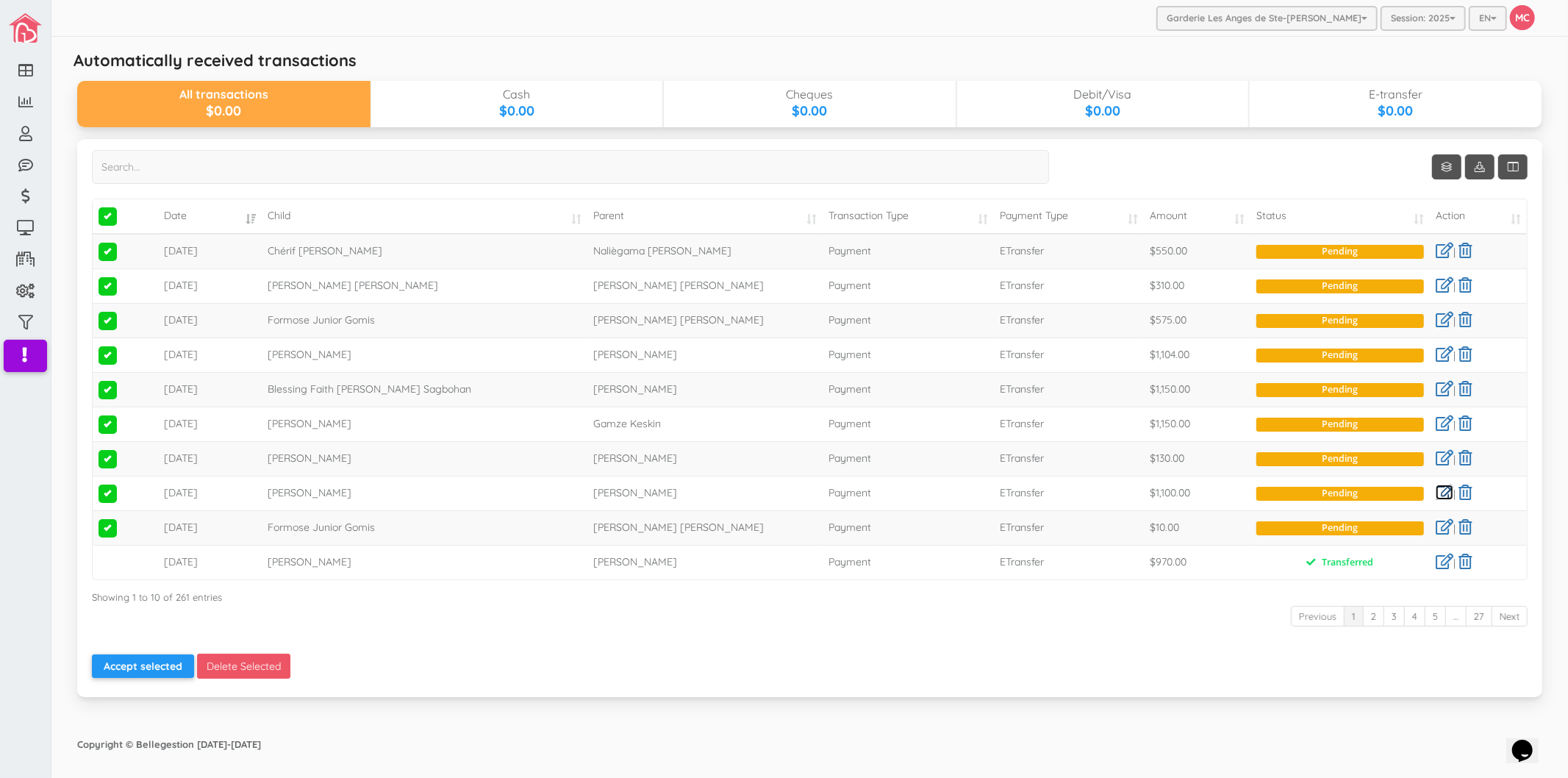
click at [1443, 496] on link at bounding box center [1445, 491] width 18 height 15
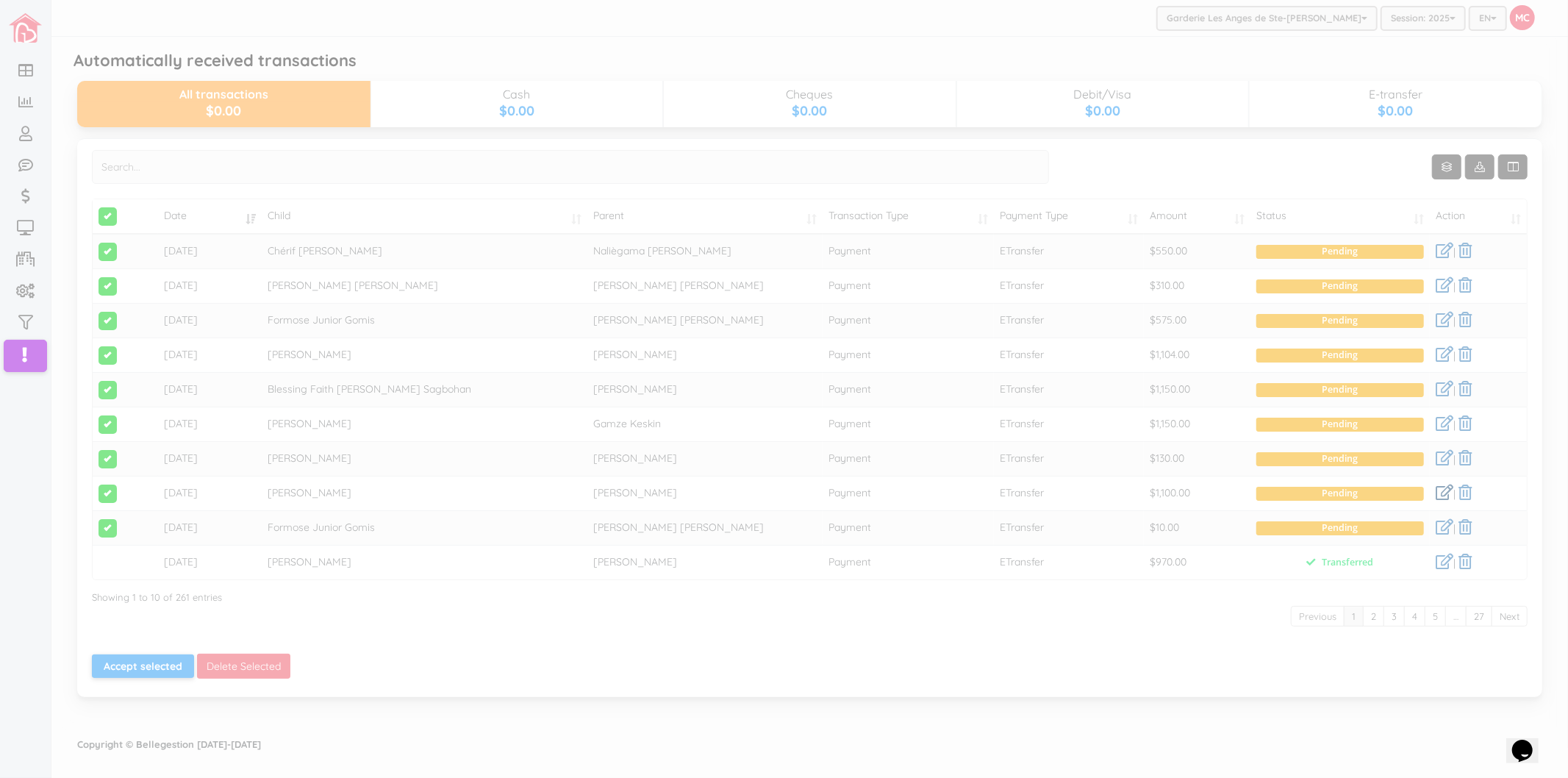
click at [1443, 496] on div at bounding box center [784, 389] width 1568 height 778
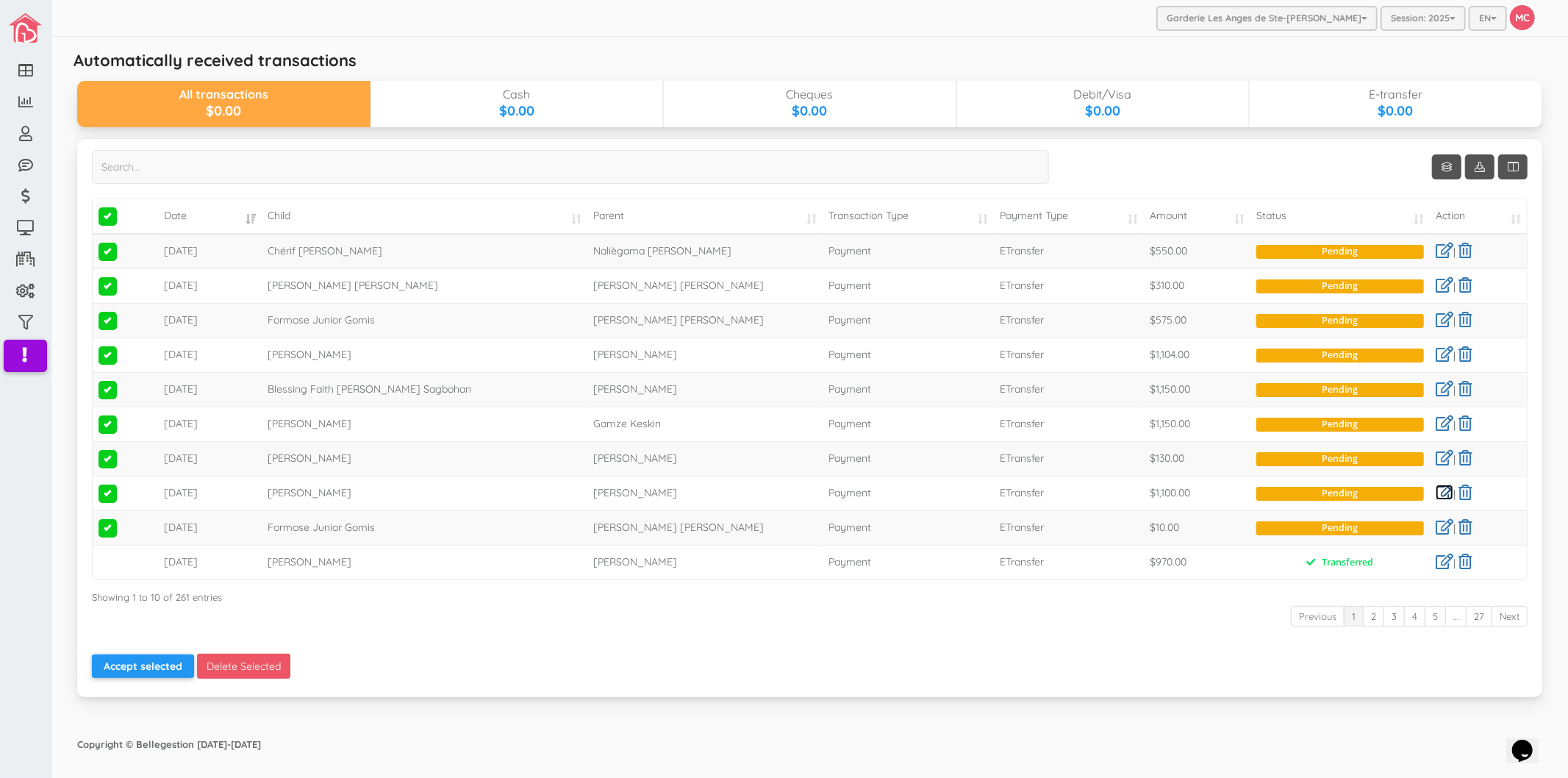
click at [1443, 493] on link at bounding box center [1445, 491] width 18 height 15
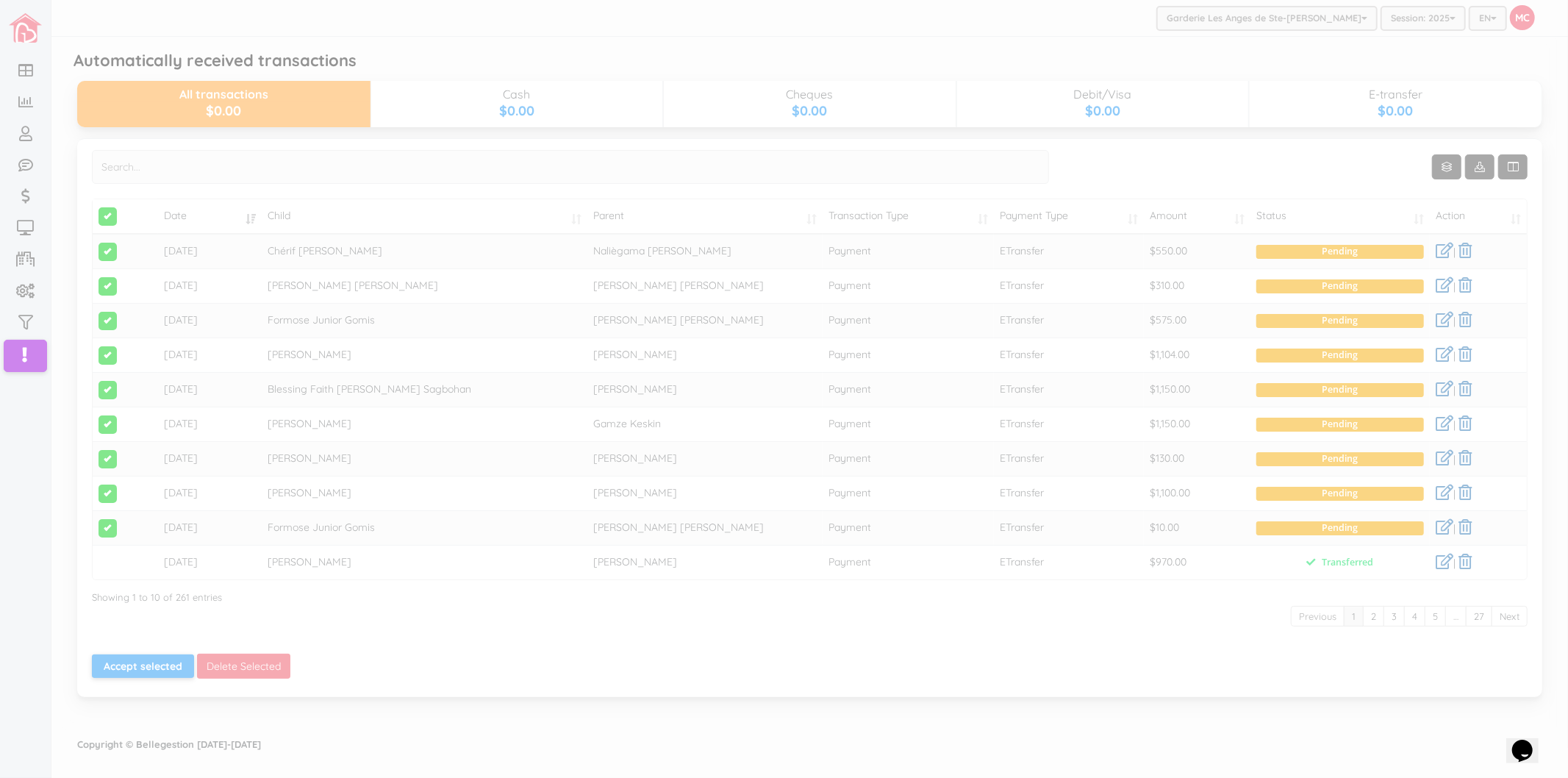
click at [1332, 510] on div at bounding box center [784, 389] width 1568 height 778
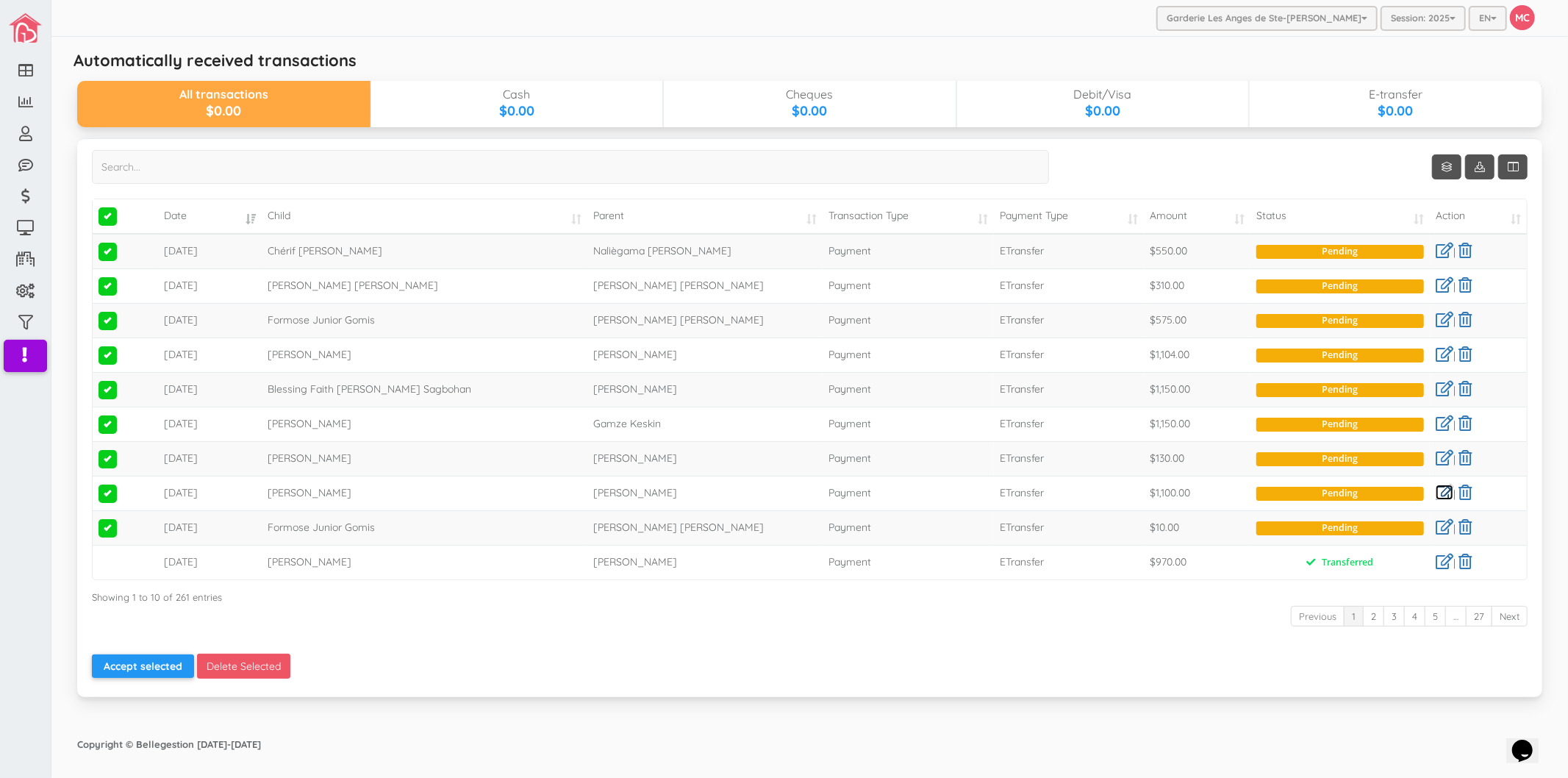
click at [1445, 495] on link at bounding box center [1445, 491] width 18 height 15
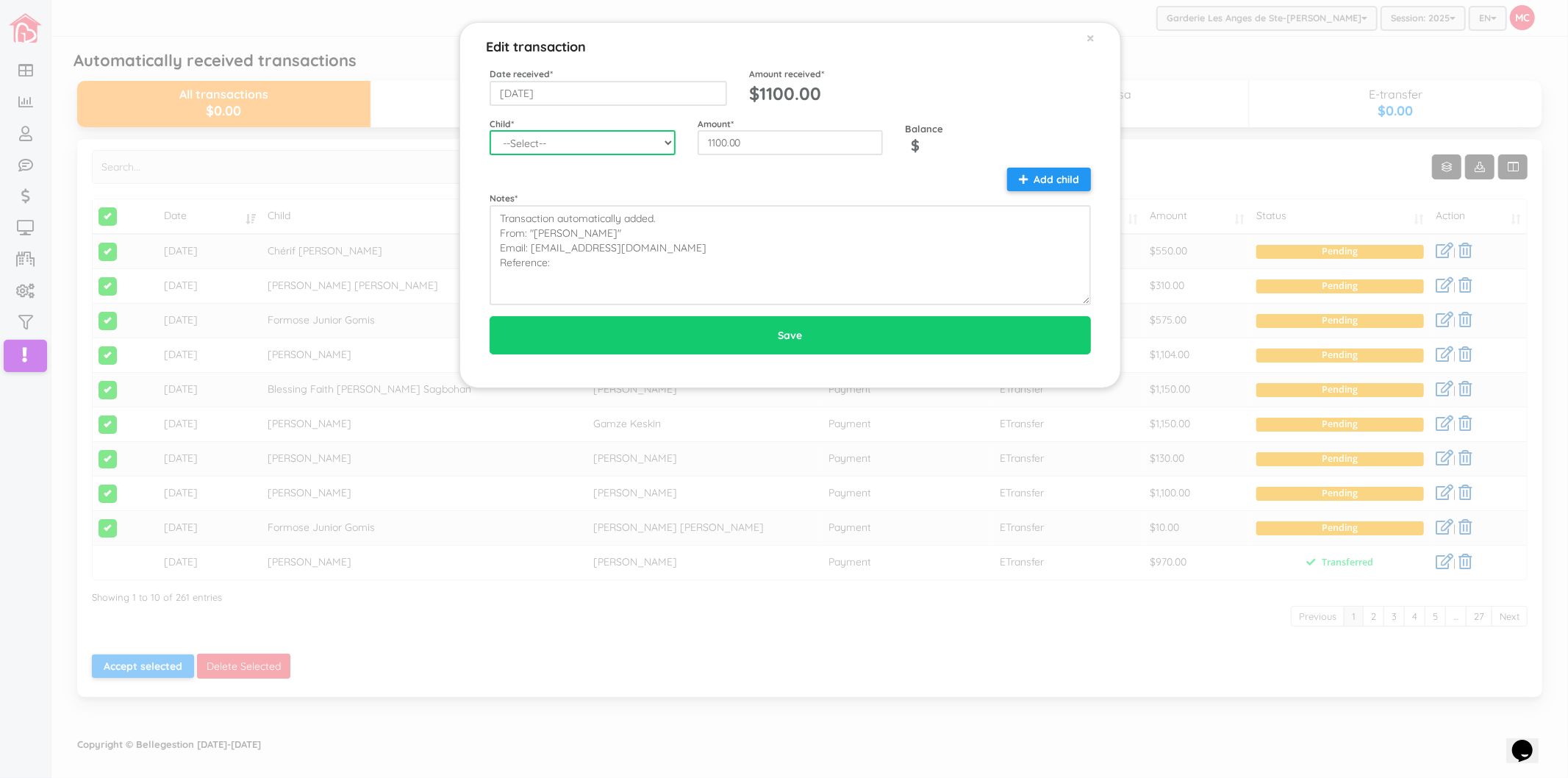
click at [643, 133] on select "--Select-- Aaliyah-Rose Fievre-Rene Alaz Keskin Alianna-Jo Quintal Alice Pellet…" at bounding box center [583, 143] width 186 height 25
select select "1503"
click at [489, 130] on select "--Select-- Aaliyah-Rose Fievre-Rene Alaz Keskin Alianna-Jo Quintal Alice Pellet…" at bounding box center [583, 143] width 186 height 25
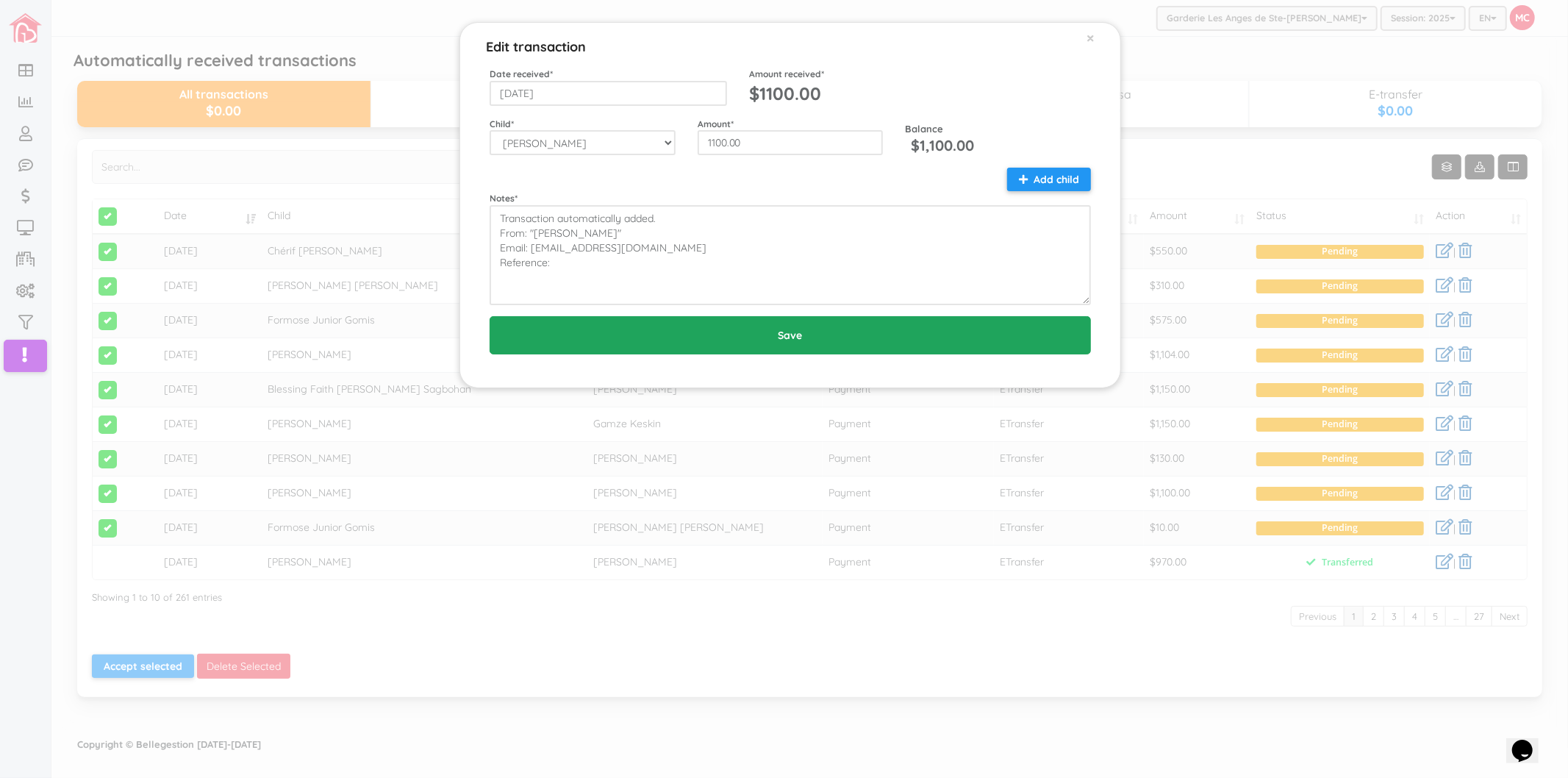
click at [775, 329] on input "Save" at bounding box center [790, 335] width 602 height 39
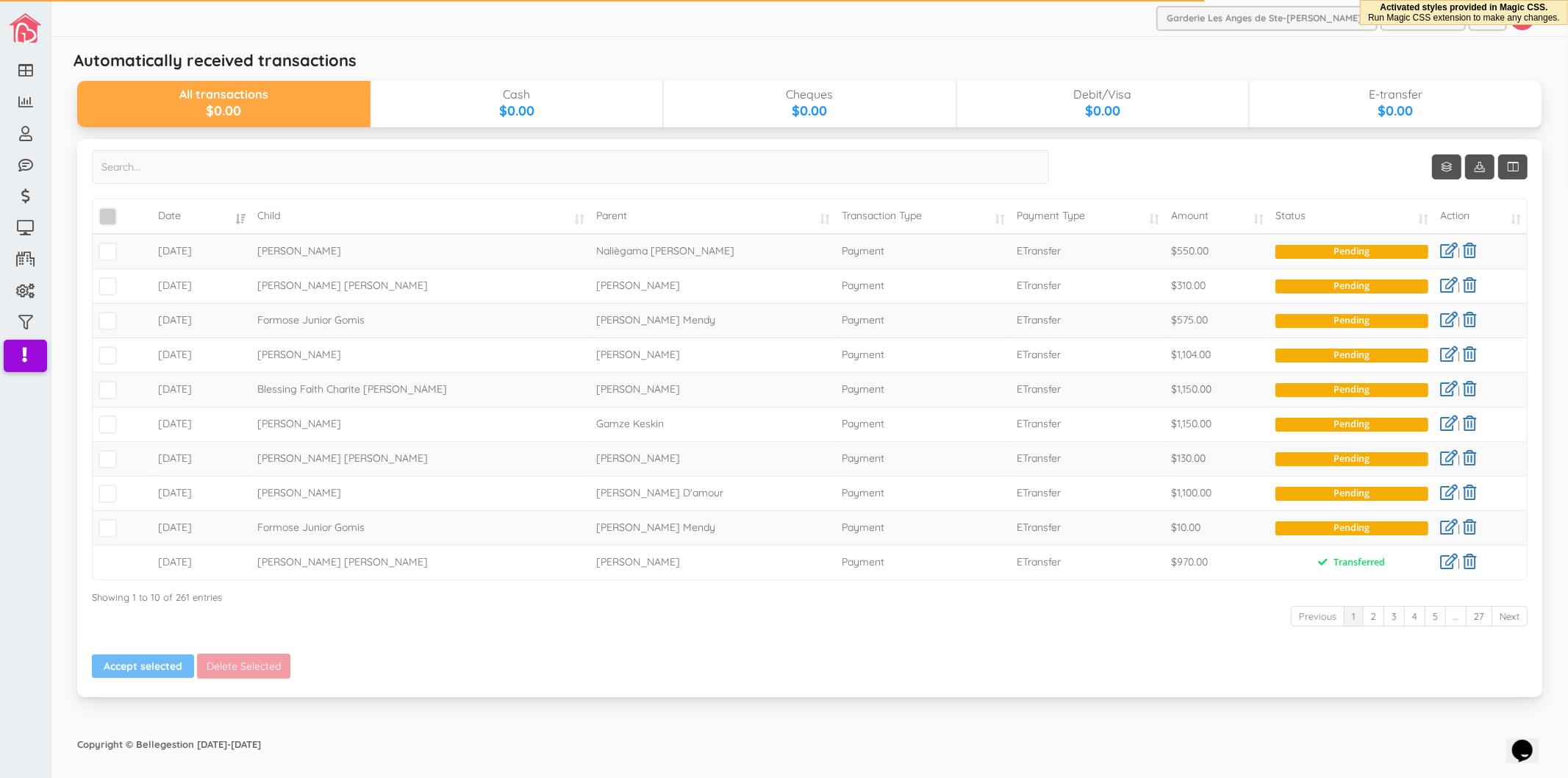
click at [101, 214] on span "\a\9\9\9\9\a\9\9\9\9\a\9\9\9\9\a\9\9\9\9\a\9\9\9" at bounding box center [108, 216] width 19 height 19
click at [125, 211] on input "\a\9\9\9\9\a\9\9\9\9\a\9\9\9\9\a\9\9\9\9\a\9\9\9" at bounding box center [125, 211] width 0 height 0
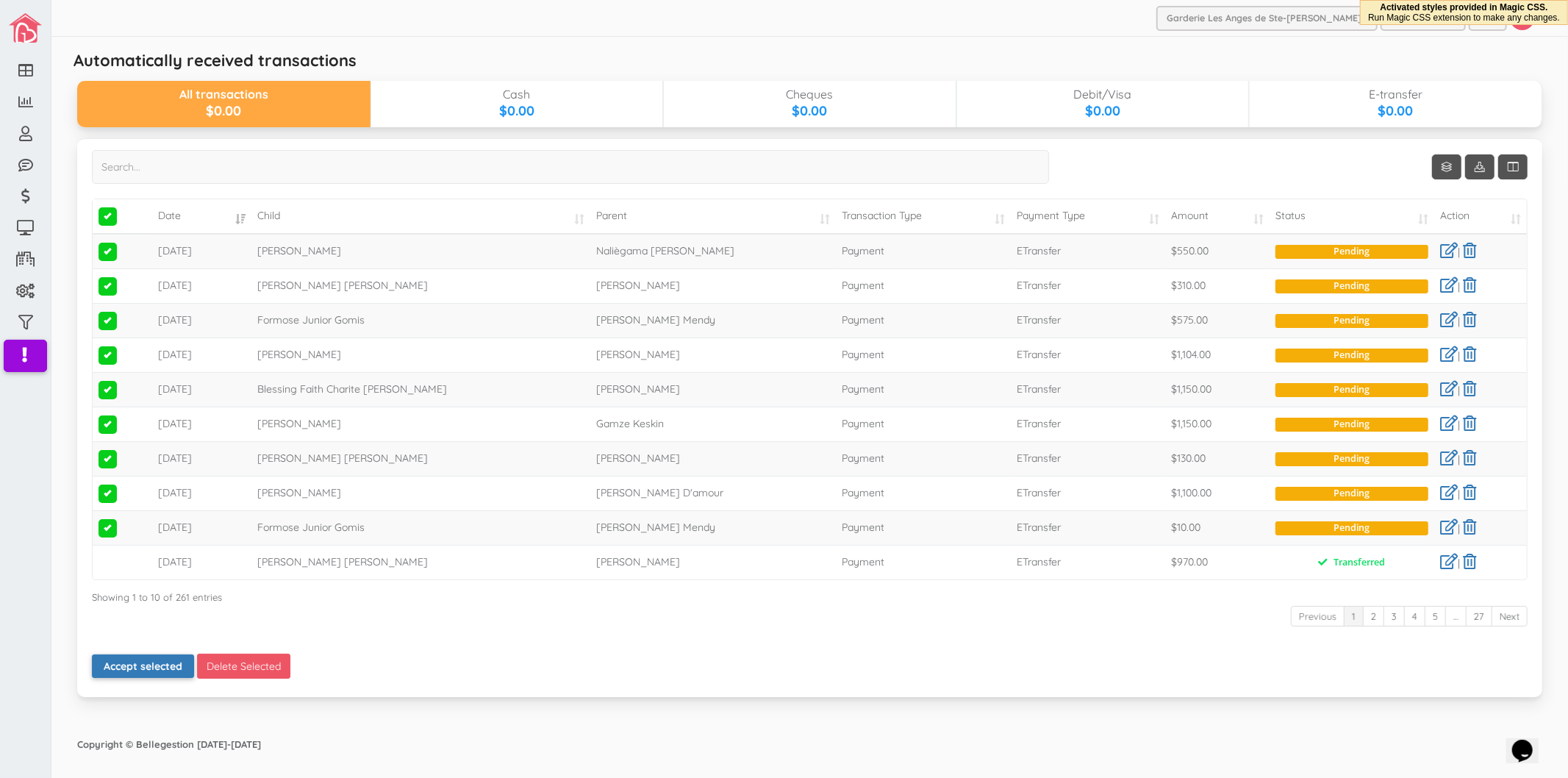
click at [155, 666] on button "Accept selected" at bounding box center [143, 666] width 102 height 23
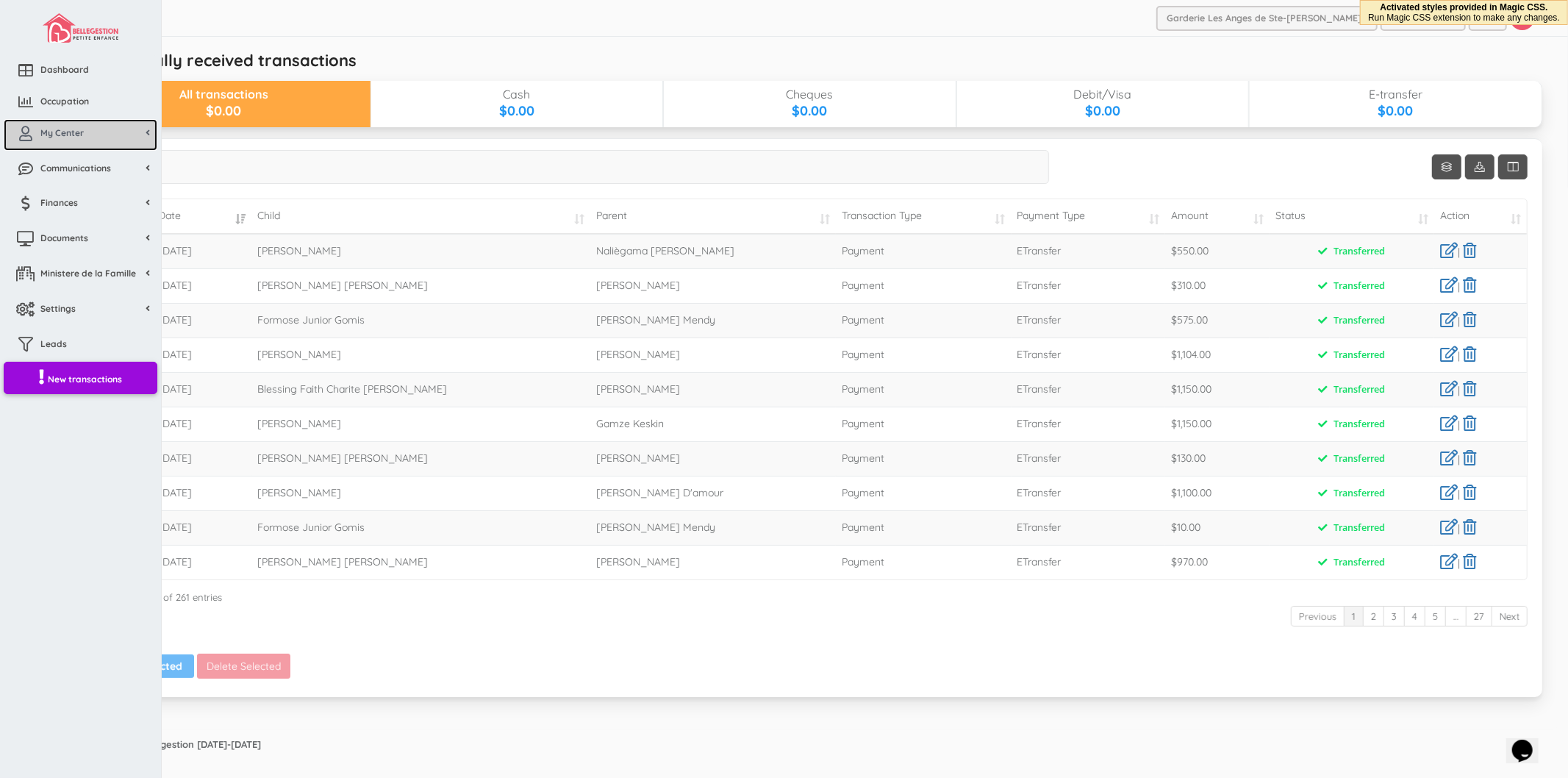
click at [74, 129] on span "My Center" at bounding box center [62, 133] width 43 height 13
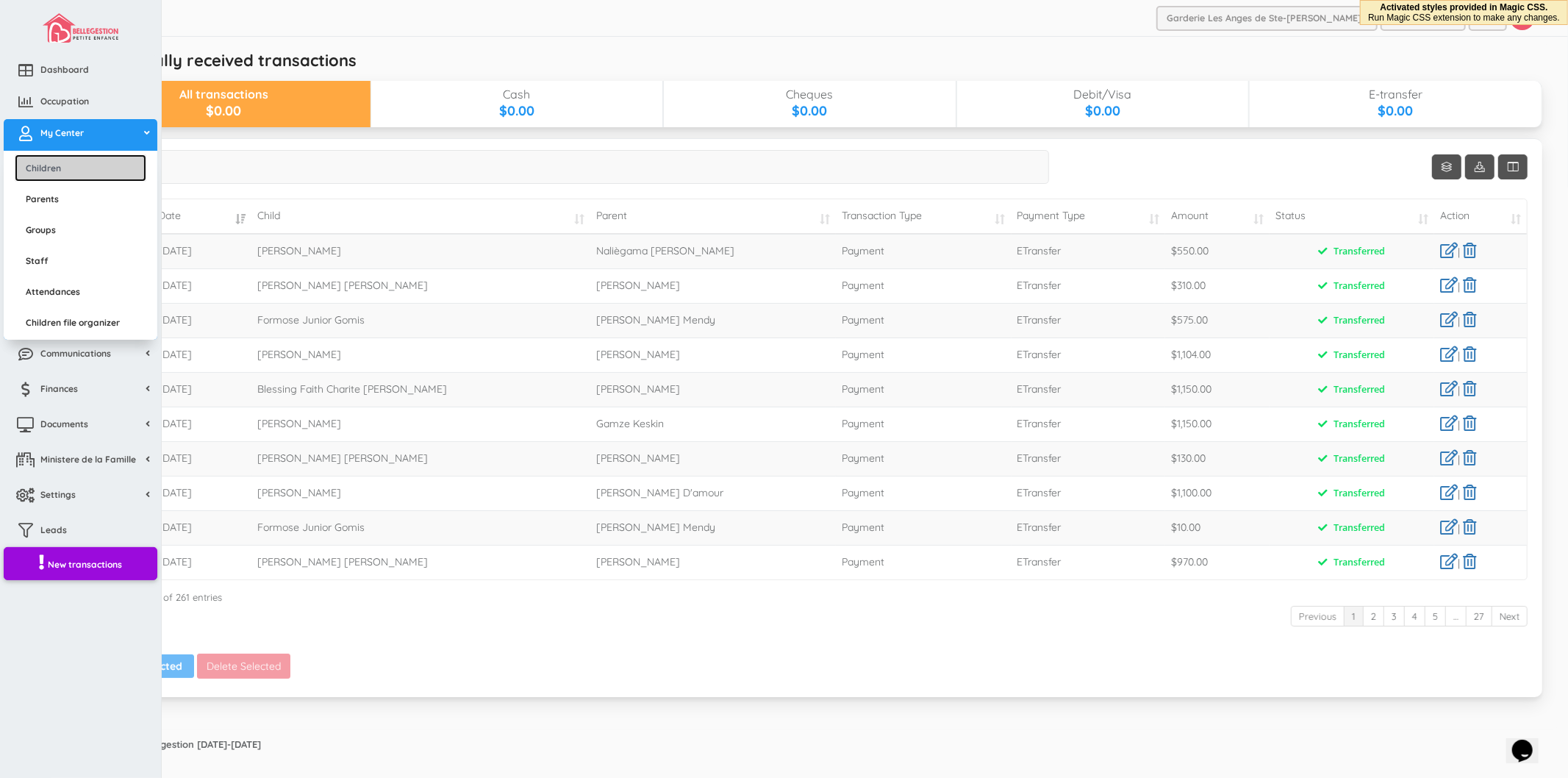
click at [74, 158] on link "Children" at bounding box center [80, 168] width 132 height 27
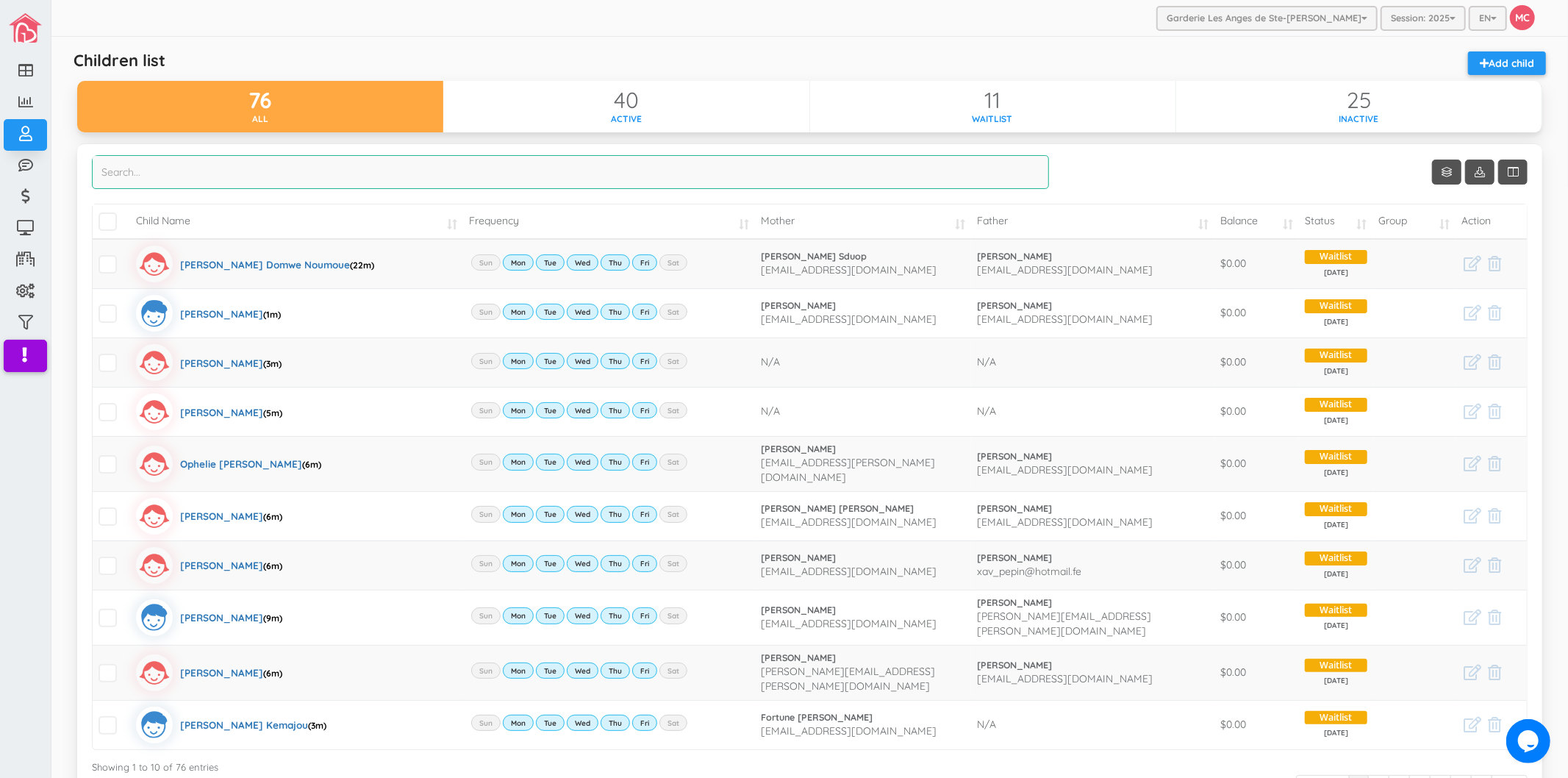
click at [466, 167] on input "search" at bounding box center [571, 172] width 957 height 34
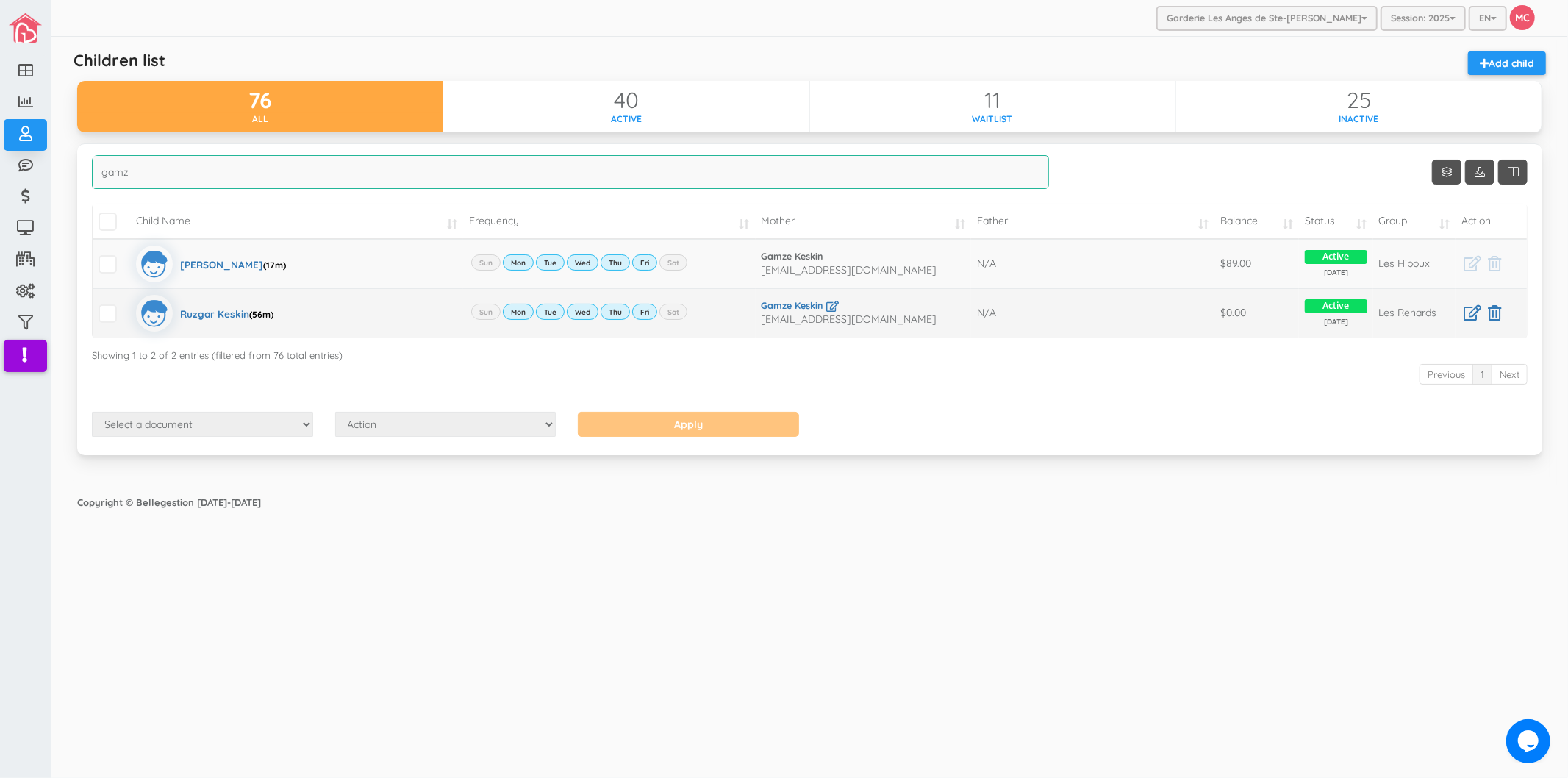
type input "gamz"
click at [101, 302] on td at bounding box center [111, 313] width 38 height 49
click at [108, 319] on span at bounding box center [108, 314] width 19 height 19
click at [125, 307] on input "checkbox" at bounding box center [125, 307] width 0 height 0
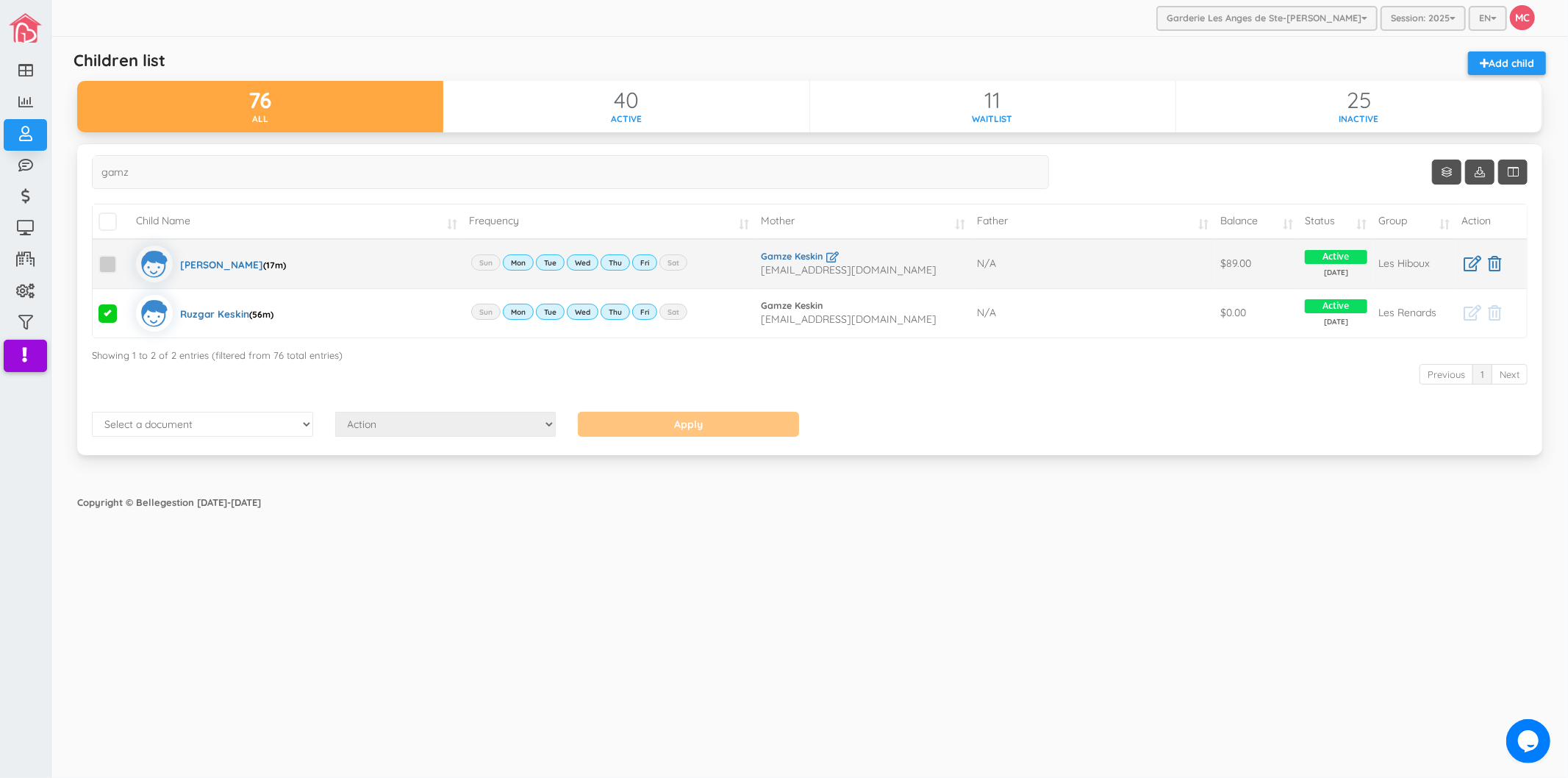
click at [110, 264] on span at bounding box center [108, 264] width 19 height 19
click at [125, 258] on input "checkbox" at bounding box center [125, 258] width 0 height 0
click at [203, 417] on select "Select a document Account Statement Pay Plan Dual Pay Plan" at bounding box center [203, 424] width 221 height 25
select select "1"
click at [92, 412] on select "Select a document Account Statement Pay Plan Dual Pay Plan" at bounding box center [203, 424] width 221 height 25
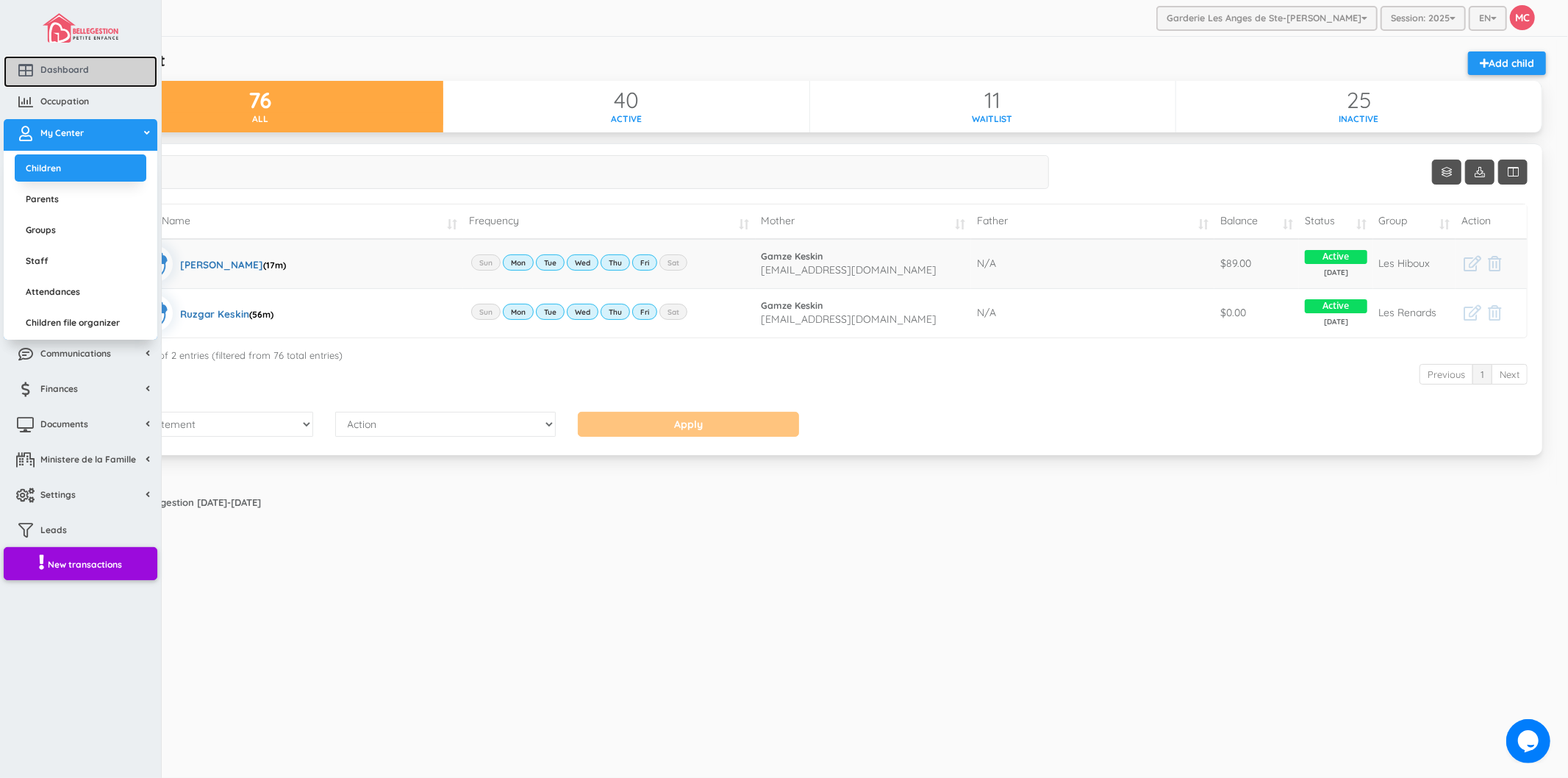
click at [72, 72] on span "Dashboard" at bounding box center [65, 70] width 48 height 13
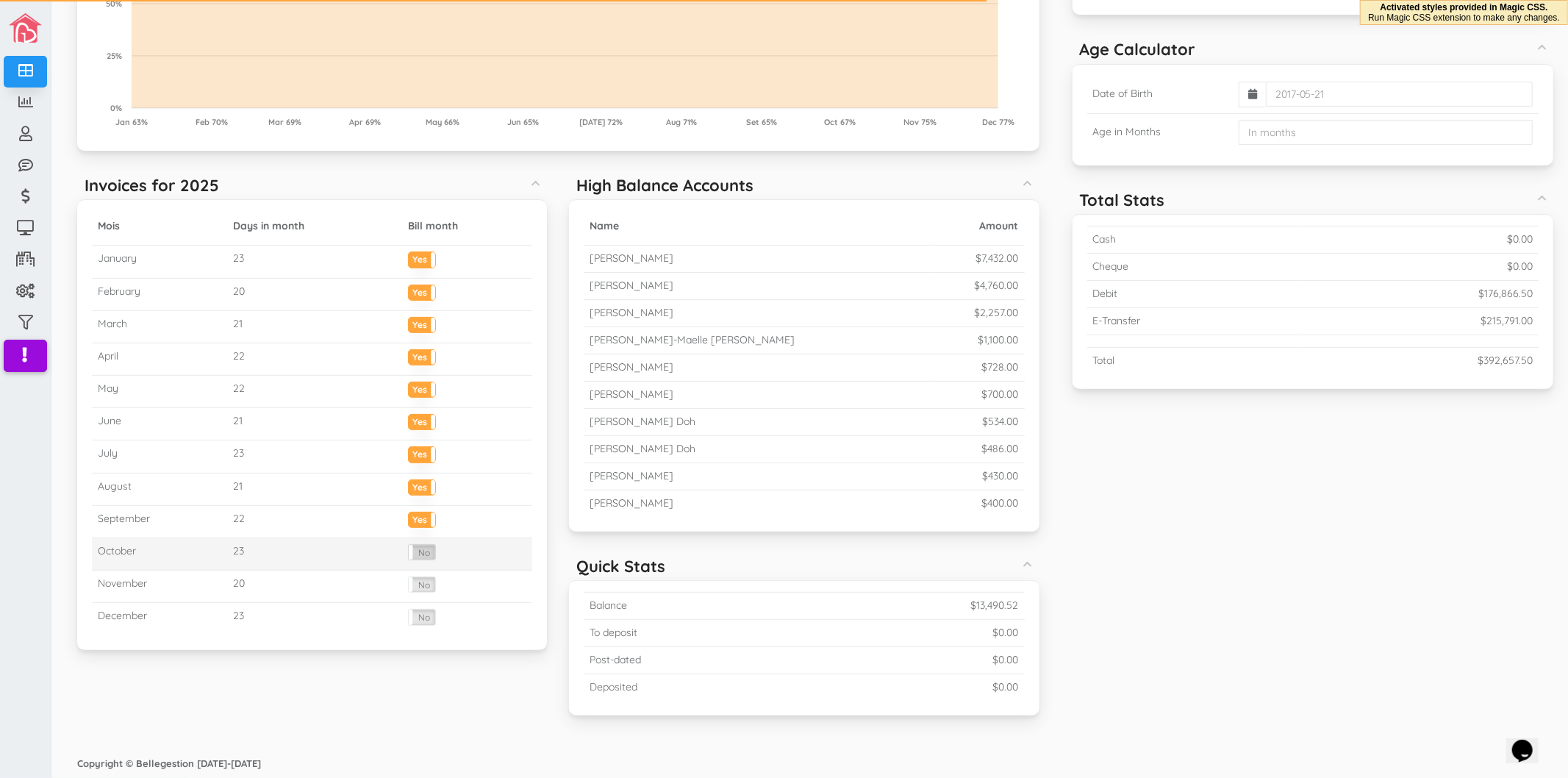
click at [417, 549] on label "No" at bounding box center [422, 552] width 27 height 14
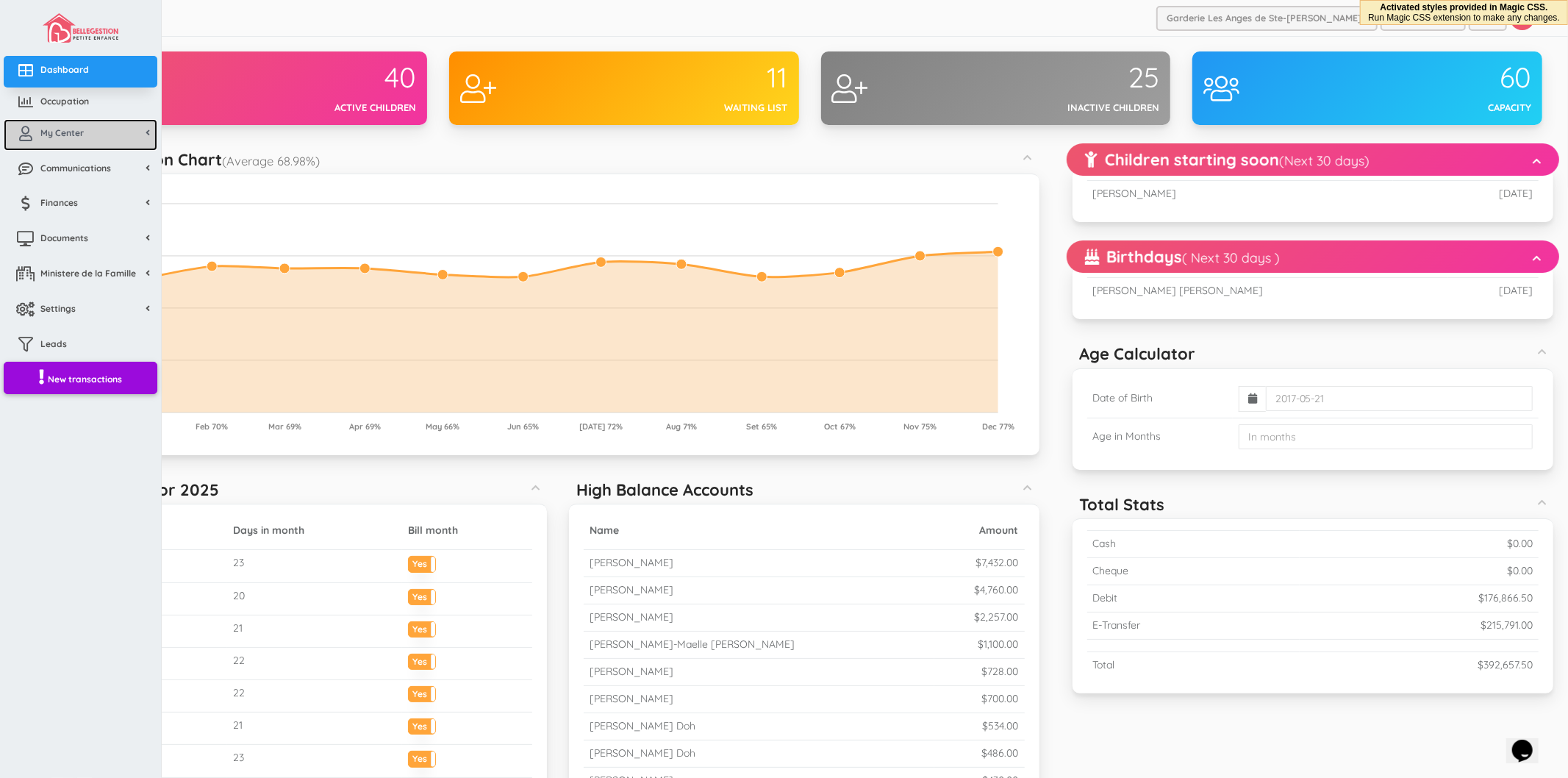
click at [51, 133] on span "My Center" at bounding box center [62, 133] width 43 height 13
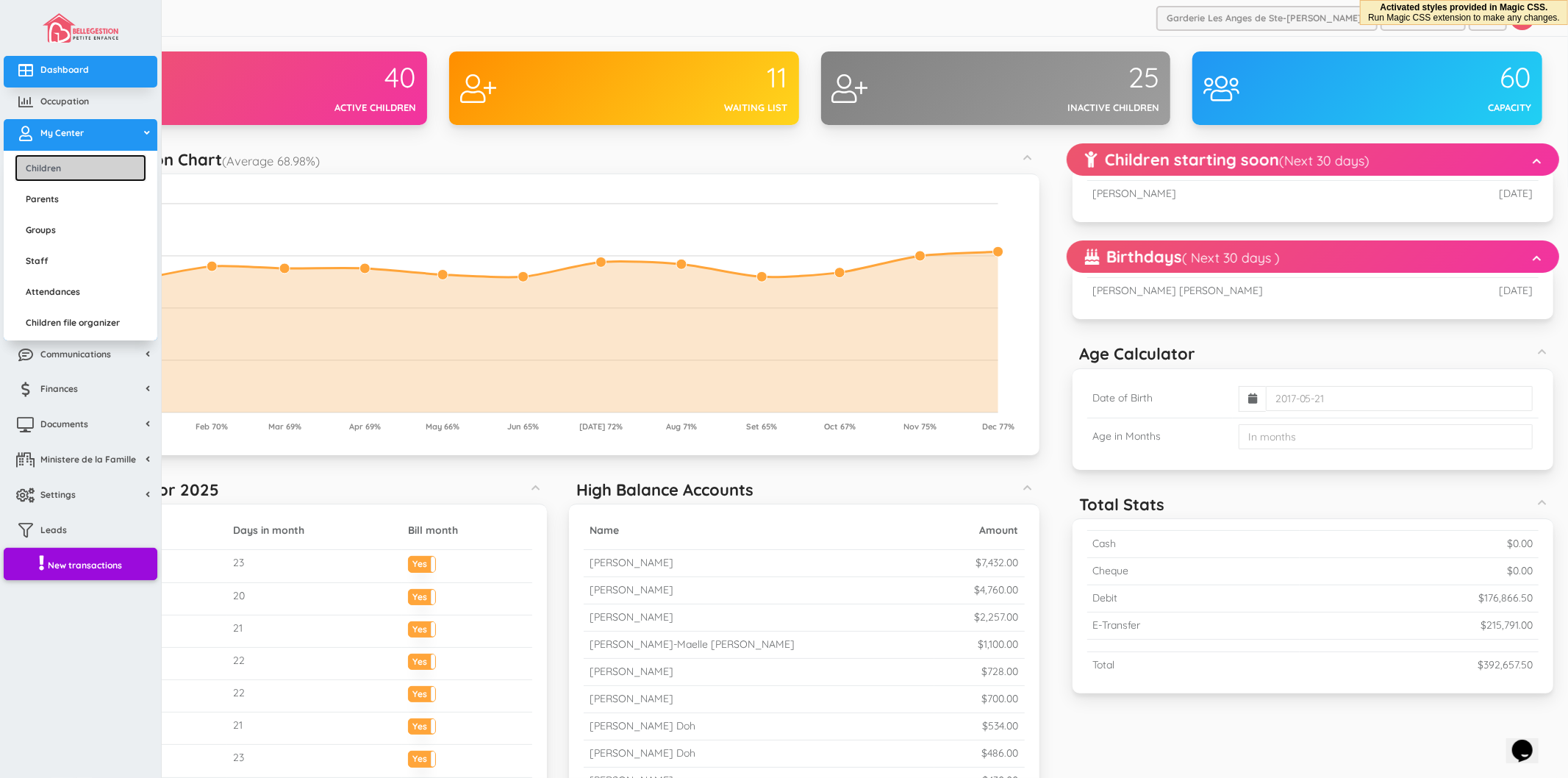
click at [52, 159] on link "Children" at bounding box center [80, 168] width 132 height 27
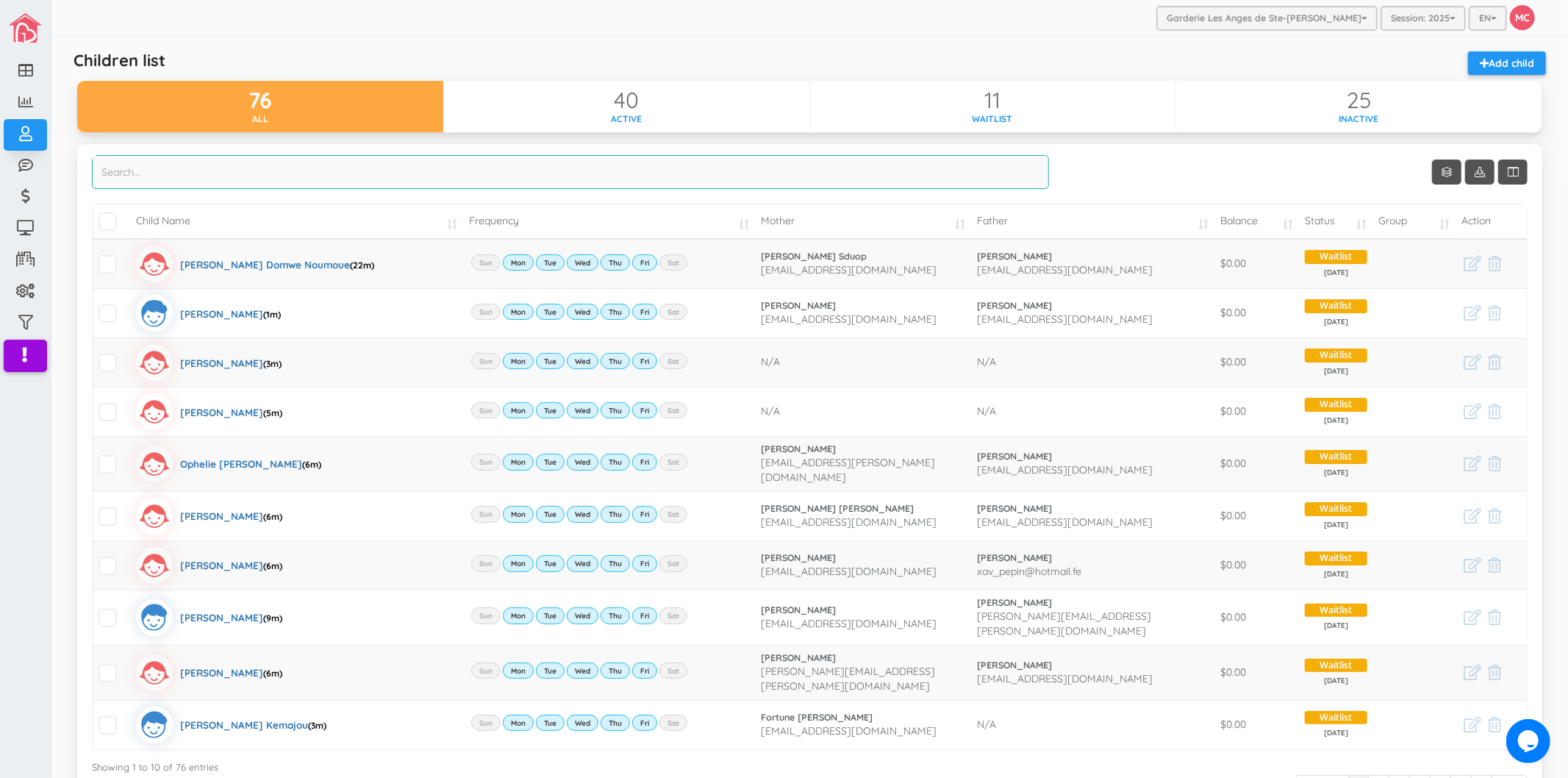
click at [289, 163] on input "search" at bounding box center [571, 172] width 957 height 34
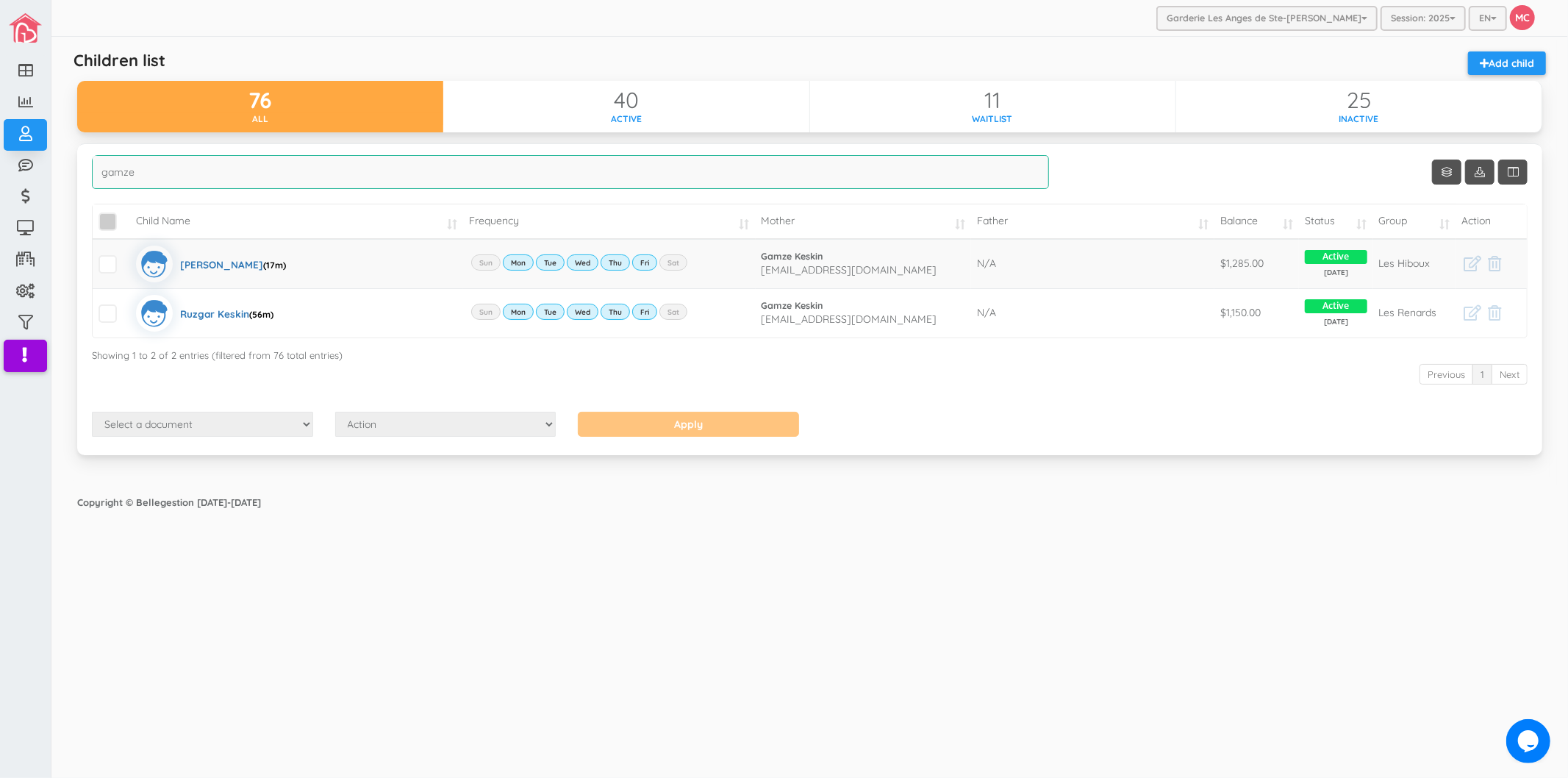
type input "gamze"
click at [112, 222] on span "\a\9\9\9\9\a\9\9\9\9 \a\9\9\9\9\a\9\9\9\9\a\9\9\9\9\a\9\9\9" at bounding box center [108, 221] width 19 height 19
click at [125, 215] on input "\a\9\9\9\9\a\9\9\9\9 \a\9\9\9\9\a\9\9\9\9\a\9\9\9\9\a\9\9\9" at bounding box center [125, 215] width 0 height 0
click at [252, 438] on div "Select a document Account Statement Pay Plan Dual Pay Plan Action Send Email Vi…" at bounding box center [810, 426] width 1458 height 29
drag, startPoint x: 247, startPoint y: 428, endPoint x: 238, endPoint y: 437, distance: 12.7
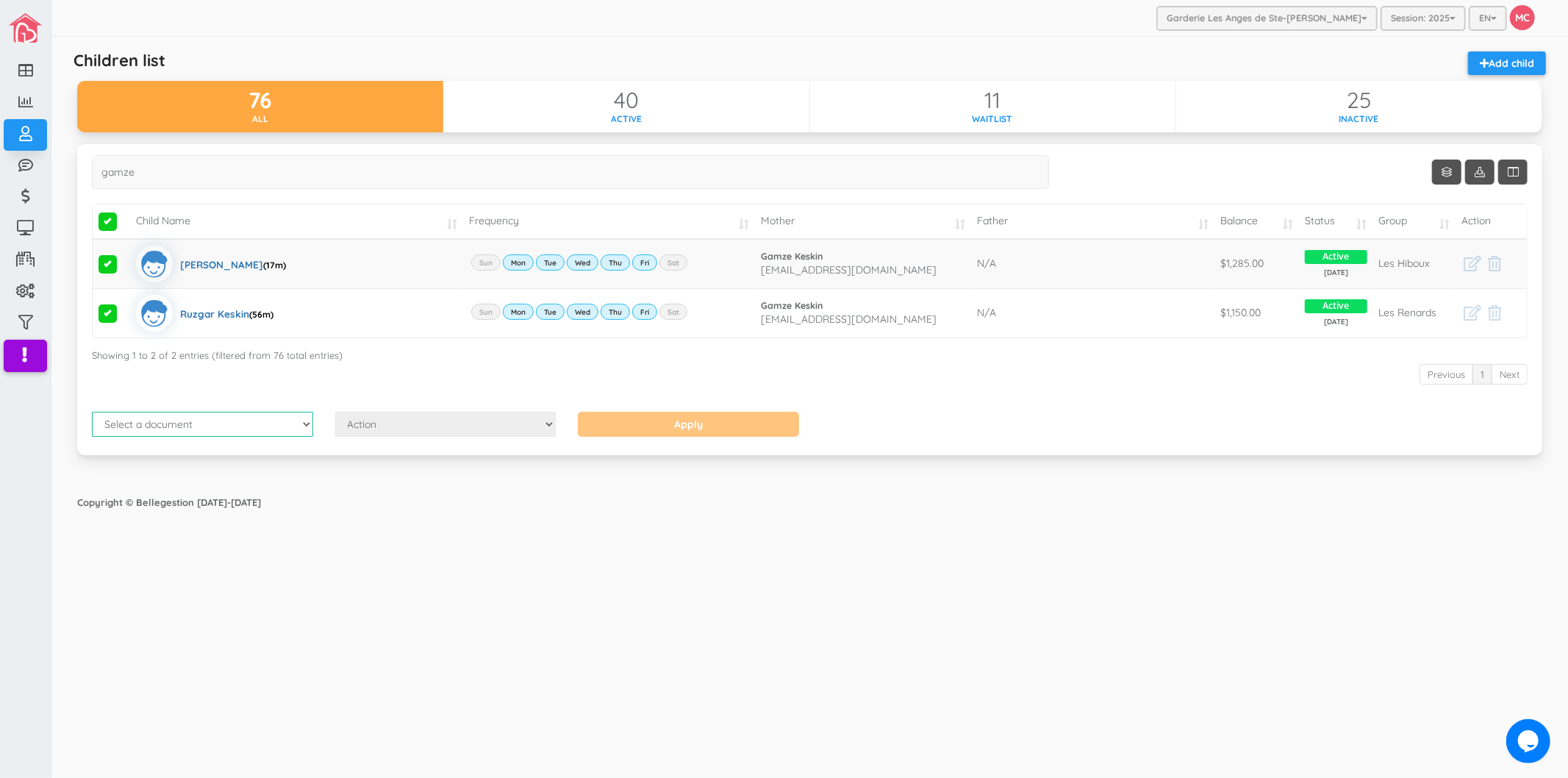
click at [247, 428] on select "Select a document Account Statement Pay Plan Dual Pay Plan" at bounding box center [203, 424] width 221 height 25
select select "1"
click at [92, 412] on select "Select a document Account Statement Pay Plan Dual Pay Plan" at bounding box center [203, 424] width 221 height 25
click at [413, 428] on select "Action Send Email View Download" at bounding box center [446, 424] width 221 height 25
select select "1"
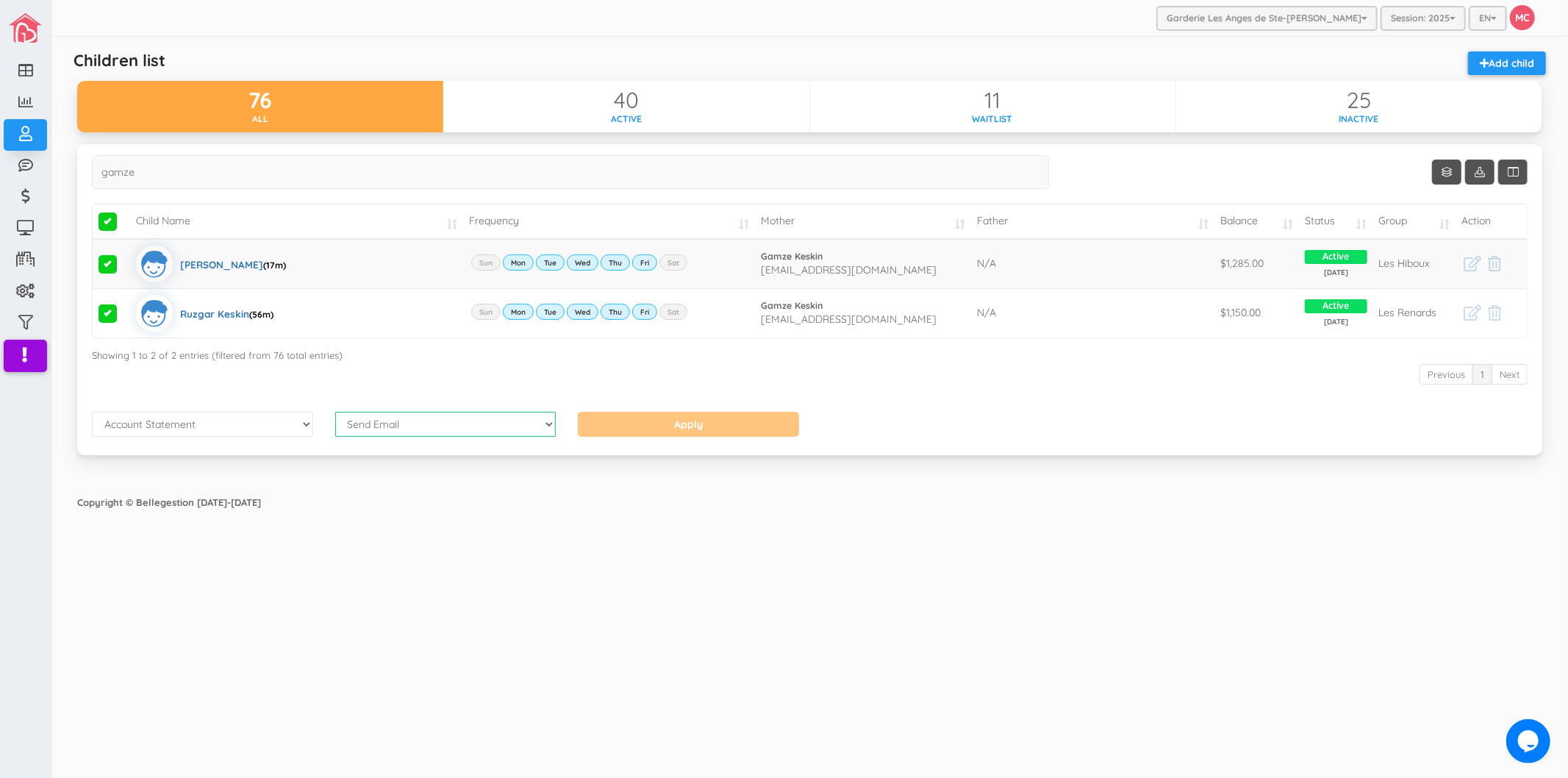
click at [335, 412] on select "Action Send Email View Download" at bounding box center [446, 424] width 221 height 25
click at [644, 425] on input "Apply" at bounding box center [689, 424] width 221 height 25
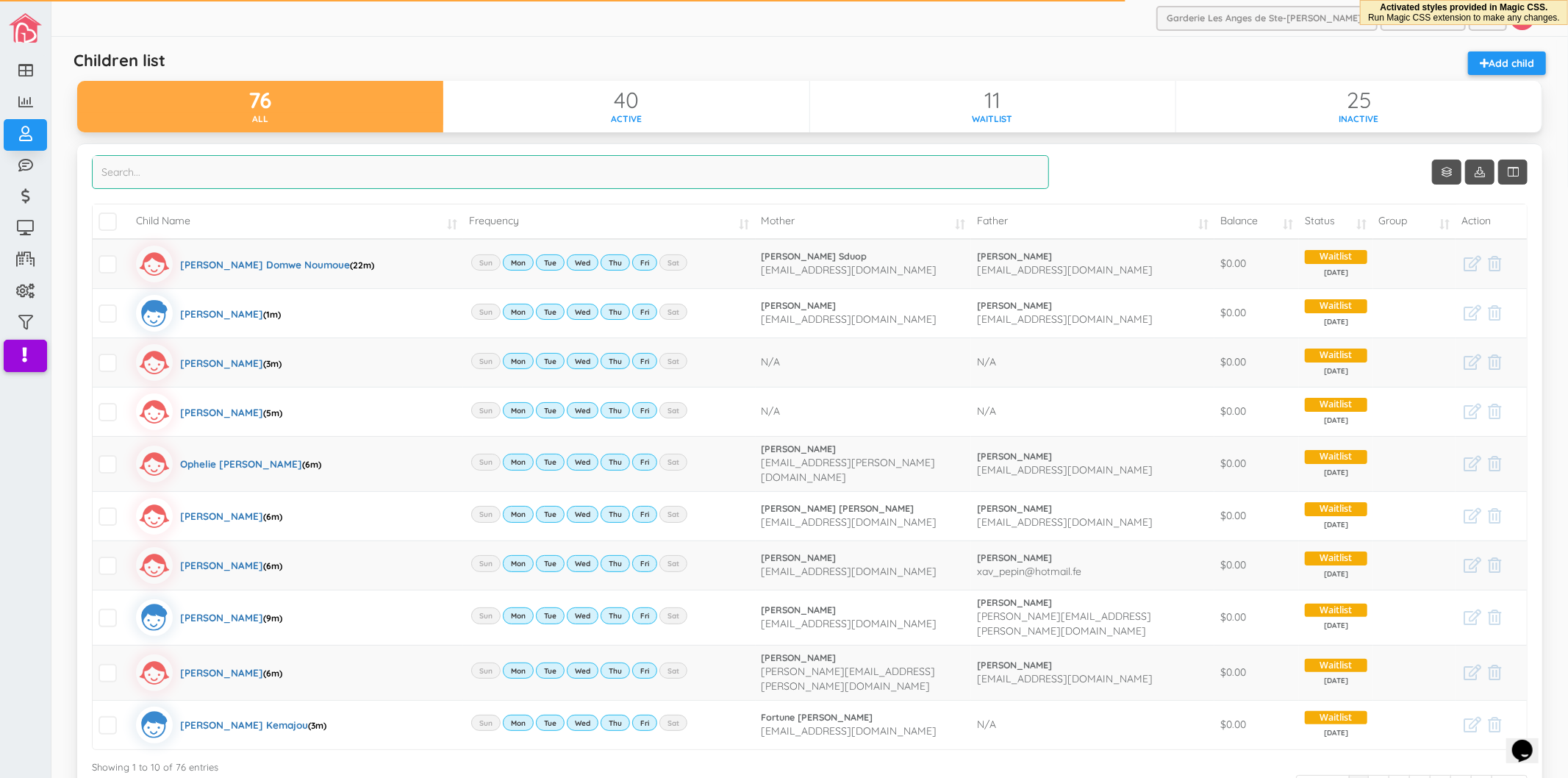
click at [531, 186] on input "search" at bounding box center [571, 172] width 957 height 34
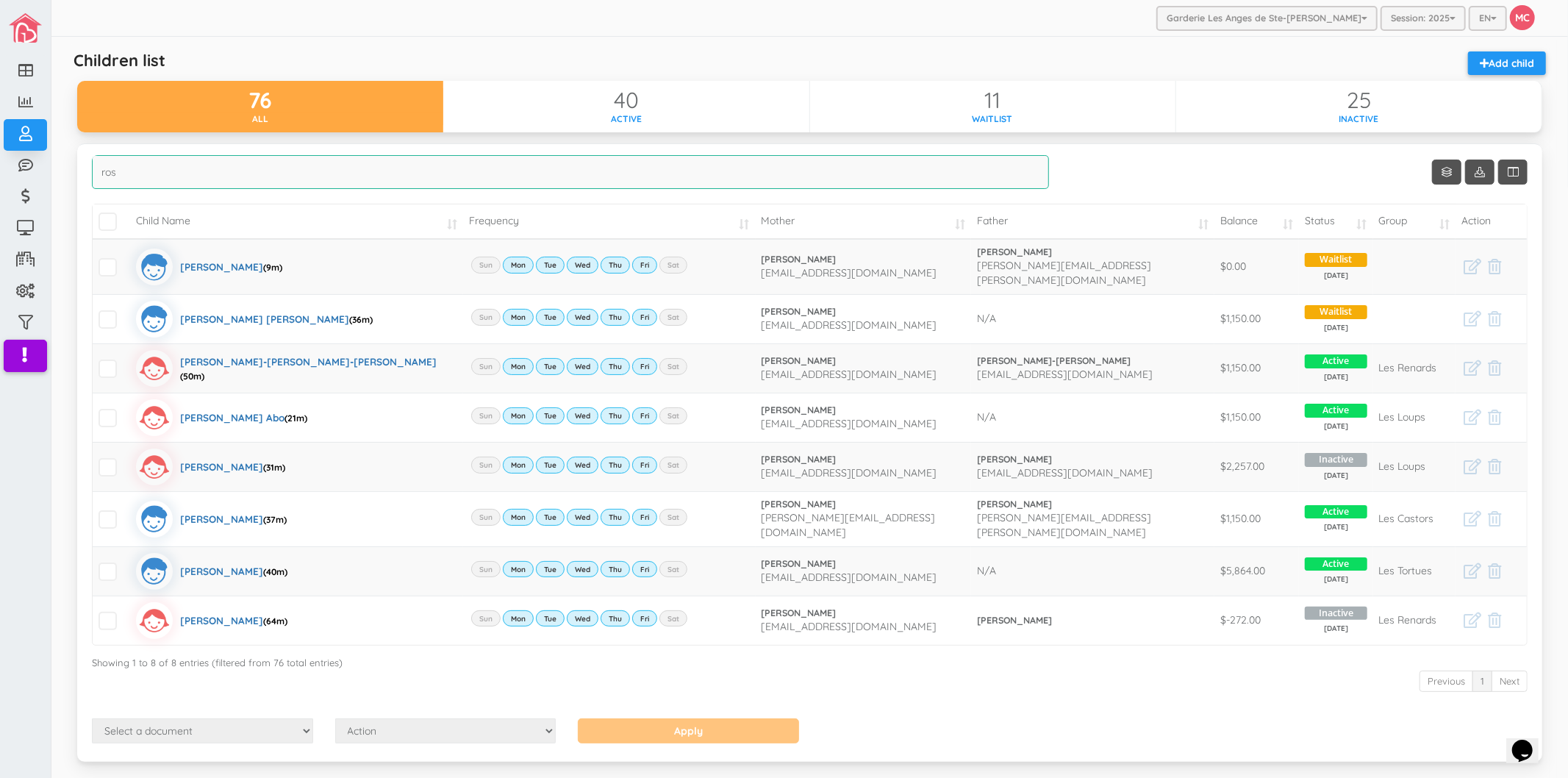
type input "ros"
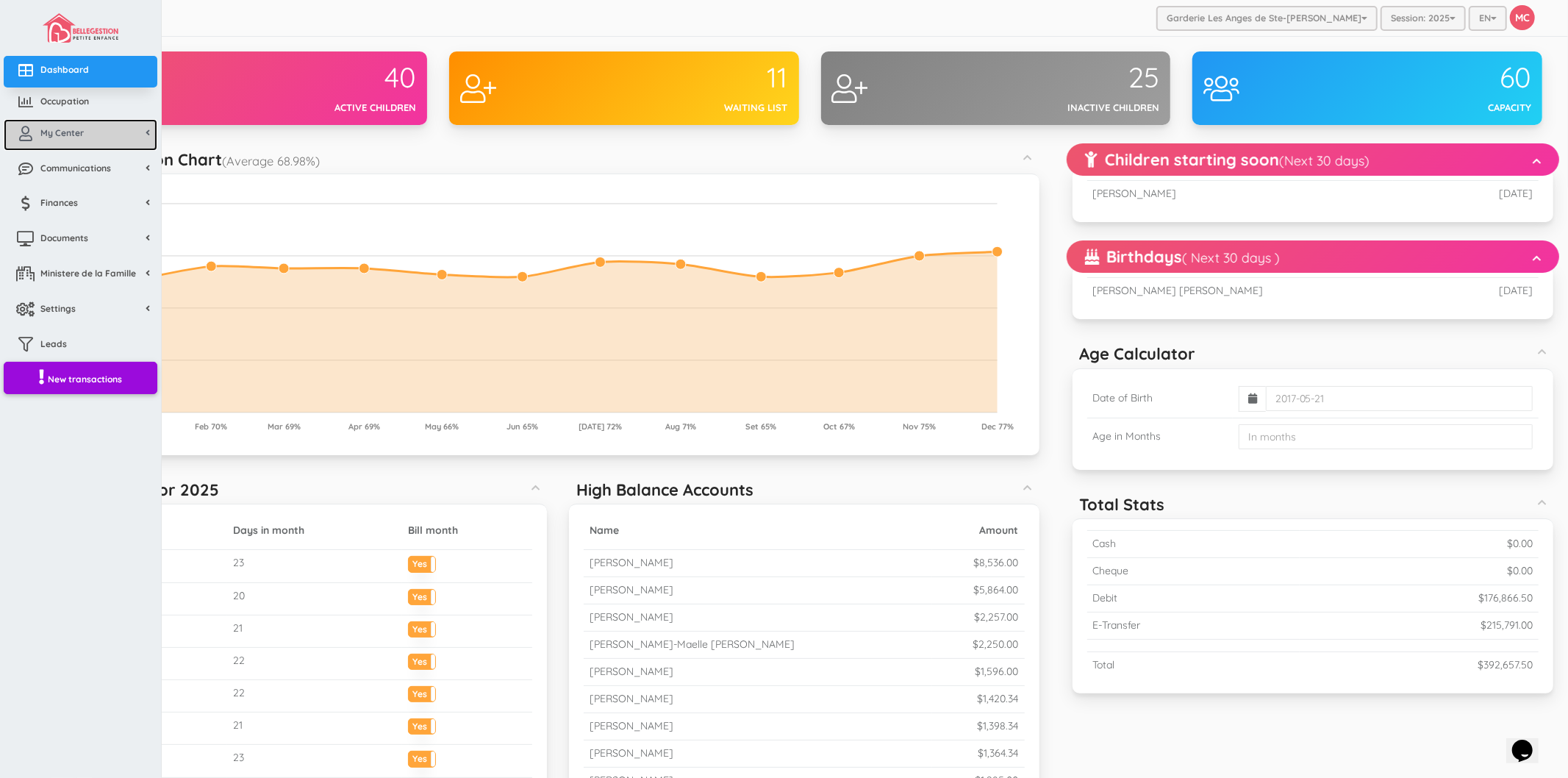
click at [43, 137] on span "My Center" at bounding box center [62, 133] width 43 height 13
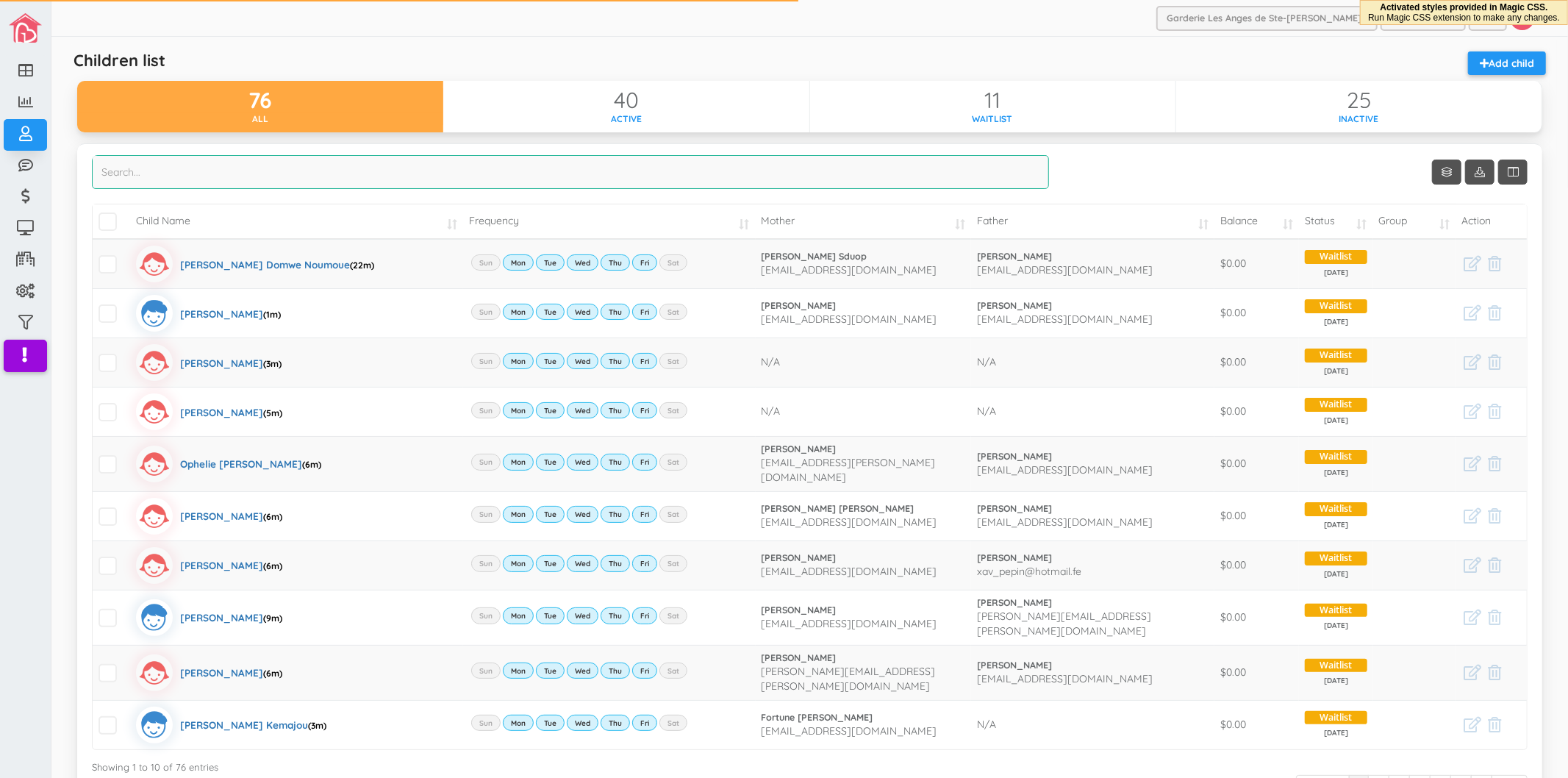
click at [329, 170] on input "search" at bounding box center [571, 172] width 957 height 34
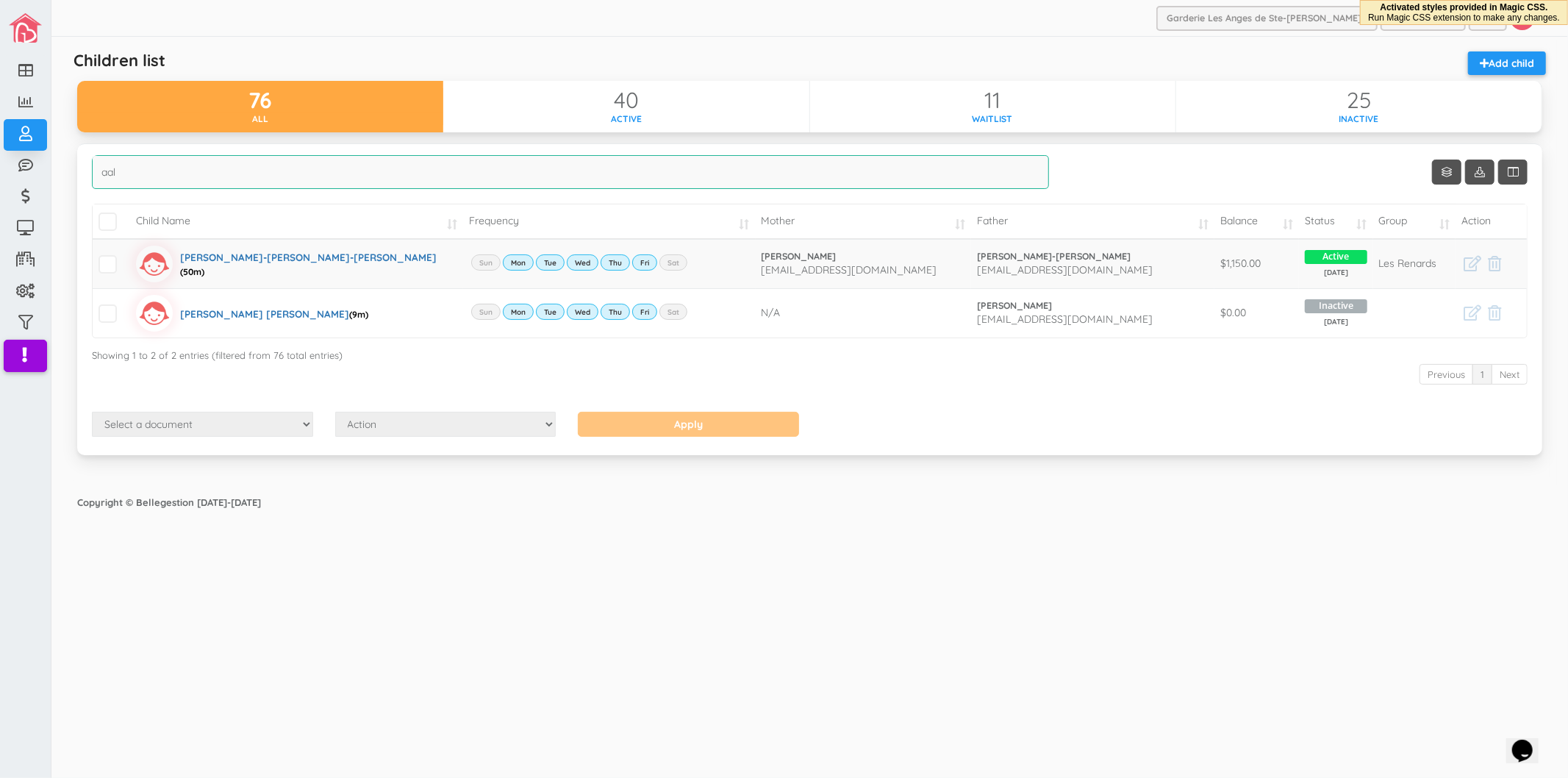
type input "aal"
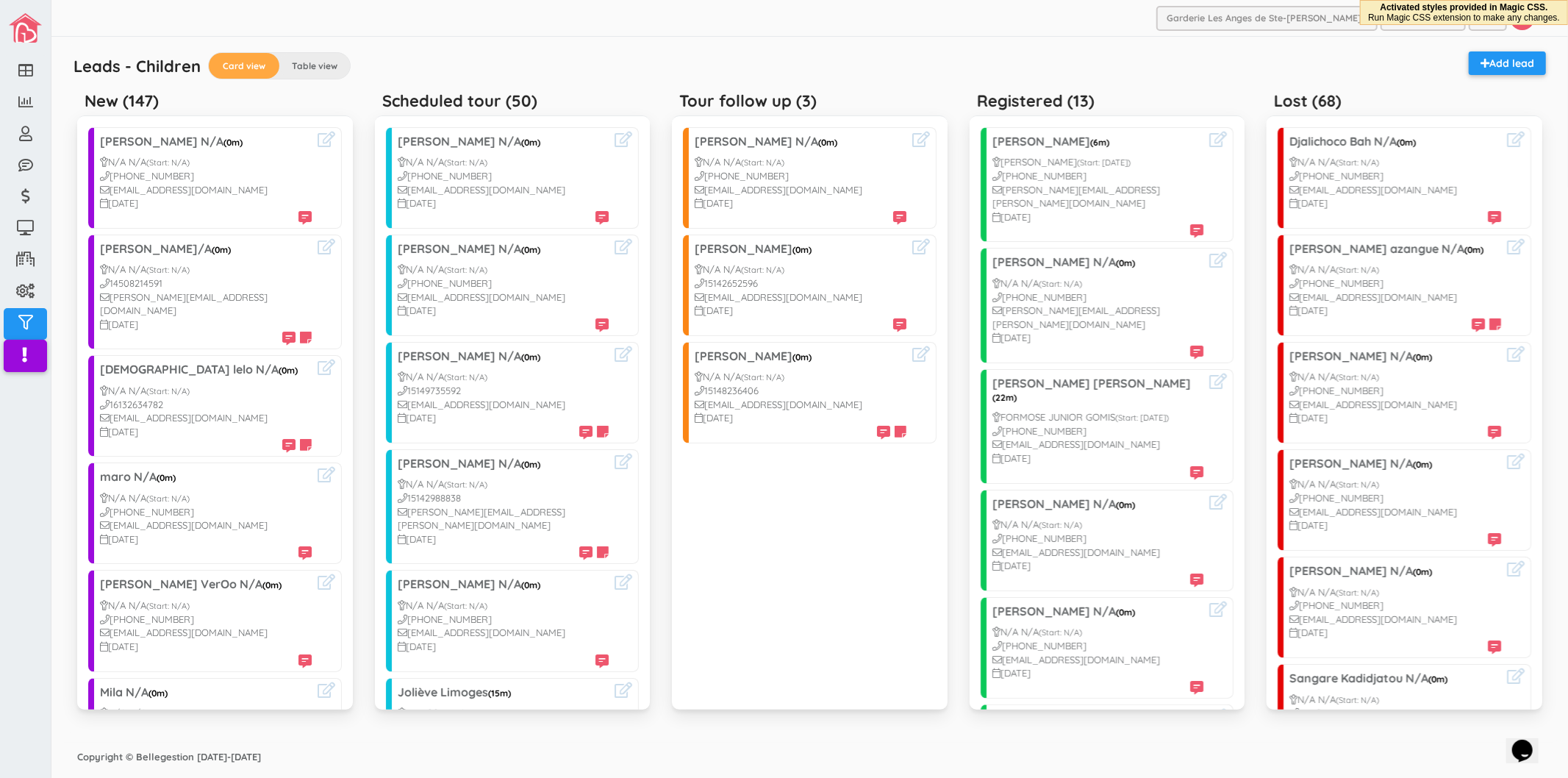
scroll to position [1662, 0]
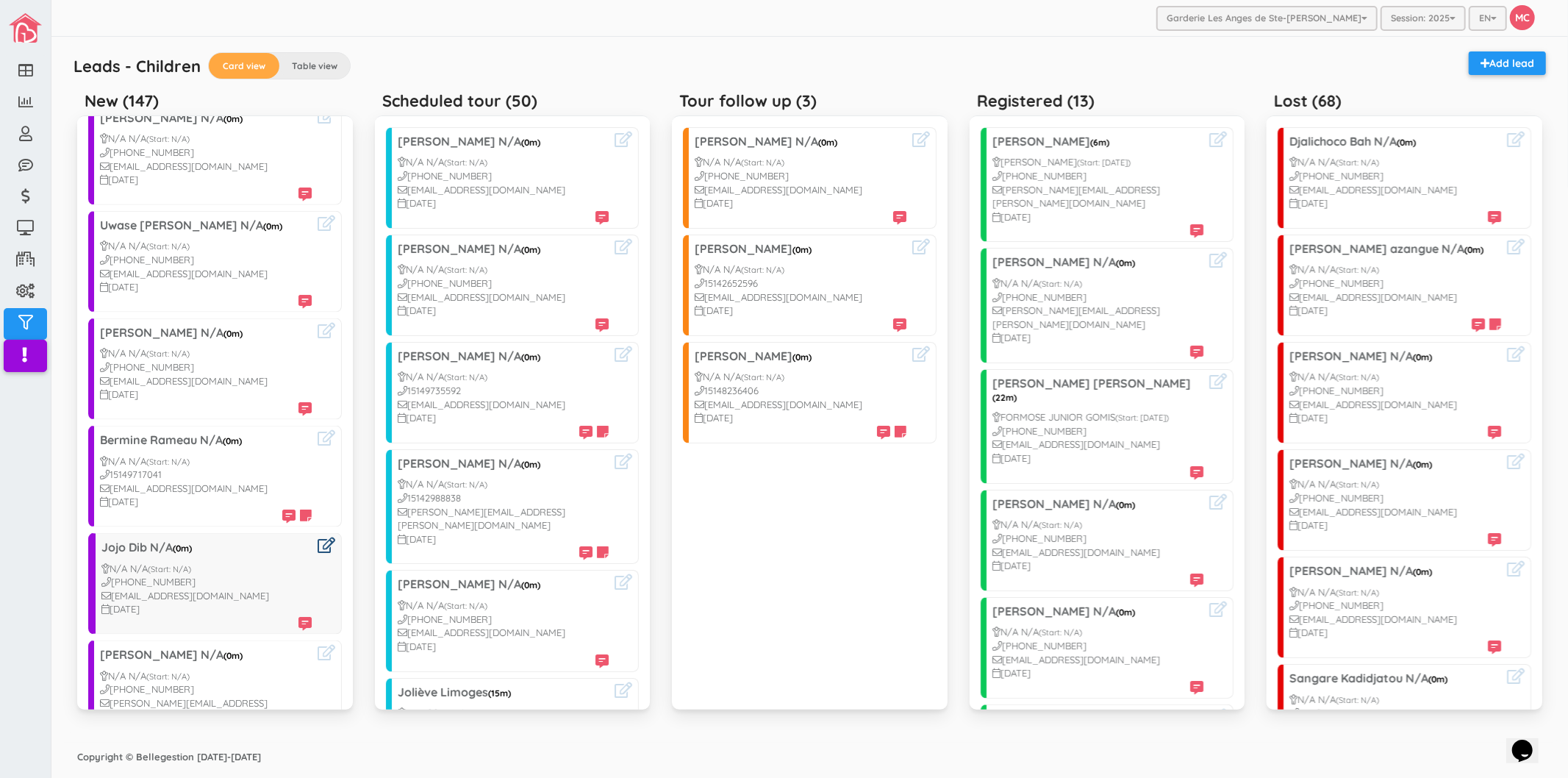
click at [317, 538] on icon at bounding box center [326, 545] width 18 height 15
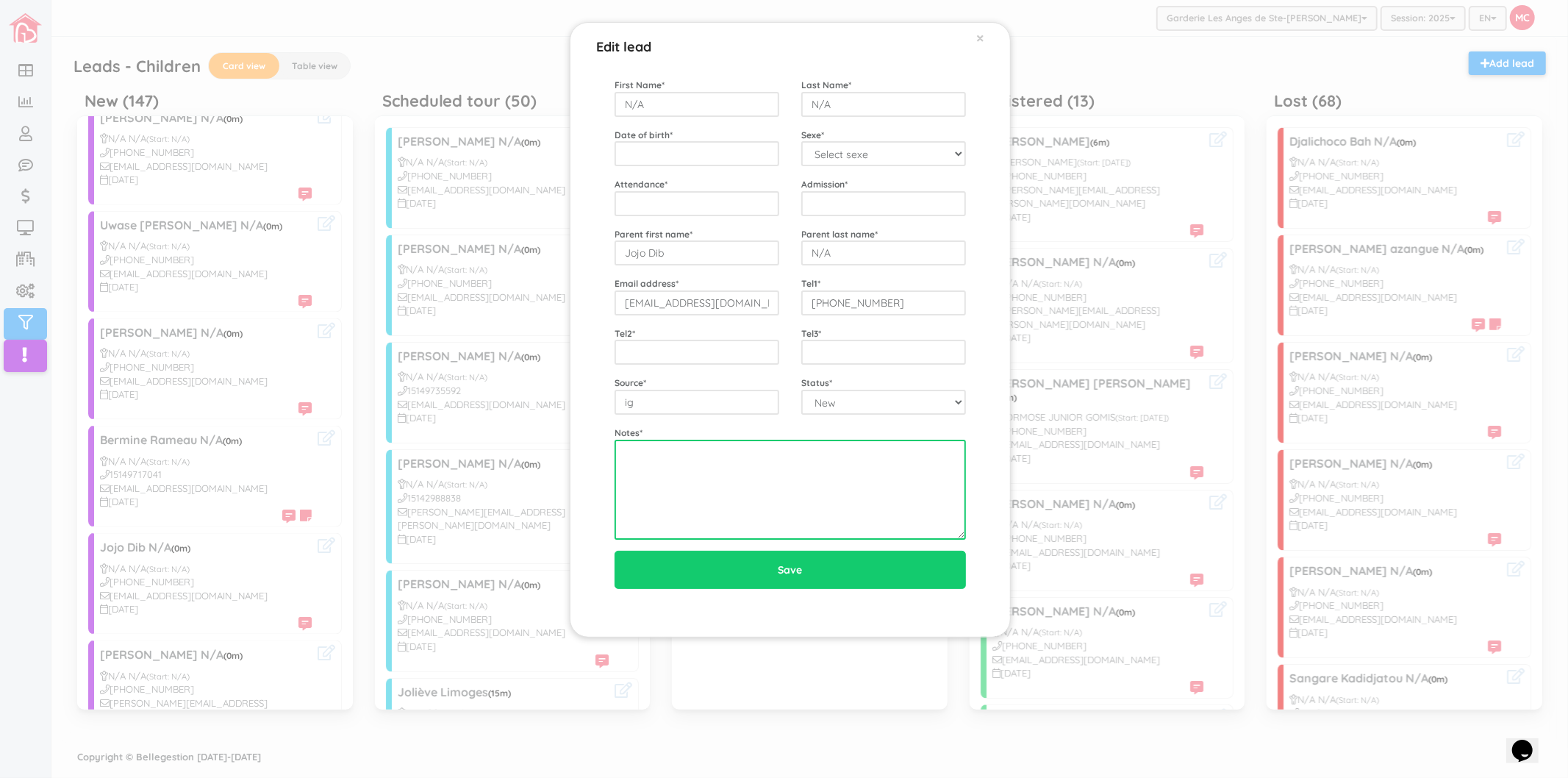
click at [664, 484] on textarea at bounding box center [791, 489] width 351 height 100
click at [321, 549] on div "Edit lead × First Name * N/A Last Name * N/A Date of birth * Sexe * Select sexe…" at bounding box center [784, 389] width 1568 height 778
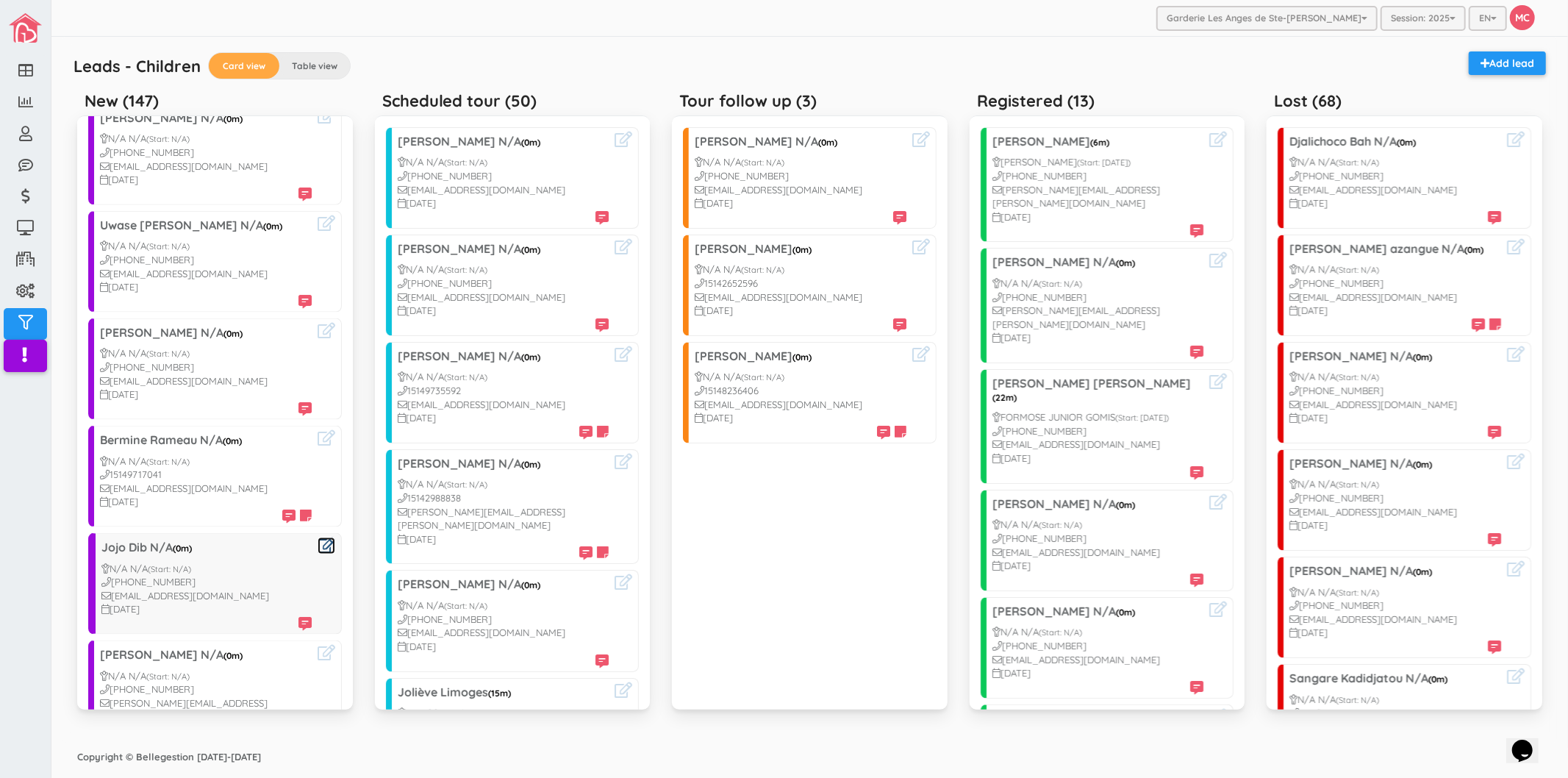
click at [317, 538] on icon at bounding box center [326, 545] width 18 height 15
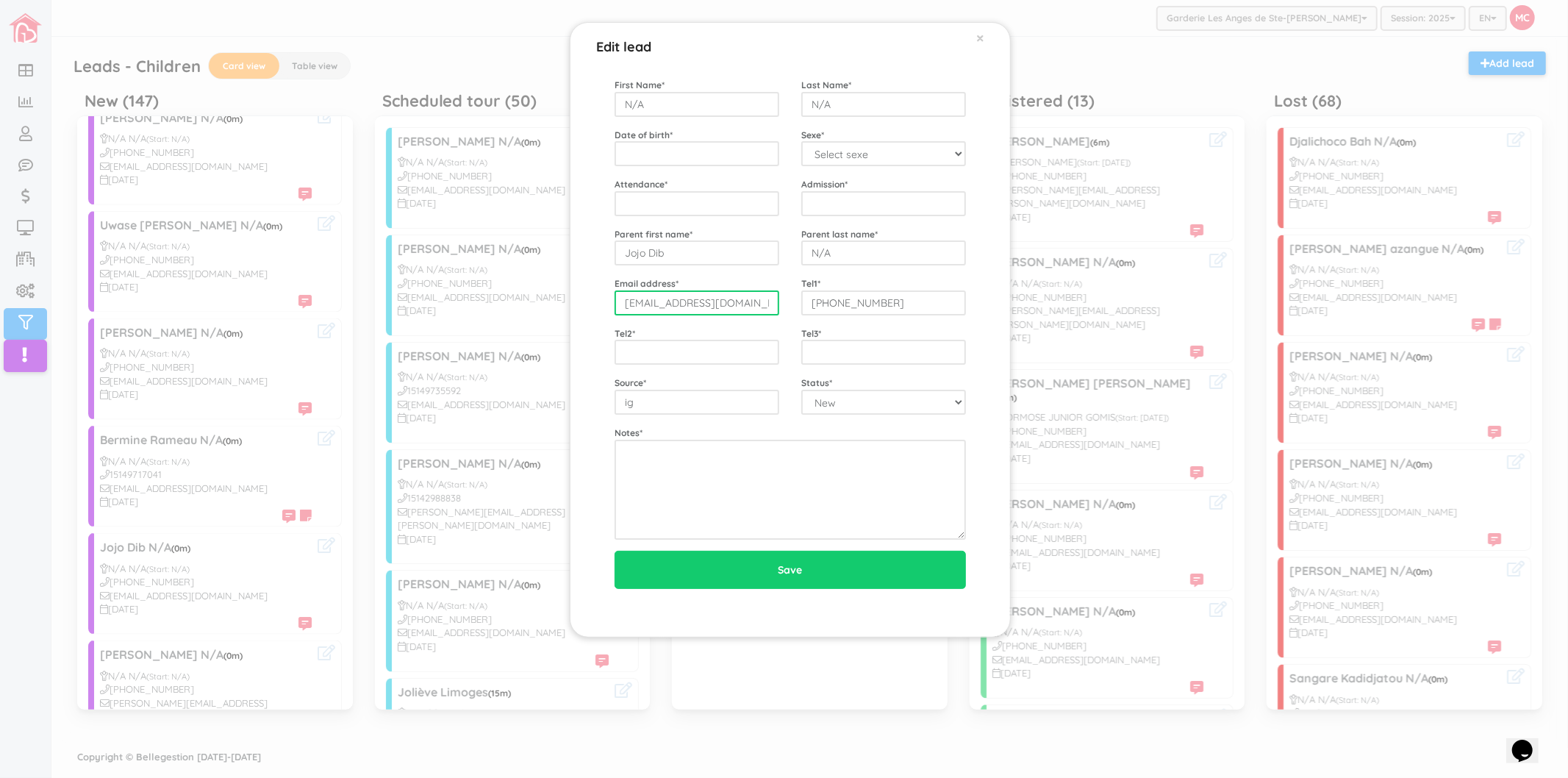
click at [741, 302] on input "[EMAIL_ADDRESS][DOMAIN_NAME]" at bounding box center [697, 303] width 165 height 25
click at [241, 542] on div "Edit lead × First Name * N/A Last Name * N/A Date of birth * Sexe * Select sexe…" at bounding box center [784, 389] width 1568 height 778
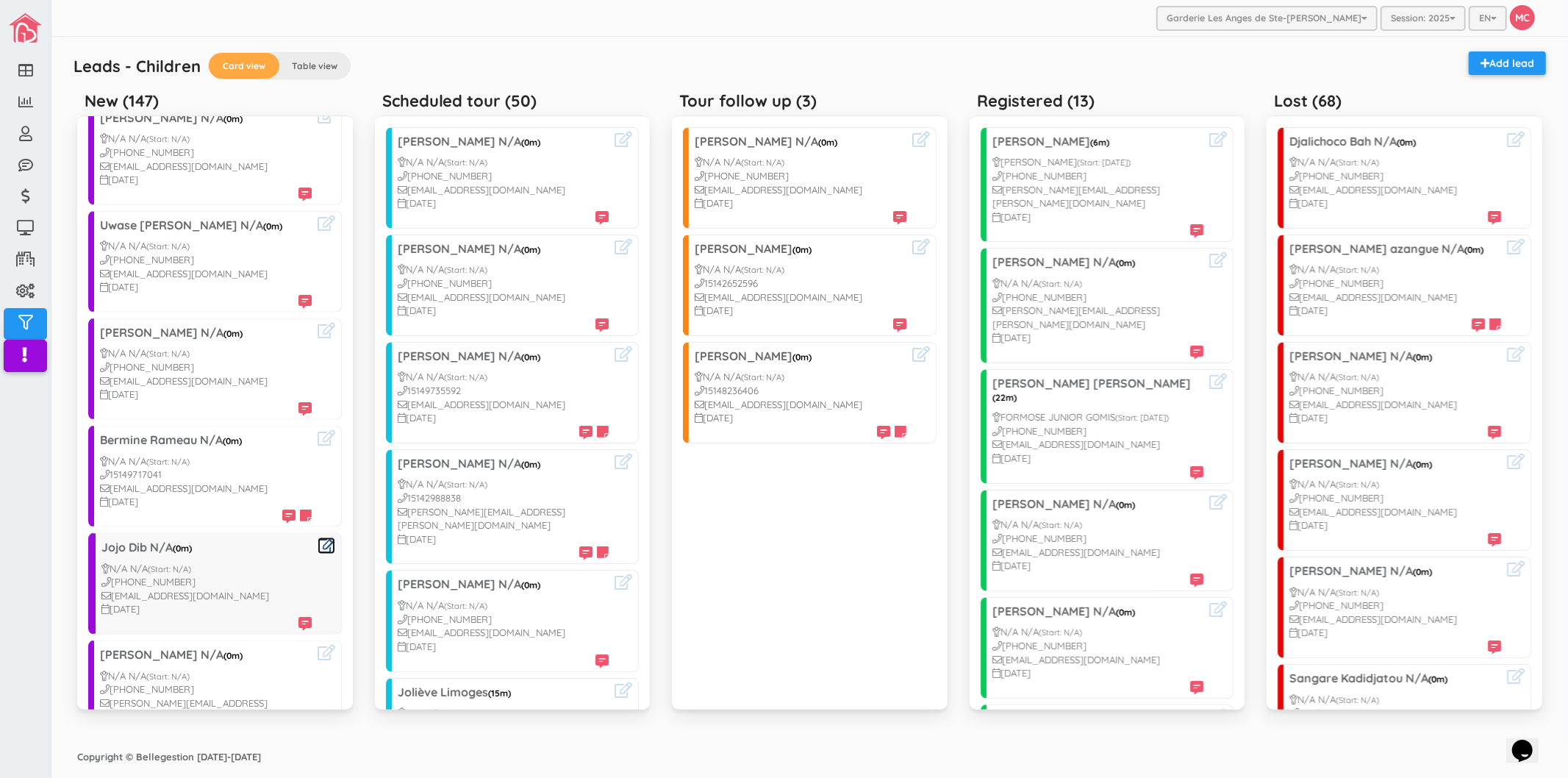
click at [317, 538] on icon at bounding box center [326, 545] width 18 height 15
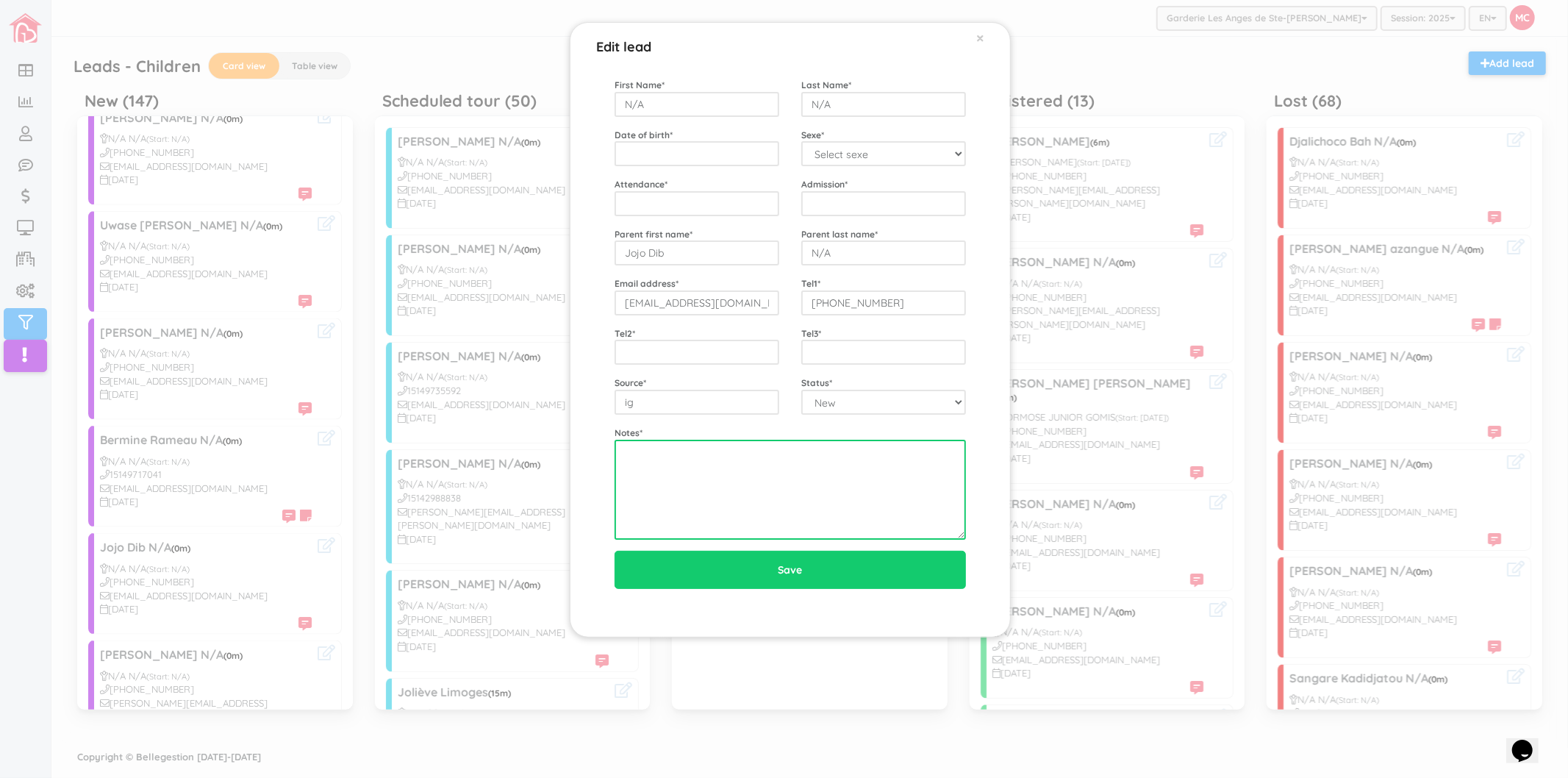
click at [817, 469] on textarea at bounding box center [791, 489] width 351 height 100
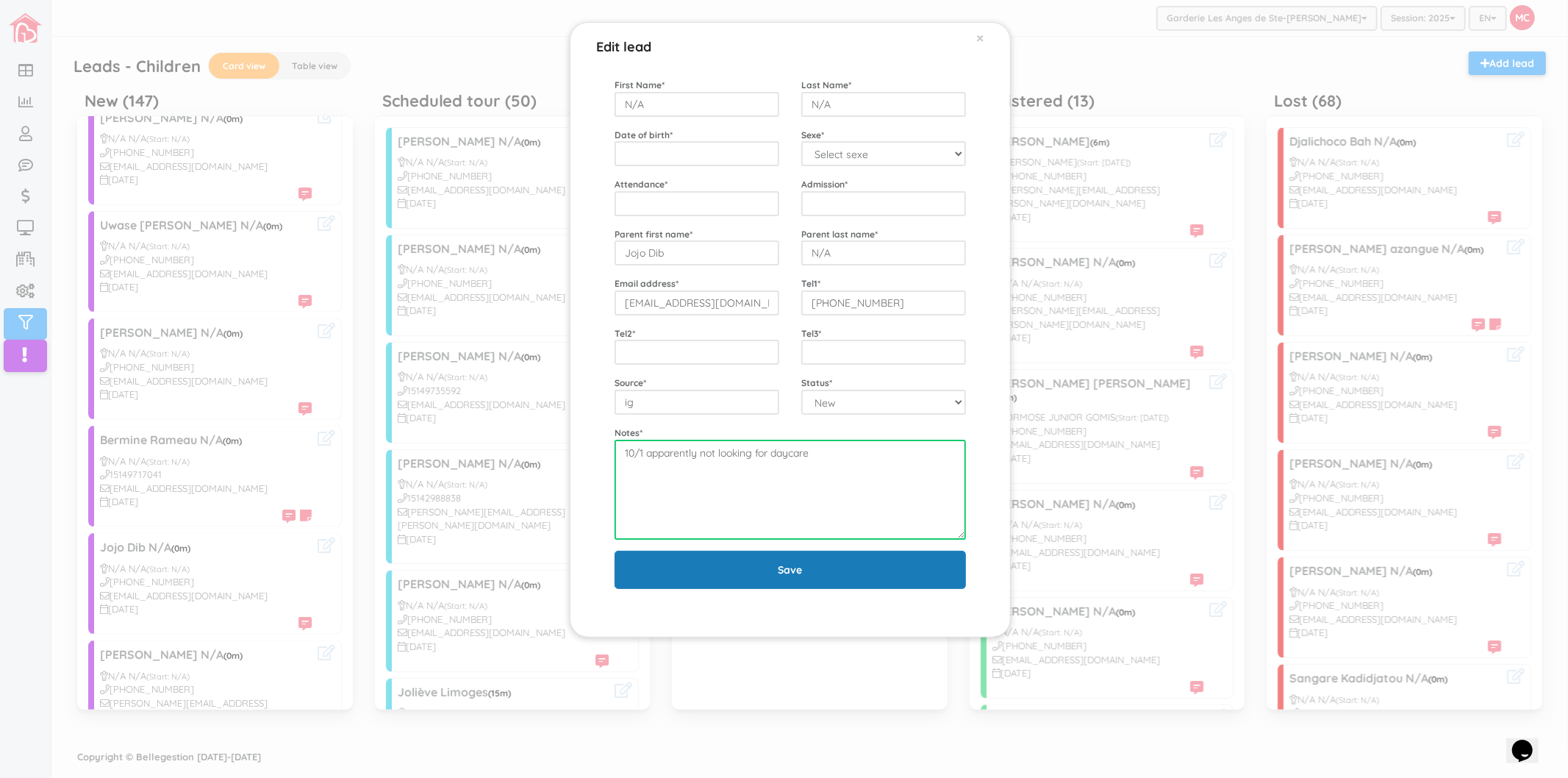
type textarea "10/1 apparently not looking for daycare"
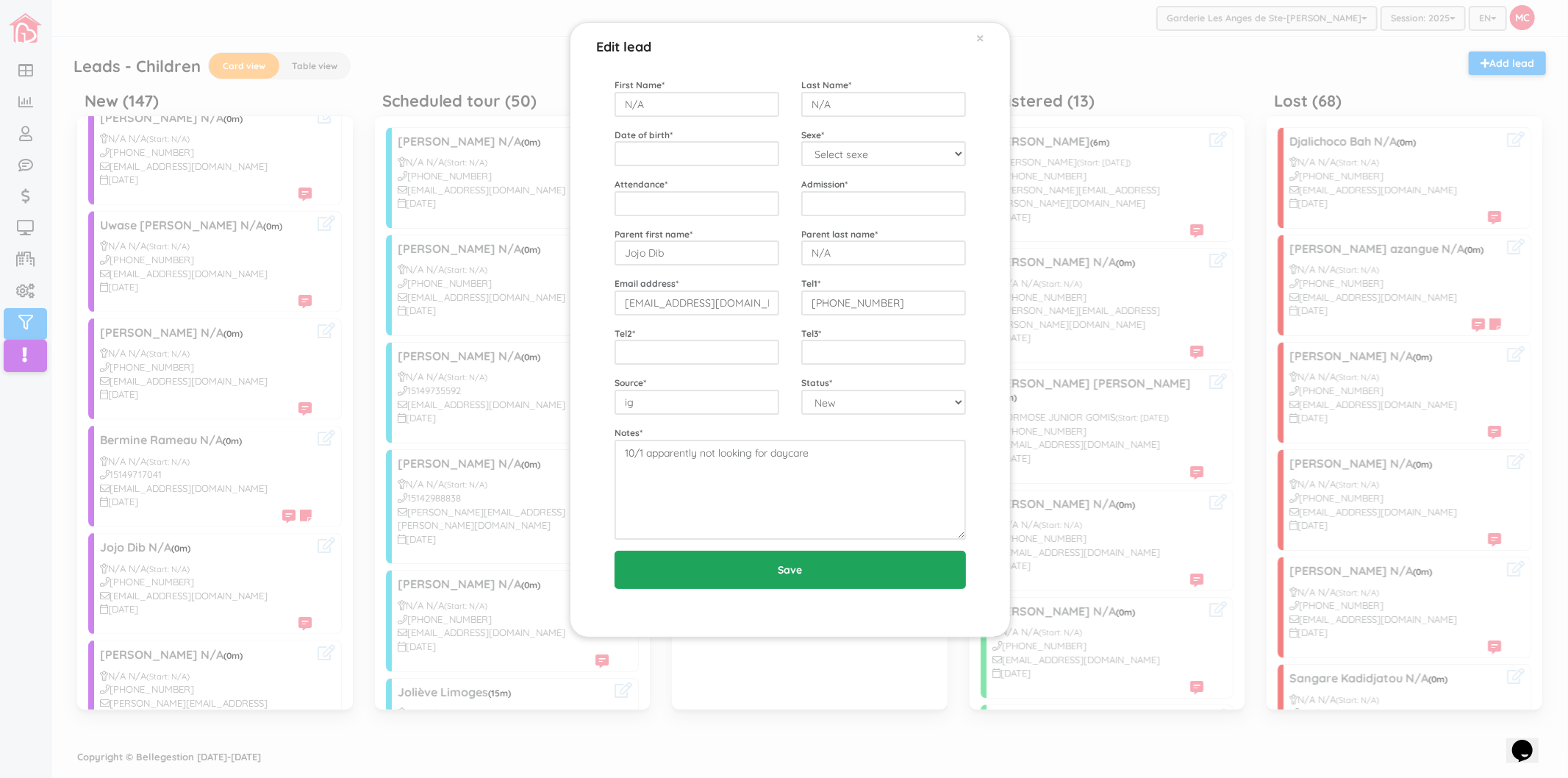
click at [810, 563] on input "Save" at bounding box center [791, 569] width 351 height 39
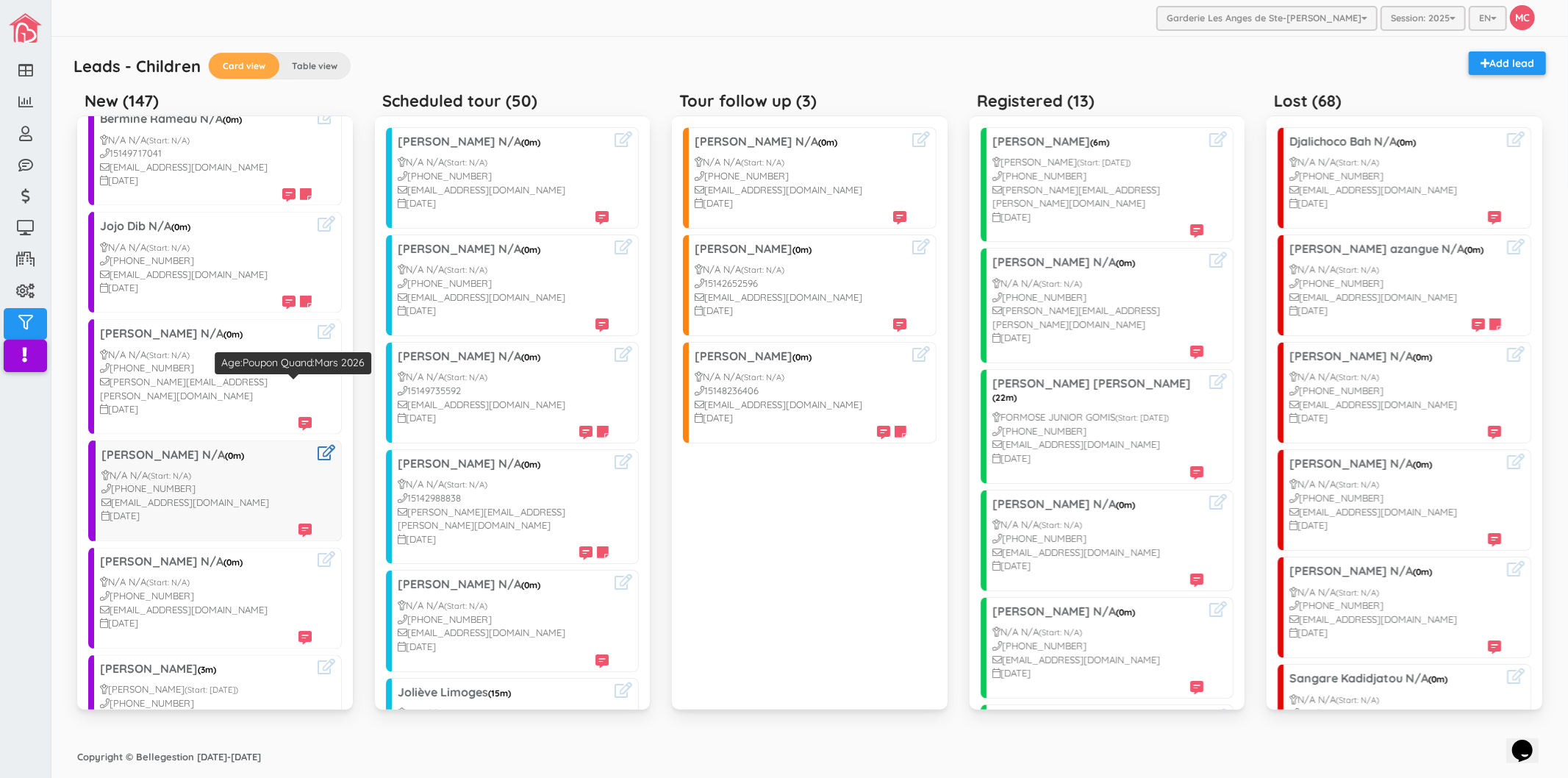
scroll to position [2123, 0]
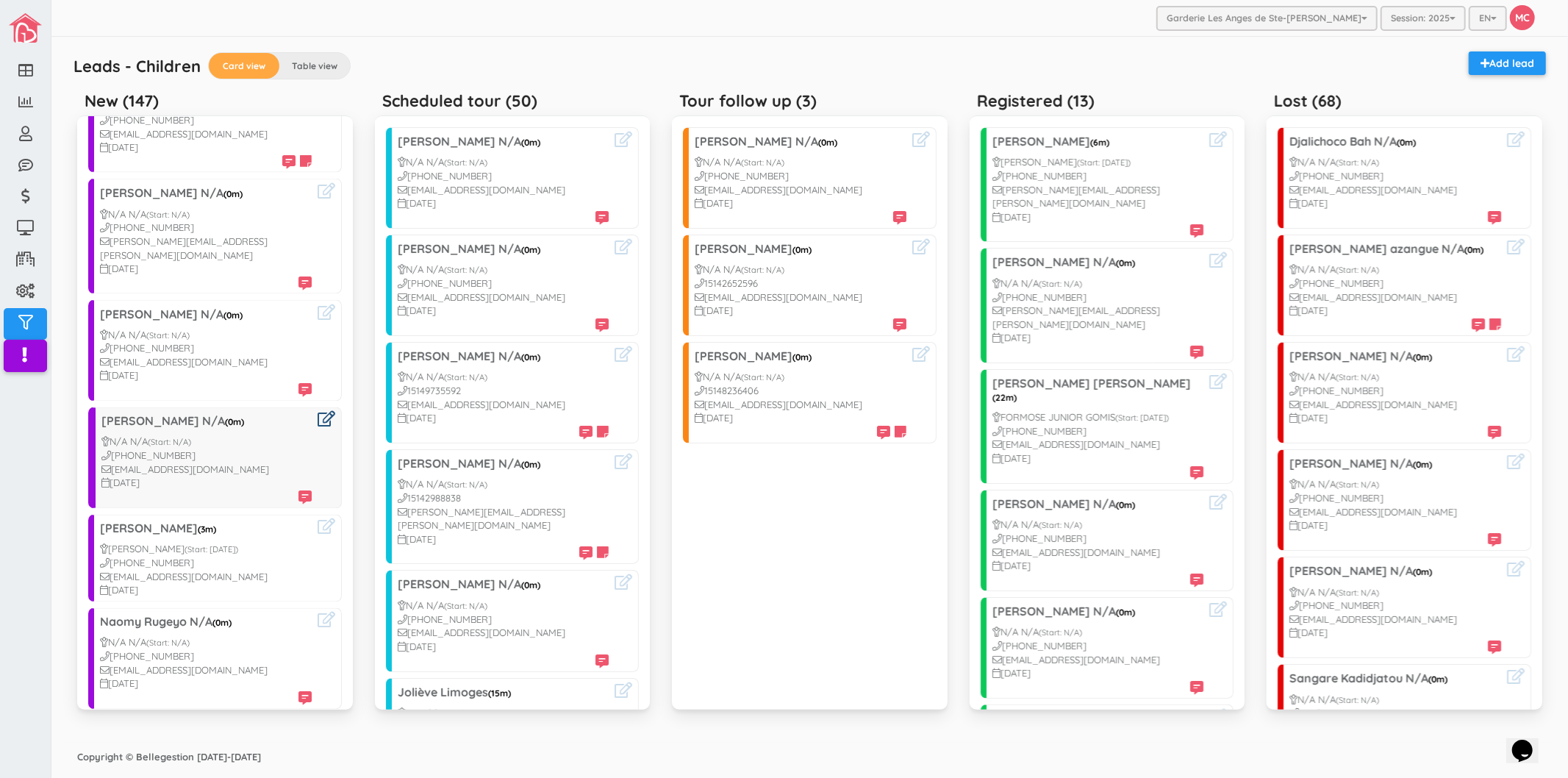
click at [320, 411] on icon at bounding box center [326, 419] width 18 height 15
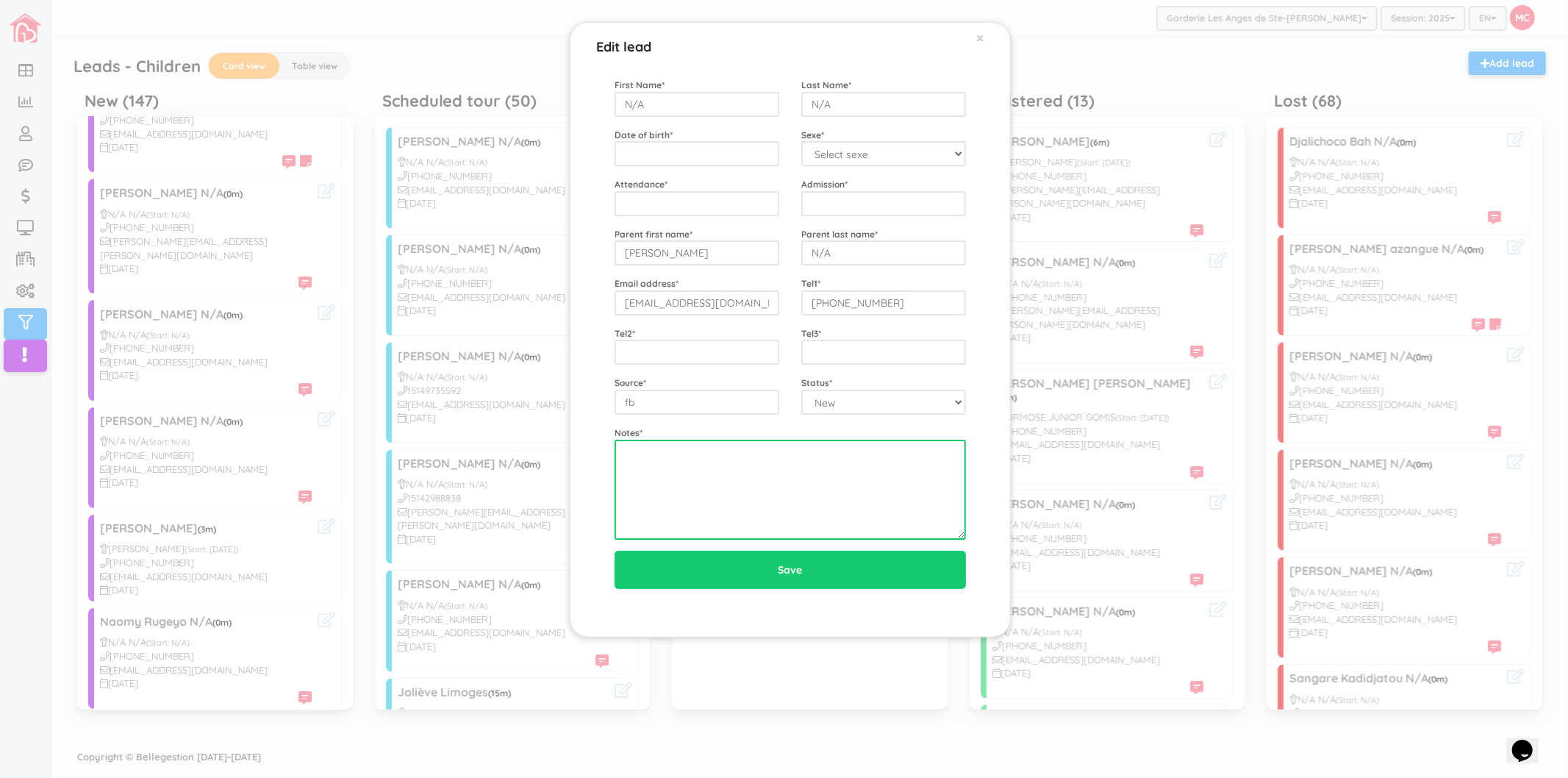
click at [649, 472] on textarea at bounding box center [791, 489] width 351 height 100
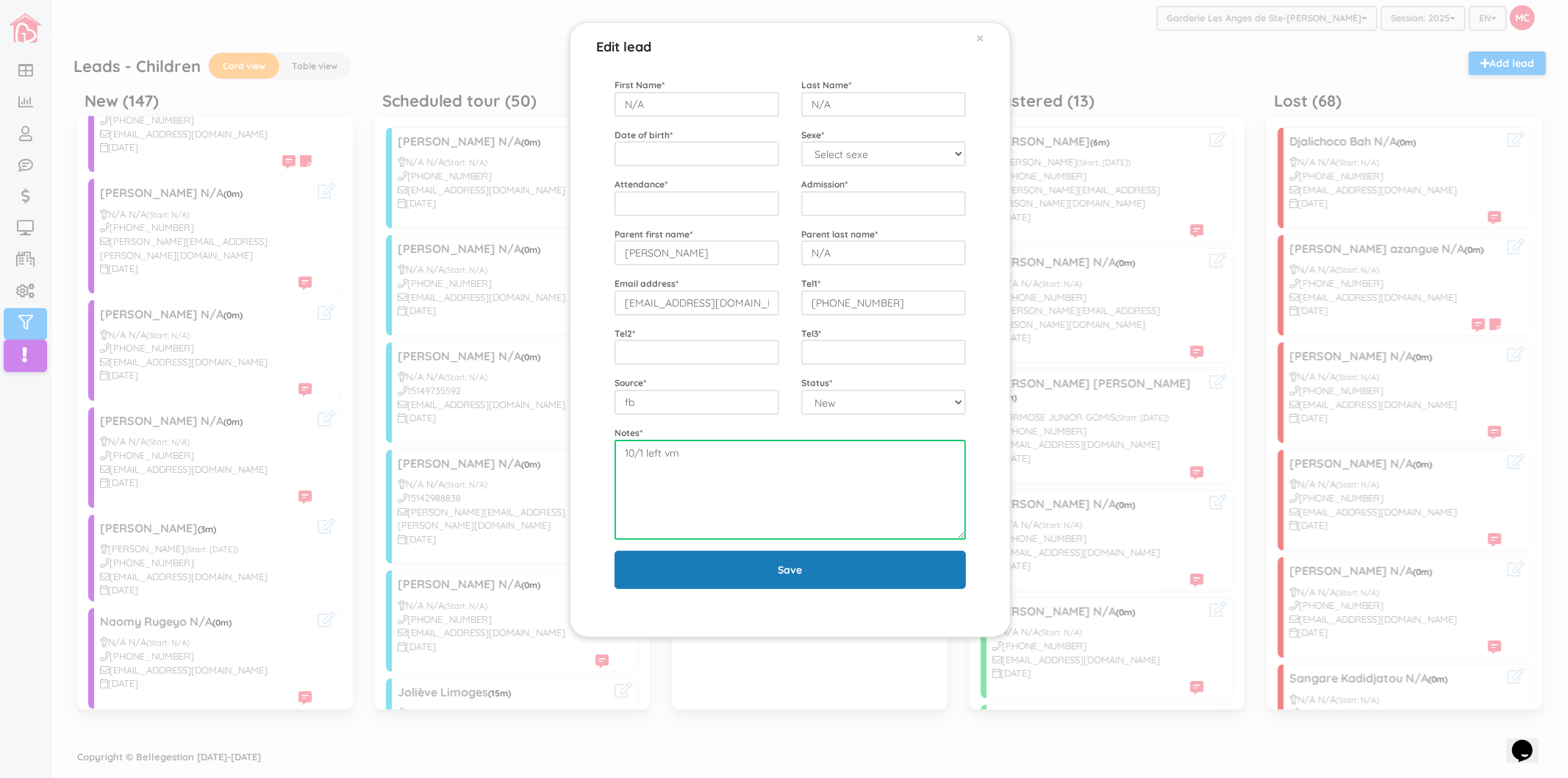
type textarea "10/1 left vm"
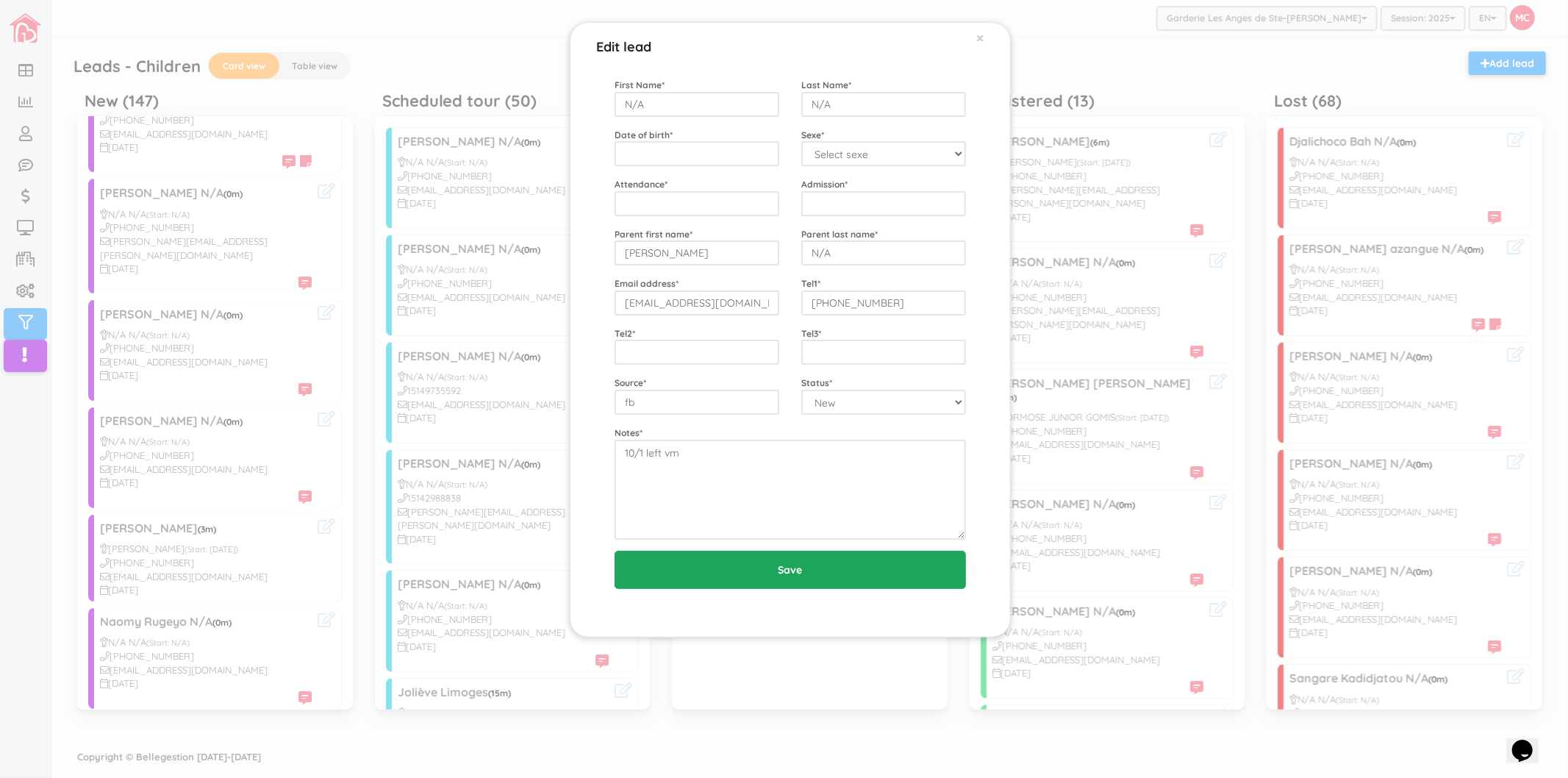
click at [663, 567] on input "Save" at bounding box center [791, 569] width 351 height 39
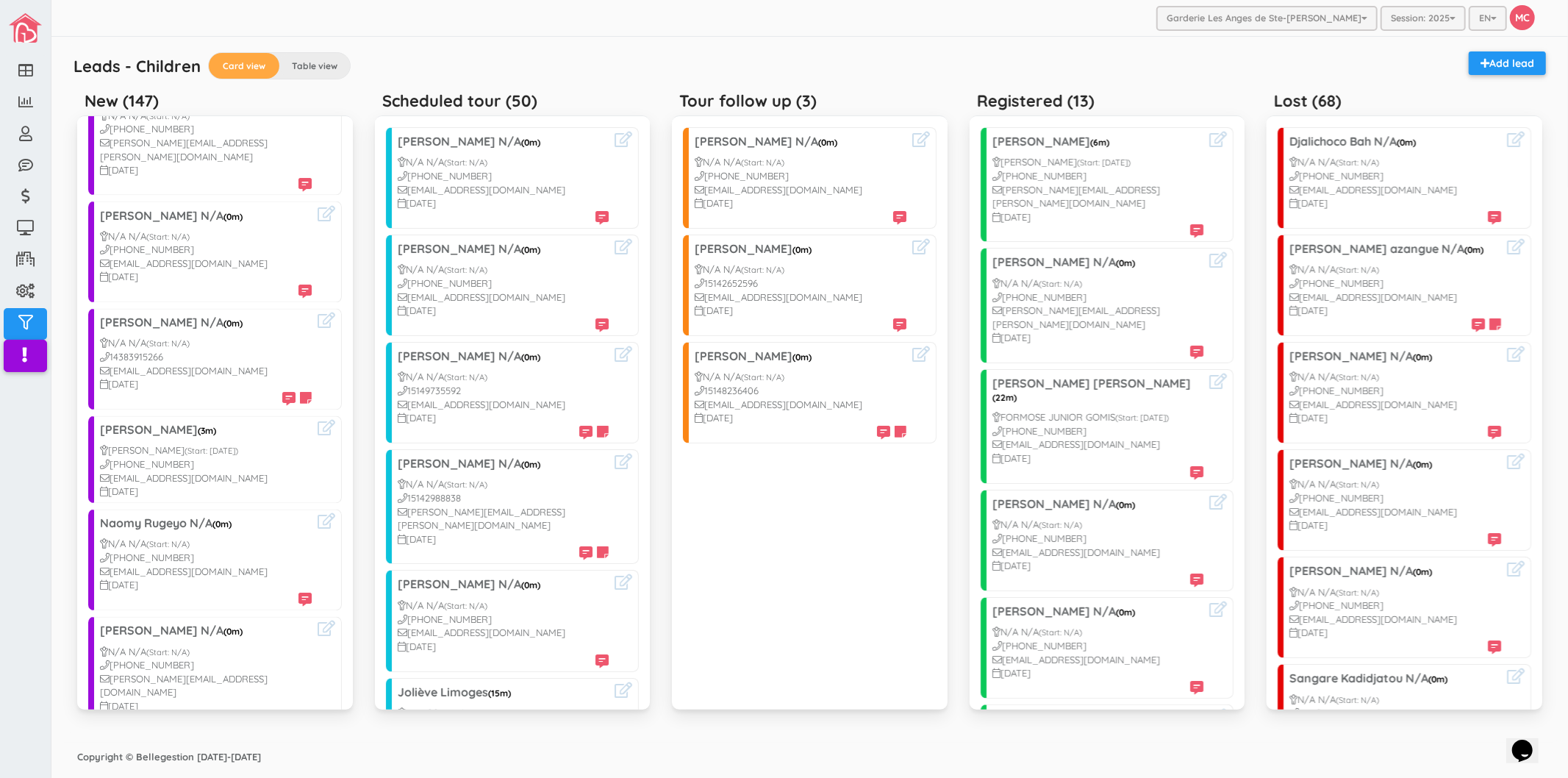
scroll to position [2206, 0]
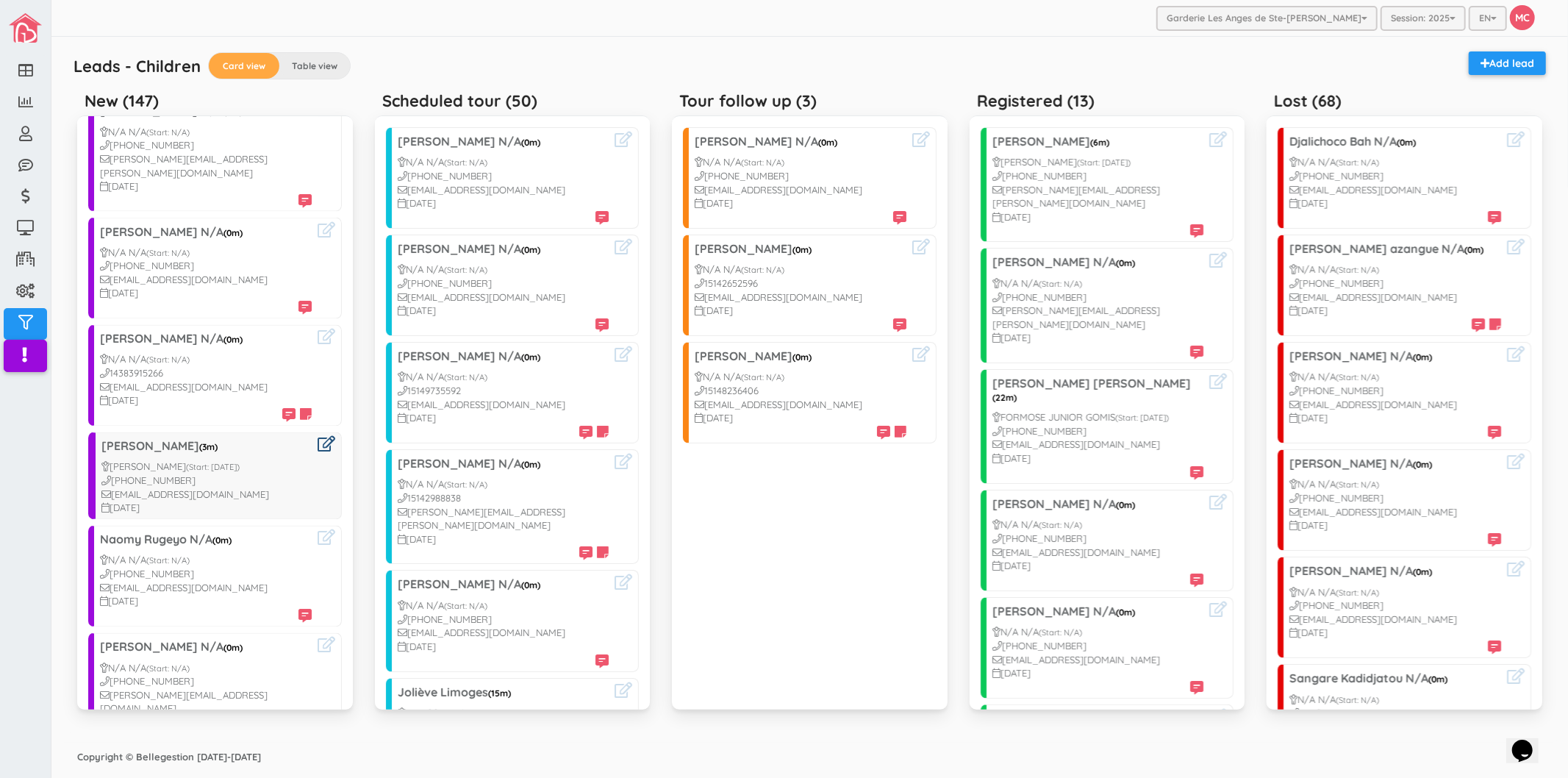
click at [317, 437] on icon at bounding box center [326, 444] width 18 height 15
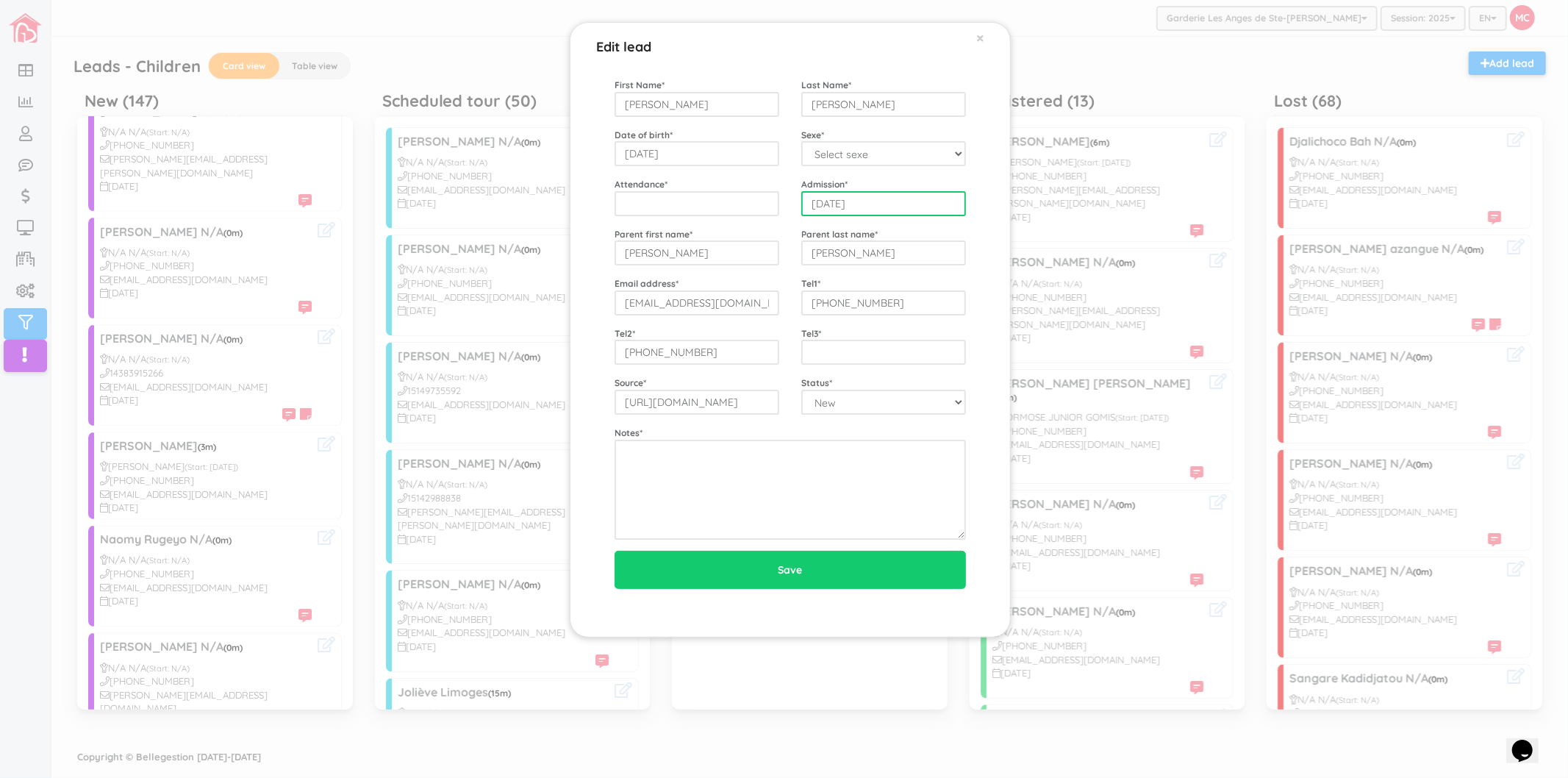
click at [879, 210] on input "[DATE]" at bounding box center [884, 203] width 165 height 25
click at [917, 182] on div "Admission * [DATE]" at bounding box center [884, 196] width 186 height 39
click at [324, 476] on div "Edit lead × First Name * [PERSON_NAME] Last Name * [PERSON_NAME] Date of birth …" at bounding box center [784, 389] width 1568 height 778
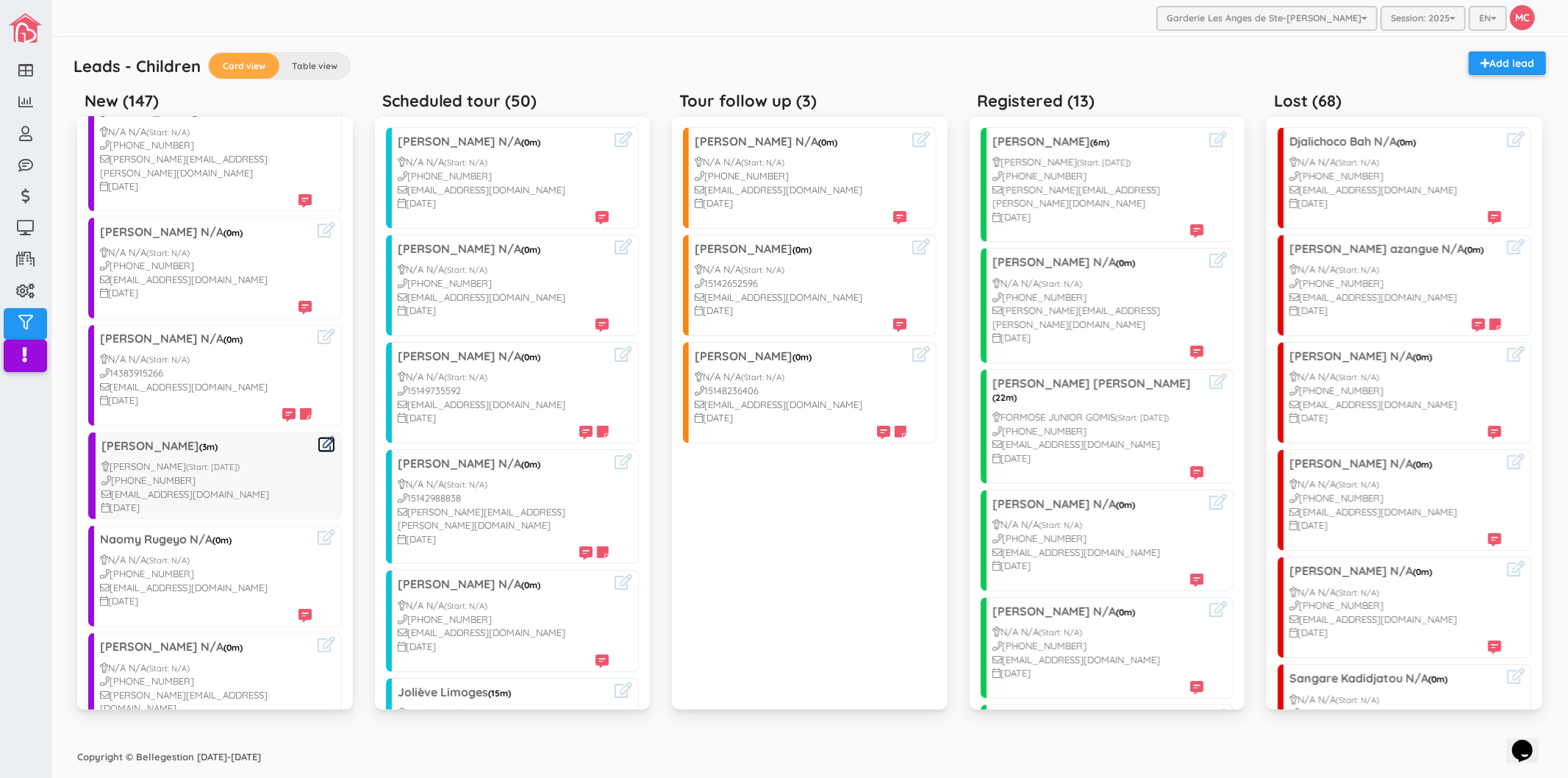
click at [317, 437] on icon at bounding box center [326, 444] width 18 height 15
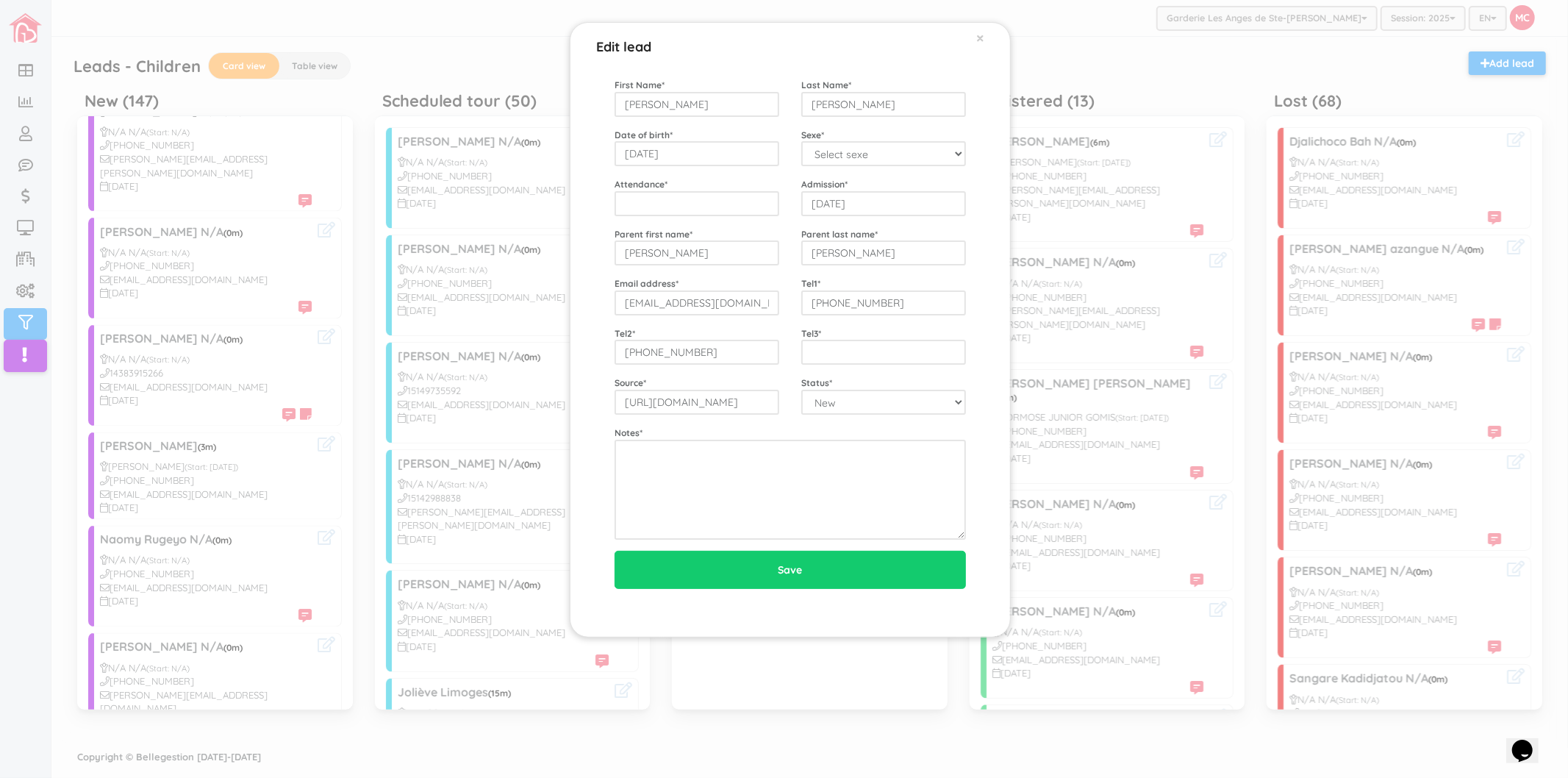
click at [283, 493] on div "Edit lead × First Name * [PERSON_NAME] Last Name * [PERSON_NAME] Date of birth …" at bounding box center [784, 389] width 1568 height 778
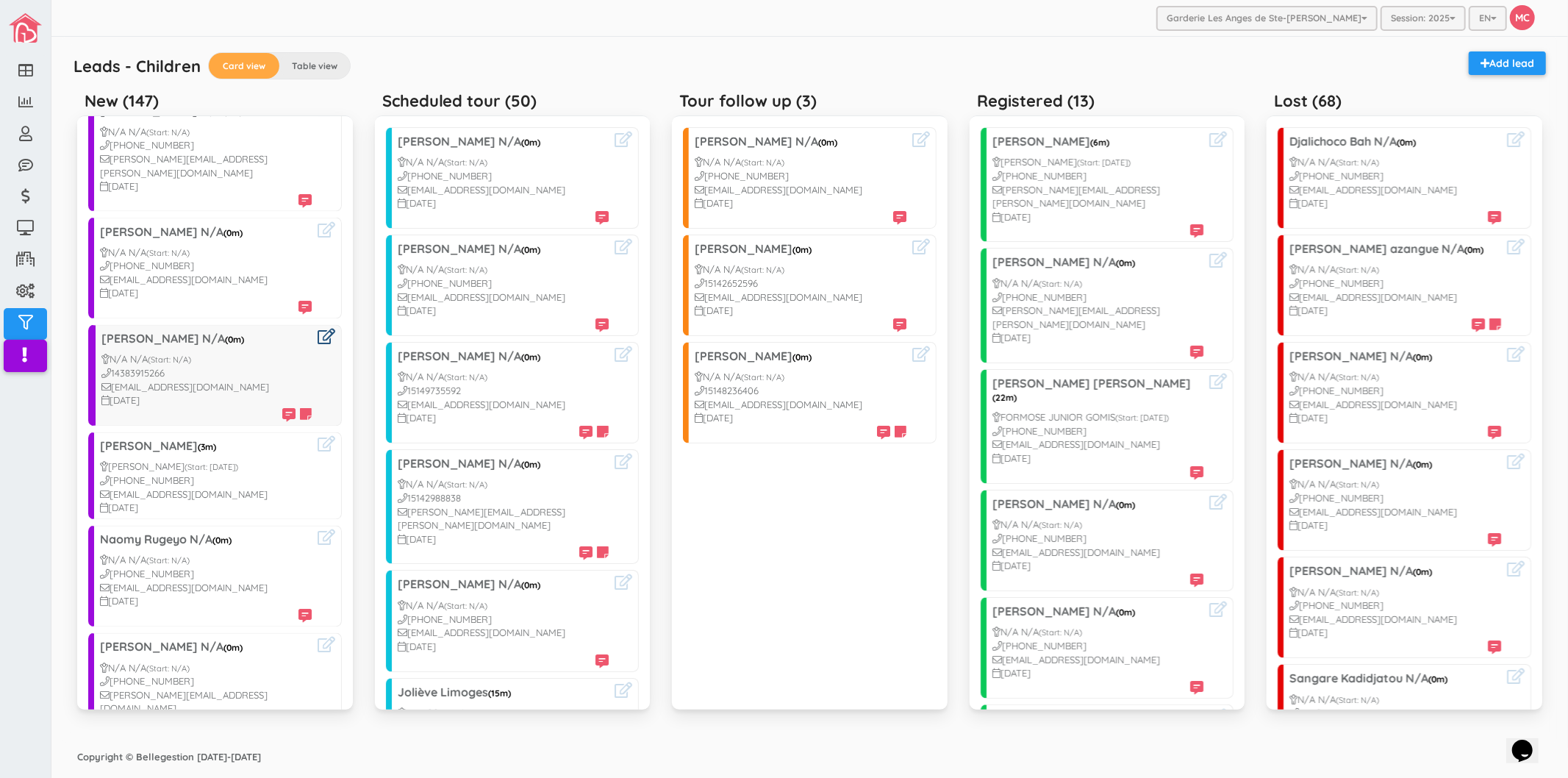
click at [319, 329] on icon at bounding box center [326, 336] width 18 height 15
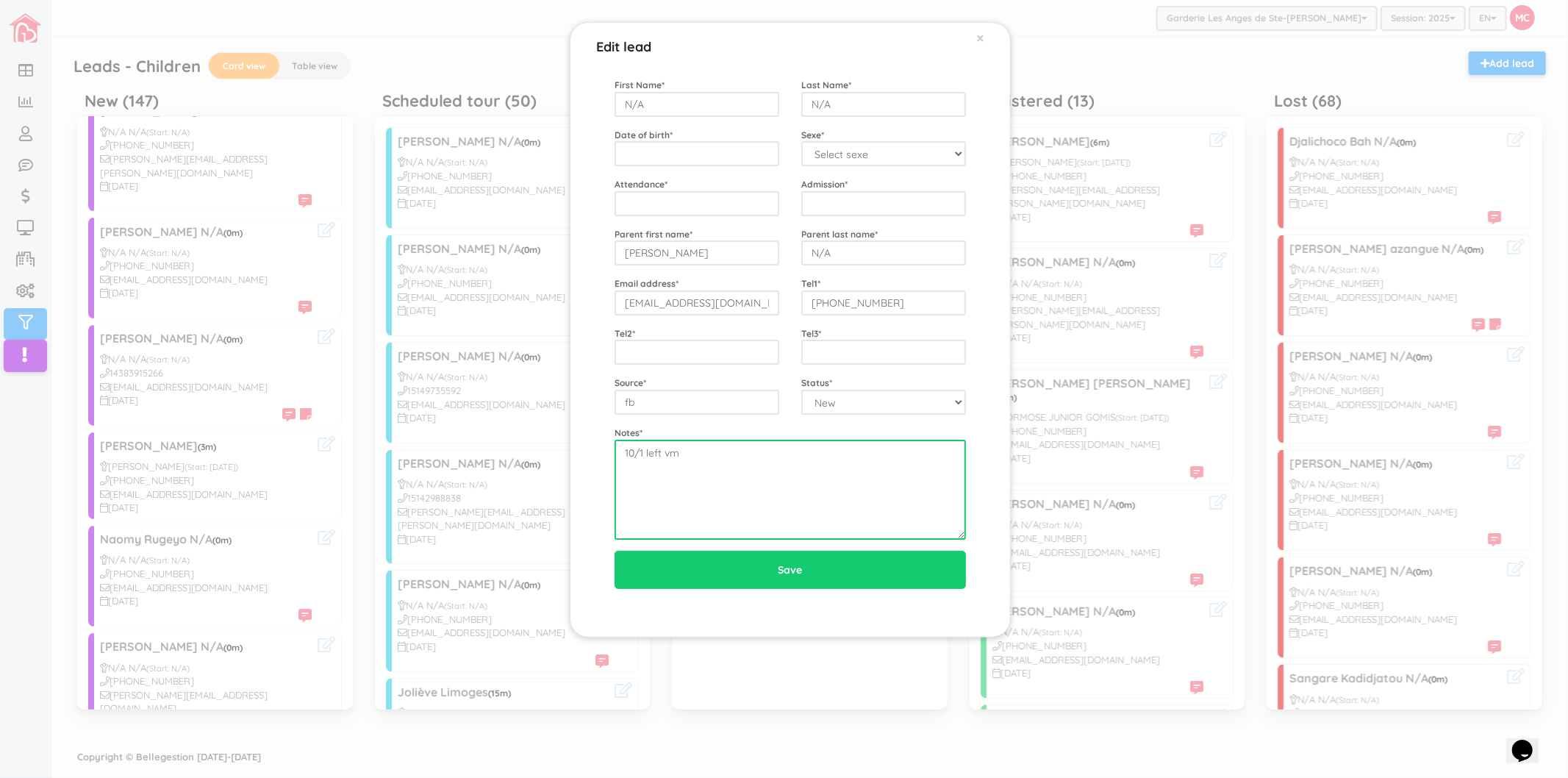
click at [735, 476] on textarea "10/1 left vm" at bounding box center [791, 489] width 351 height 100
click at [715, 454] on textarea "10/1 left vm" at bounding box center [791, 489] width 351 height 100
type textarea "10/1 left vm 3ans 19 juillet 2022, premiere fois"
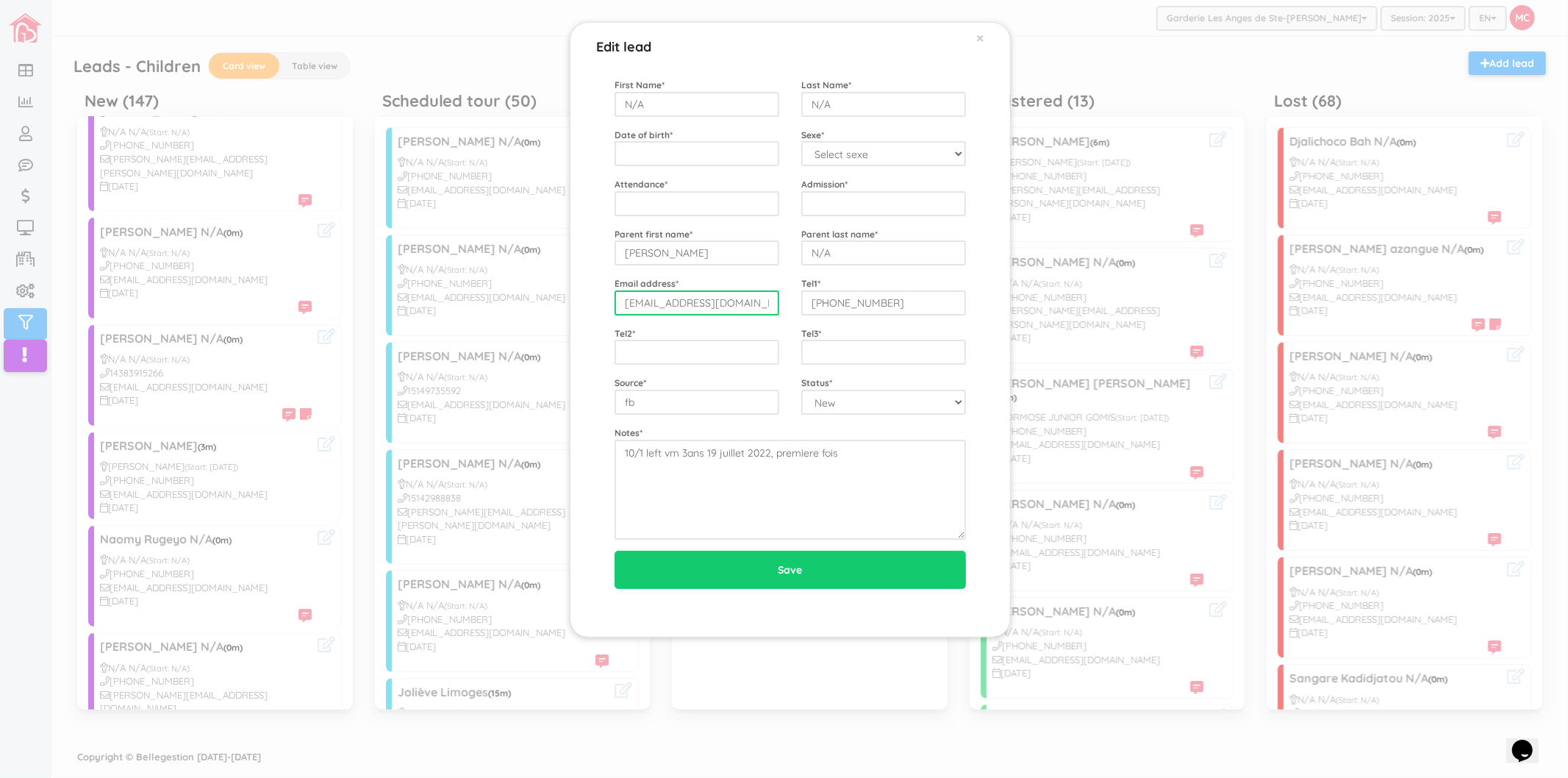
drag, startPoint x: 738, startPoint y: 305, endPoint x: 616, endPoint y: 292, distance: 122.7
click at [616, 292] on input "[EMAIL_ADDRESS][DOMAIN_NAME]" at bounding box center [697, 303] width 165 height 25
click at [927, 299] on input "[PHONE_NUMBER]" at bounding box center [884, 303] width 165 height 25
click at [753, 309] on input "[EMAIL_ADDRESS][DOMAIN_NAME]" at bounding box center [697, 303] width 165 height 25
click at [353, 350] on div "Edit lead × First Name * N/A Last Name * N/A Date of birth * Sexe * Select sexe…" at bounding box center [784, 389] width 1568 height 778
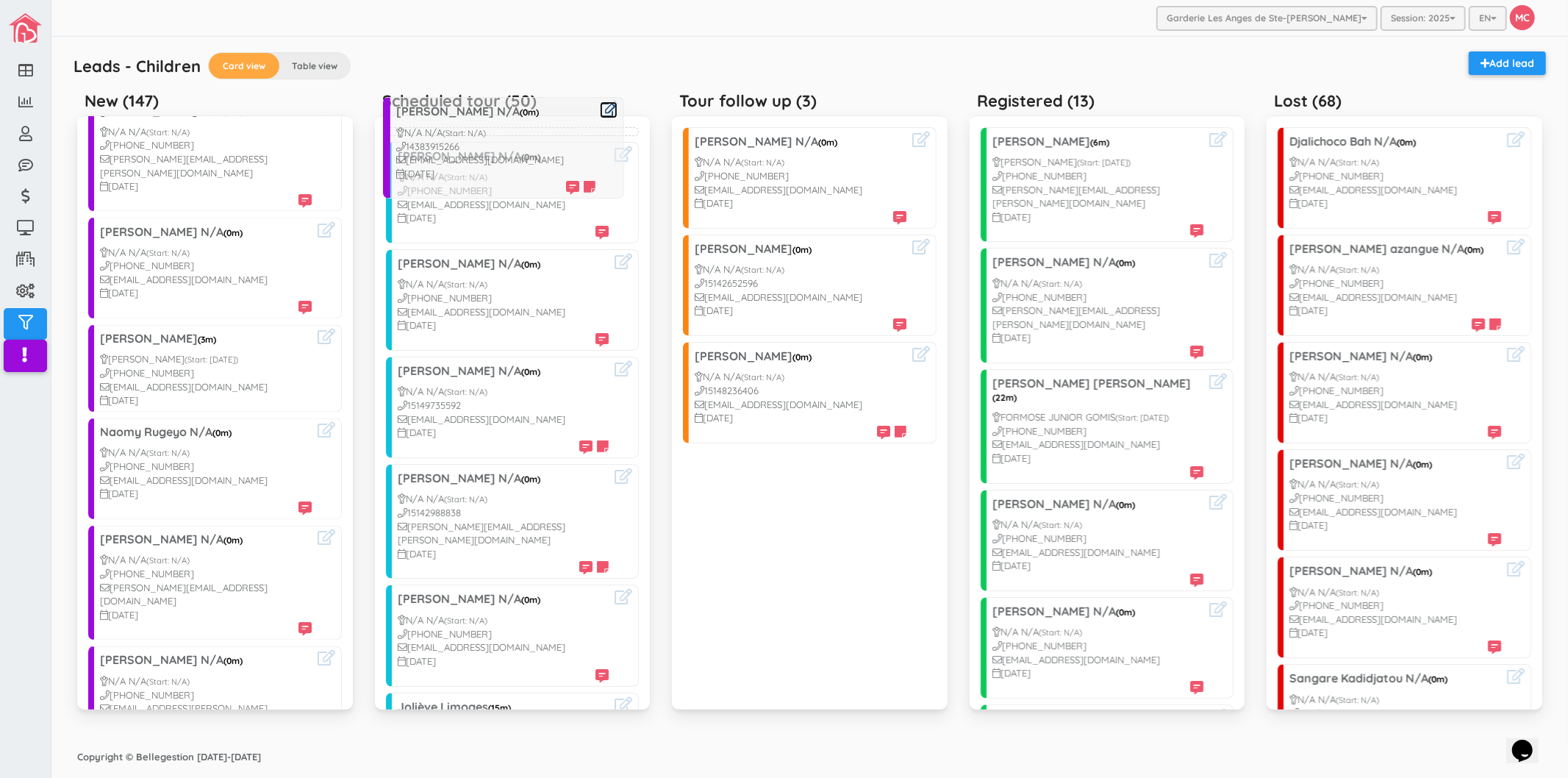
drag, startPoint x: 191, startPoint y: 343, endPoint x: 486, endPoint y: 156, distance: 349.3
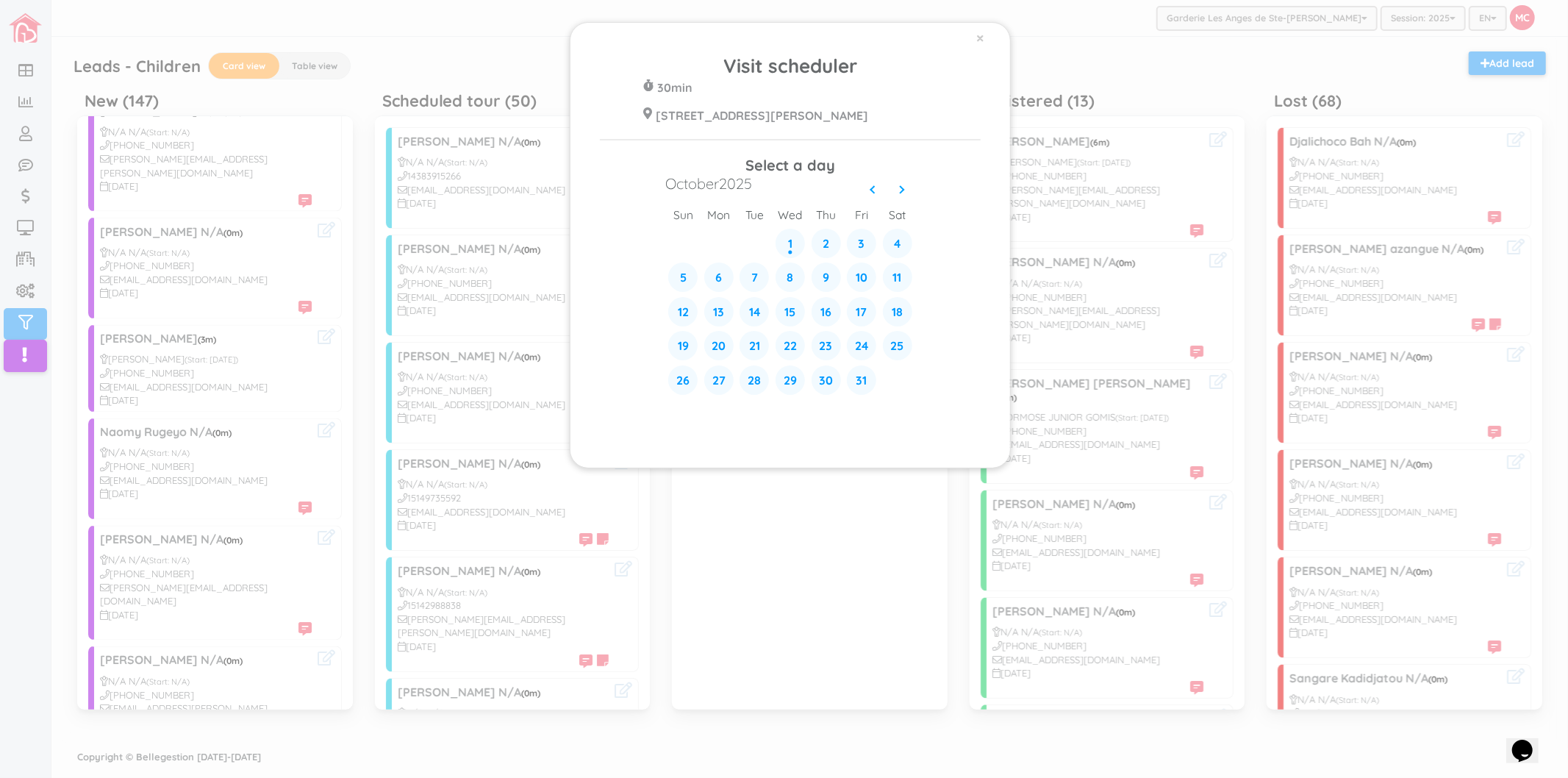
click at [93, 356] on div "× Visit scheduler 30min [STREET_ADDRESS][PERSON_NAME] Select a day [DATE] sun m…" at bounding box center [784, 389] width 1568 height 778
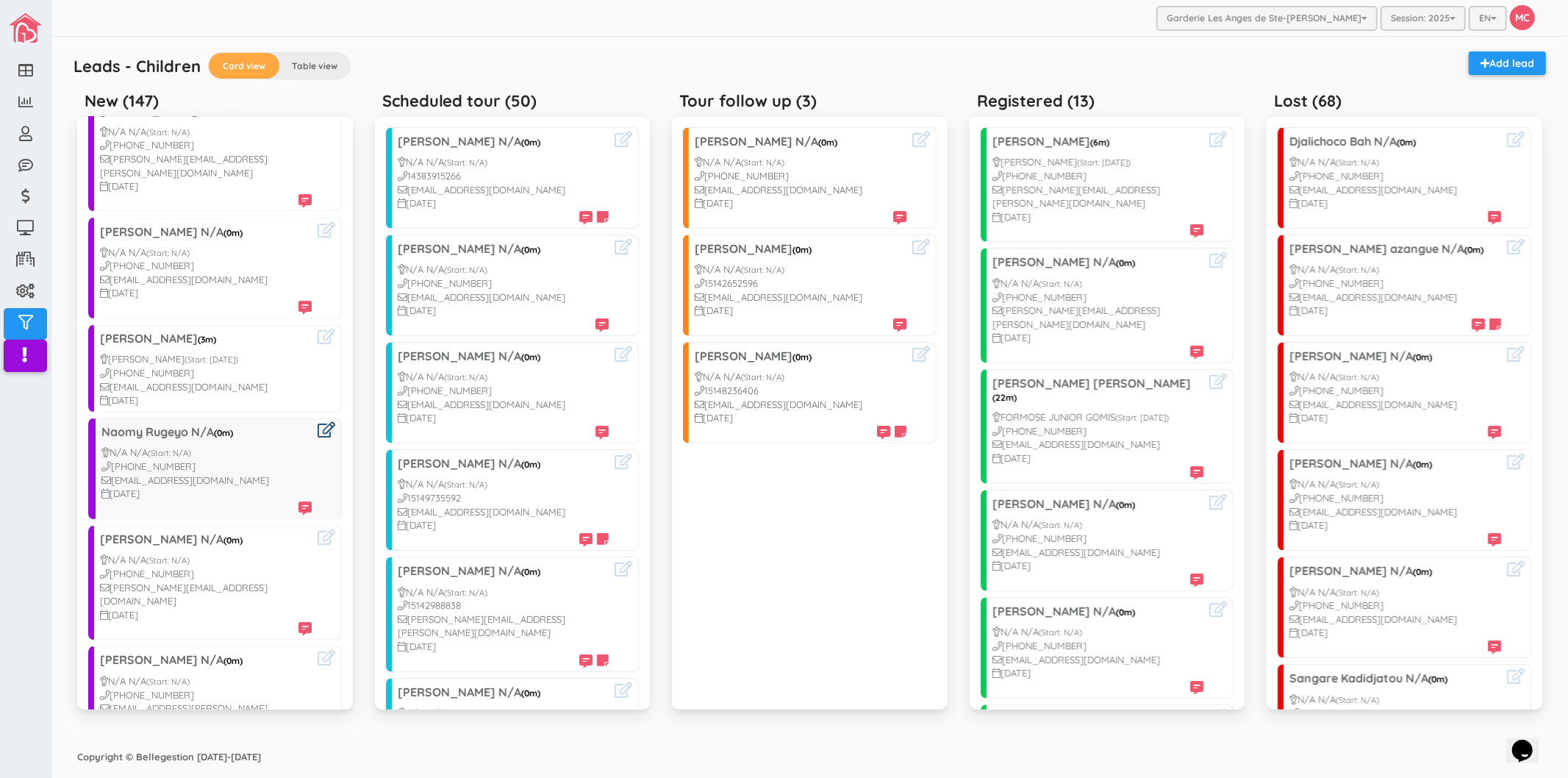
click at [317, 423] on icon at bounding box center [326, 430] width 18 height 15
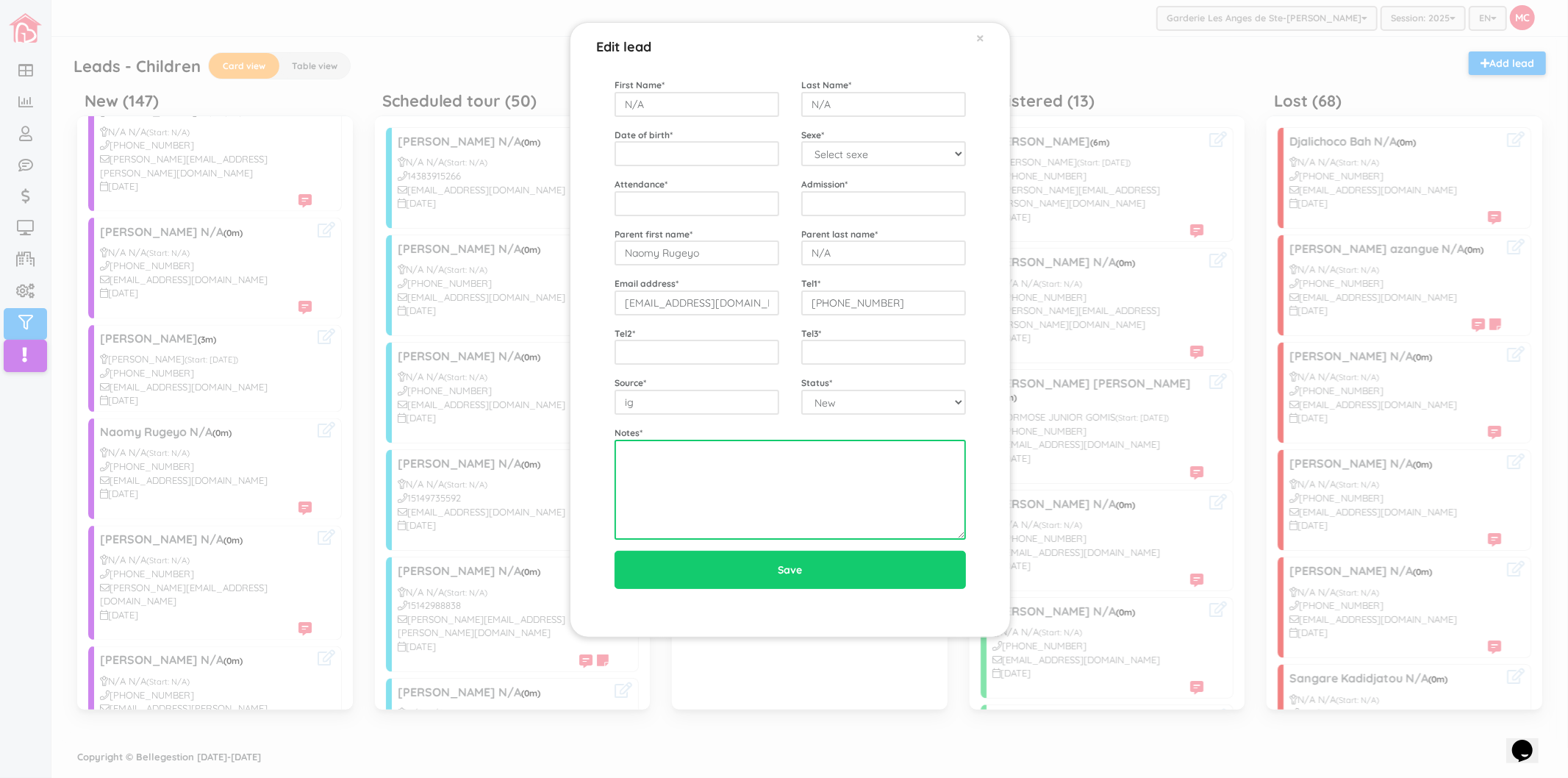
click at [730, 466] on textarea at bounding box center [791, 489] width 351 height 100
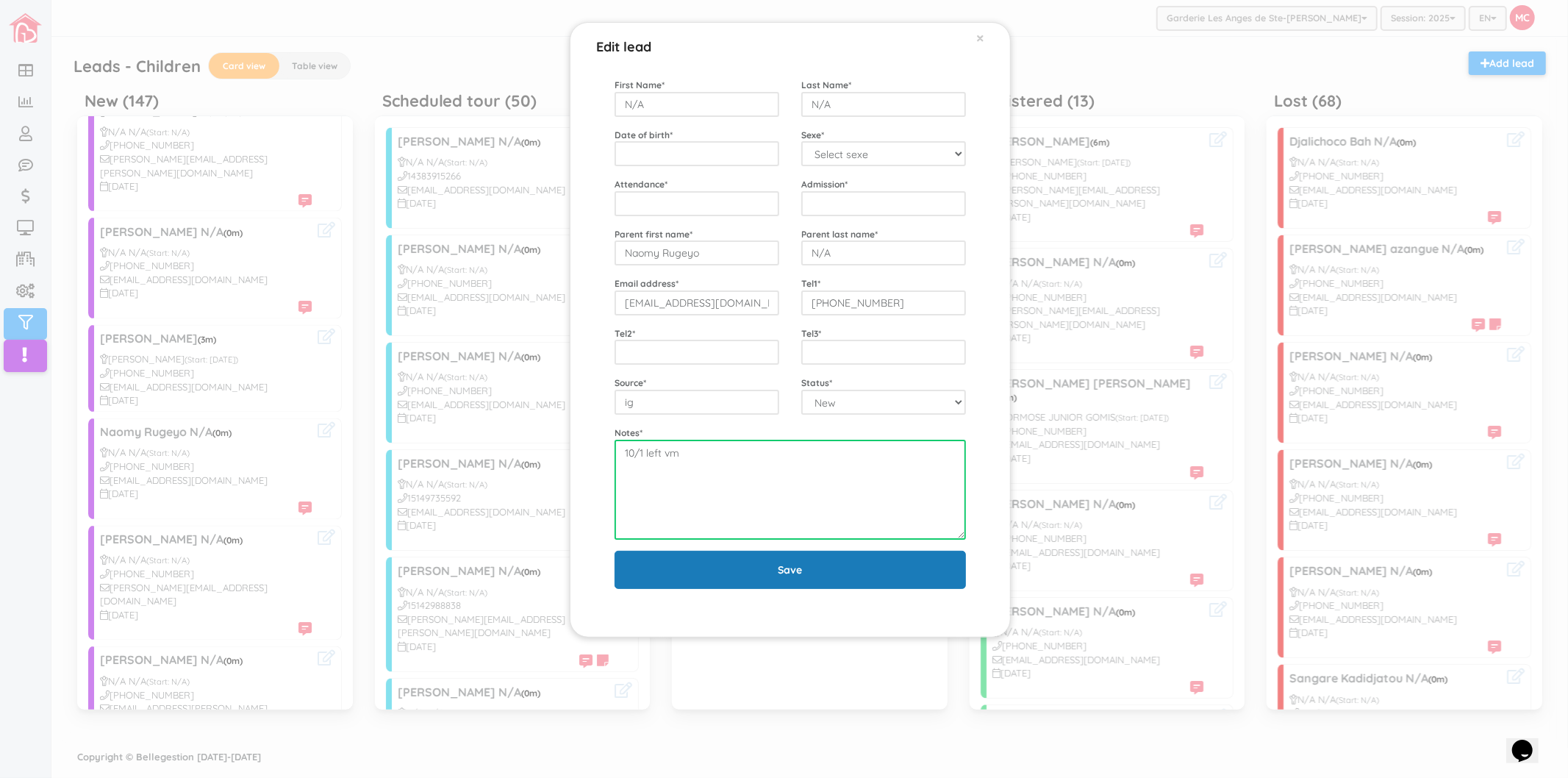
type textarea "10/1 left vm"
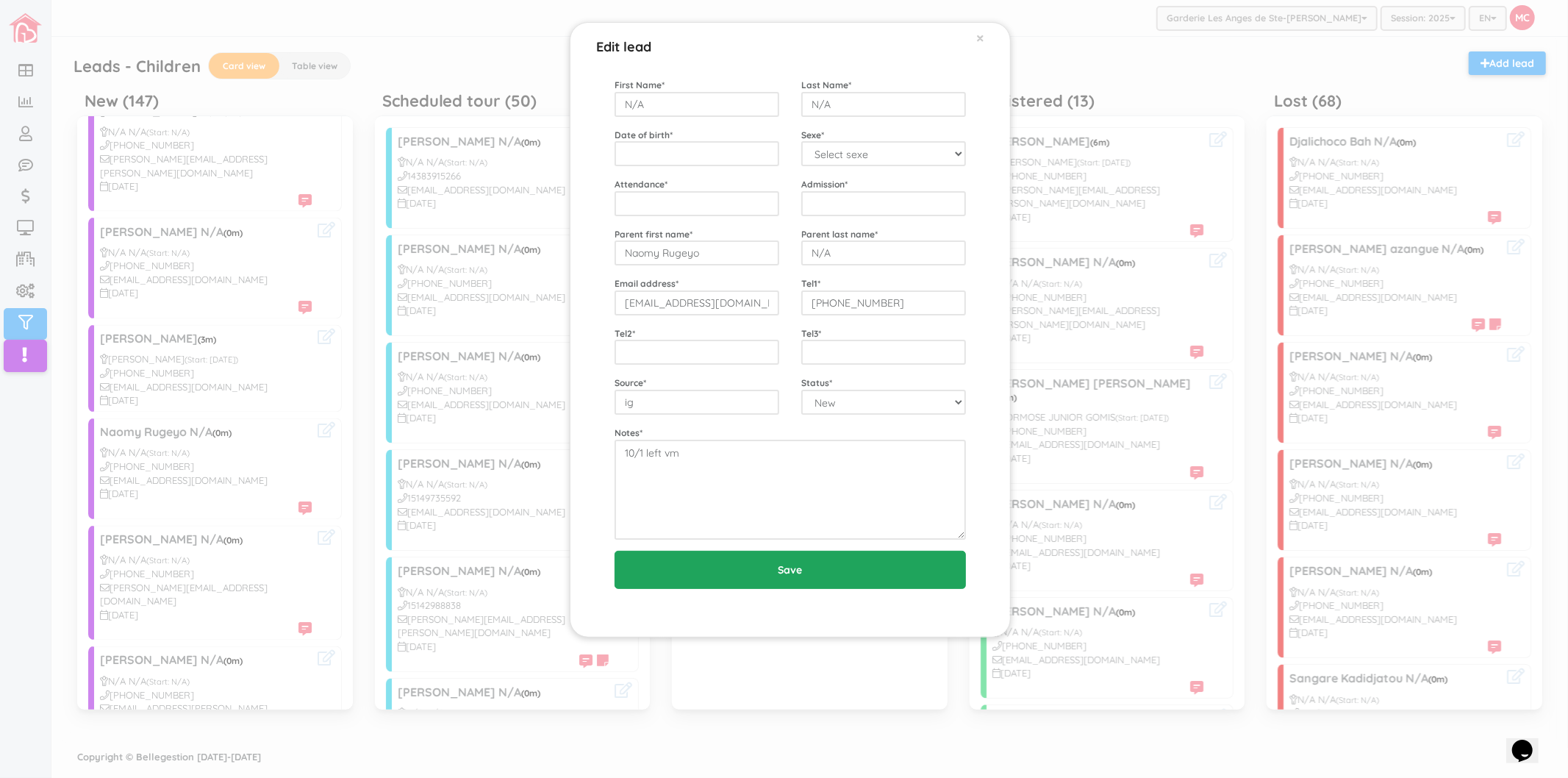
click at [698, 553] on input "Save" at bounding box center [791, 569] width 351 height 39
